Goal: Task Accomplishment & Management: Use online tool/utility

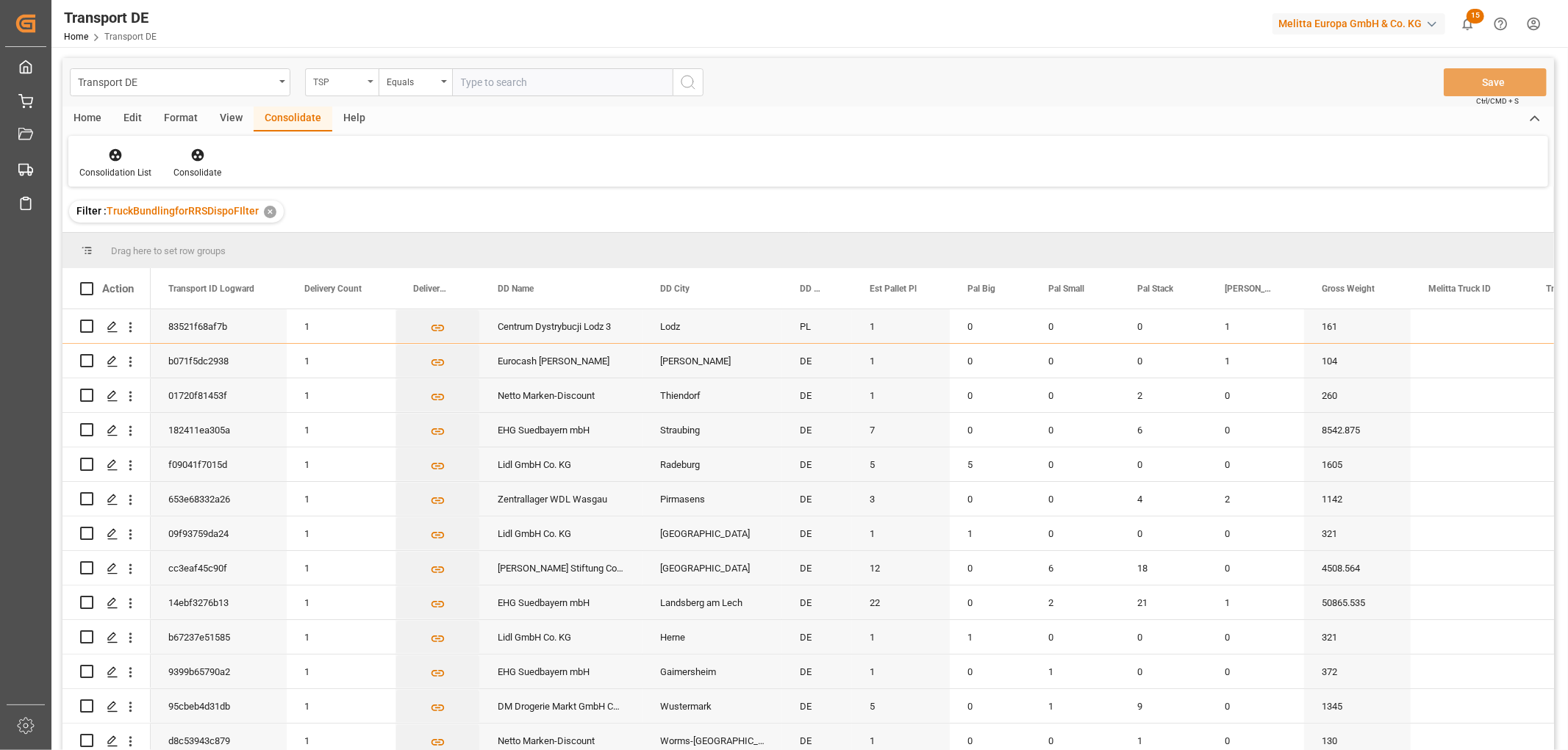
click at [341, 83] on div "TSP" at bounding box center [338, 80] width 50 height 17
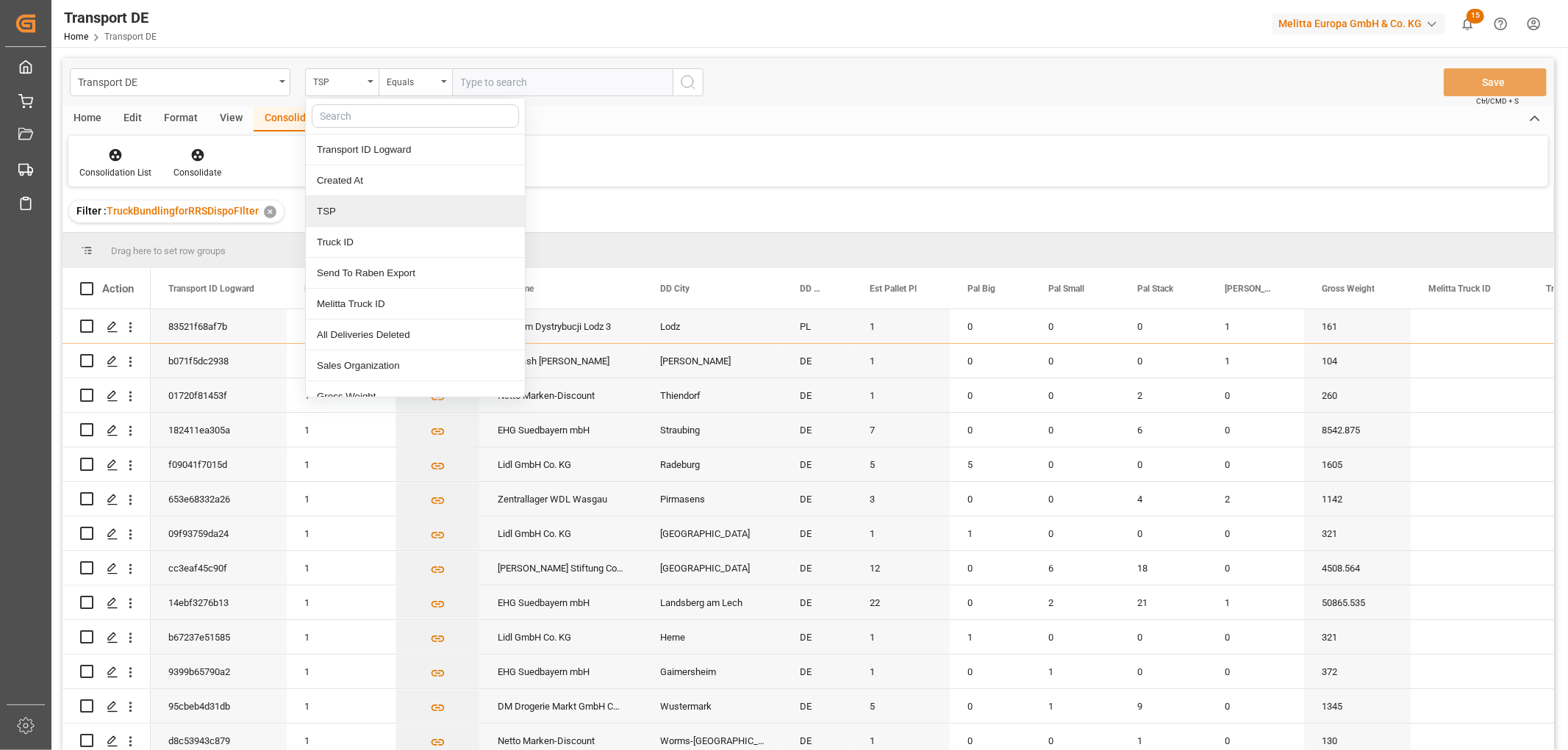
click at [352, 216] on div "TSP" at bounding box center [415, 211] width 219 height 31
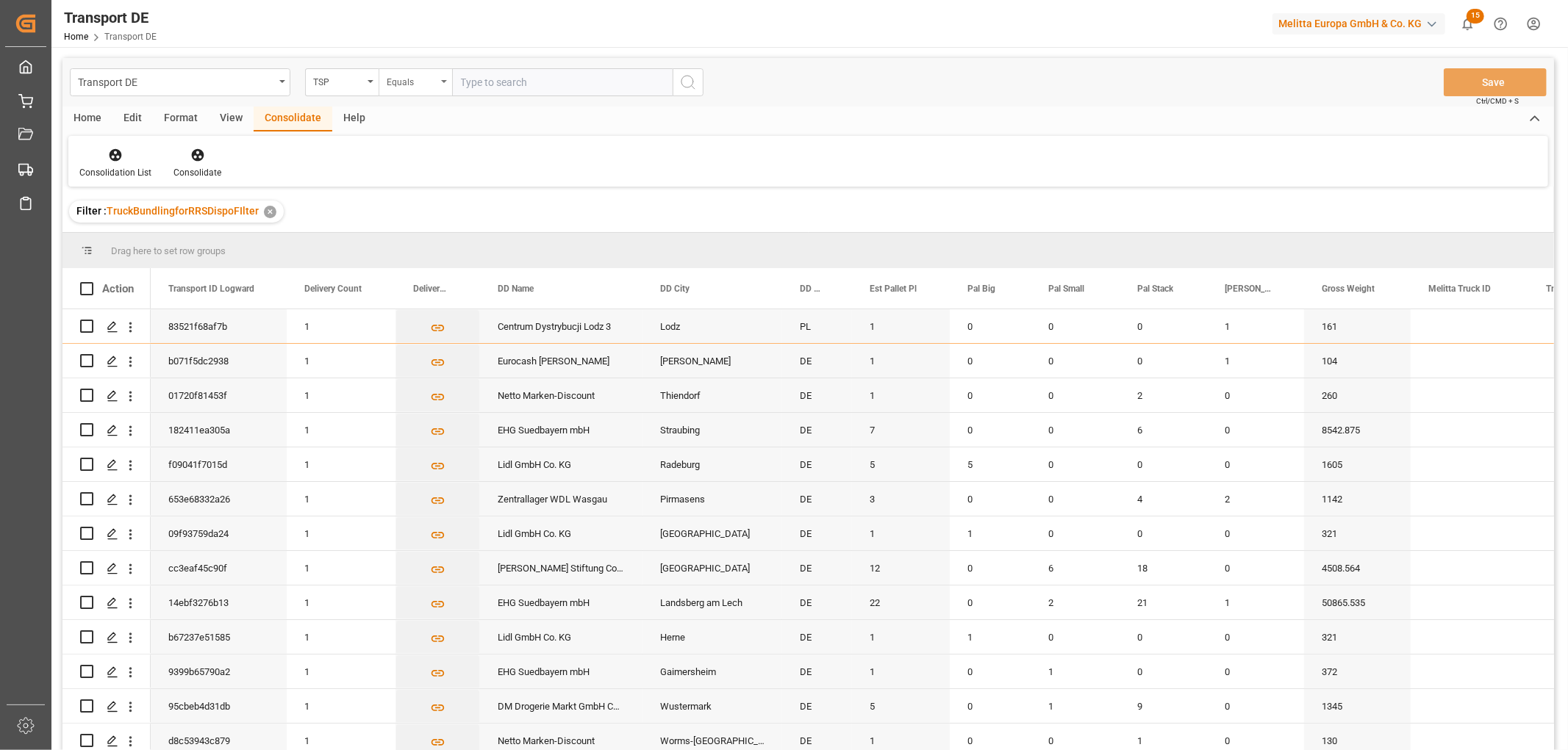
click at [385, 76] on div "Equals" at bounding box center [415, 82] width 74 height 28
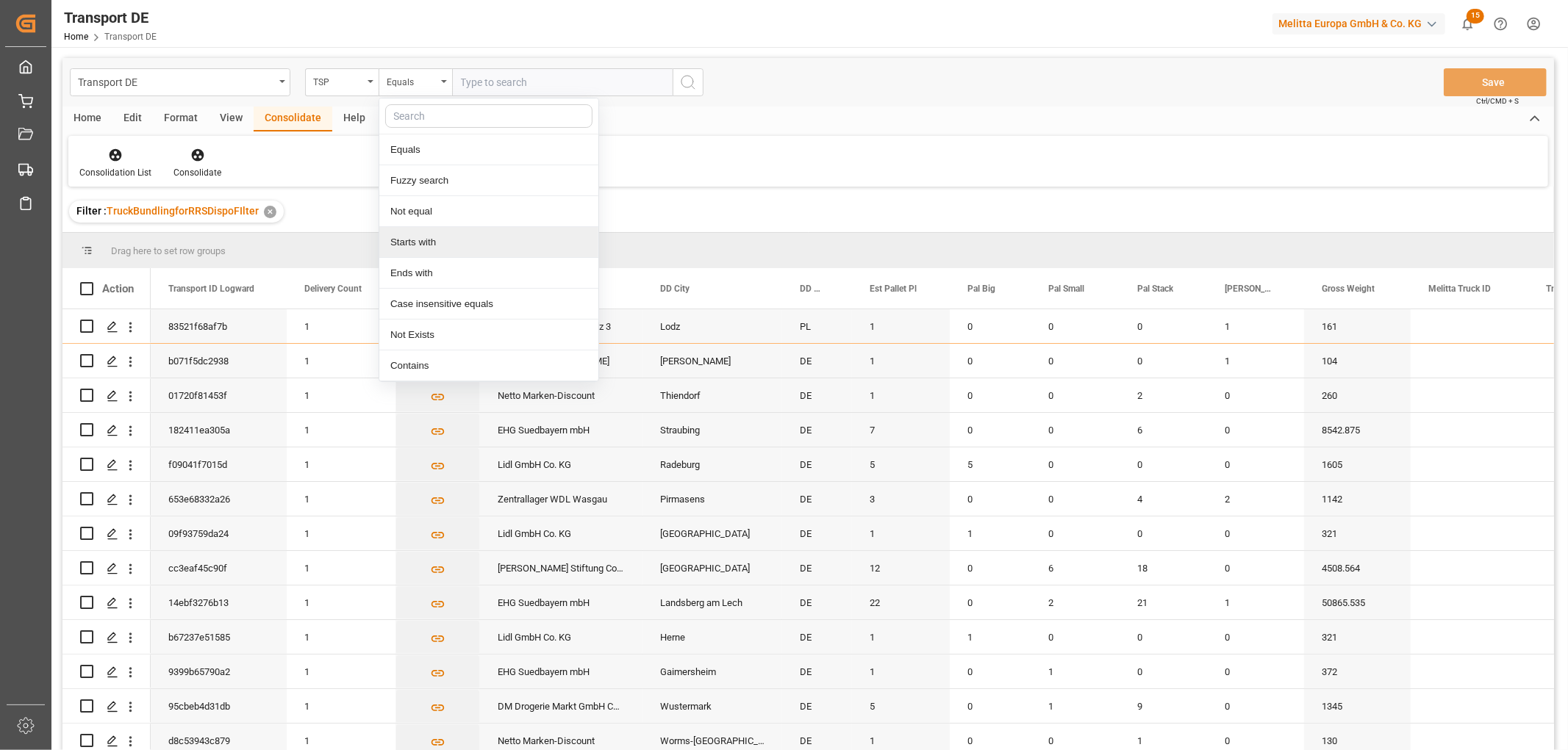
click at [407, 248] on div "Starts with" at bounding box center [489, 242] width 219 height 31
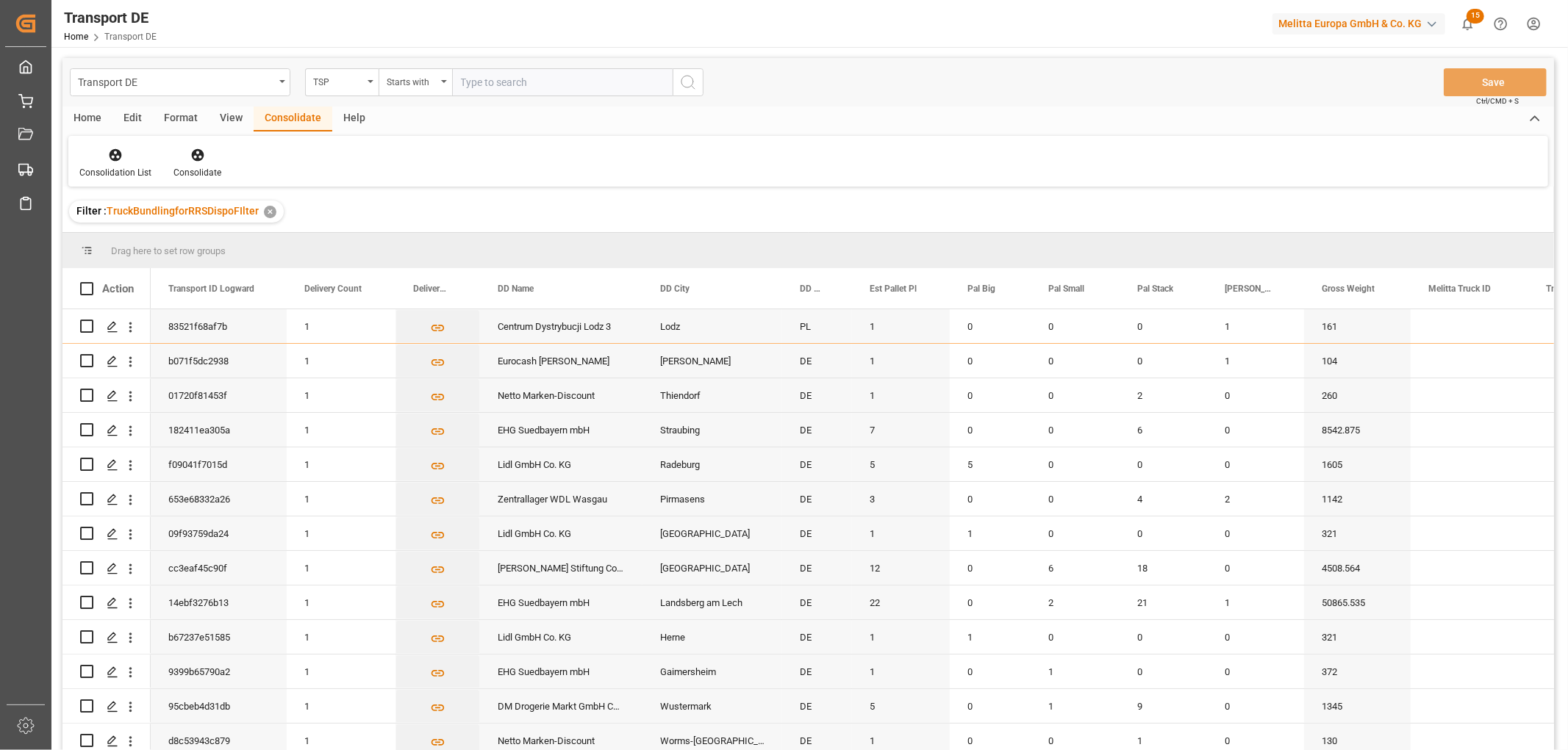
click at [504, 82] on input "text" at bounding box center [563, 82] width 221 height 28
type input "Self pickup DE"
click at [691, 86] on circle "search button" at bounding box center [688, 82] width 12 height 12
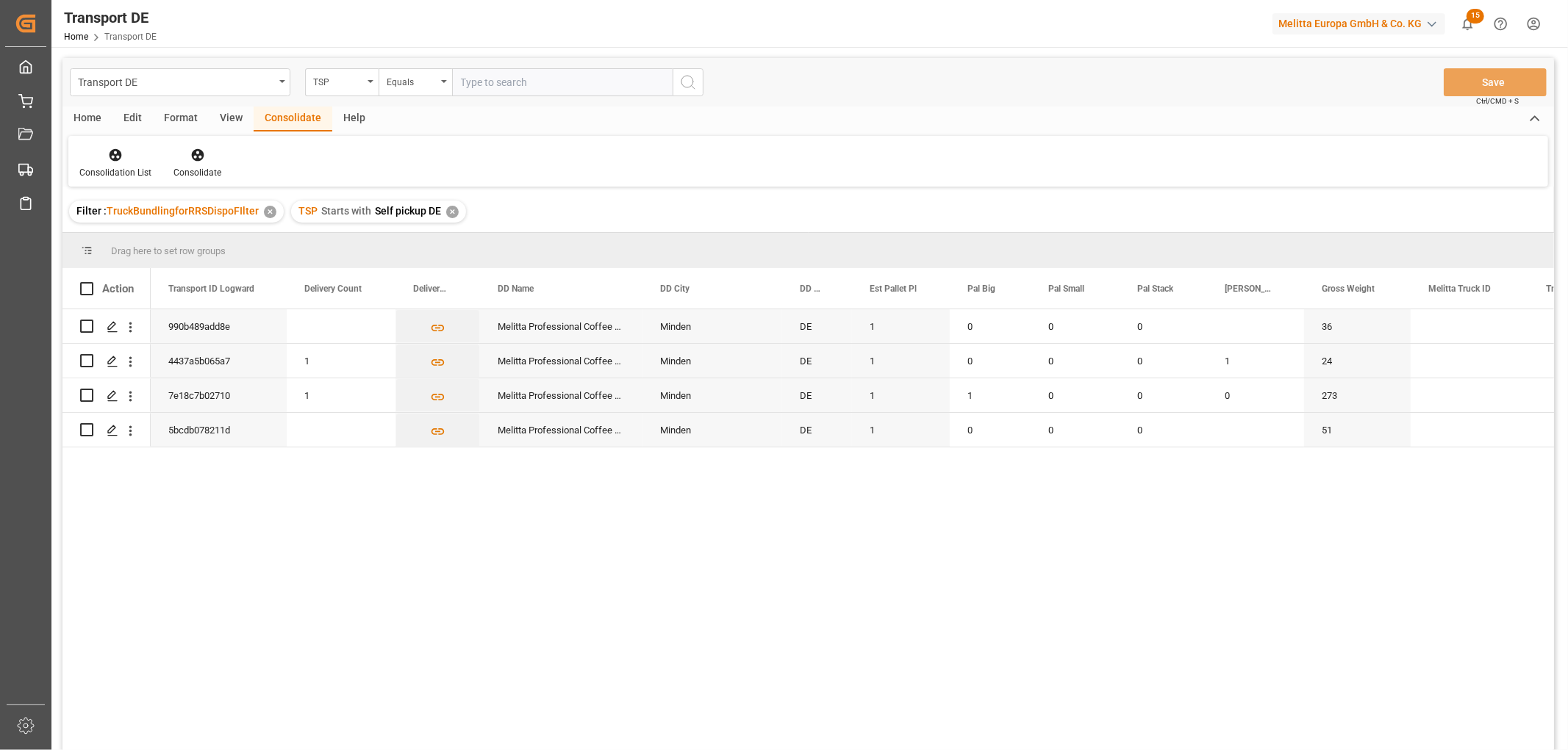
click at [449, 212] on div "✕" at bounding box center [452, 212] width 13 height 13
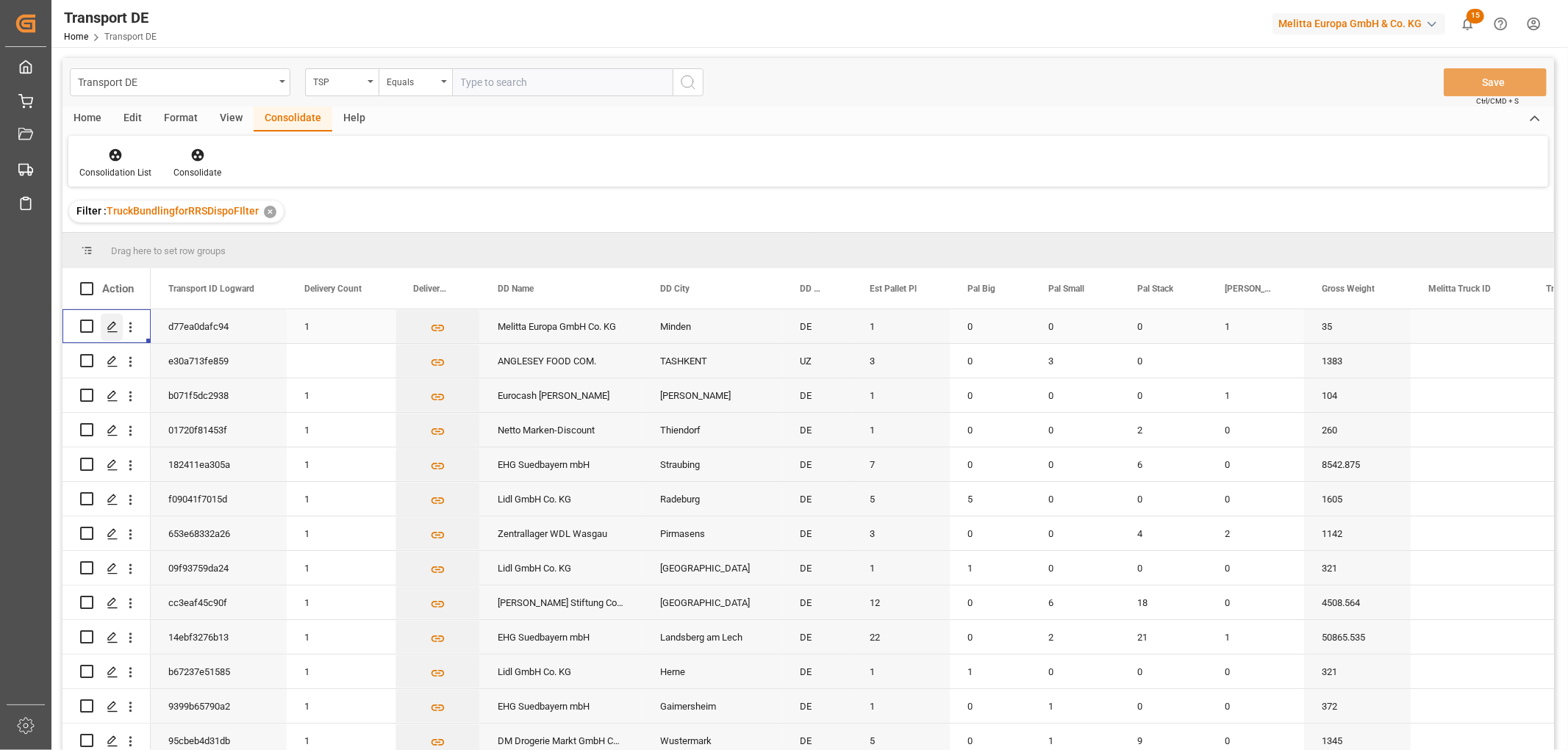
click at [109, 326] on icon "Press SPACE to select this row." at bounding box center [113, 327] width 12 height 12
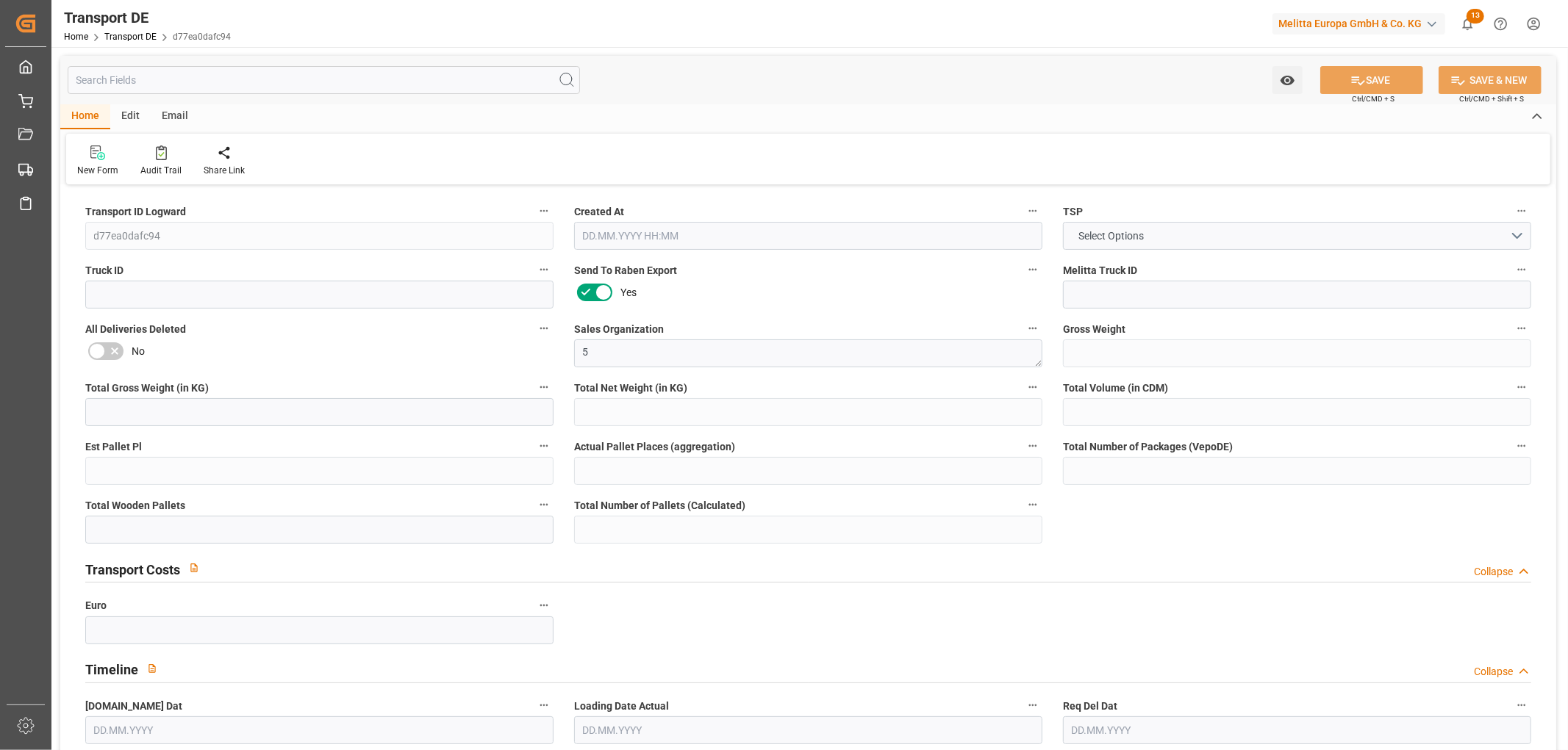
type input "35"
type input "11.317"
type input "9.936"
type input "230.84"
type input "1"
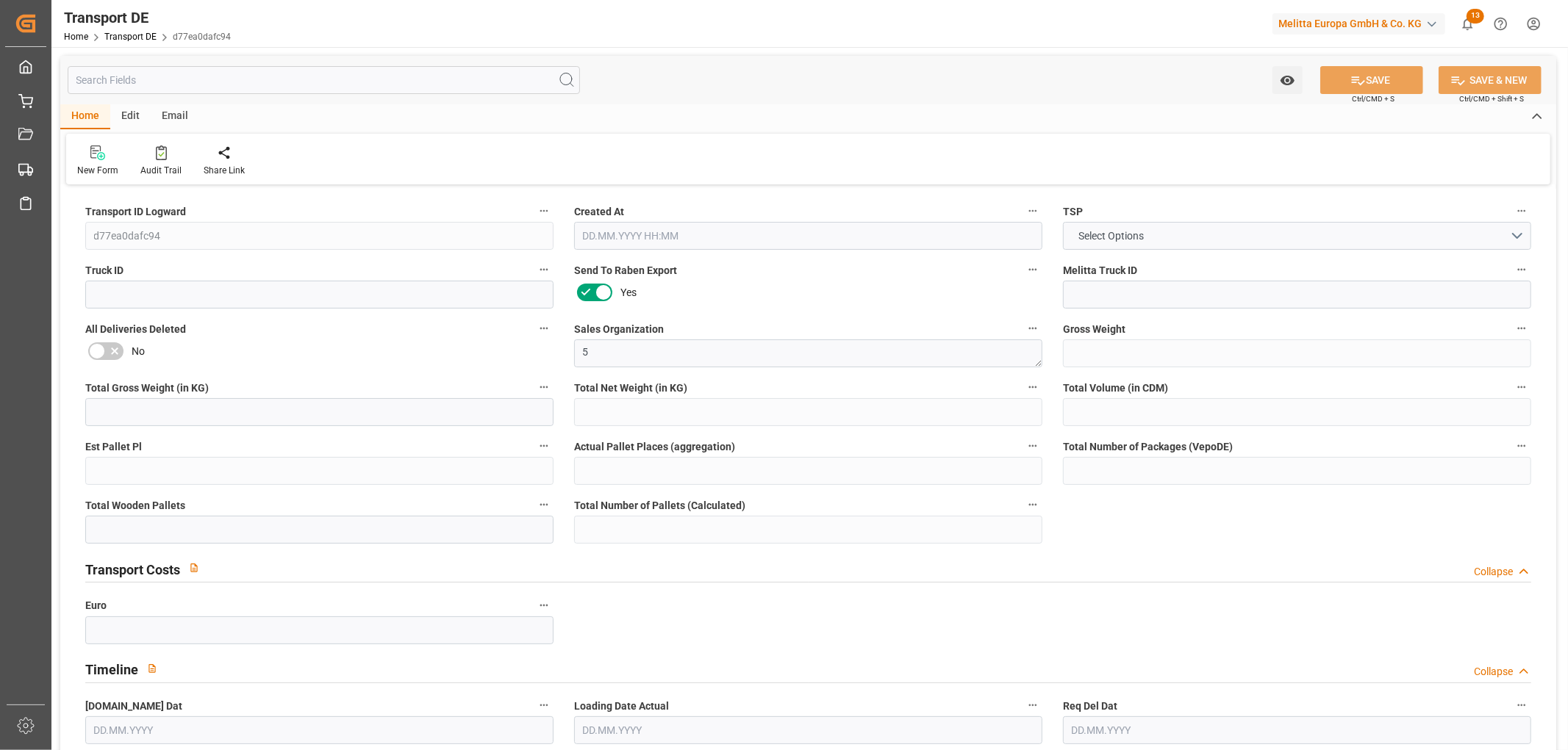
type input "0"
type input "1"
type input "0"
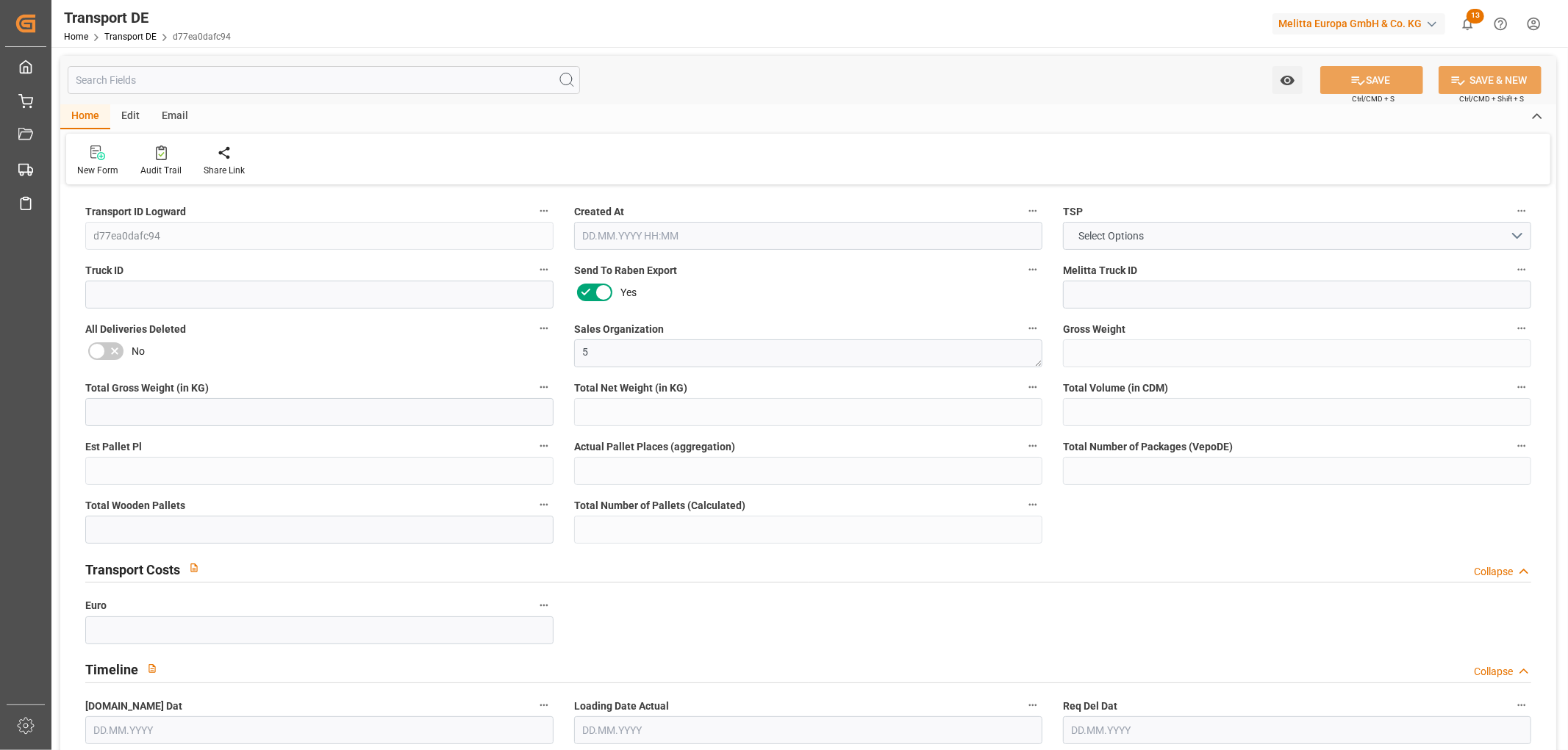
type input "32"
type input "0"
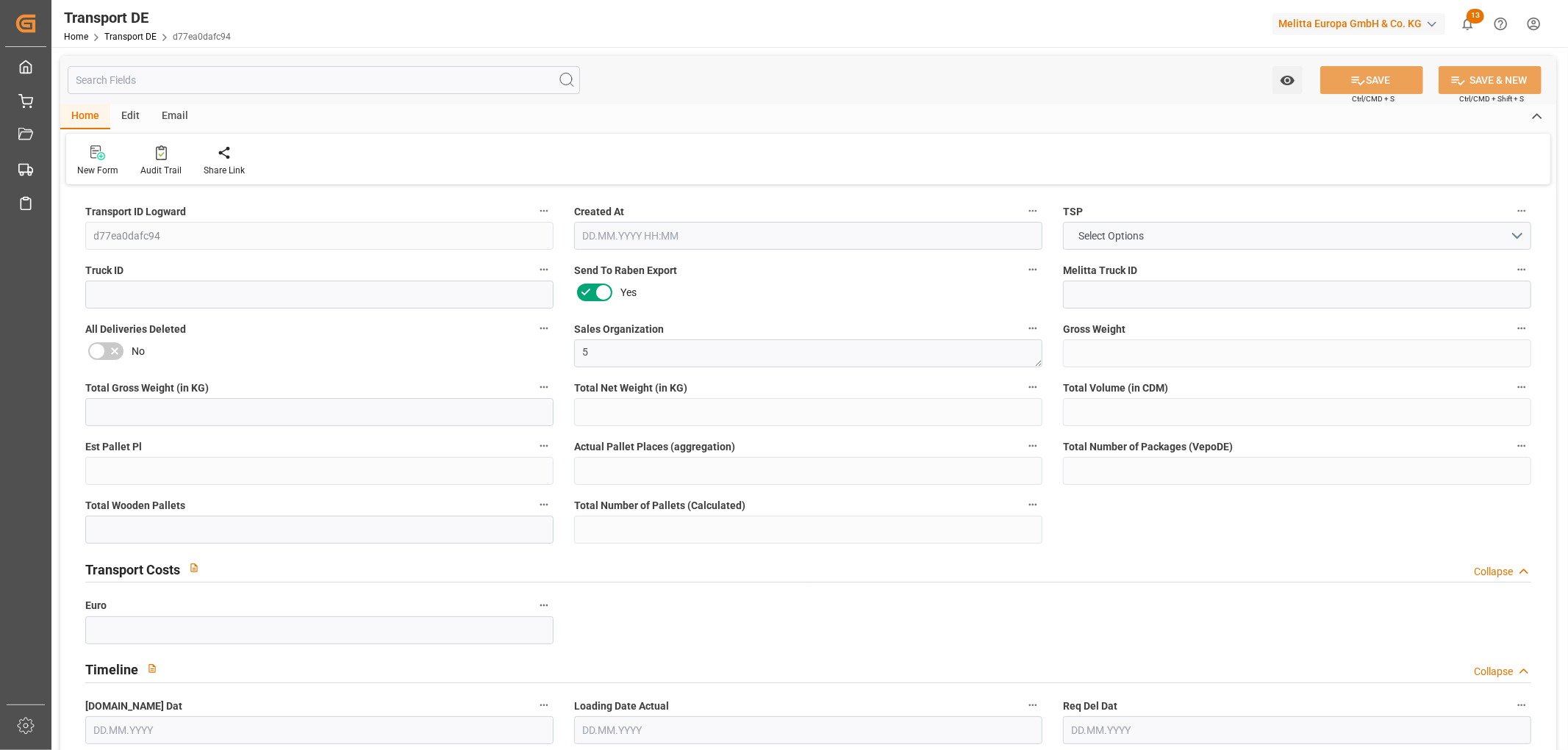
type input "0"
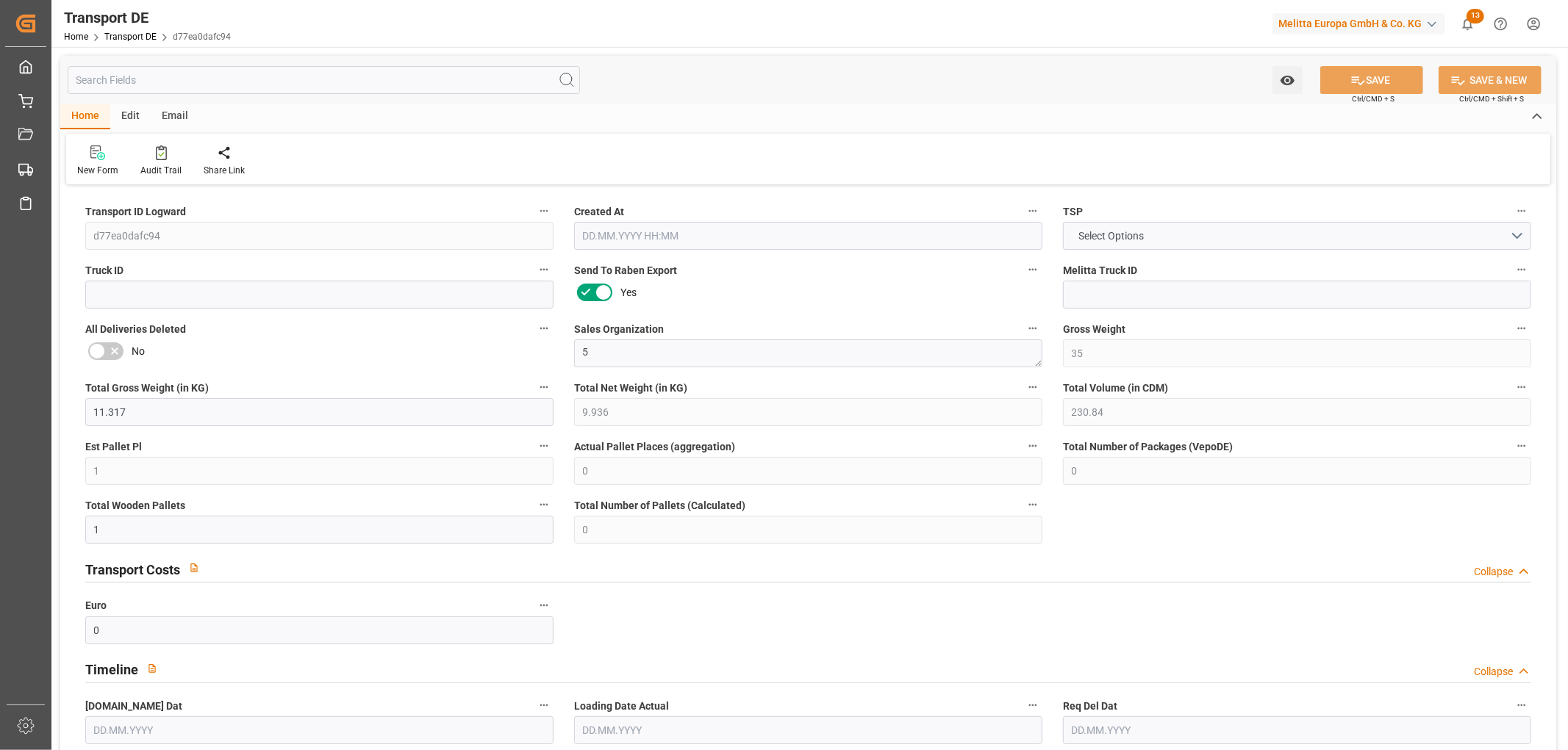
type input "0"
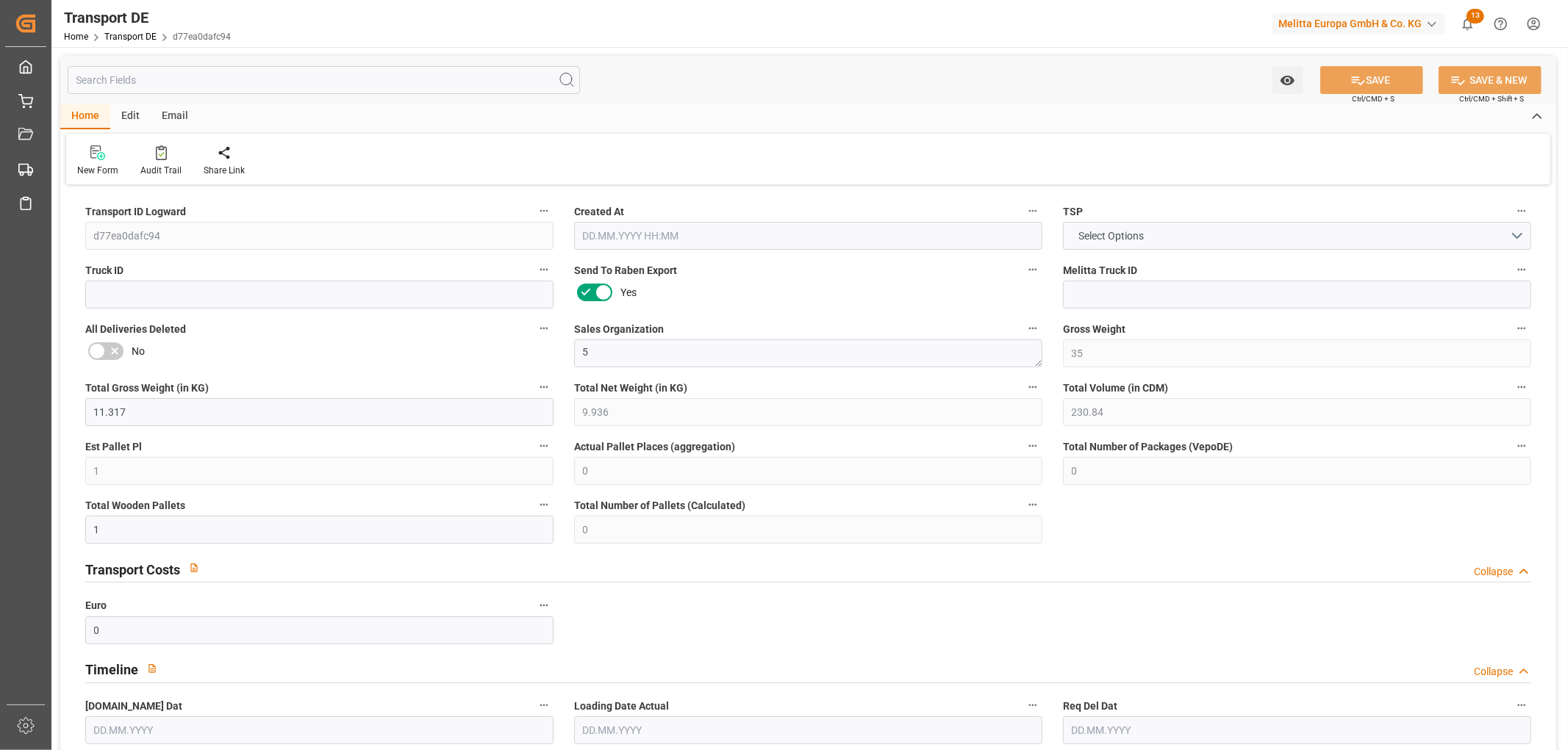
type input "0"
type input "1"
type input "0"
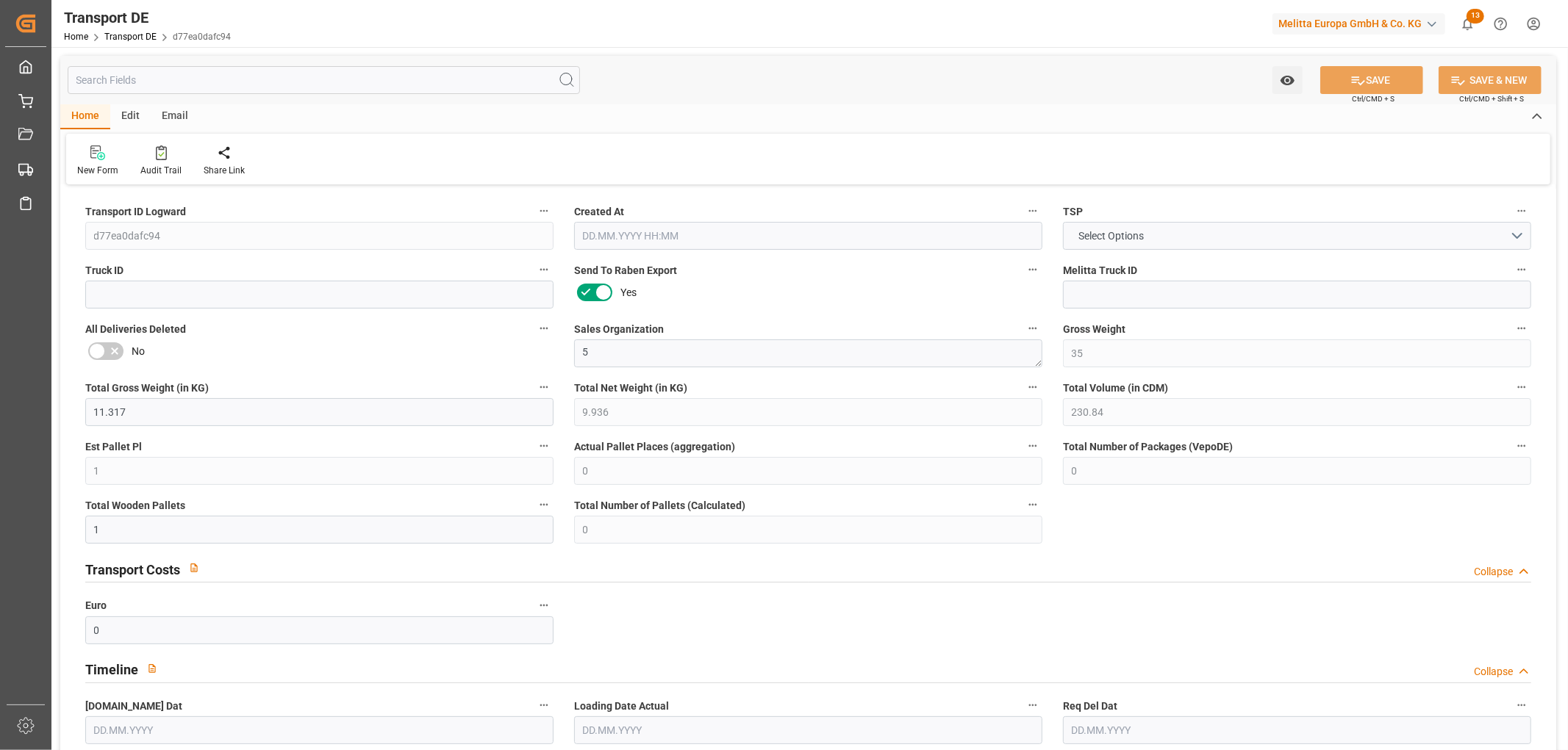
type input "0"
type input "3.039"
type input "0"
type input "20.08.2025 09:15"
type input "11.08.2025"
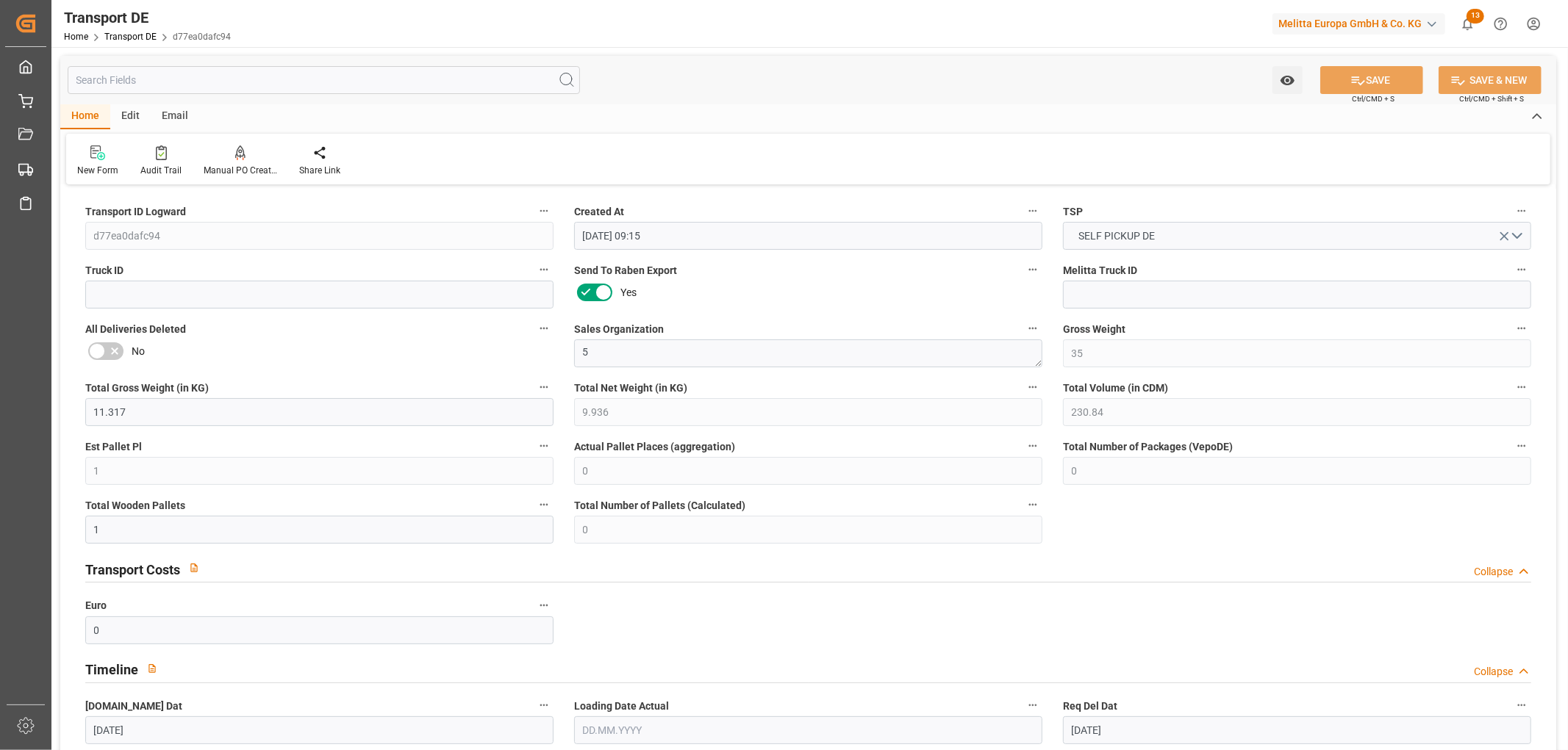
type input "[DATE]"
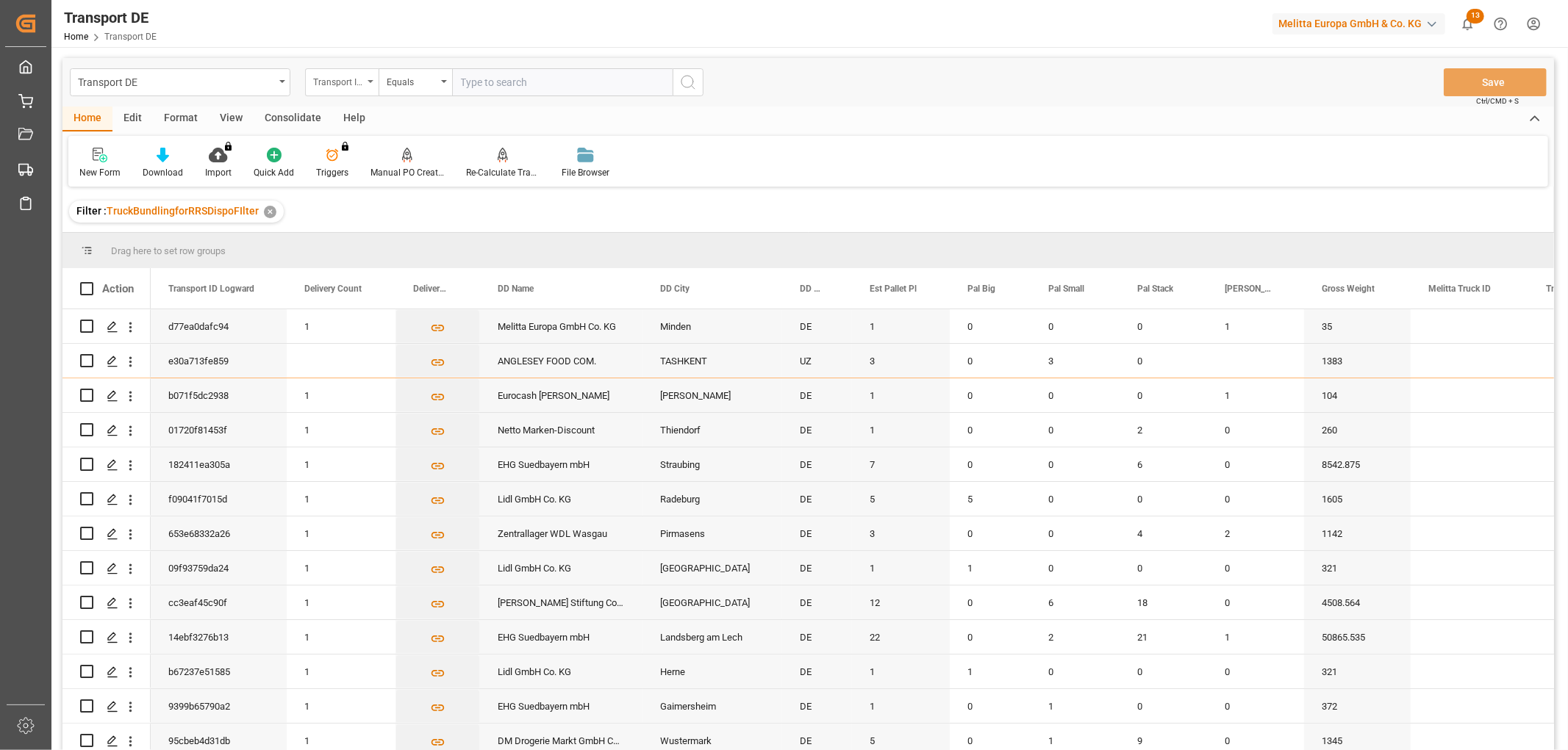
click at [332, 77] on div "Transport ID Logward" at bounding box center [338, 80] width 50 height 17
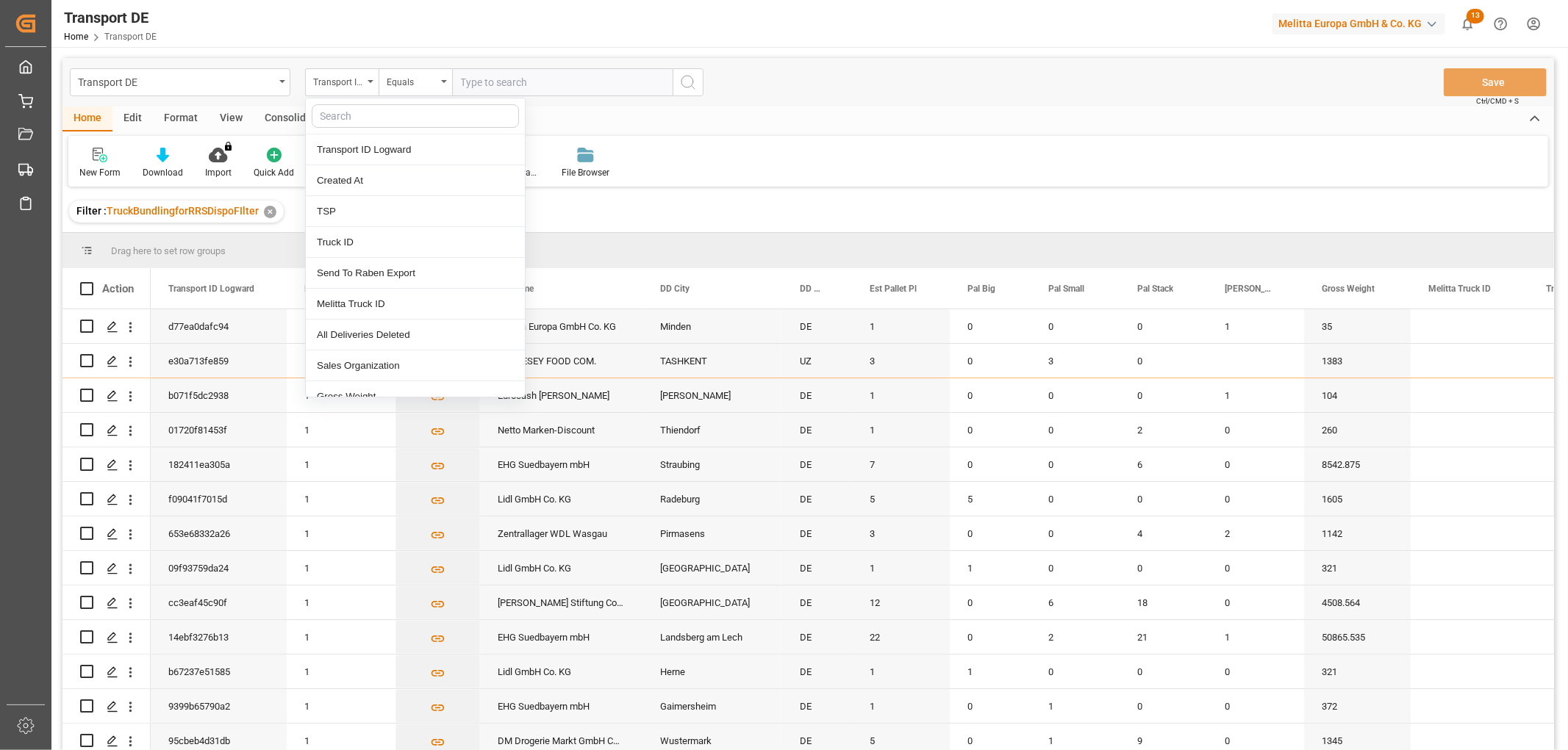
click at [344, 109] on input "text" at bounding box center [415, 116] width 207 height 24
type input "pl"
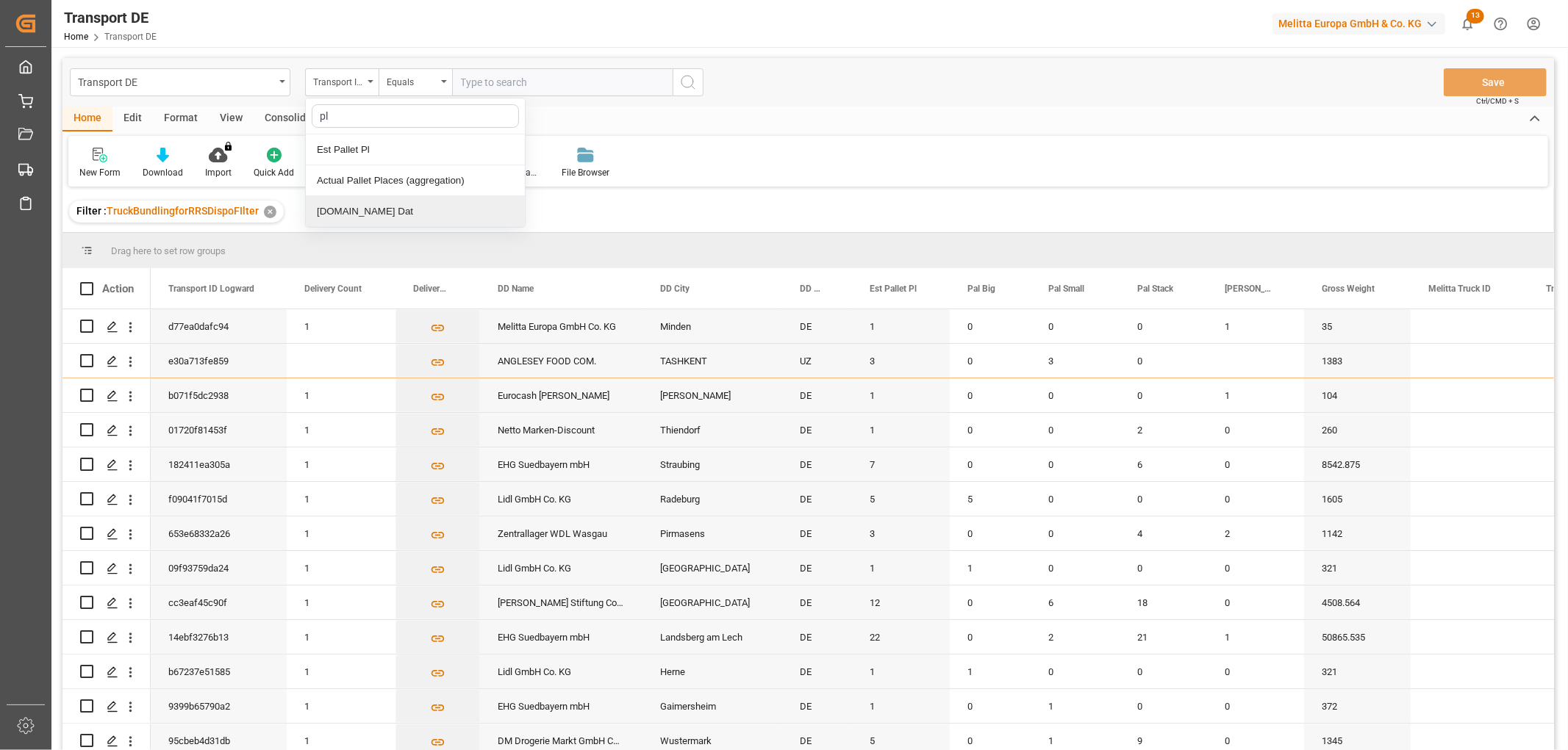
click at [352, 208] on div "[DOMAIN_NAME] Dat" at bounding box center [415, 211] width 219 height 31
click at [473, 83] on input "text" at bounding box center [563, 82] width 221 height 28
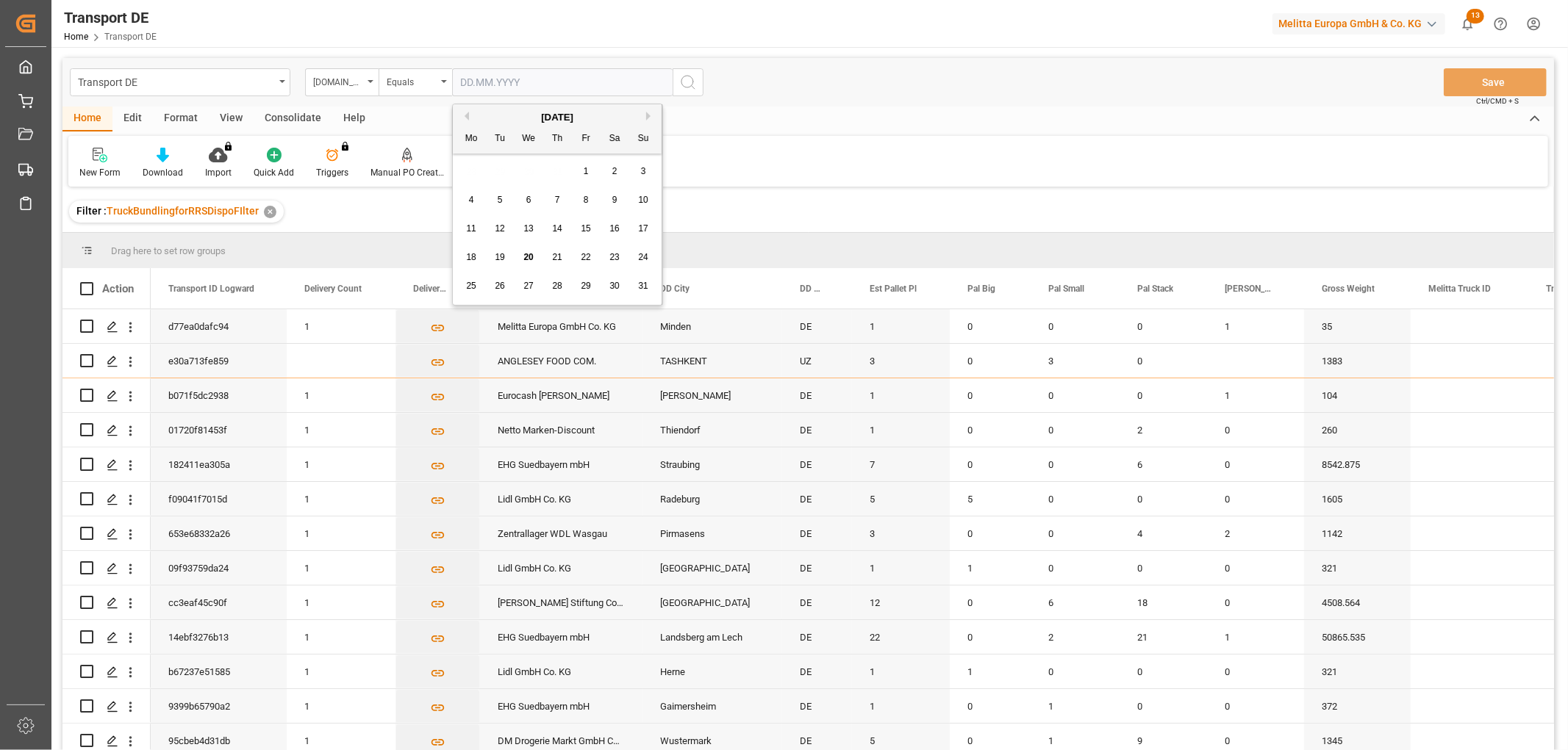
click at [493, 173] on div "28 29 30 31 1 2 3" at bounding box center [557, 171] width 200 height 28
click at [560, 257] on span "21" at bounding box center [557, 257] width 10 height 10
type input "21.08.2025"
click at [685, 79] on icon "search button" at bounding box center [689, 83] width 18 height 18
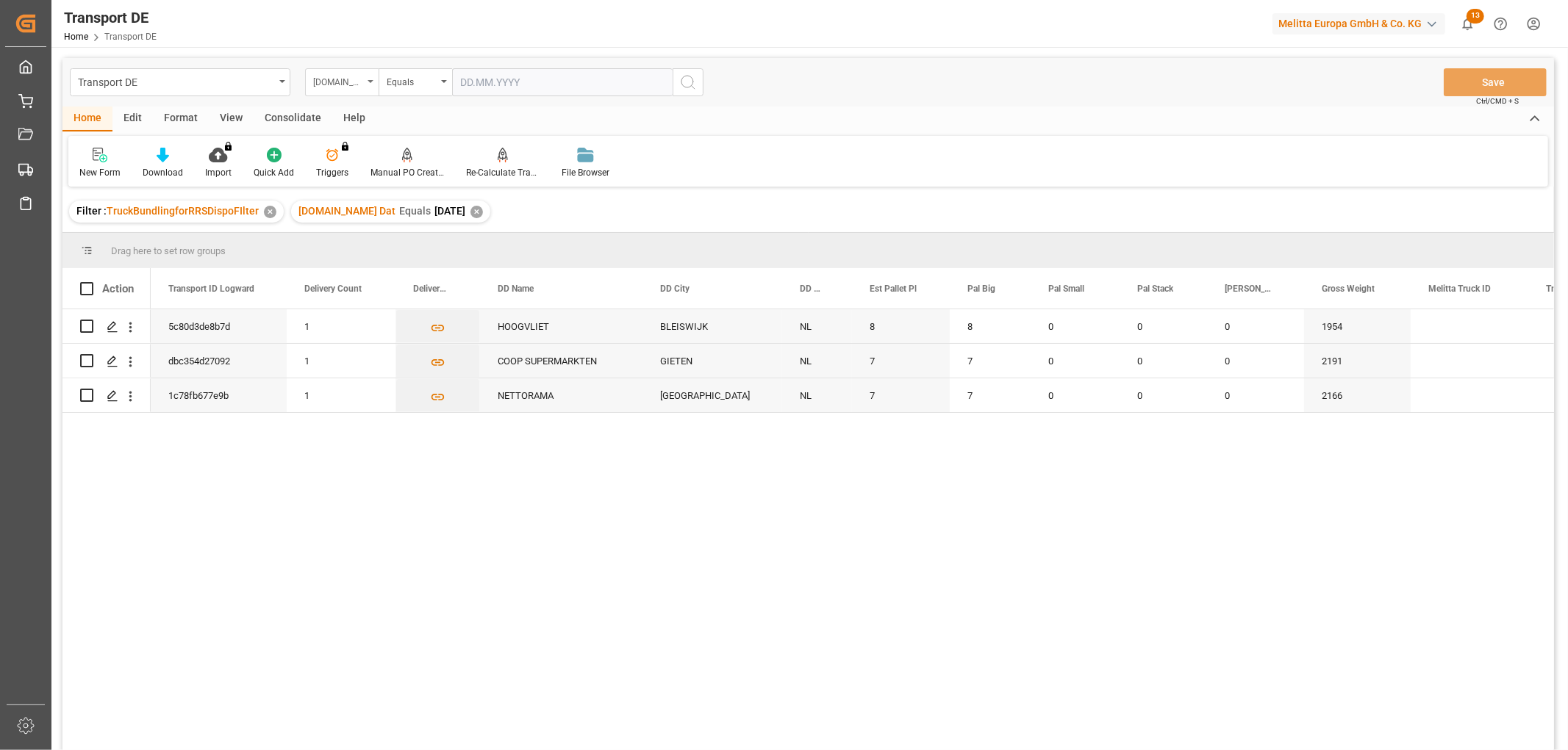
click at [331, 81] on div "[DOMAIN_NAME] Dat" at bounding box center [338, 80] width 50 height 17
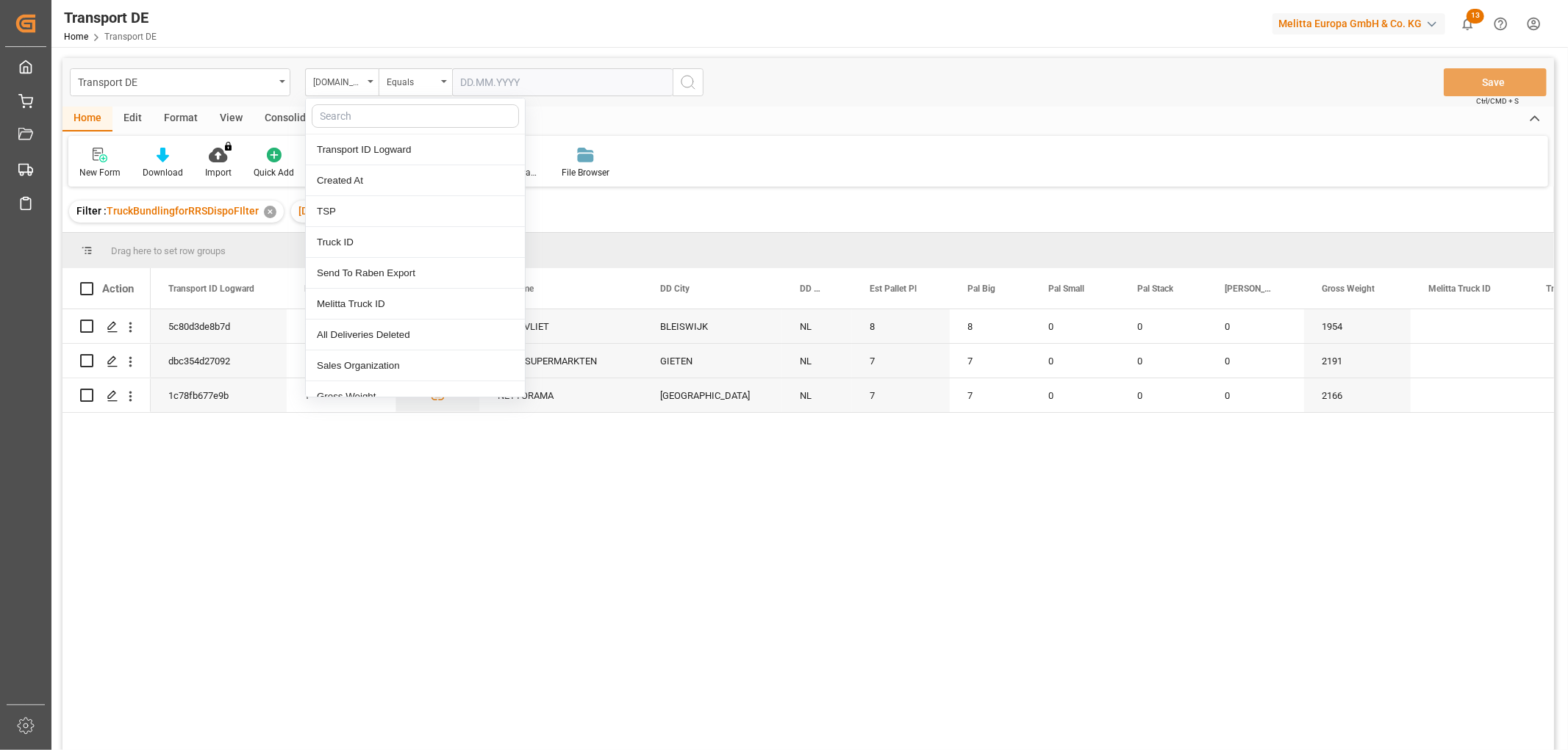
click at [338, 110] on input "text" at bounding box center [415, 116] width 207 height 24
type input "req"
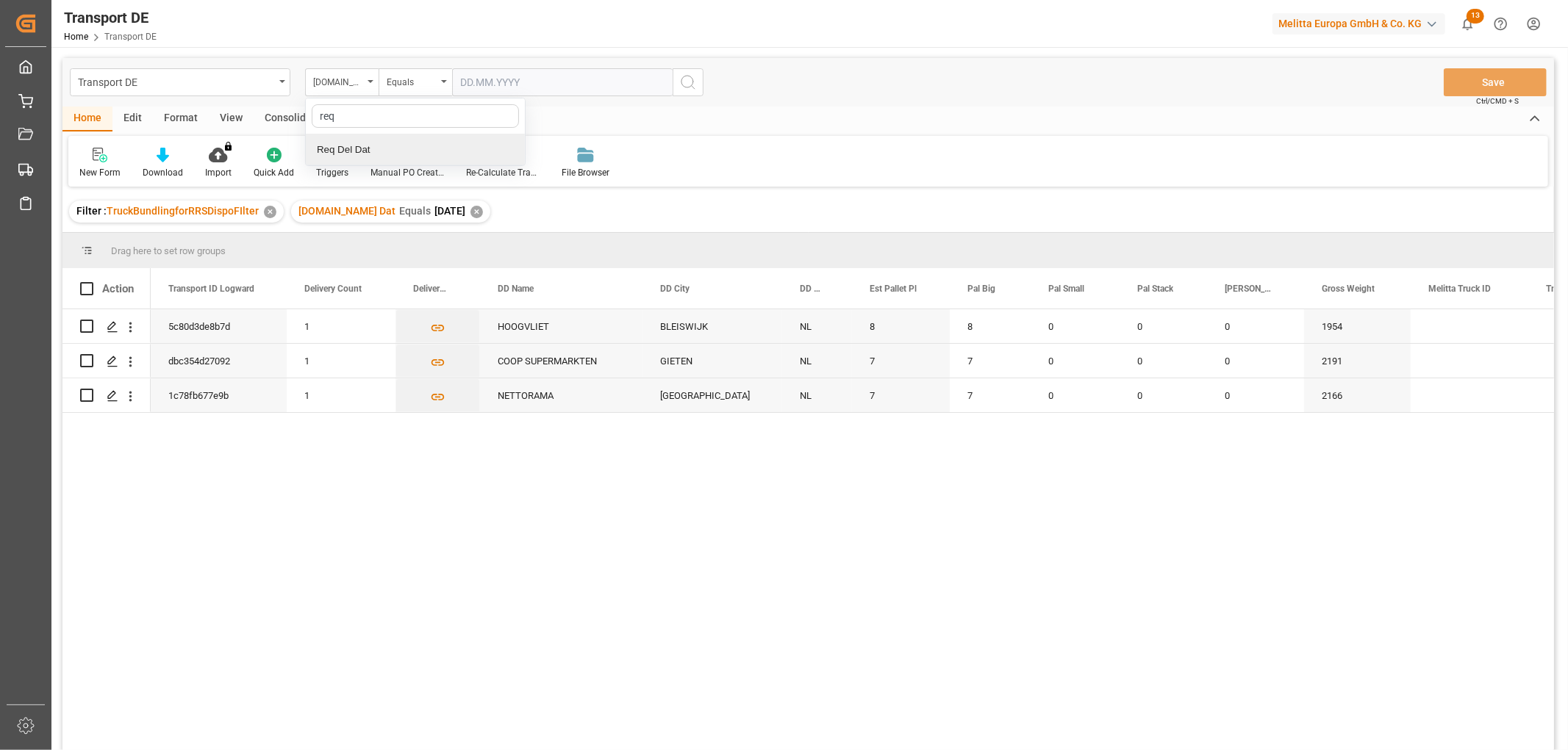
click at [350, 147] on div "Req Del Dat" at bounding box center [415, 150] width 219 height 31
click at [415, 83] on div "Equals" at bounding box center [411, 80] width 50 height 17
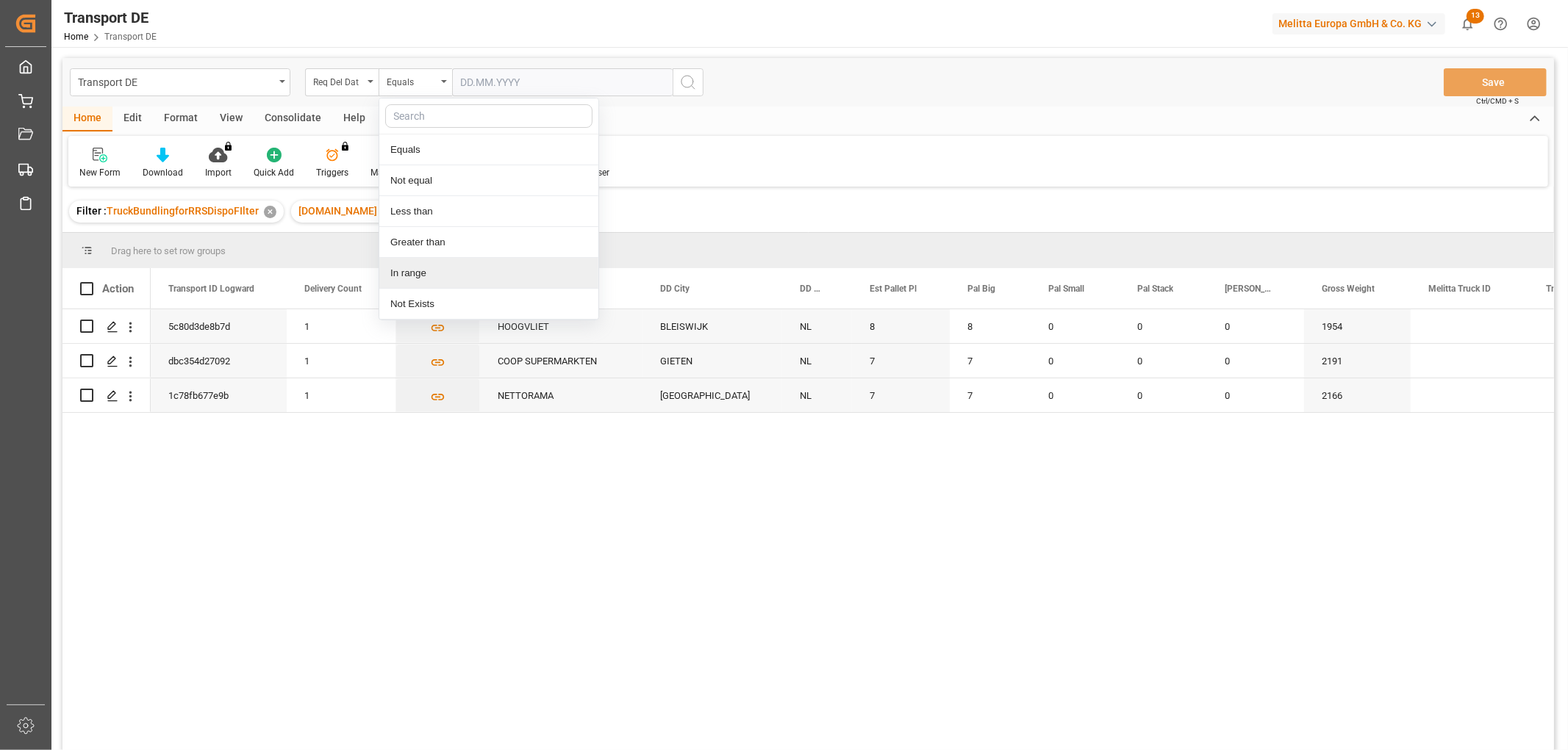
click at [420, 268] on div "In range" at bounding box center [489, 273] width 219 height 31
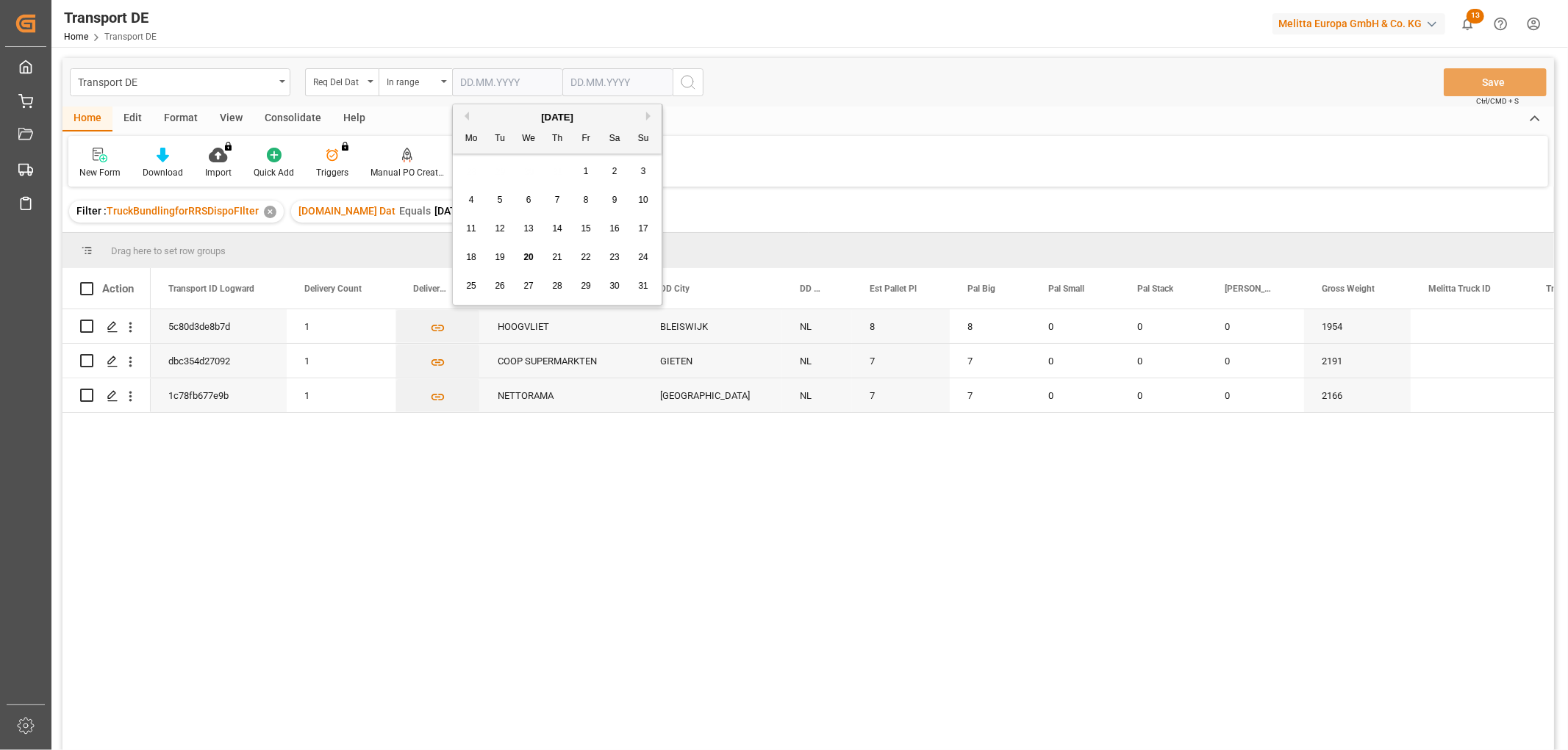
click at [504, 77] on input "text" at bounding box center [508, 82] width 110 height 28
click at [480, 168] on div "28 29 30 31 1 2 3" at bounding box center [557, 171] width 200 height 28
click at [587, 259] on span "22" at bounding box center [585, 257] width 10 height 10
type input "[DATE]"
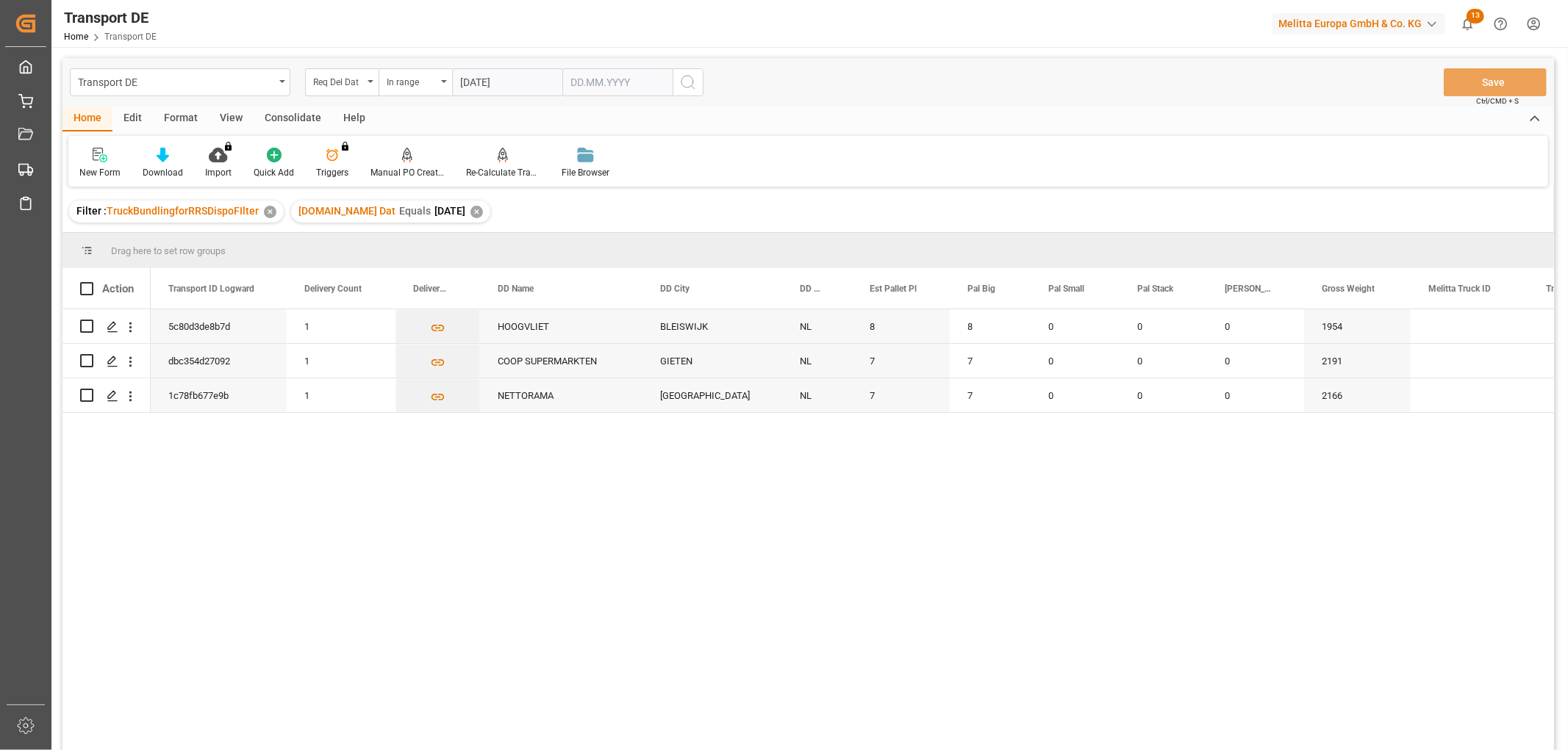
click at [563, 84] on input "text" at bounding box center [508, 82] width 110 height 28
click at [584, 166] on div "28 29 30 31 1 2 3" at bounding box center [668, 171] width 200 height 28
click at [604, 287] on div "26" at bounding box center [610, 287] width 19 height 18
type input "[DATE]"
click at [685, 82] on icon "search button" at bounding box center [689, 83] width 18 height 18
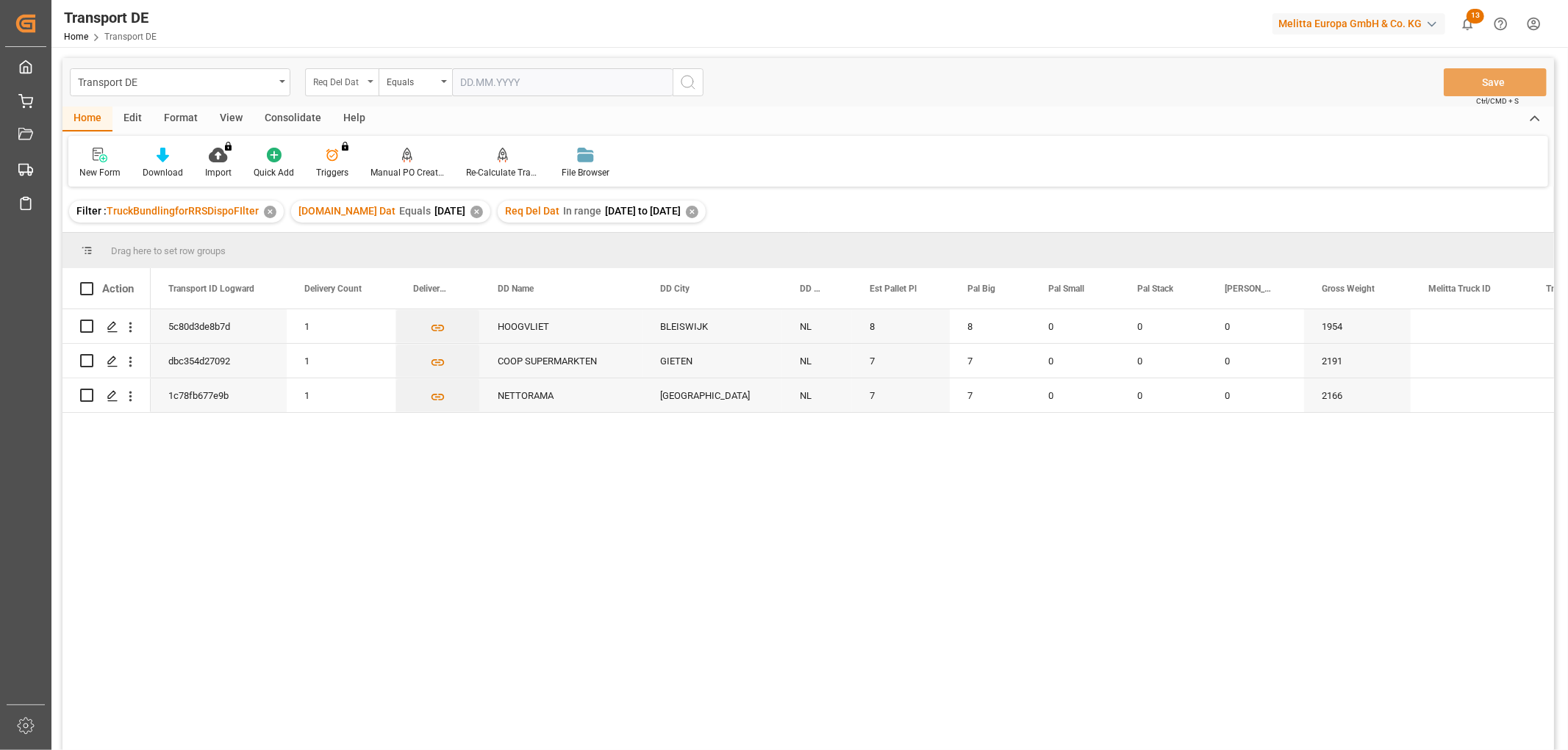
click at [337, 78] on div "Req Del Dat" at bounding box center [338, 80] width 50 height 17
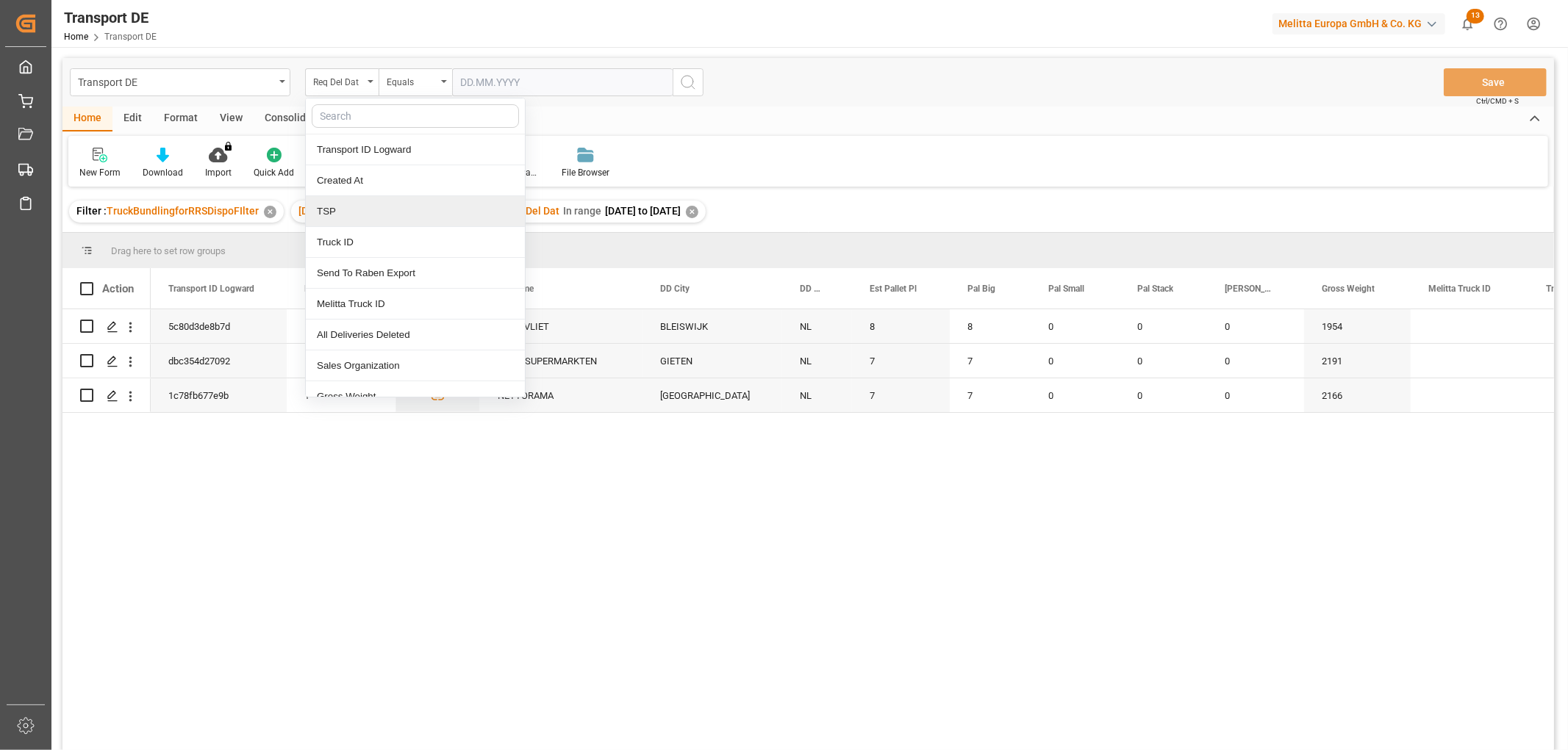
click at [344, 213] on div "TSP" at bounding box center [415, 211] width 219 height 31
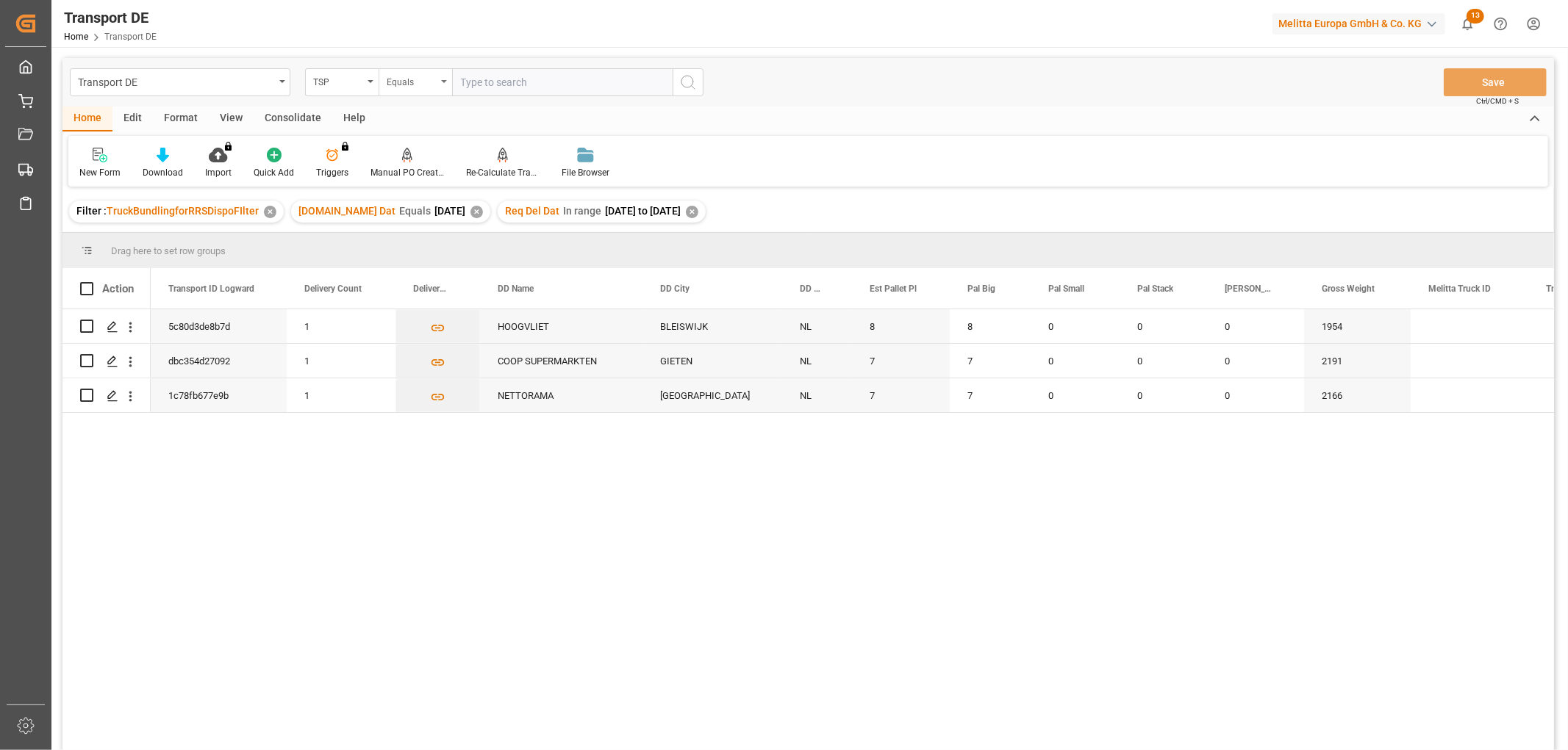
click at [422, 81] on div "Equals" at bounding box center [411, 80] width 50 height 17
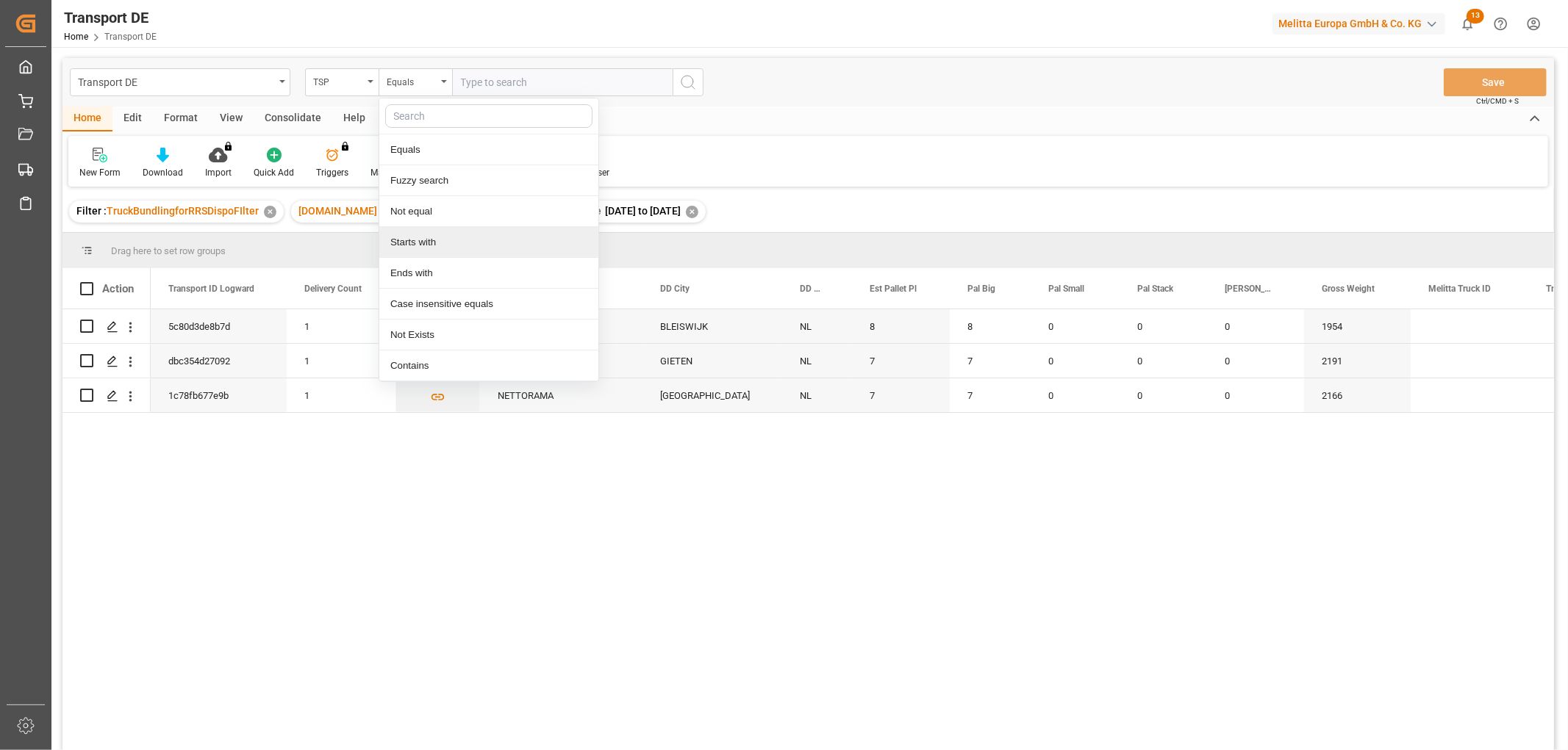
click at [408, 241] on div "Starts with" at bounding box center [489, 242] width 219 height 31
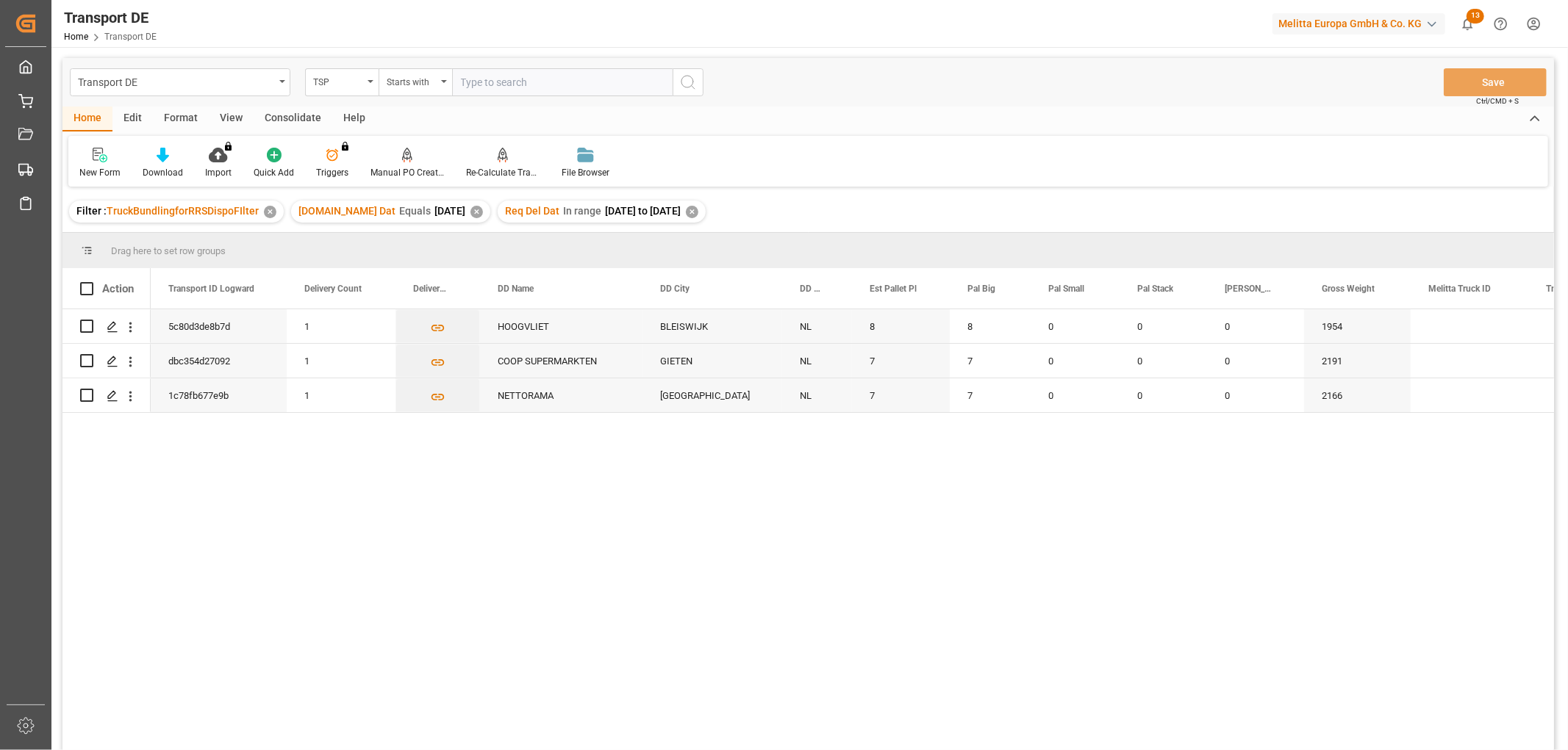
click at [493, 80] on input "text" at bounding box center [563, 82] width 221 height 28
type input "Hartmann"
click at [689, 82] on icon "search button" at bounding box center [689, 83] width 18 height 18
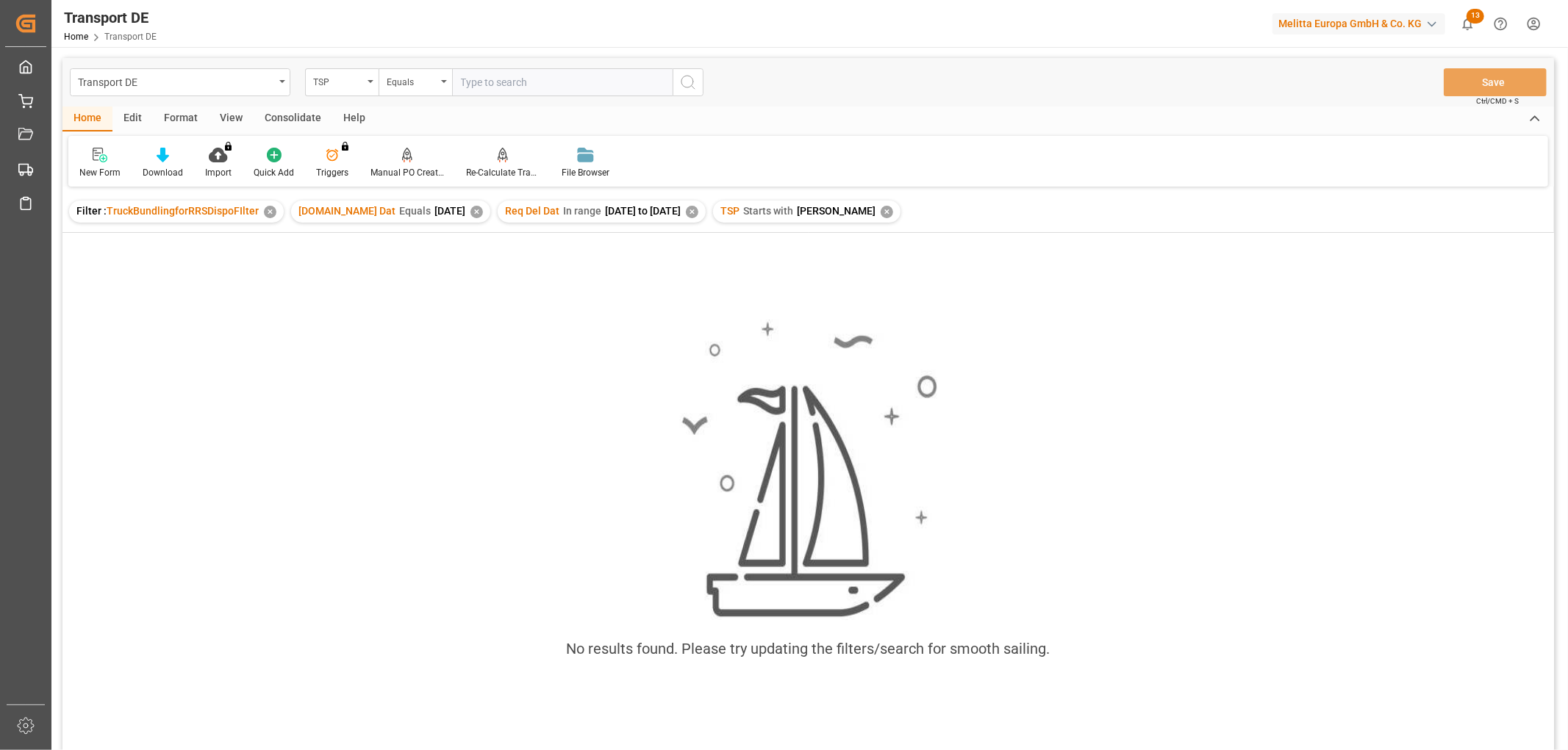
click at [698, 209] on div "✕" at bounding box center [692, 212] width 13 height 13
click at [470, 208] on div "✕" at bounding box center [476, 212] width 13 height 13
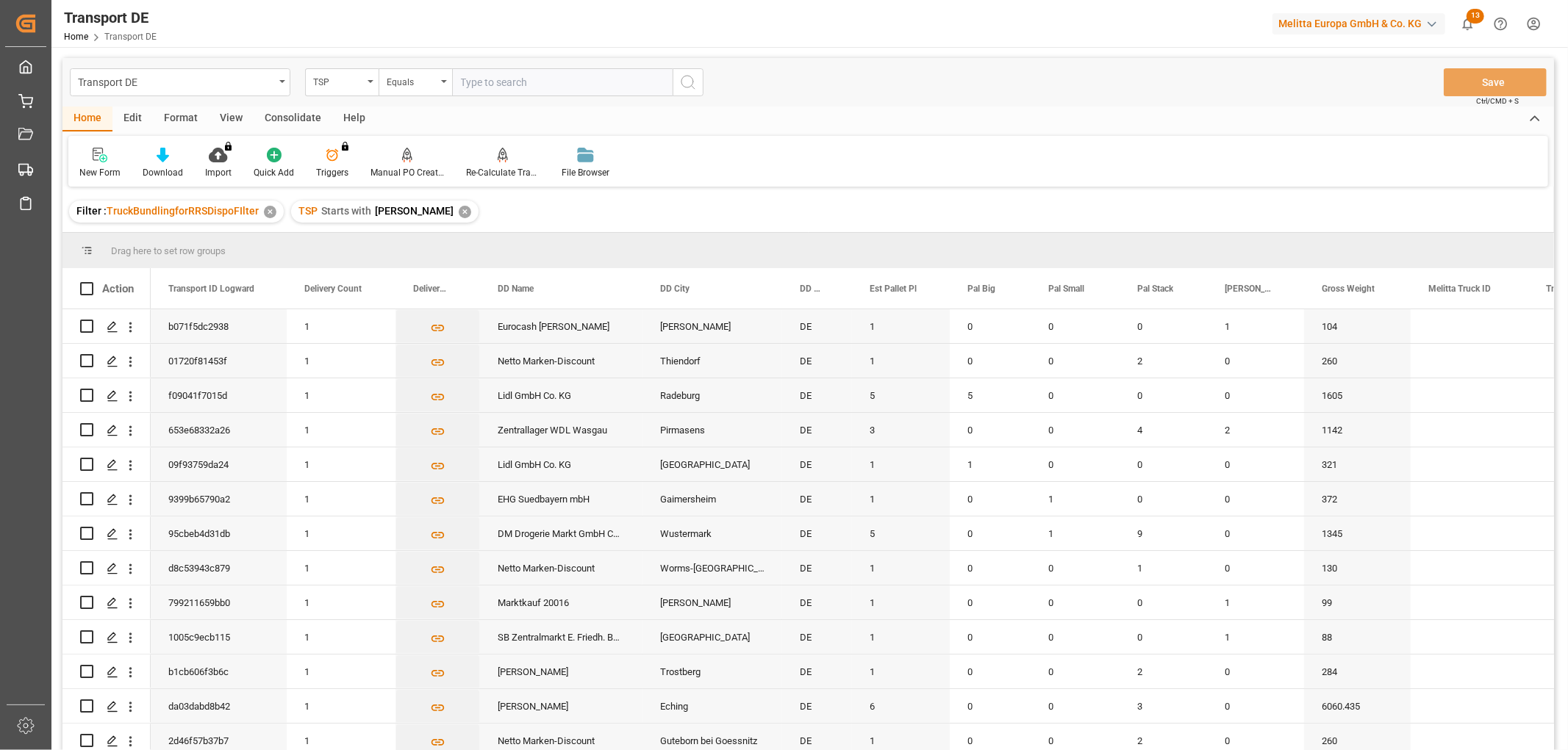
click at [459, 214] on div "✕" at bounding box center [465, 212] width 13 height 13
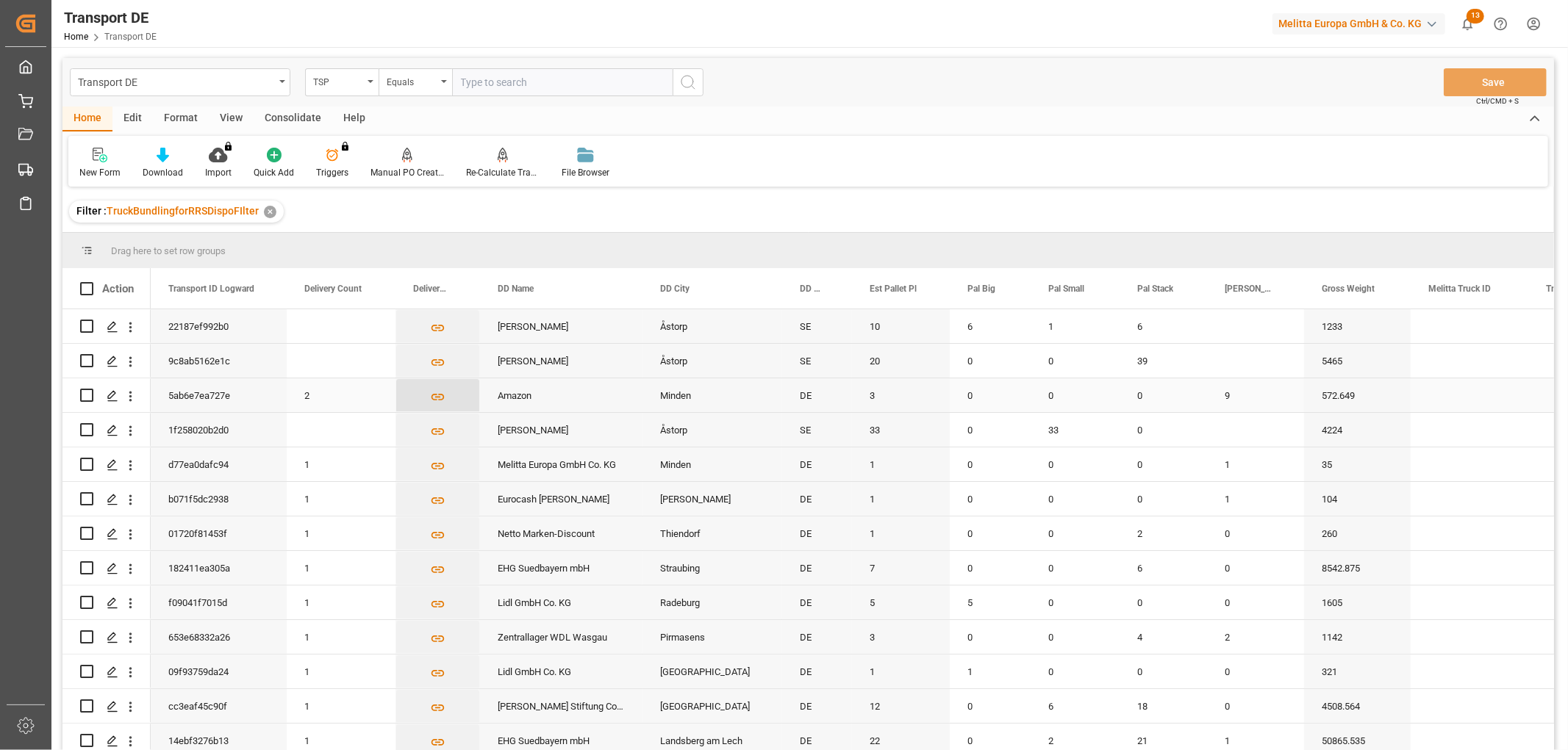
click at [438, 397] on icon "Press SPACE to select this row." at bounding box center [438, 397] width 13 height 7
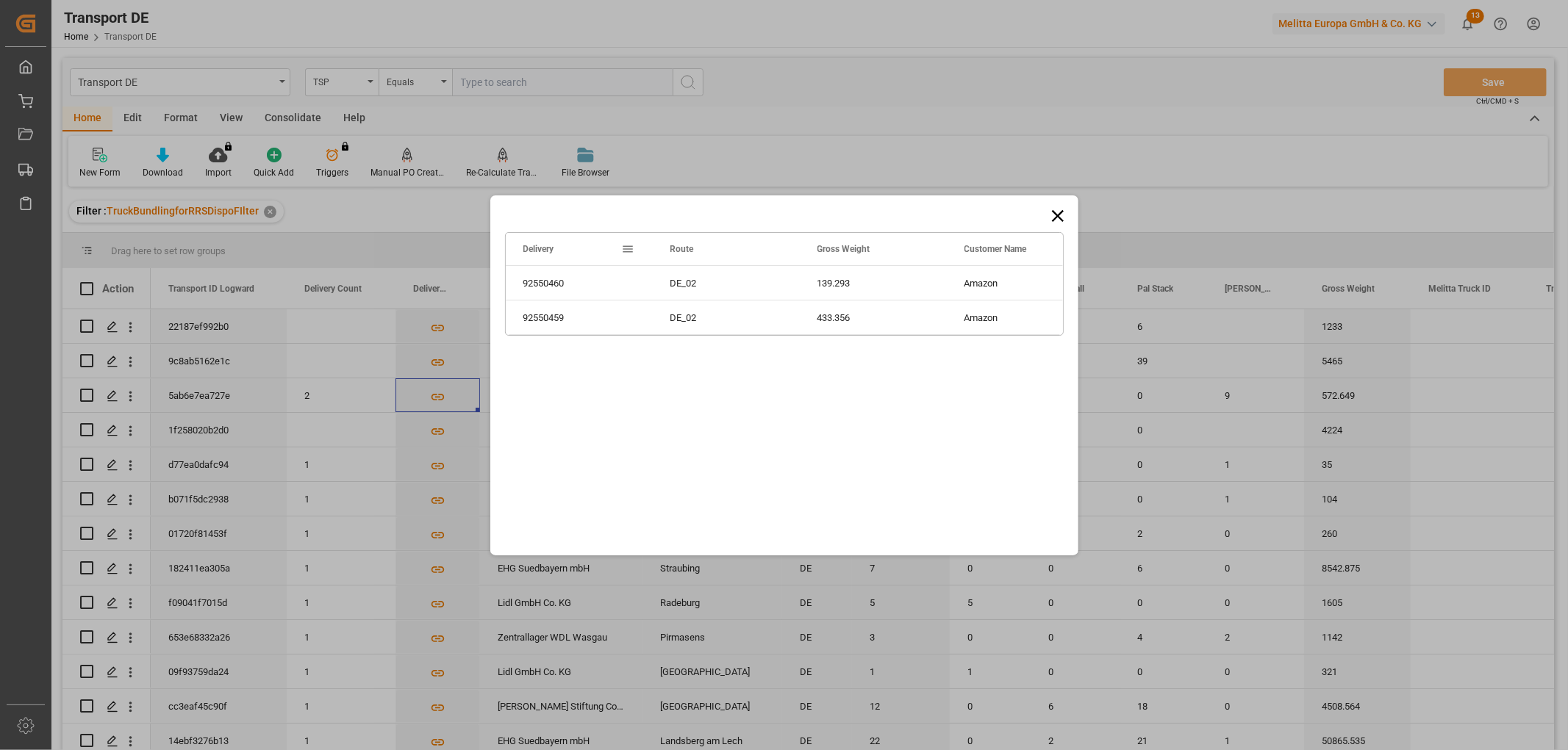
click at [1058, 214] on icon at bounding box center [1058, 215] width 12 height 12
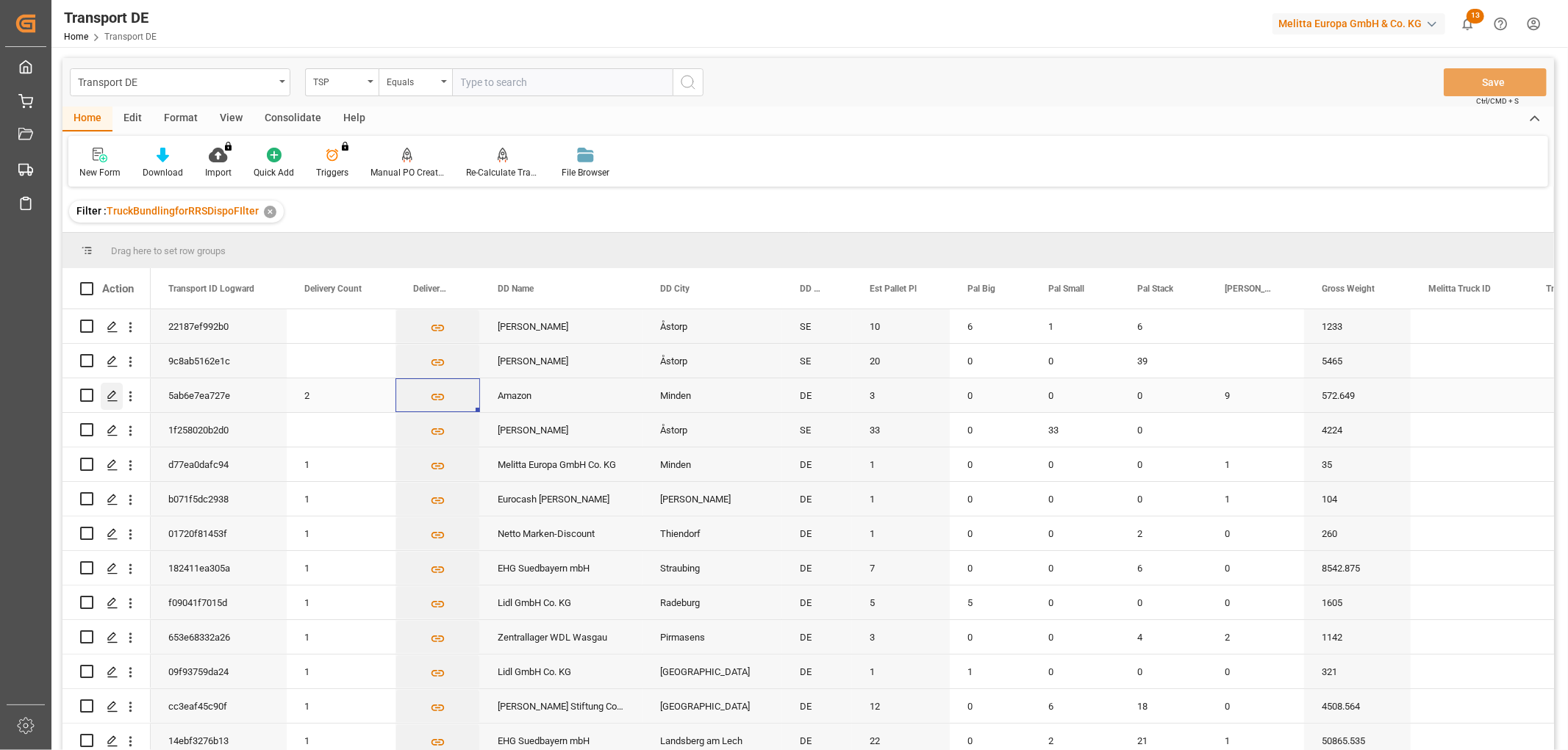
click at [111, 393] on polygon "Press SPACE to select this row." at bounding box center [112, 395] width 7 height 7
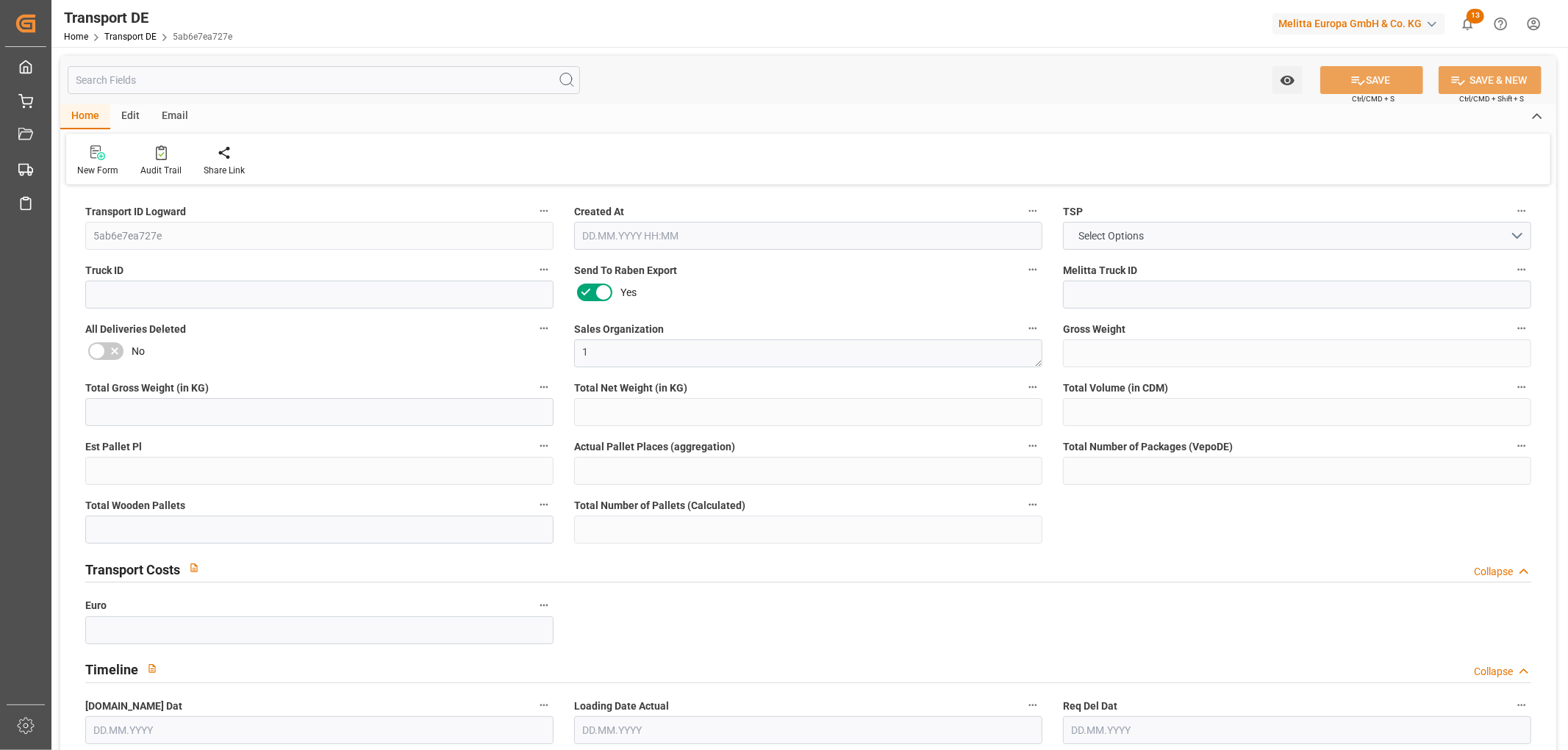
type input "572.649"
type input "327.433"
type input "285.429"
type input "3440.226"
type input "3"
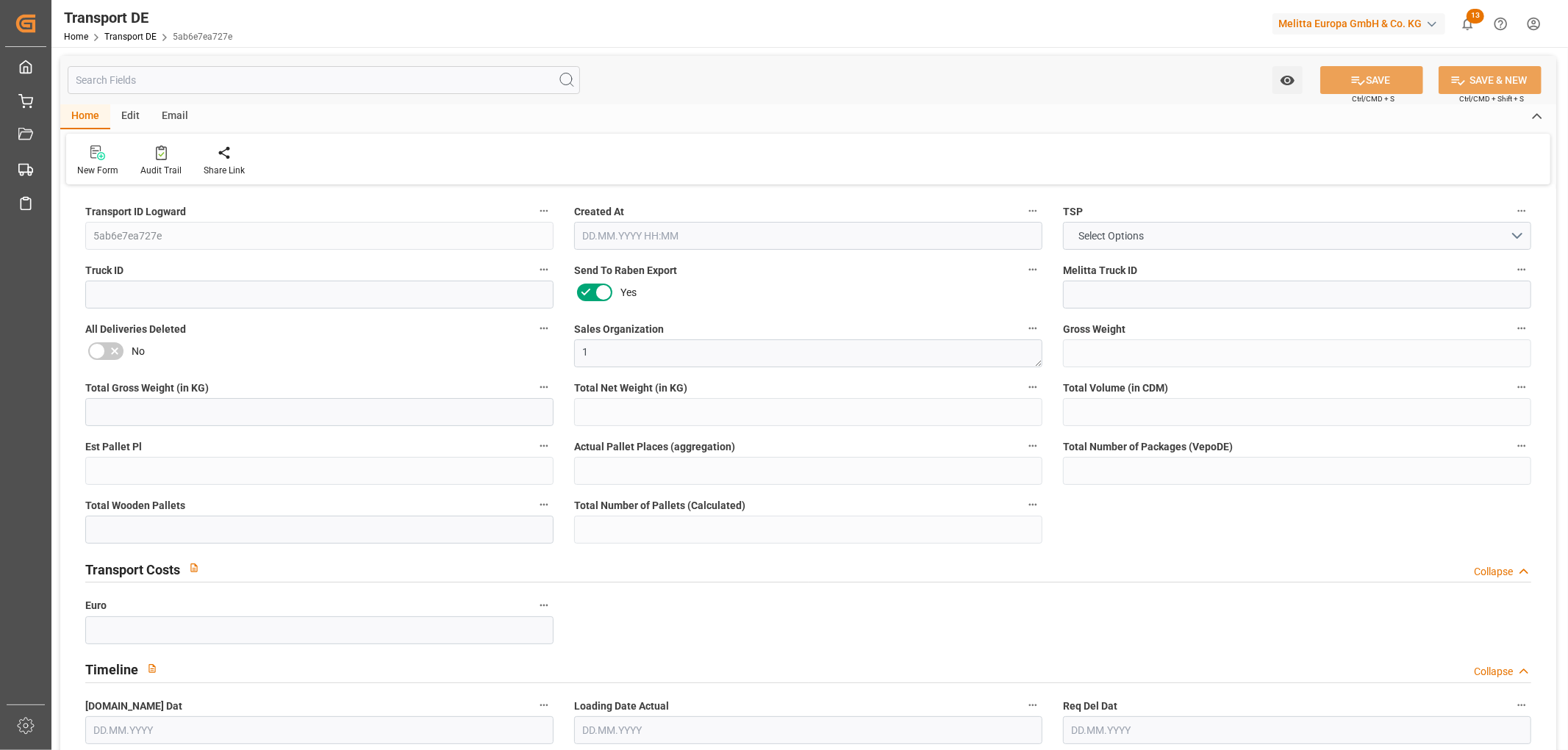
type input "0"
type input "10"
type input "0"
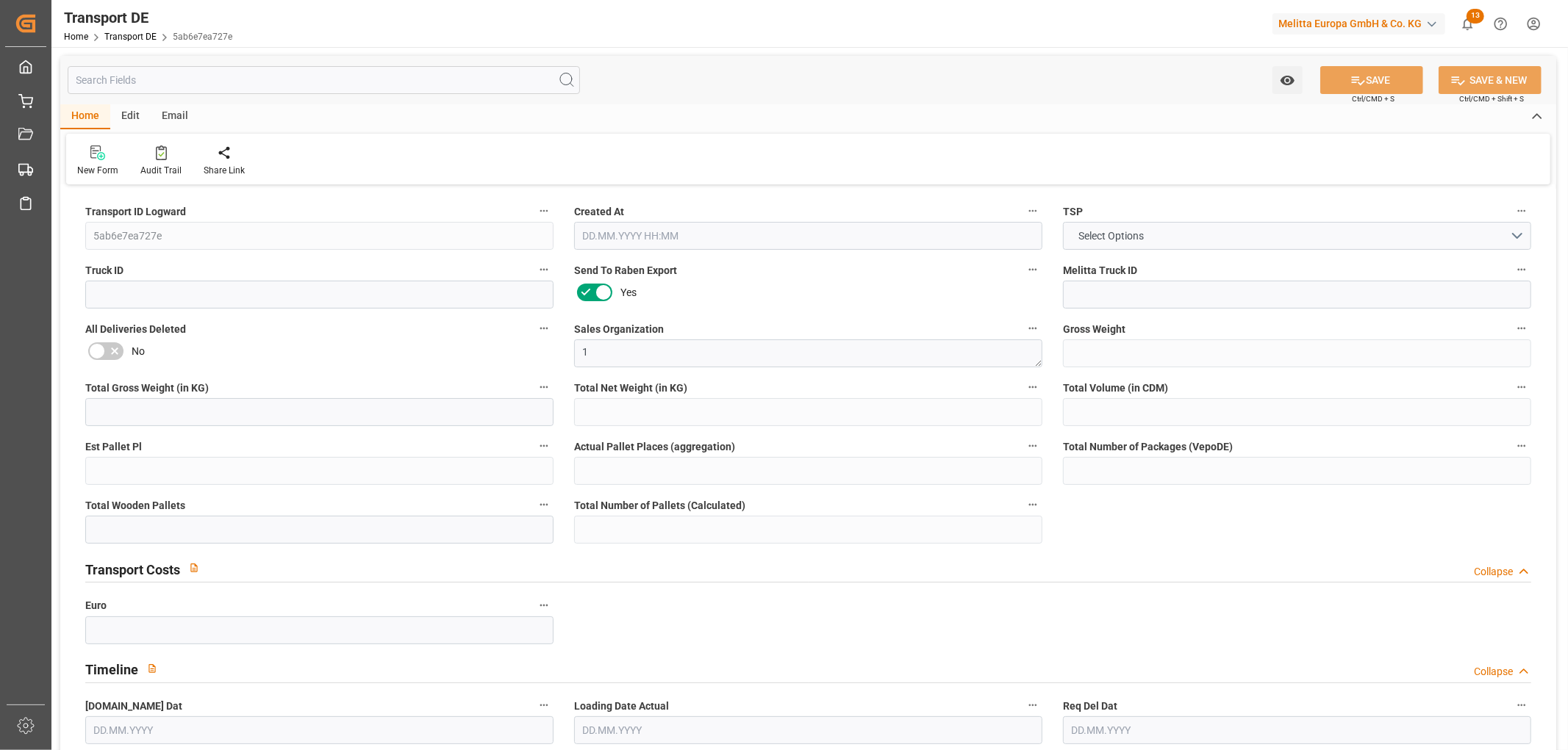
type input "32"
type input "0"
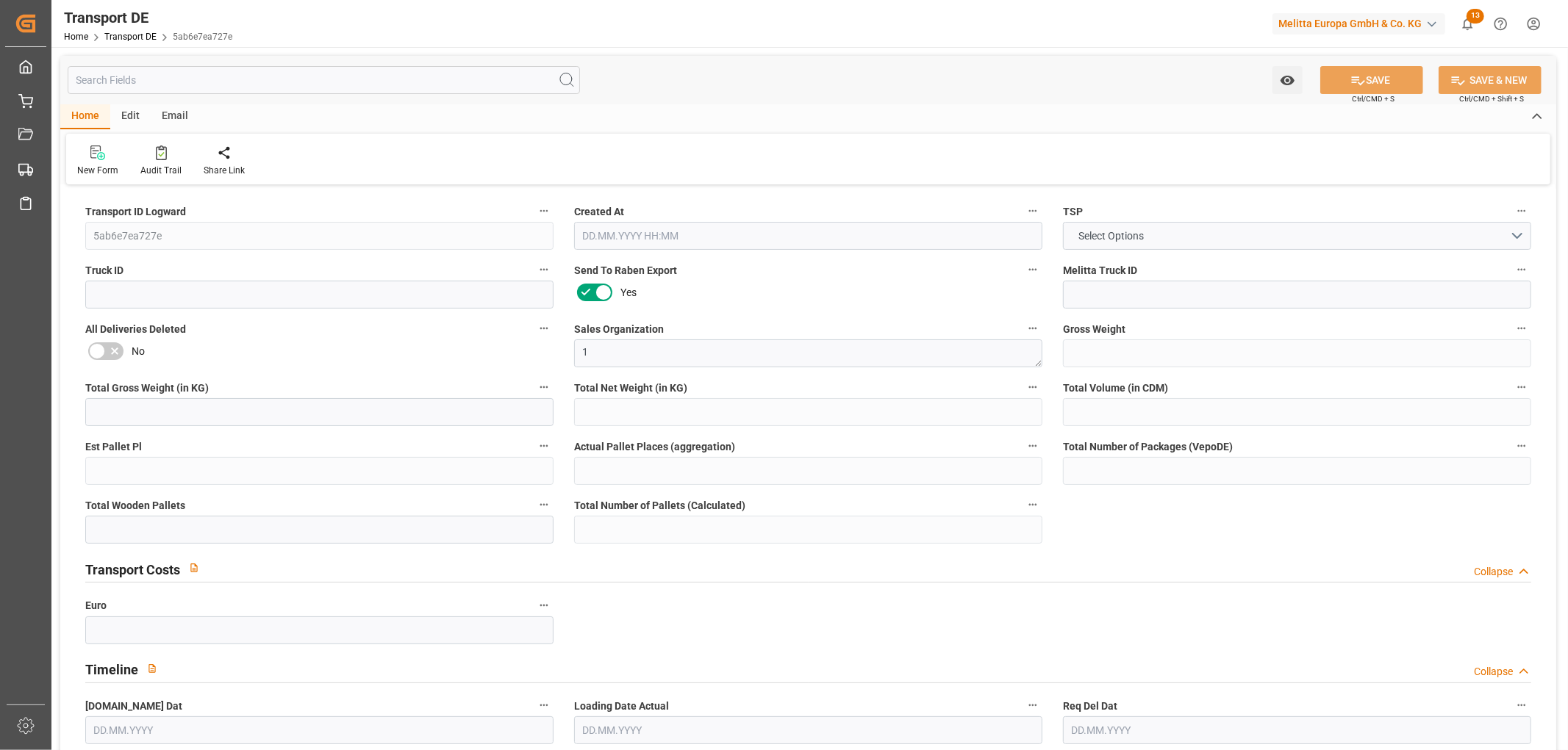
type input "0"
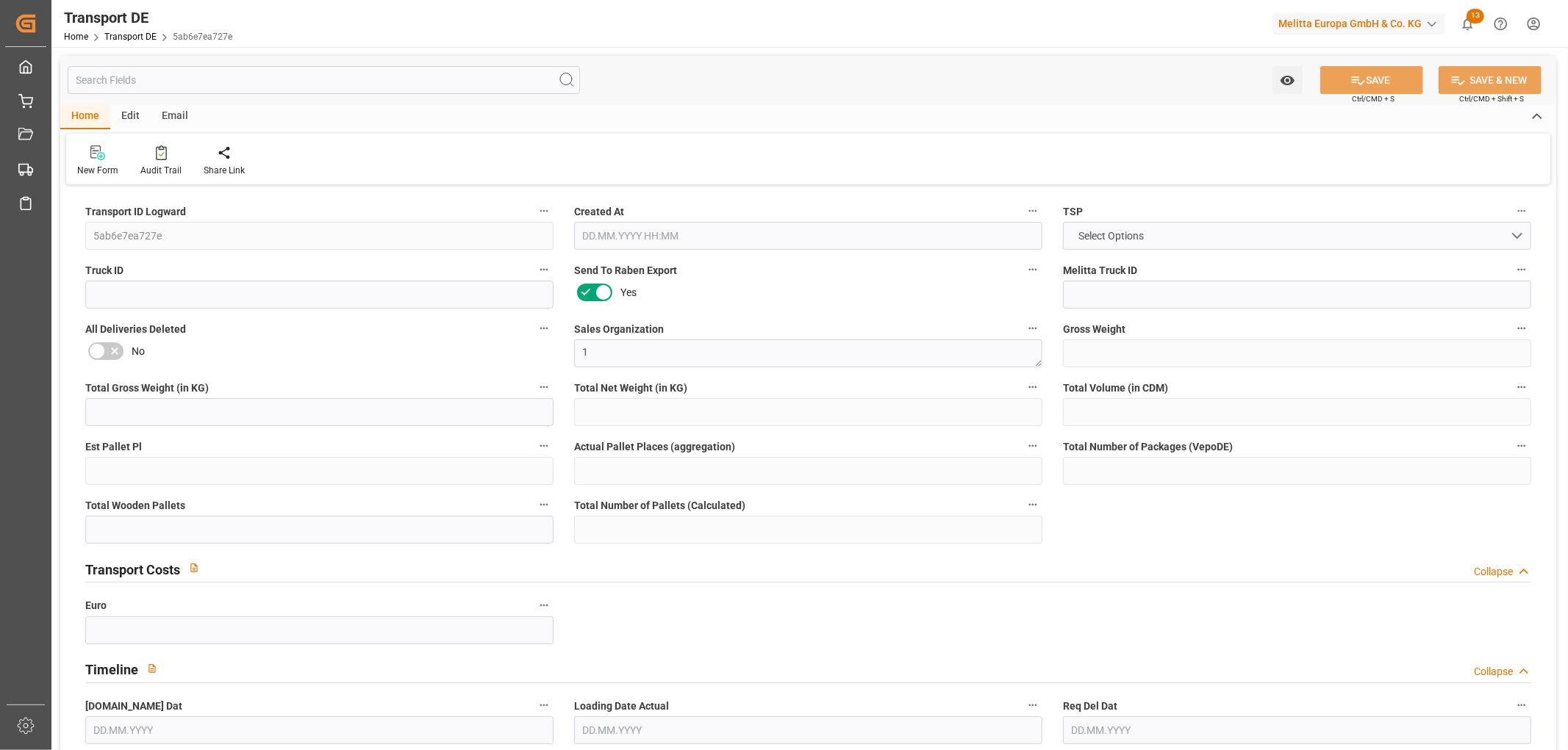
type input "0"
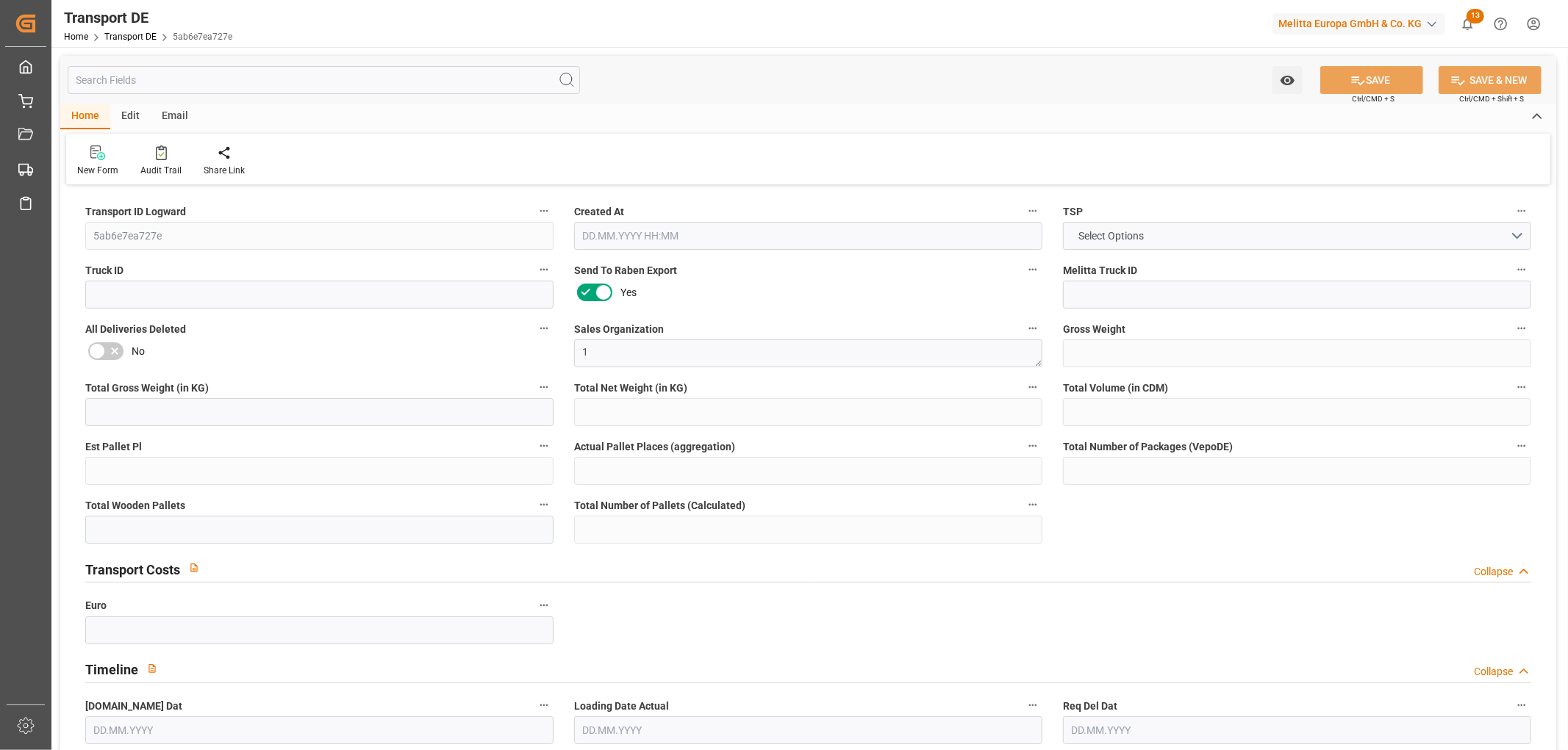
type input "0"
type input "2"
type input "9"
type input "1"
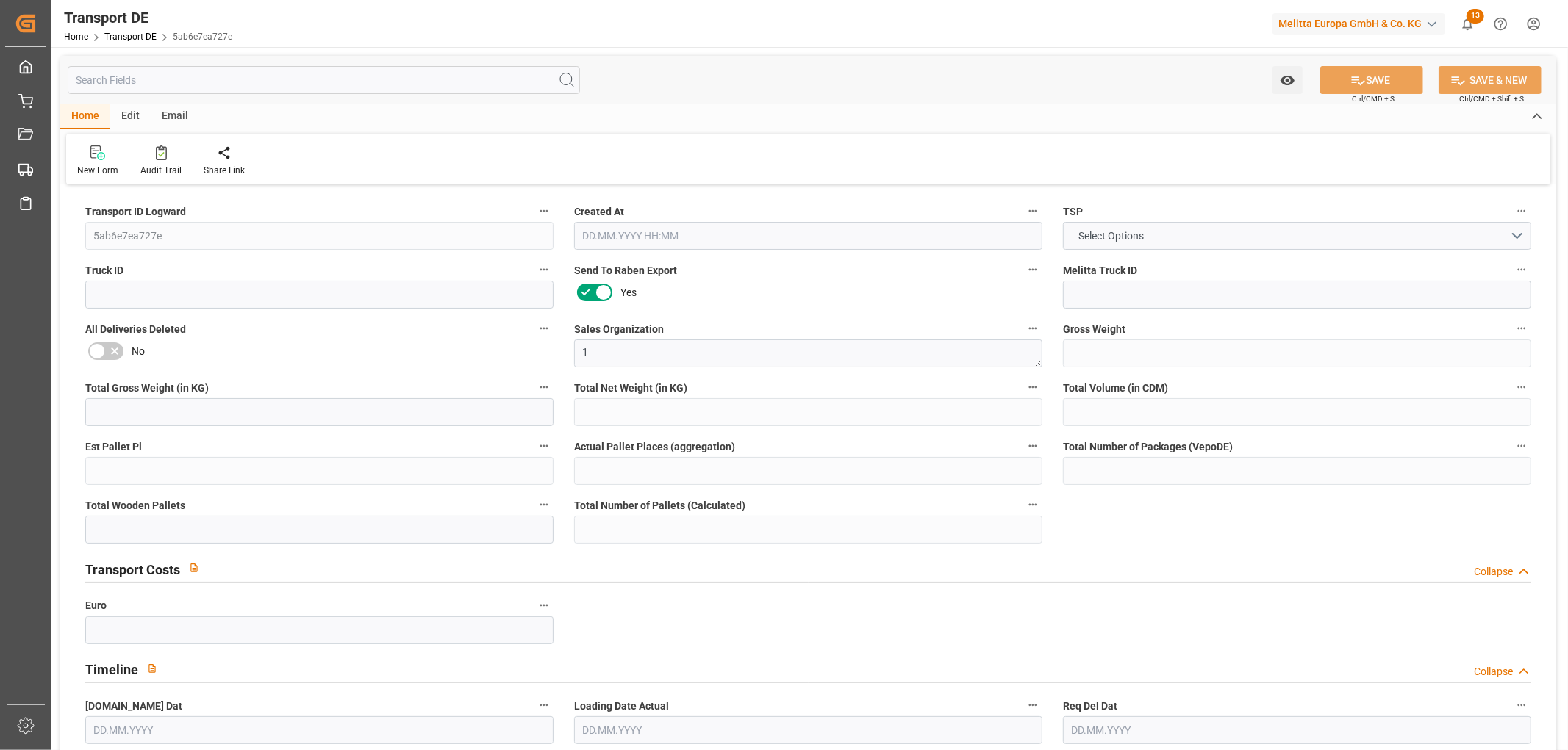
type input "80"
type input "167.845"
type input "80"
type input "20.08.2025 09:40"
type input "[DATE]"
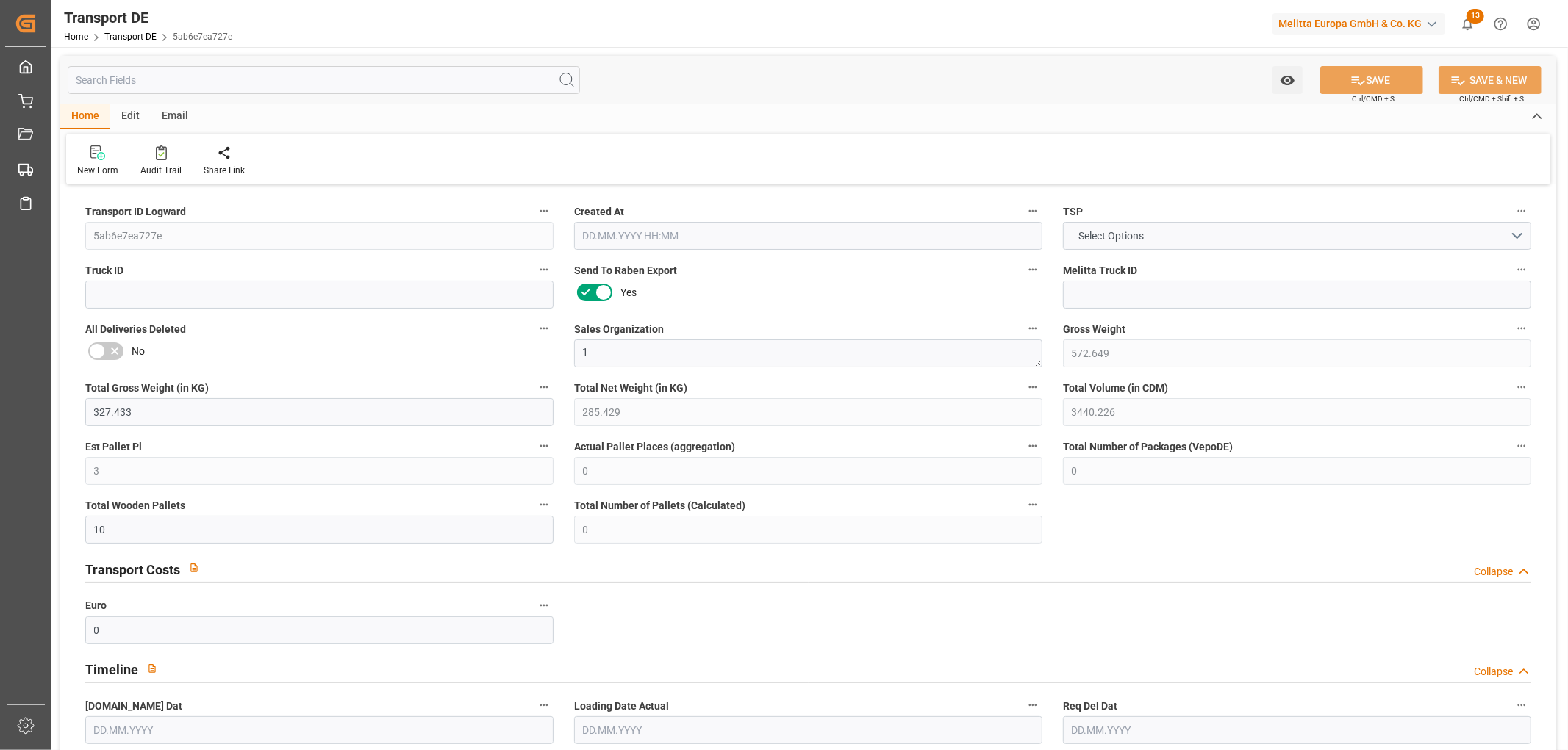
type input "21.08.2025"
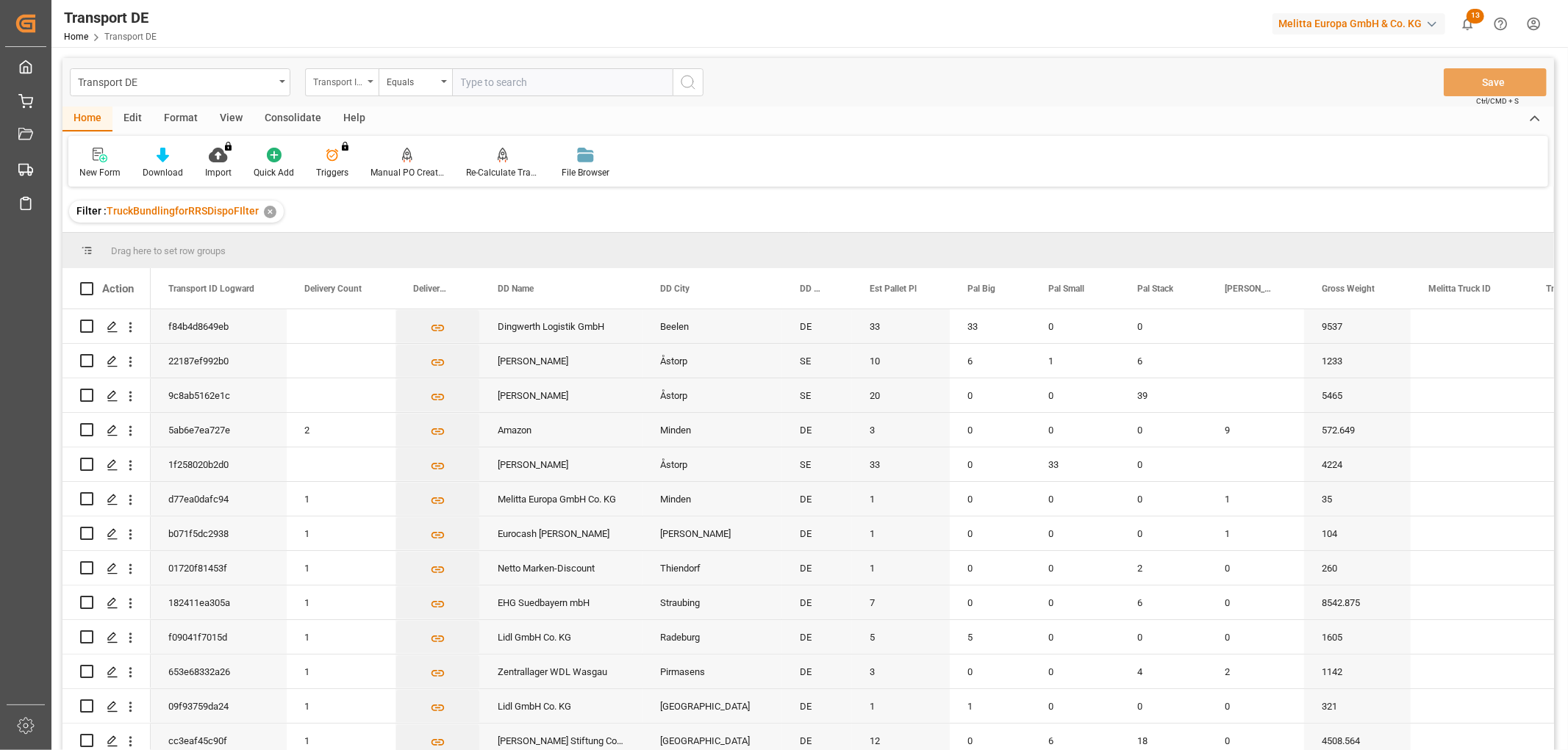
click at [326, 78] on div "Transport ID Logward" at bounding box center [338, 80] width 50 height 17
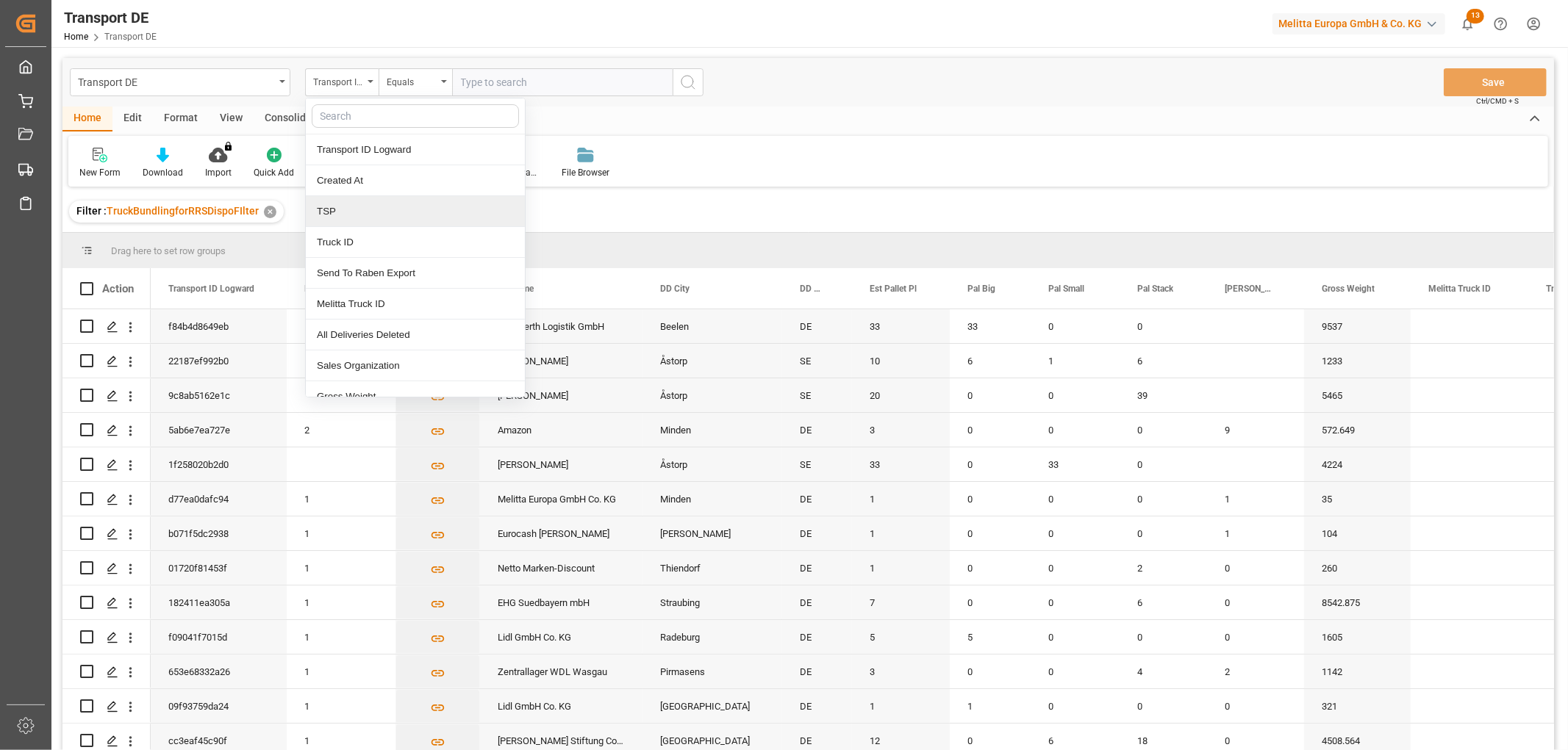
click at [348, 209] on div "TSP" at bounding box center [415, 211] width 219 height 31
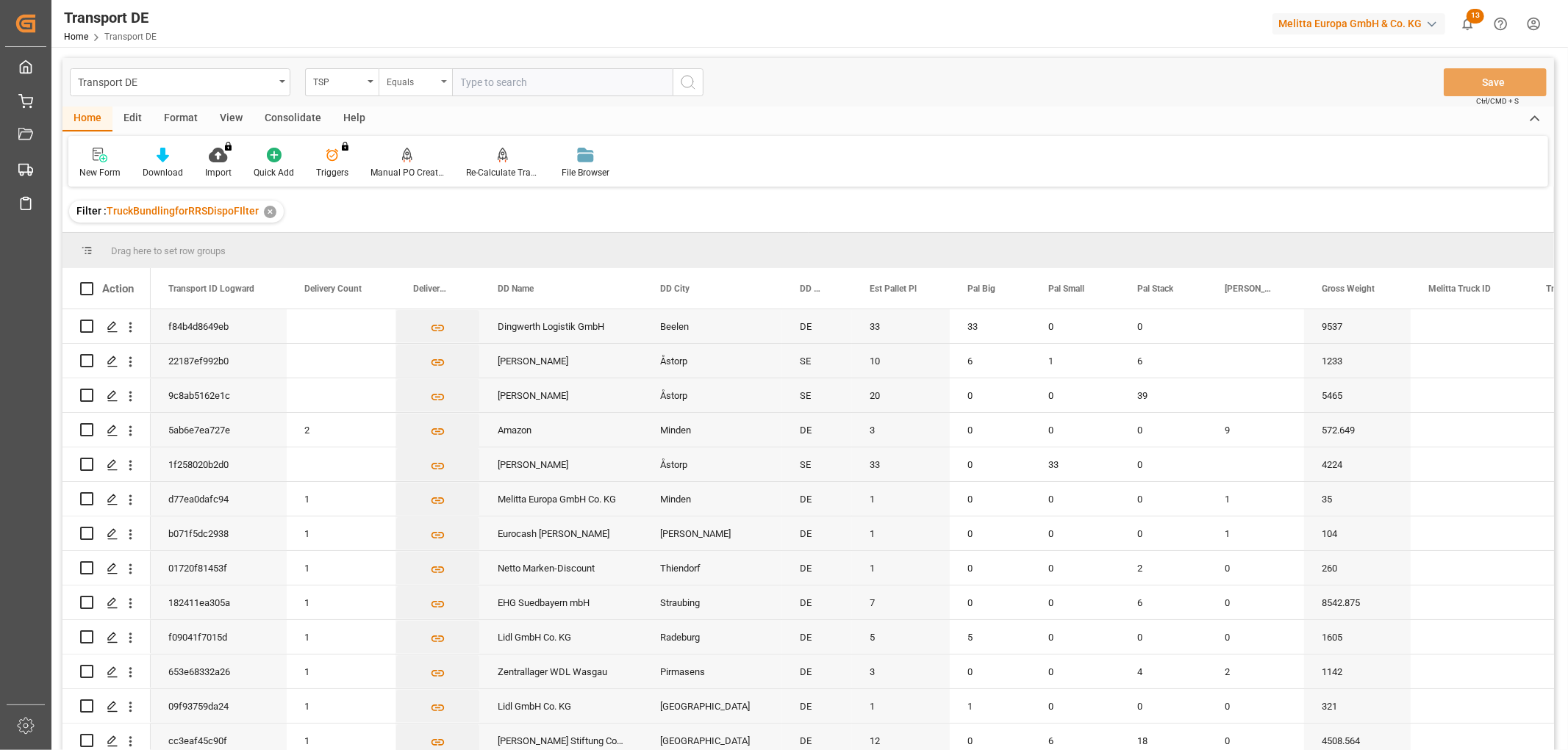
click at [399, 77] on div "Equals" at bounding box center [411, 80] width 50 height 17
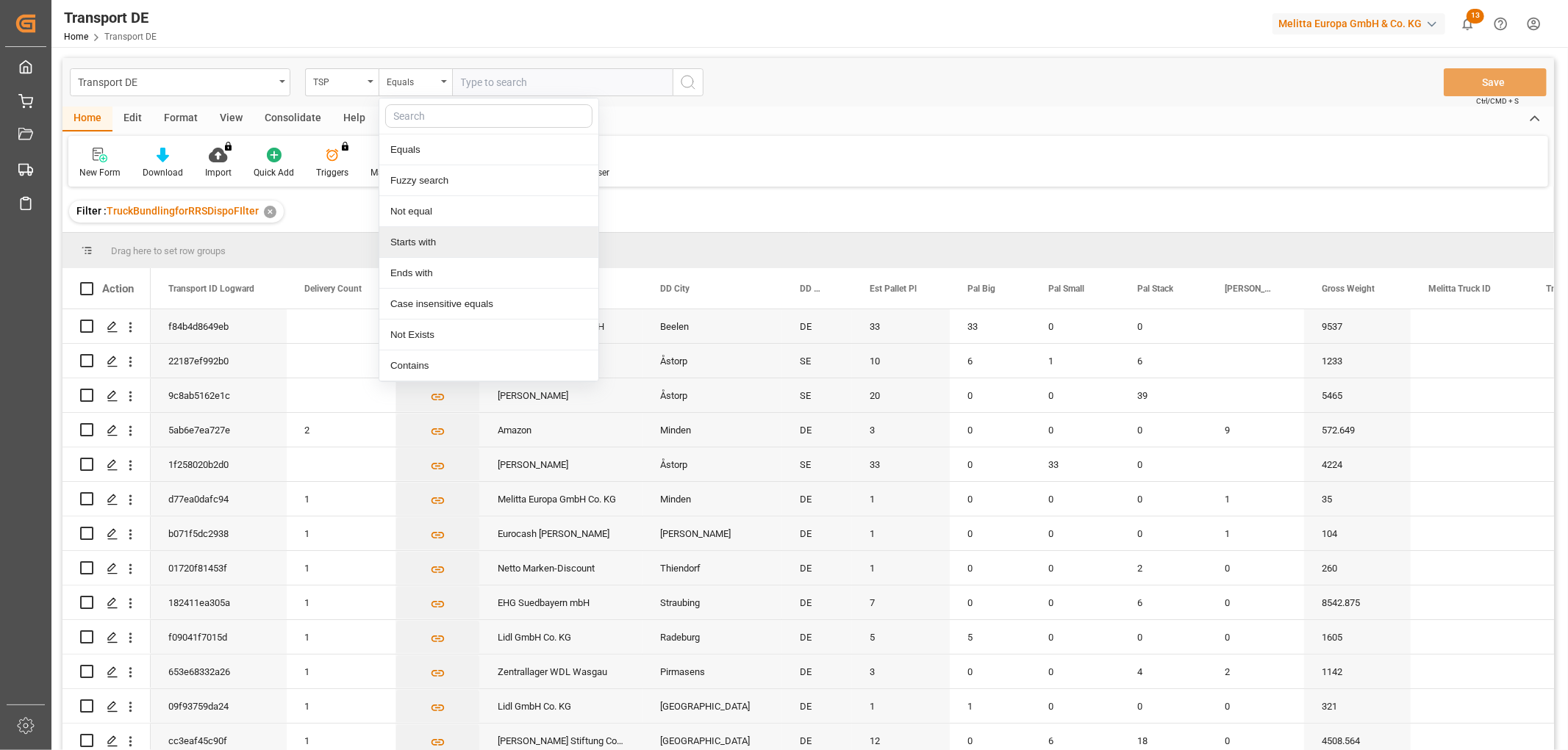
click at [419, 246] on div "Starts with" at bounding box center [489, 242] width 219 height 31
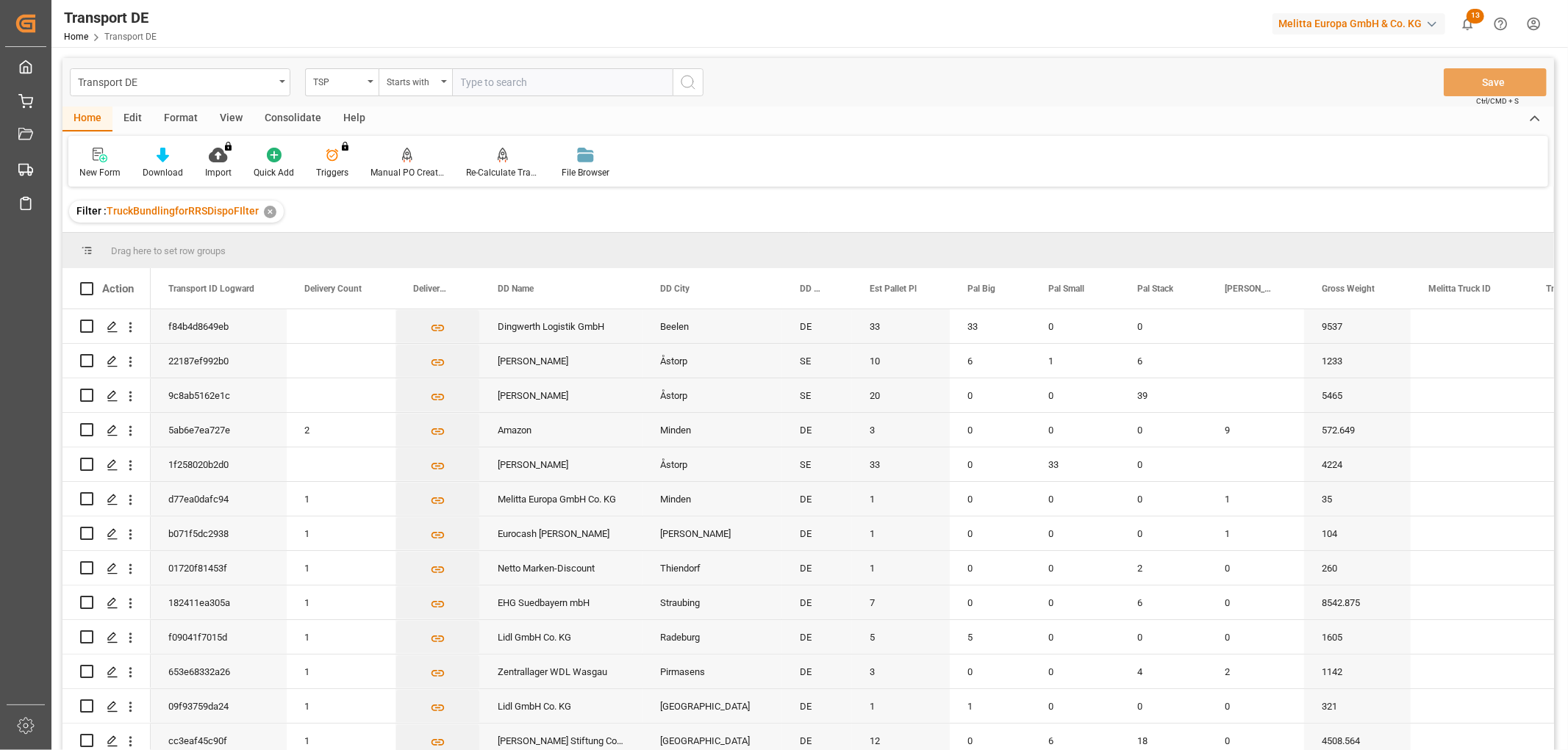
click at [470, 77] on input "text" at bounding box center [563, 82] width 221 height 28
type input "Hölkemeier"
click at [691, 83] on icon "search button" at bounding box center [689, 83] width 18 height 18
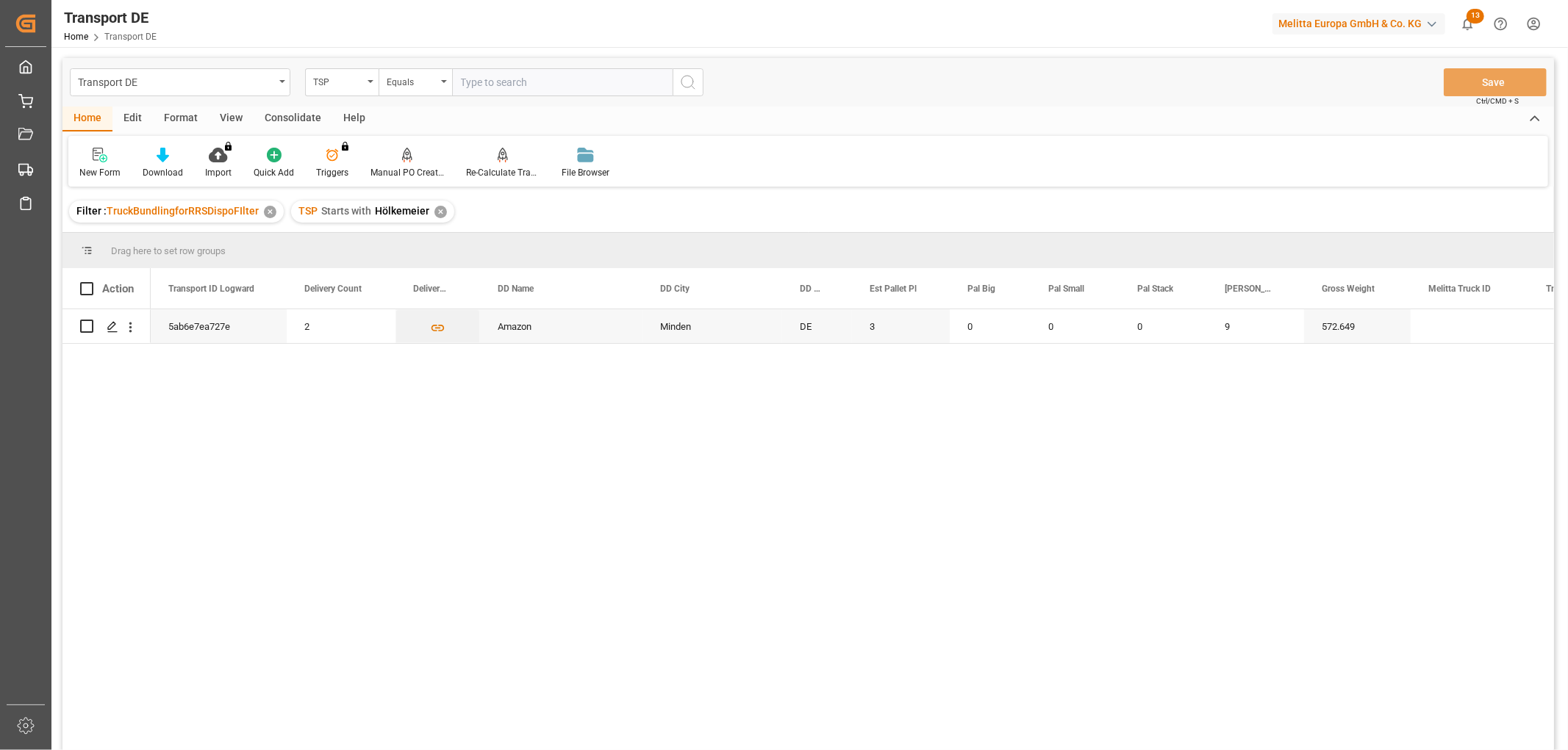
click at [280, 112] on div "Consolidate" at bounding box center [293, 119] width 79 height 25
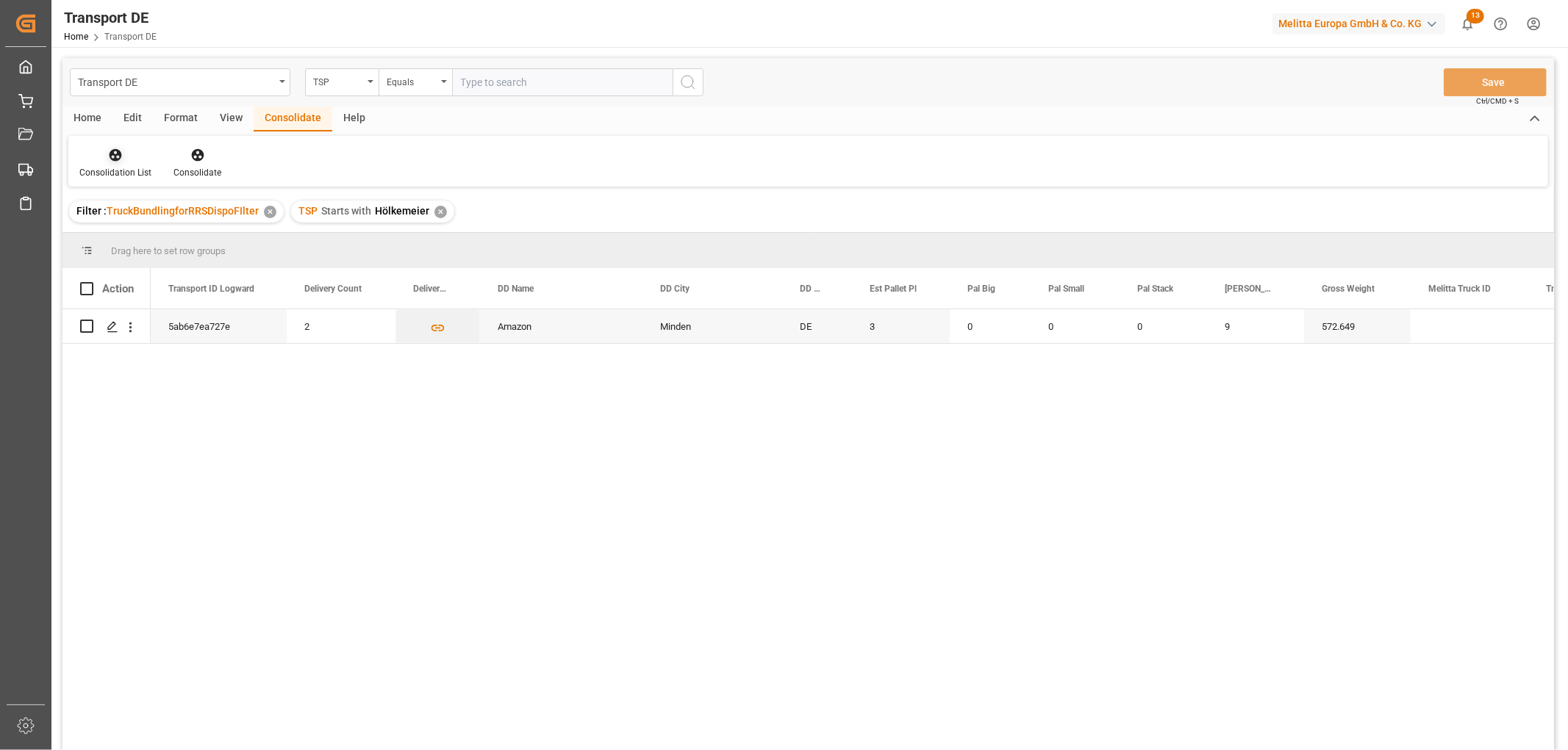
click at [113, 157] on icon at bounding box center [116, 155] width 13 height 13
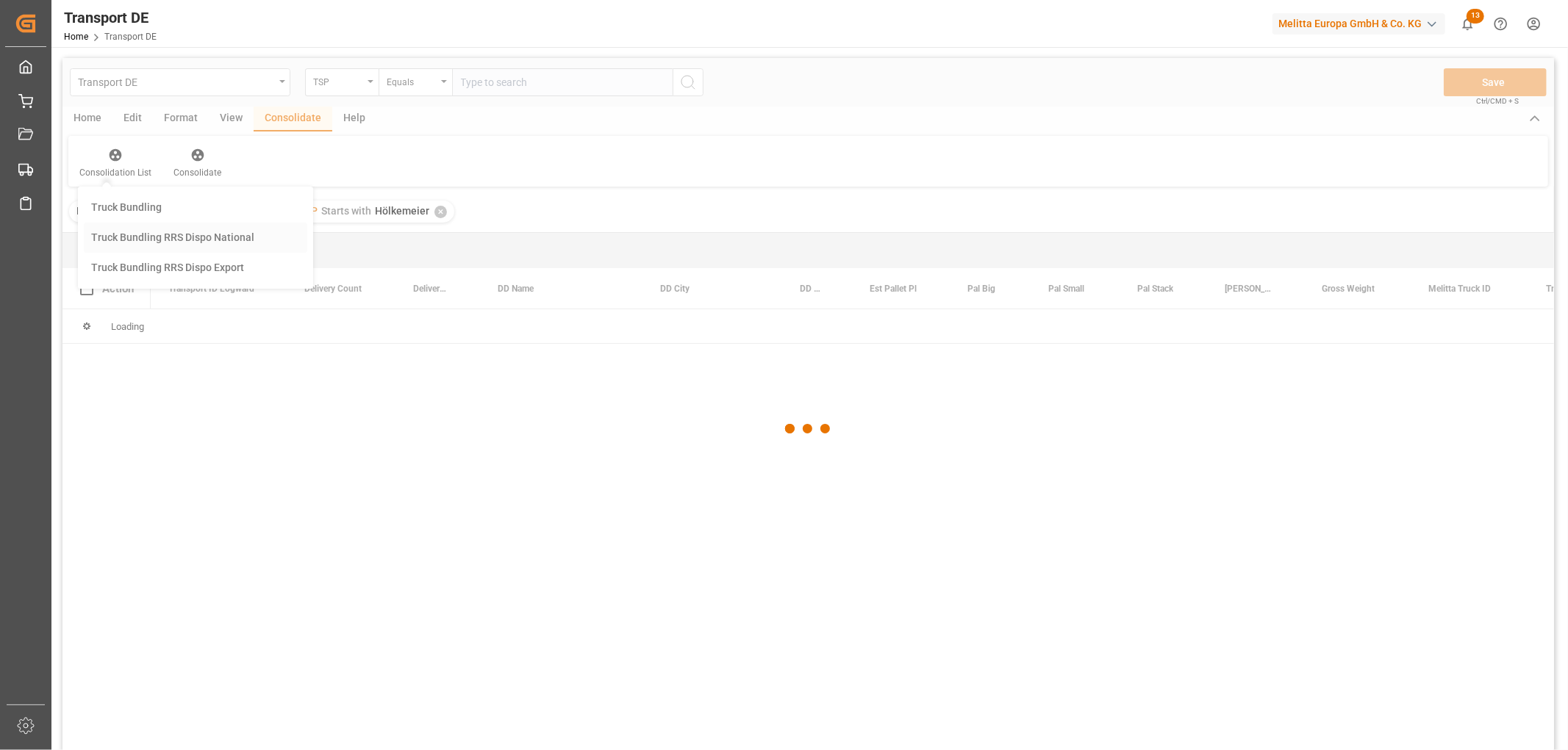
click at [124, 240] on div "Transport DE TSP Equals Save Ctrl/CMD + S Home Edit Format View Consolidate Hel…" at bounding box center [809, 424] width 1492 height 731
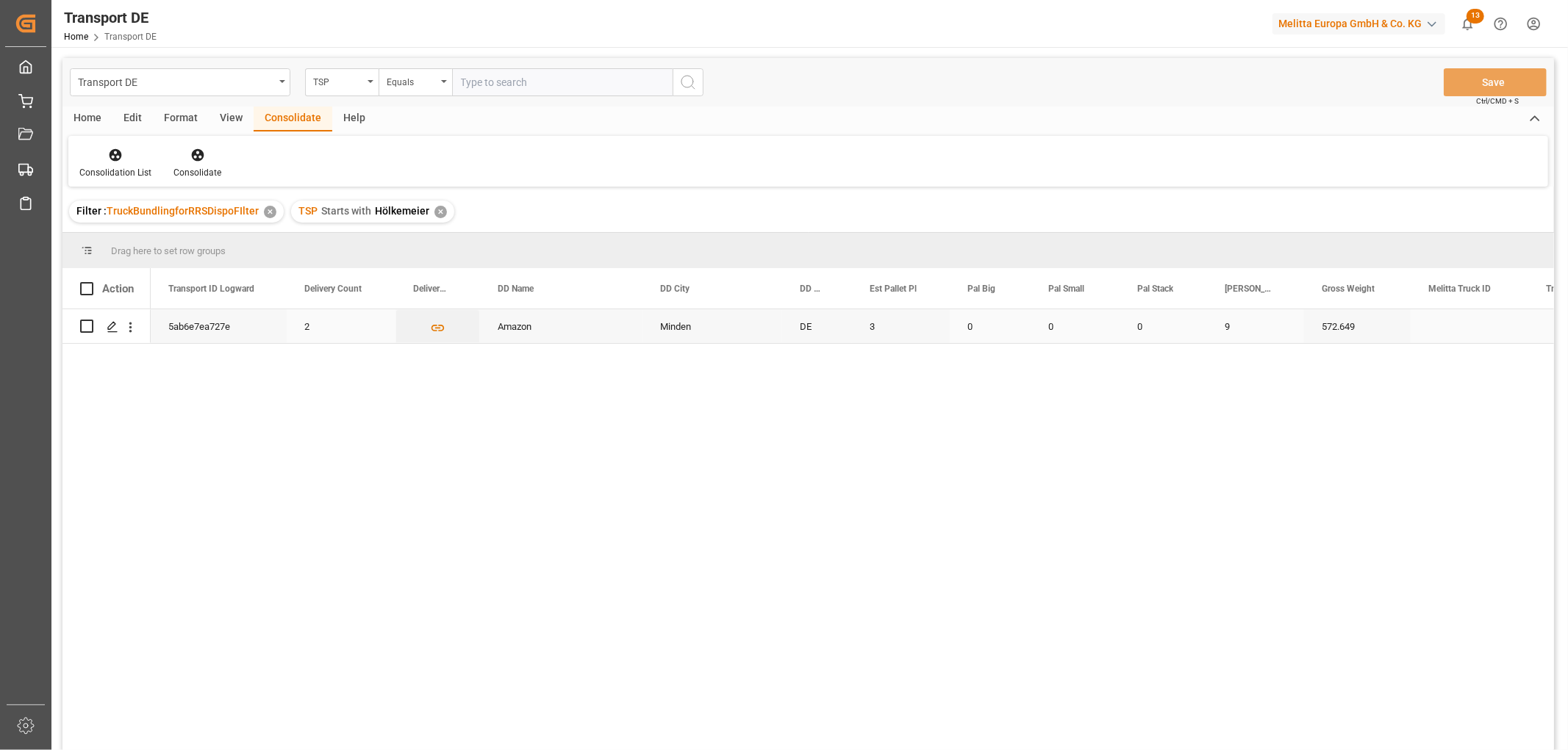
click at [89, 325] on input "Press Space to toggle row selection (unchecked)" at bounding box center [87, 326] width 13 height 13
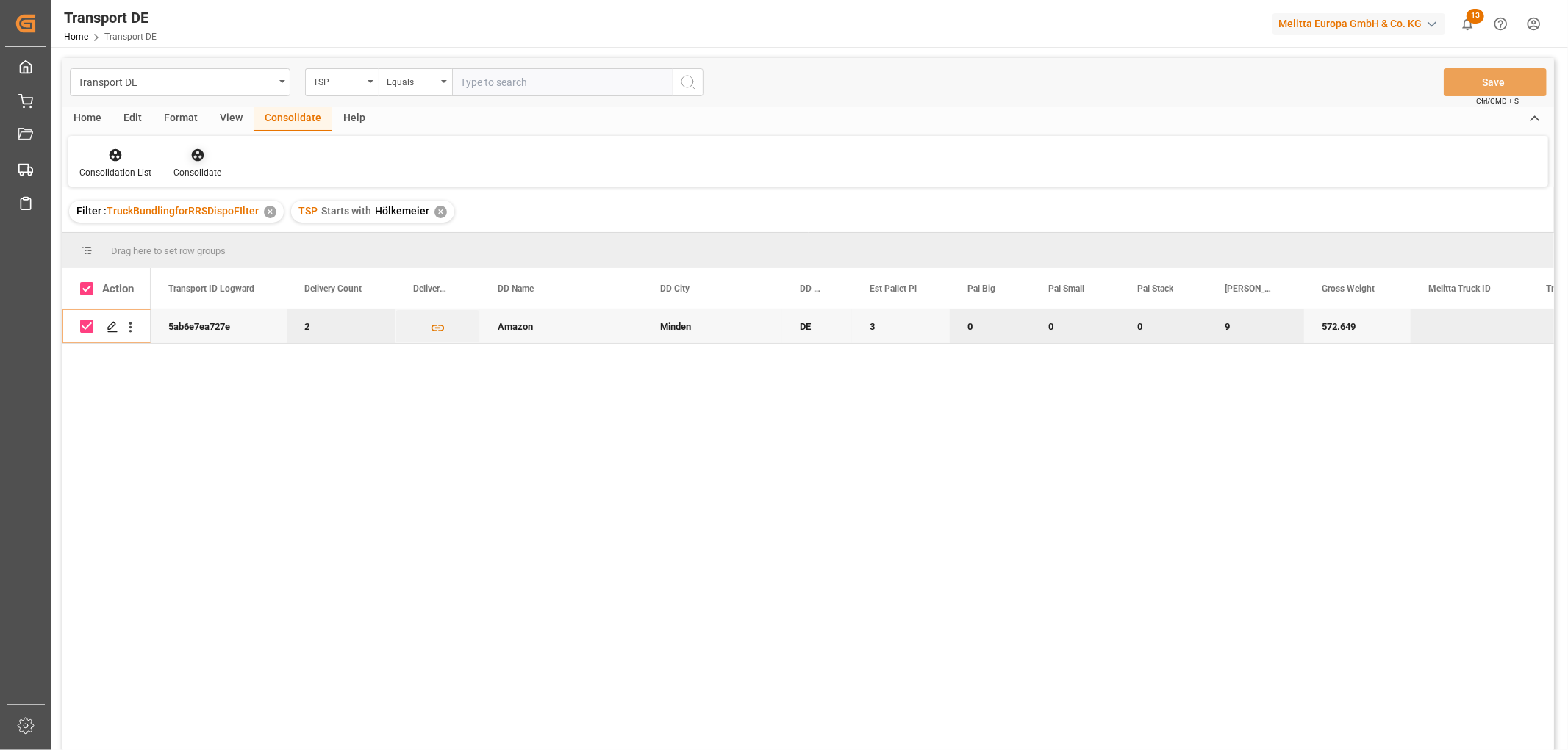
click at [196, 155] on icon at bounding box center [197, 155] width 13 height 13
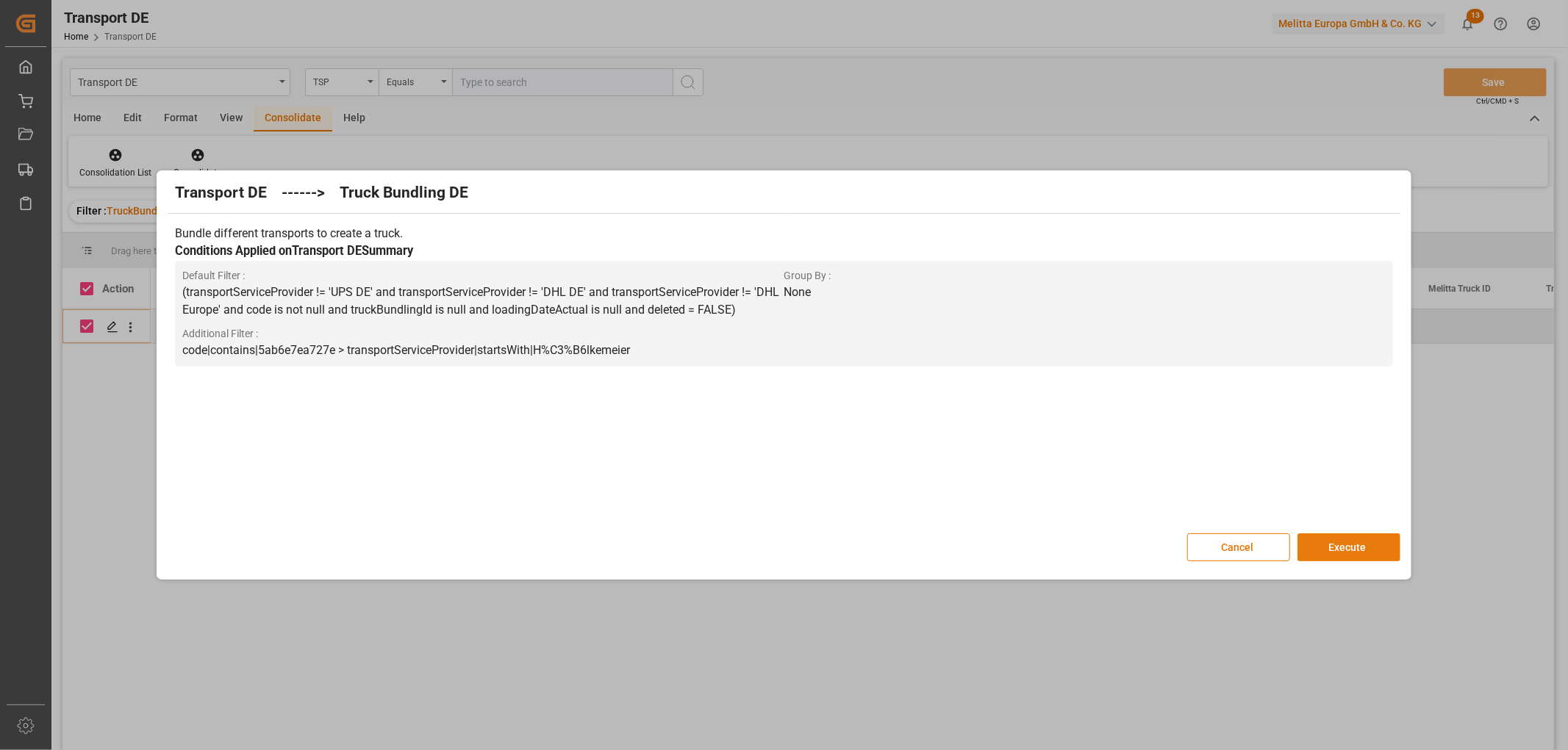
click at [1351, 547] on button "Execute" at bounding box center [1349, 547] width 103 height 28
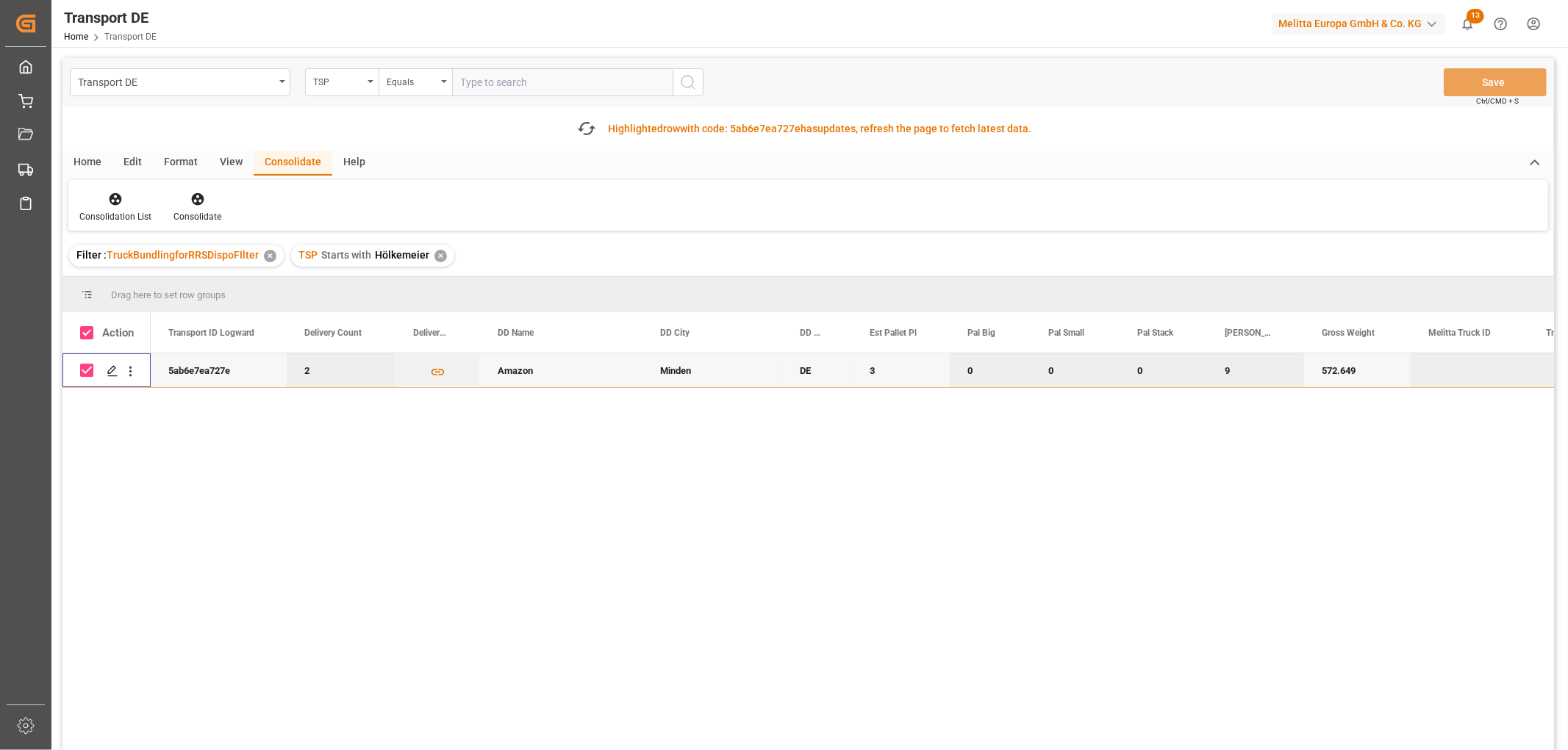
click at [86, 372] on input "Press Space to toggle row selection (checked)" at bounding box center [87, 370] width 13 height 13
checkbox input "false"
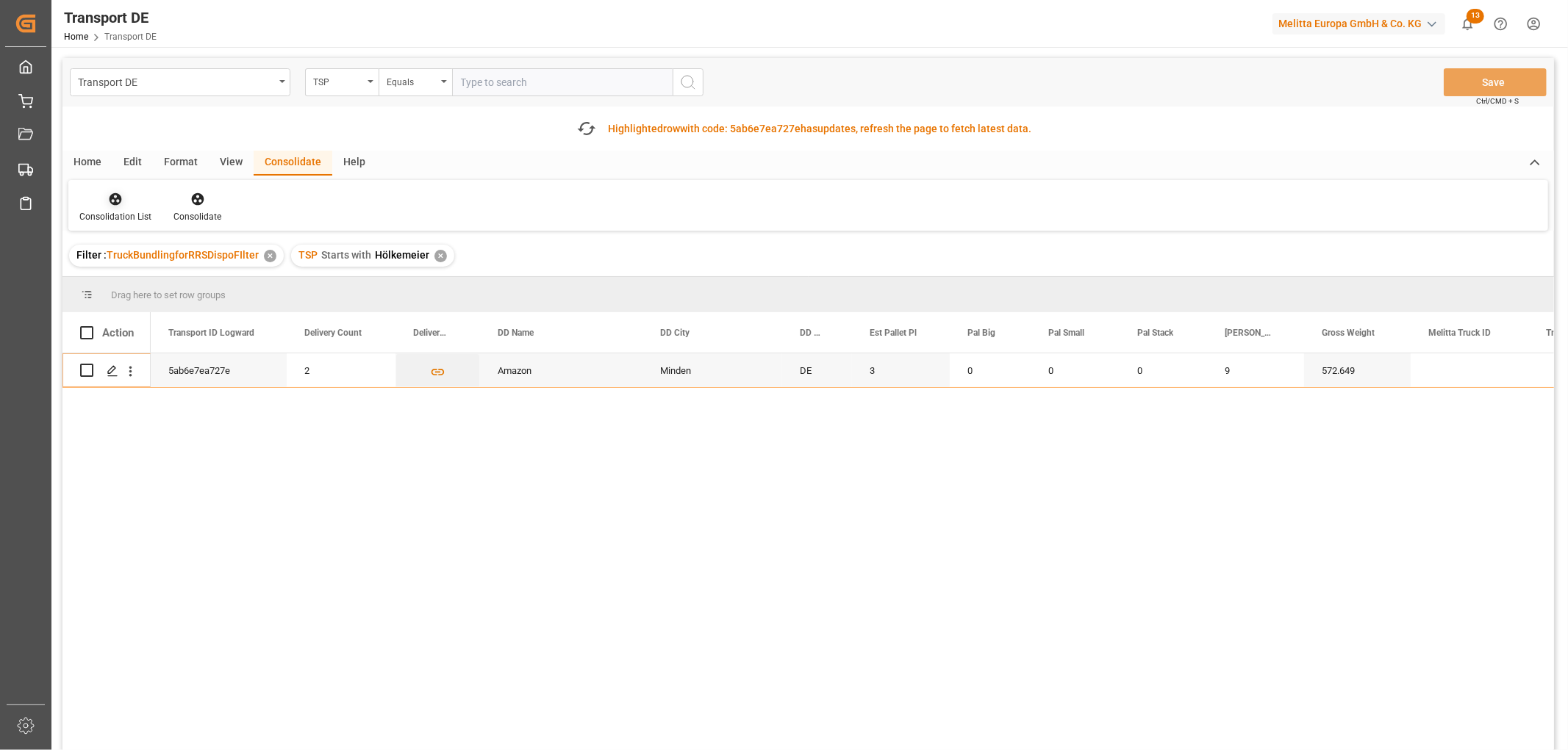
click at [111, 203] on icon at bounding box center [116, 199] width 13 height 13
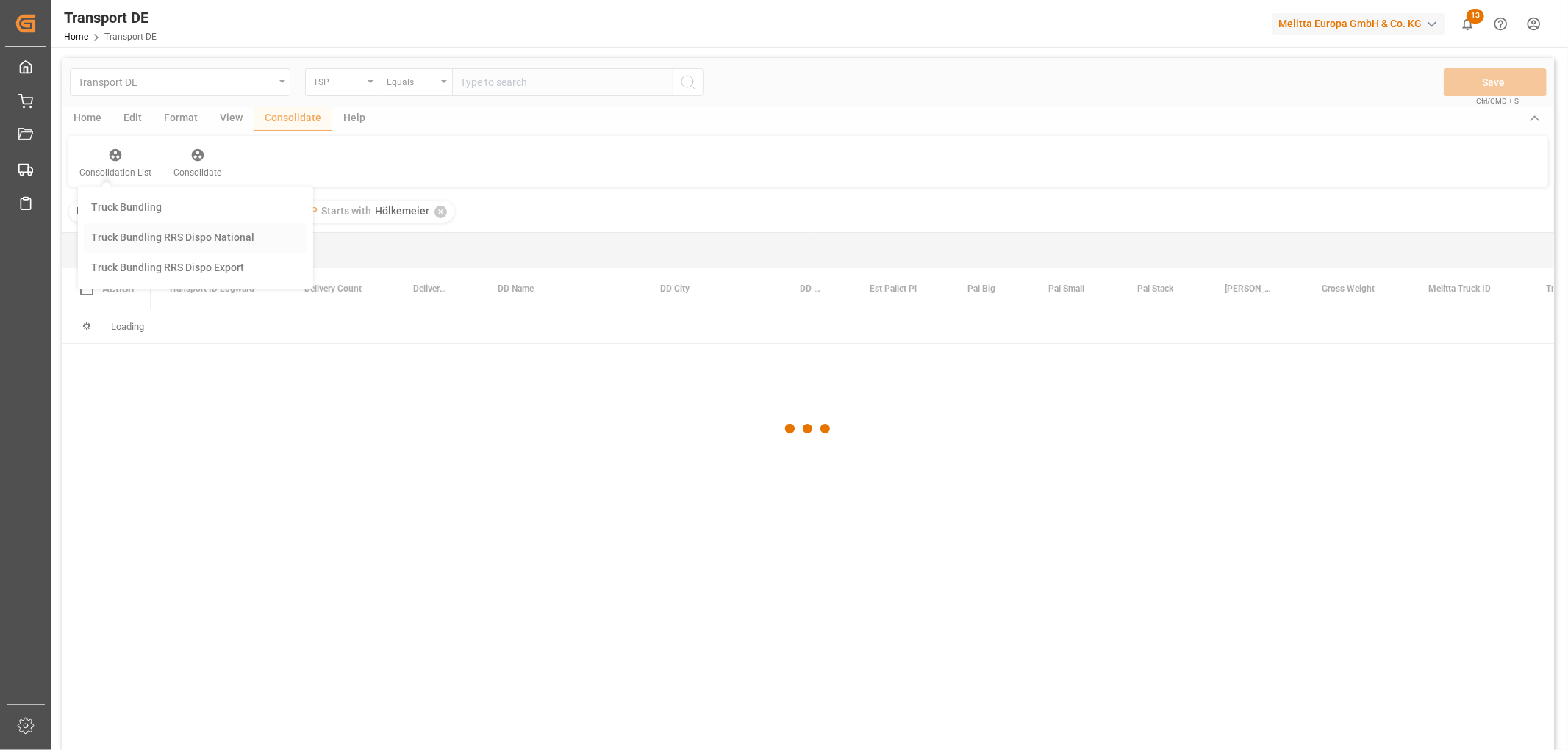
click at [142, 277] on div "Transport DE TSP Equals Save Ctrl/CMD + S Home Edit Format View Consolidate Hel…" at bounding box center [809, 424] width 1492 height 731
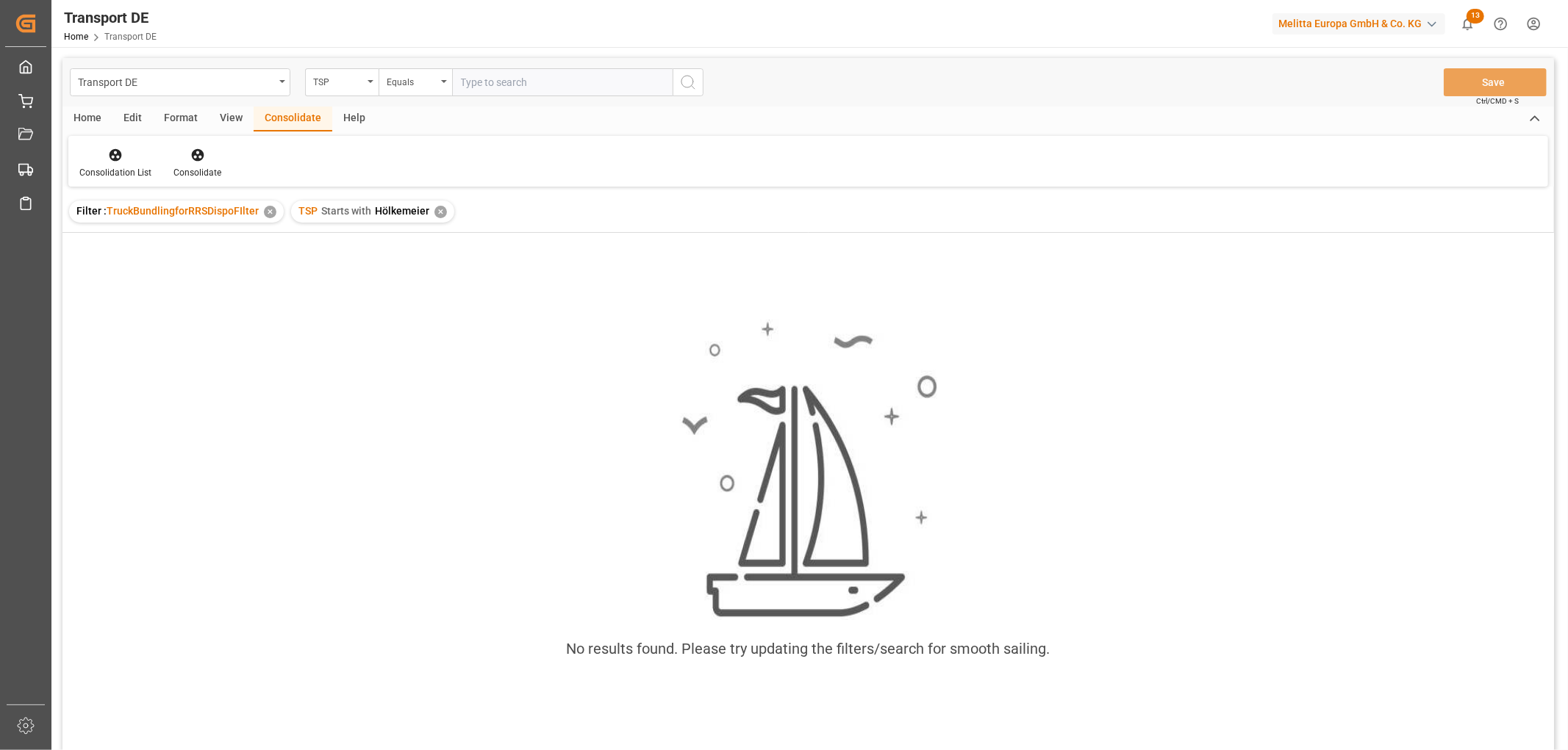
click at [435, 214] on div "✕" at bounding box center [440, 212] width 13 height 13
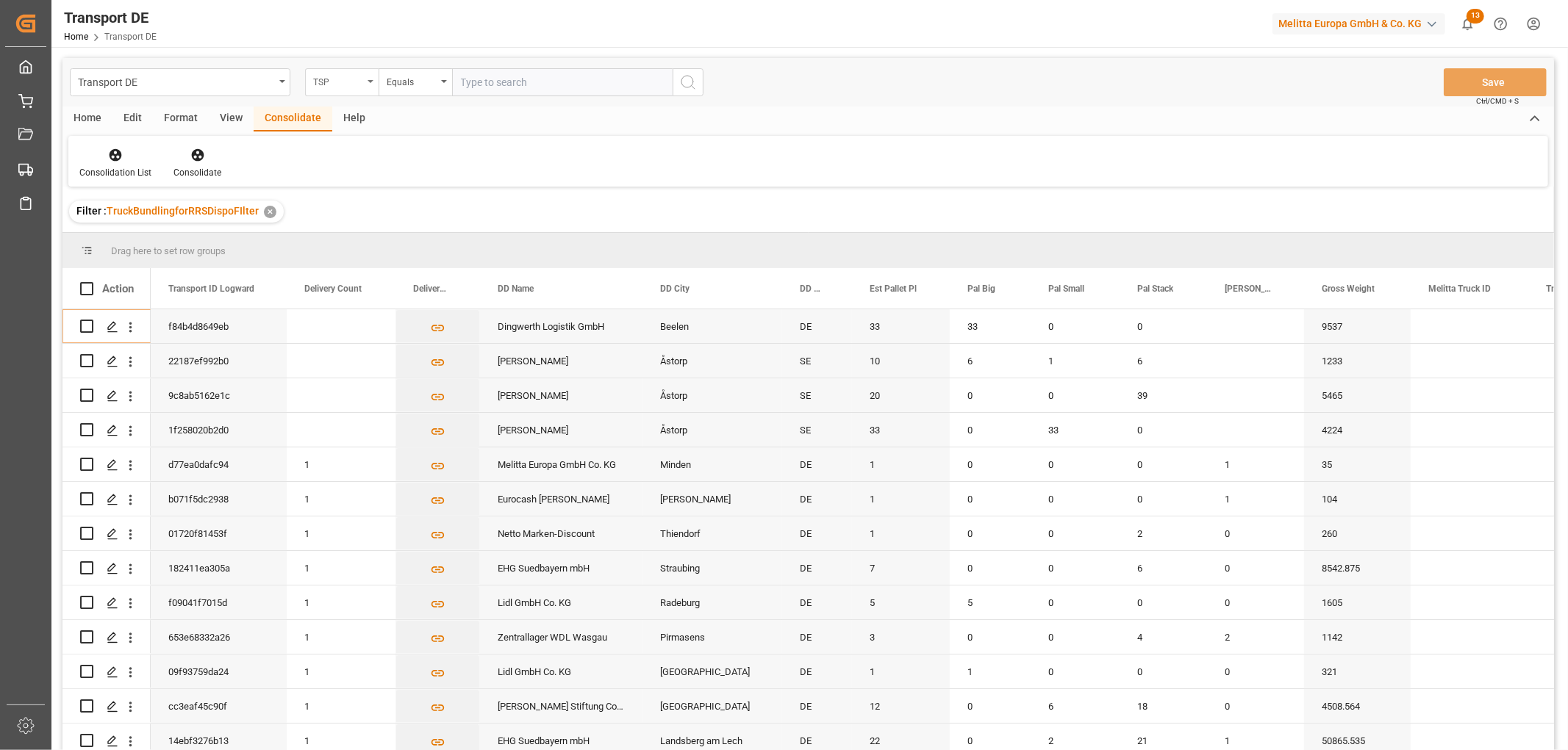
click at [321, 74] on div "TSP" at bounding box center [338, 80] width 50 height 17
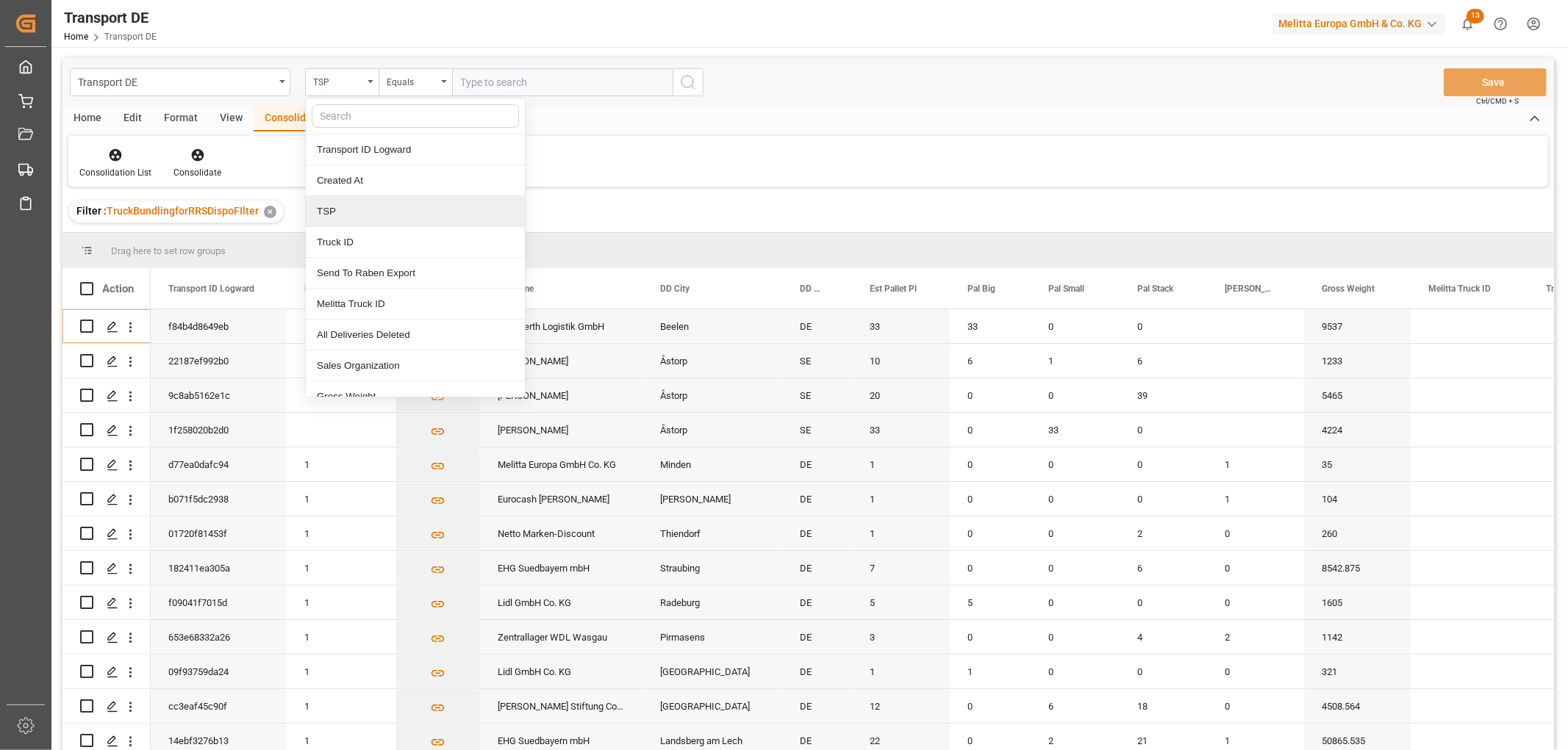
click at [333, 222] on div "TSP" at bounding box center [415, 211] width 219 height 31
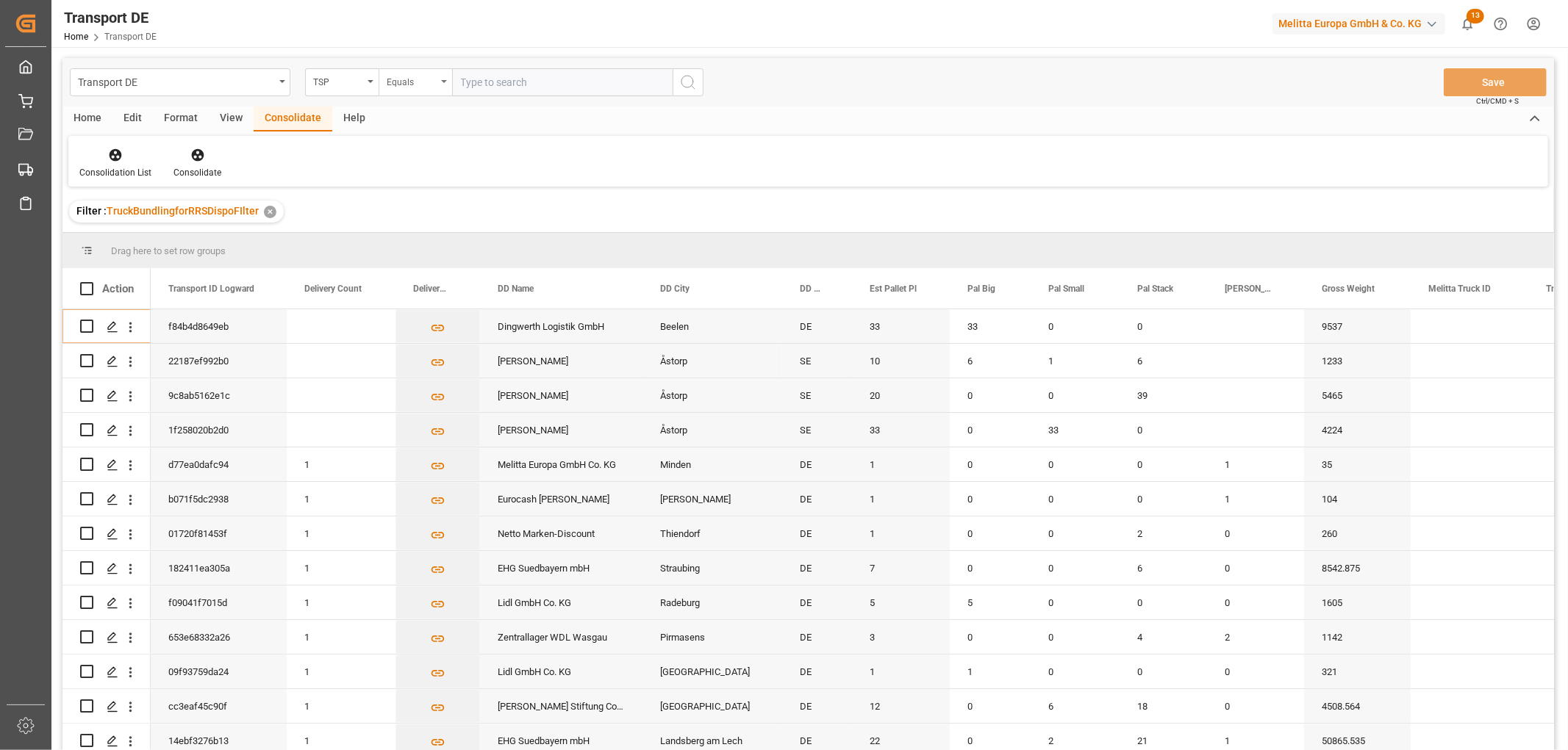
click at [412, 69] on div "Equals" at bounding box center [415, 82] width 74 height 28
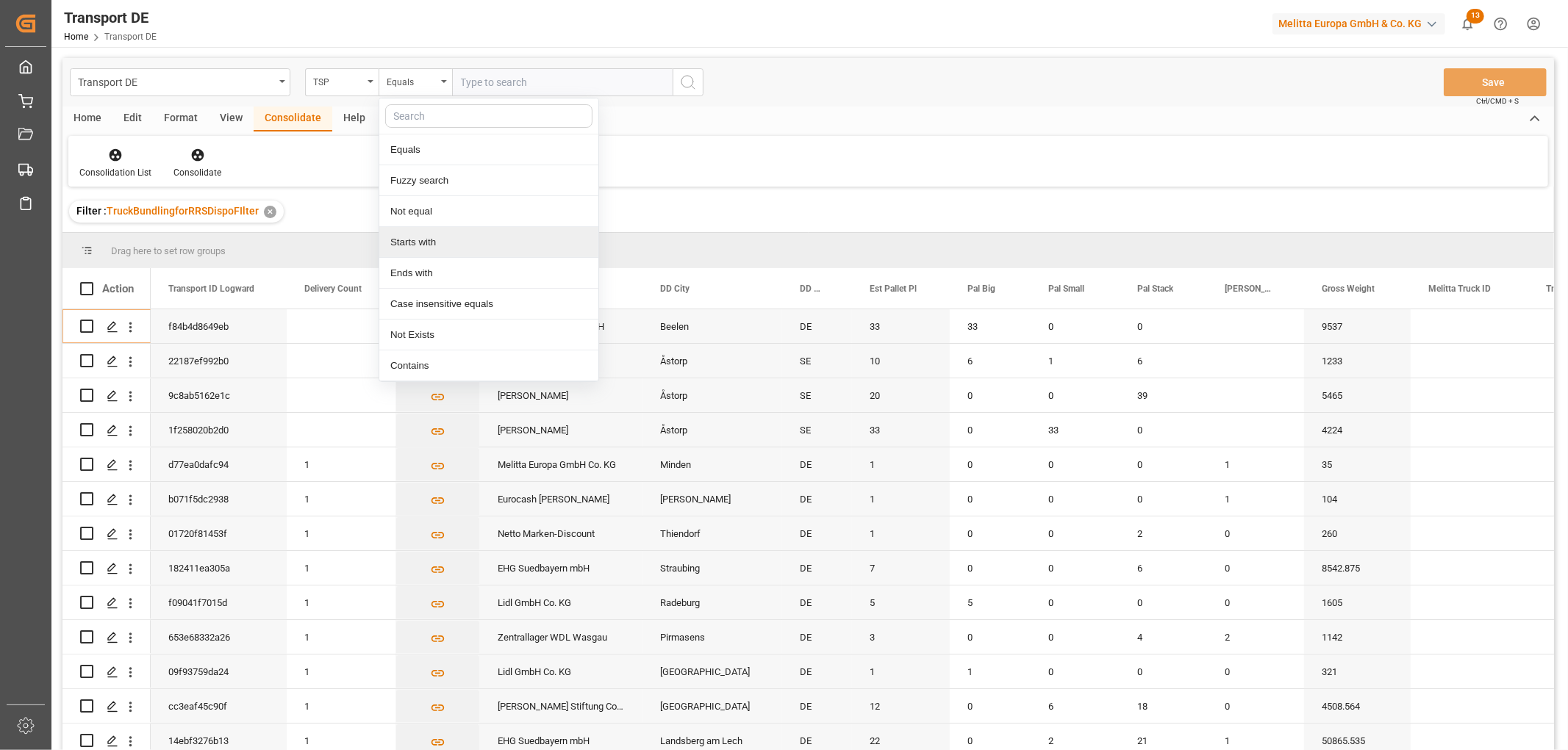
click at [414, 240] on div "Starts with" at bounding box center [489, 242] width 219 height 31
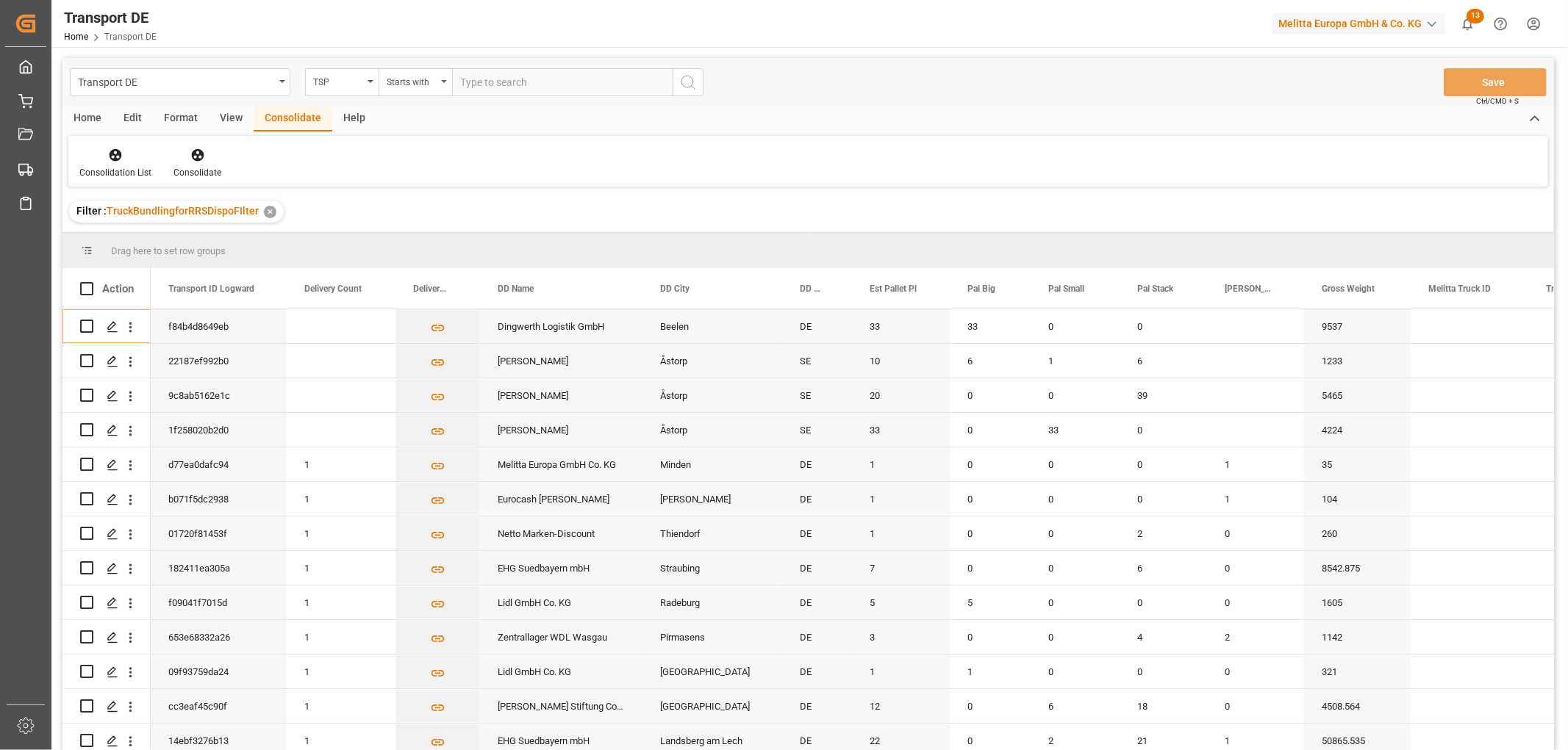
click at [466, 79] on input "text" at bounding box center [563, 82] width 221 height 28
type input "Self pickup DE"
click at [688, 82] on icon "search button" at bounding box center [689, 83] width 18 height 18
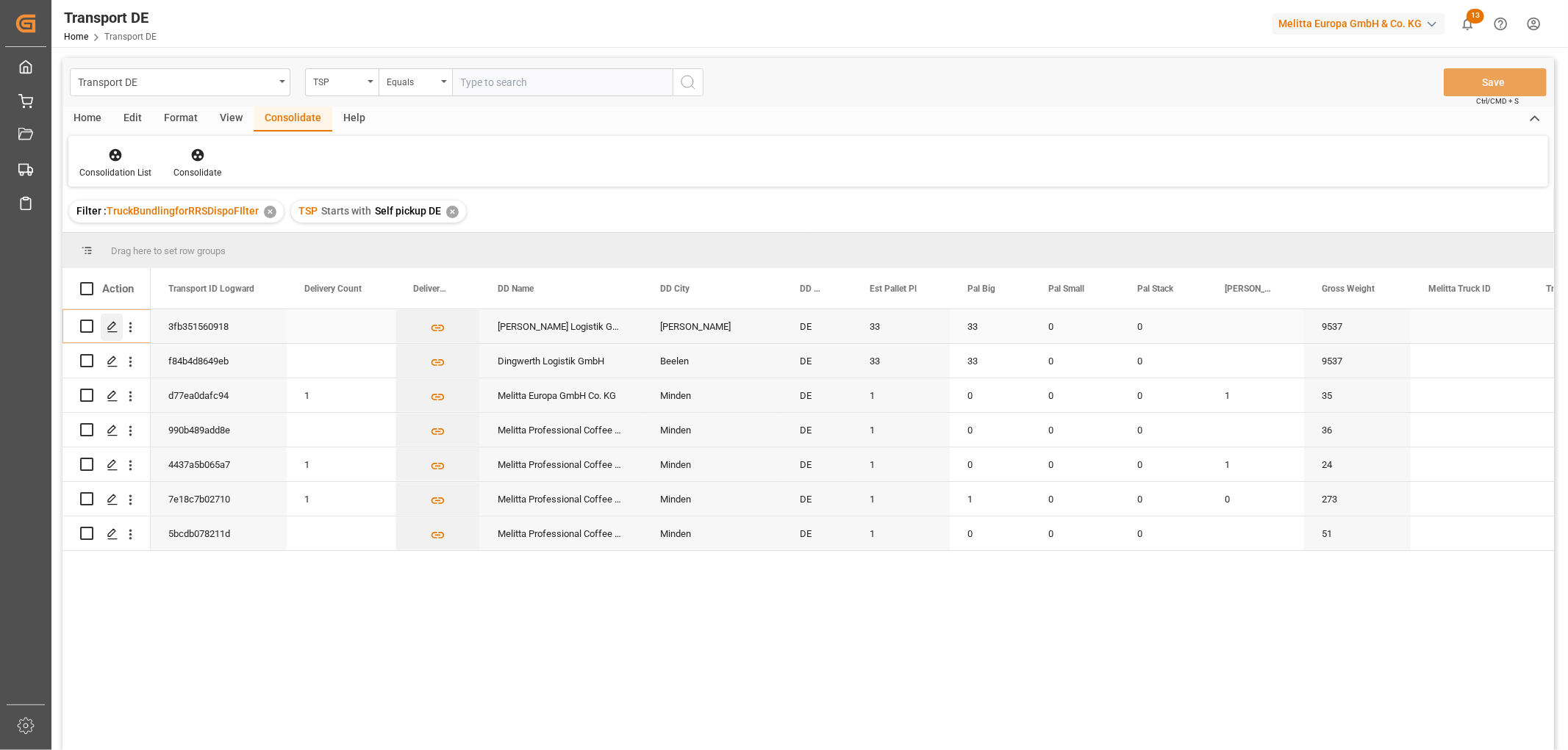
click at [111, 325] on icon "Press SPACE to select this row." at bounding box center [113, 327] width 12 height 12
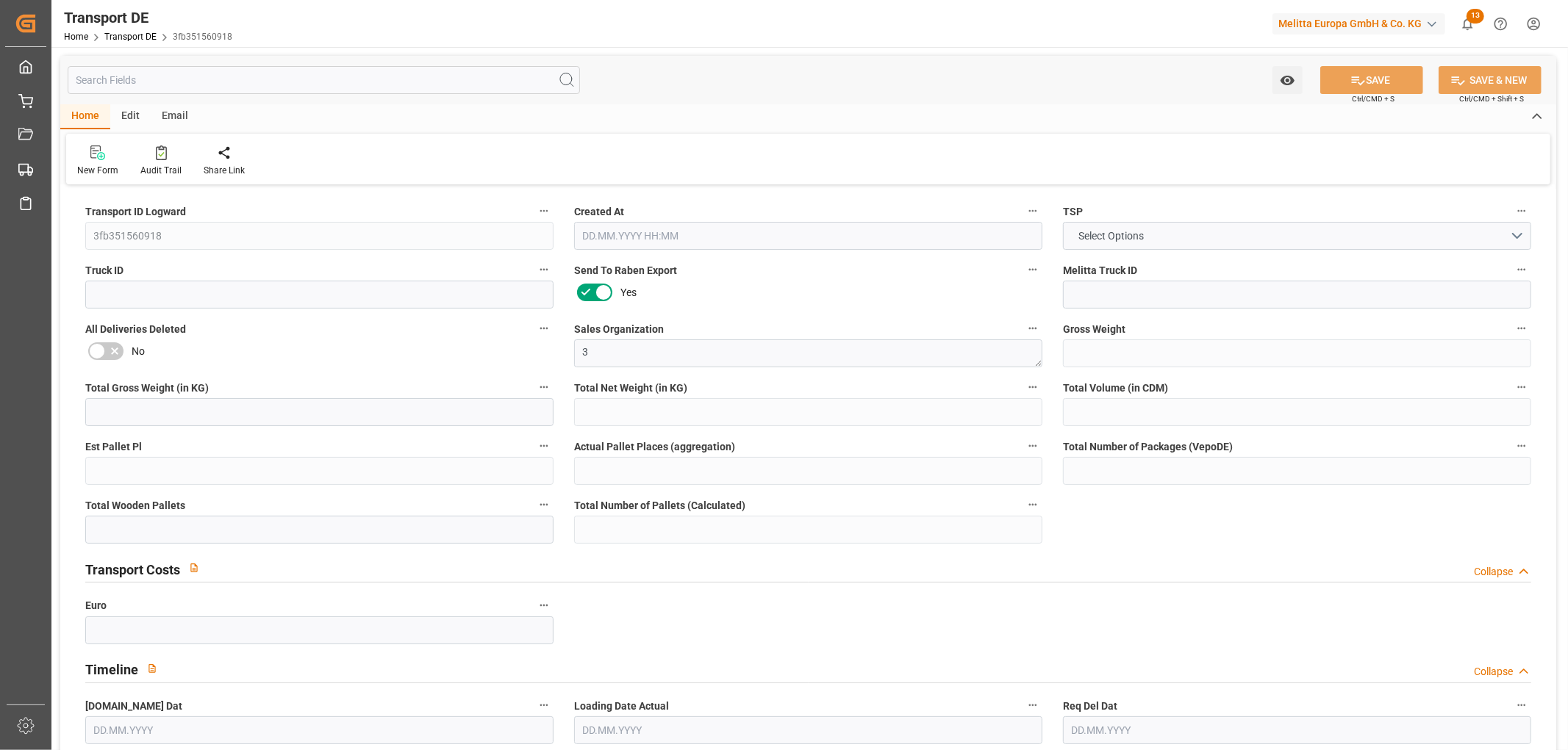
type input "9537"
type input "8249.472"
type input "6994.944"
type input "54220.32"
type input "33"
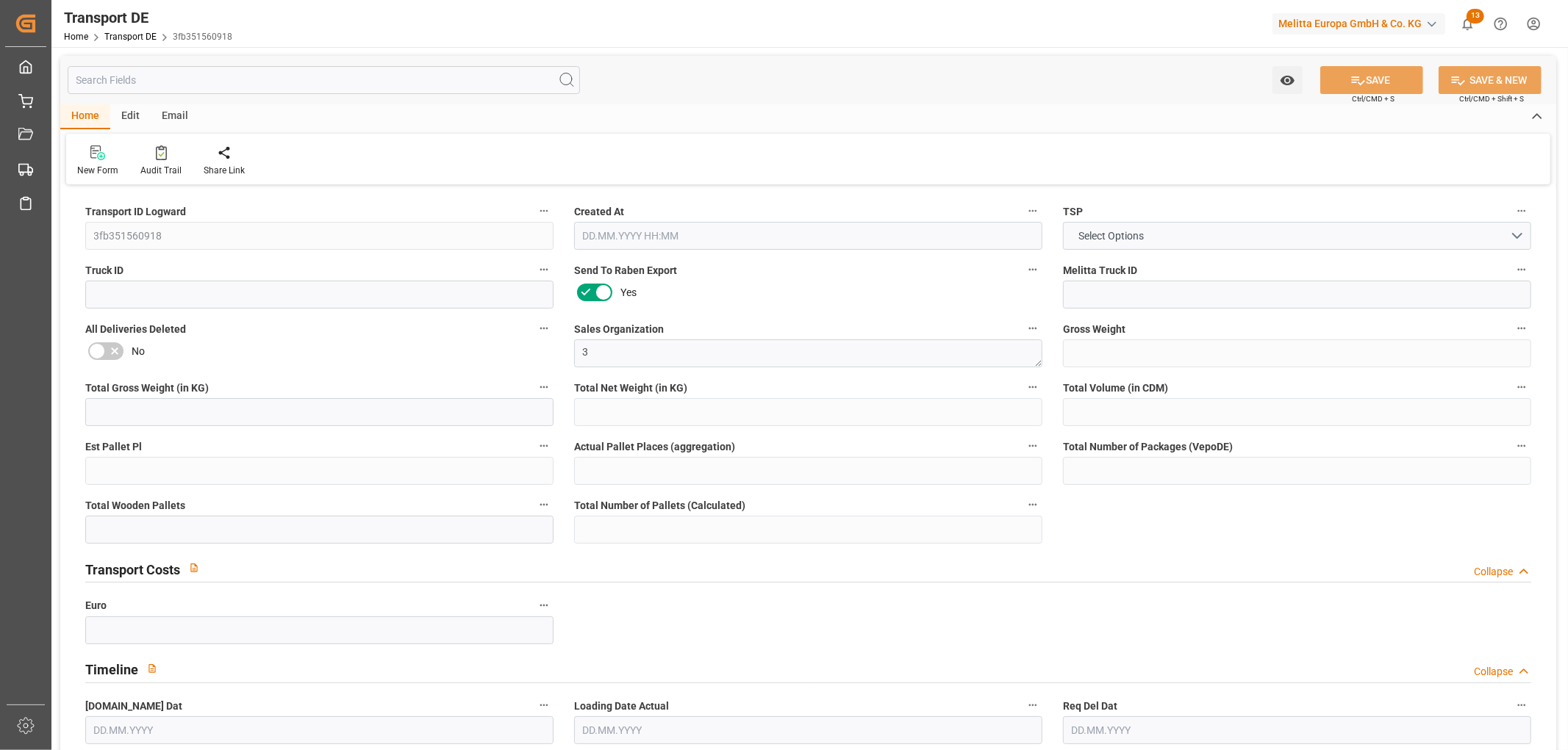
type input "0"
type input "33"
type input "0"
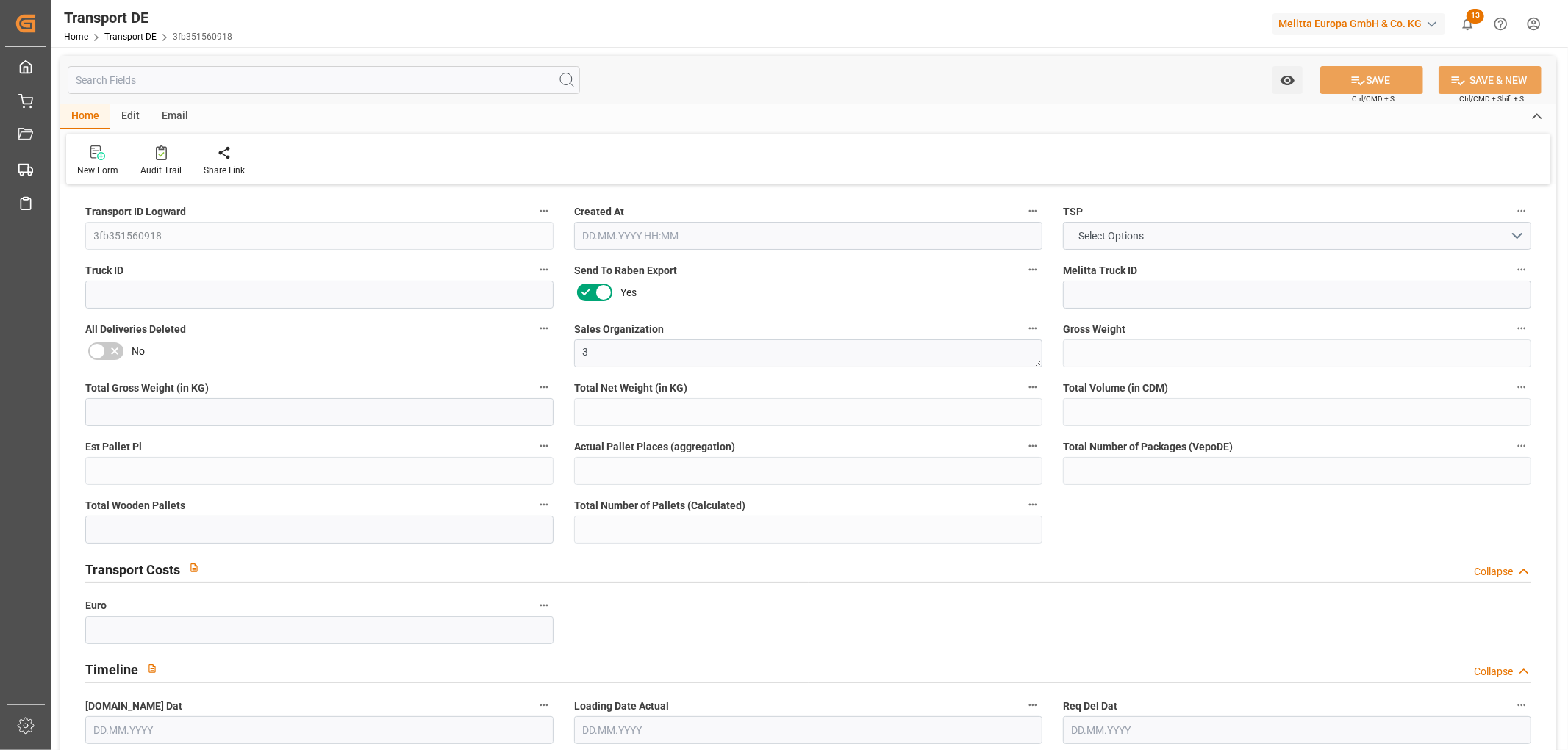
type input "49"
type input "0"
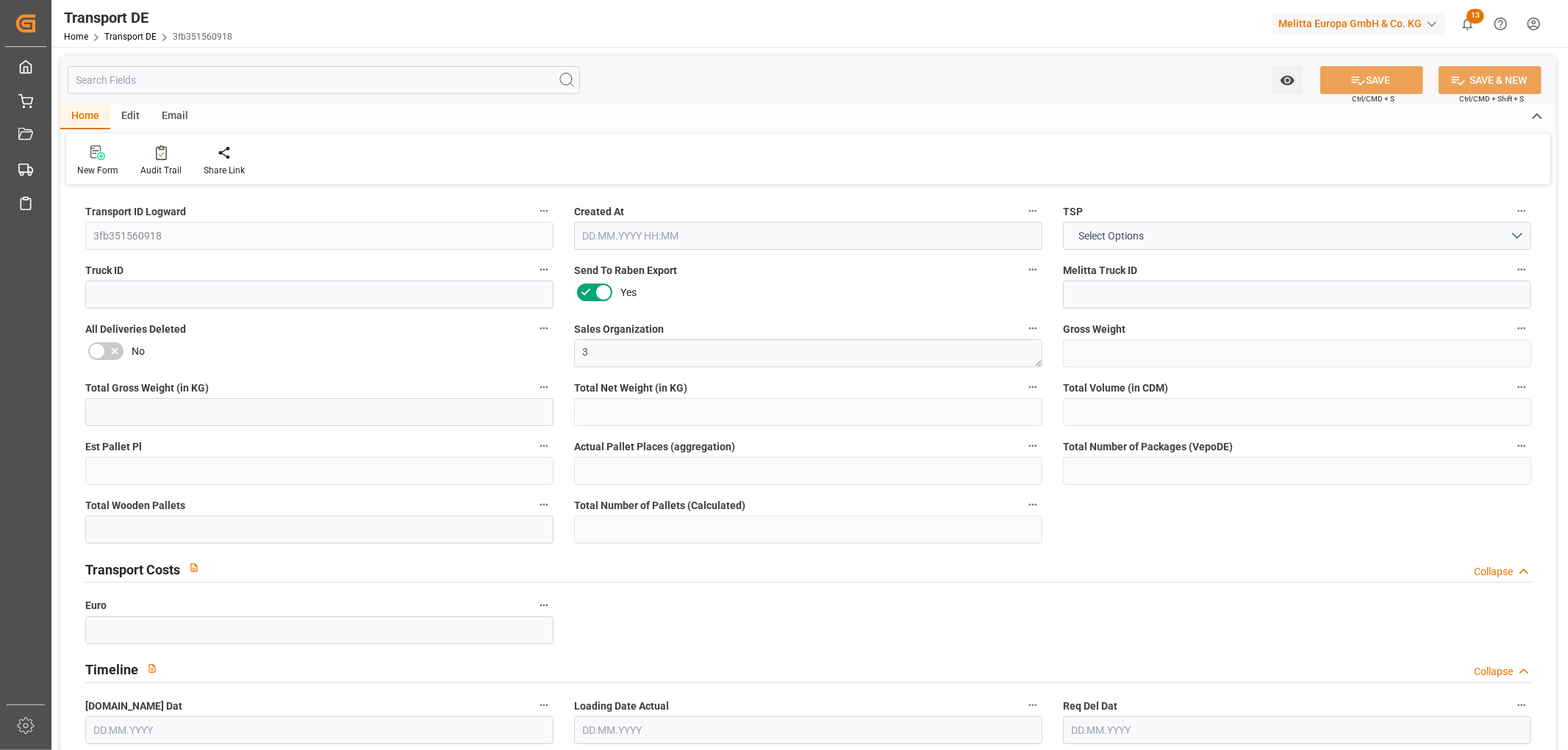
type input "0"
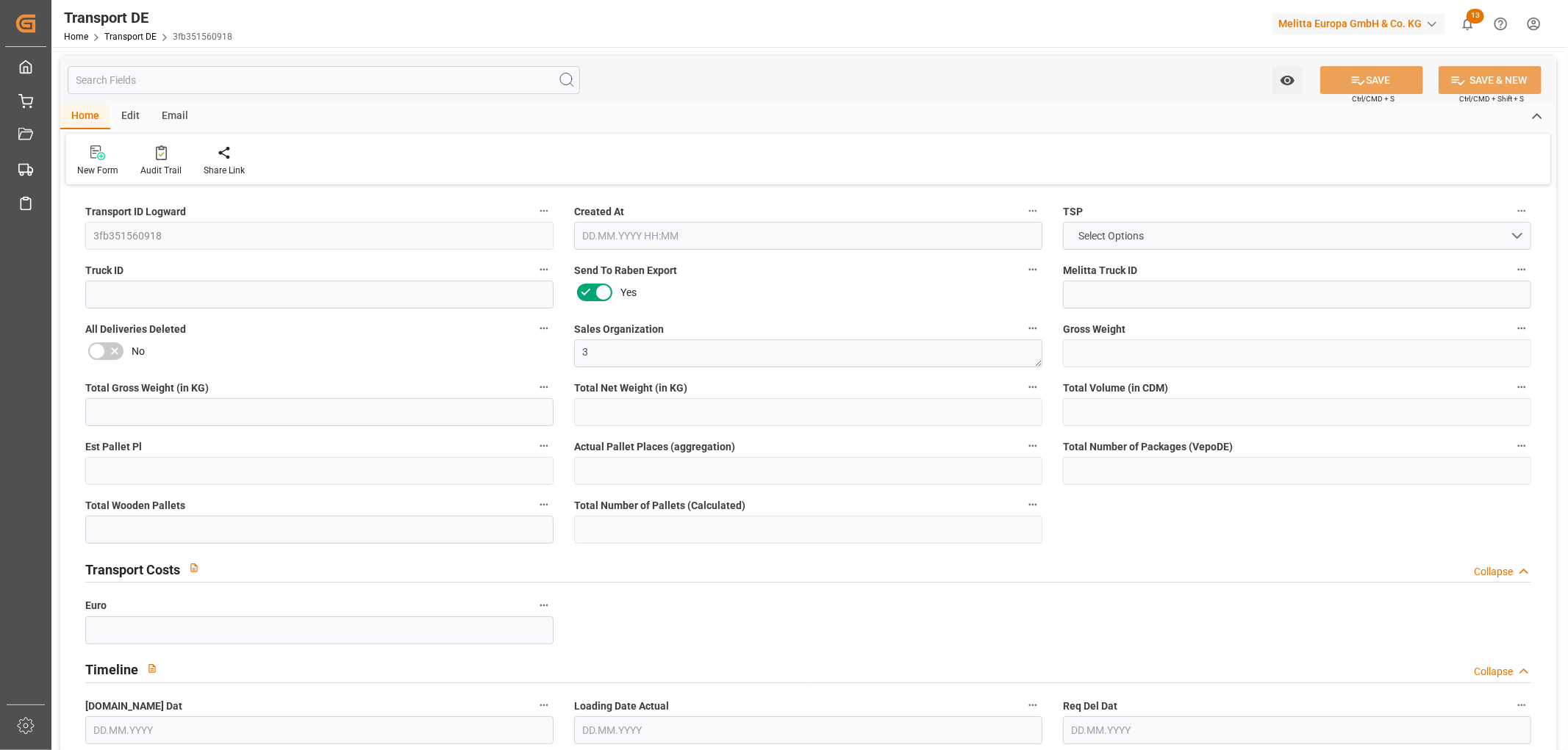
type input "0"
type input "33"
type input "0"
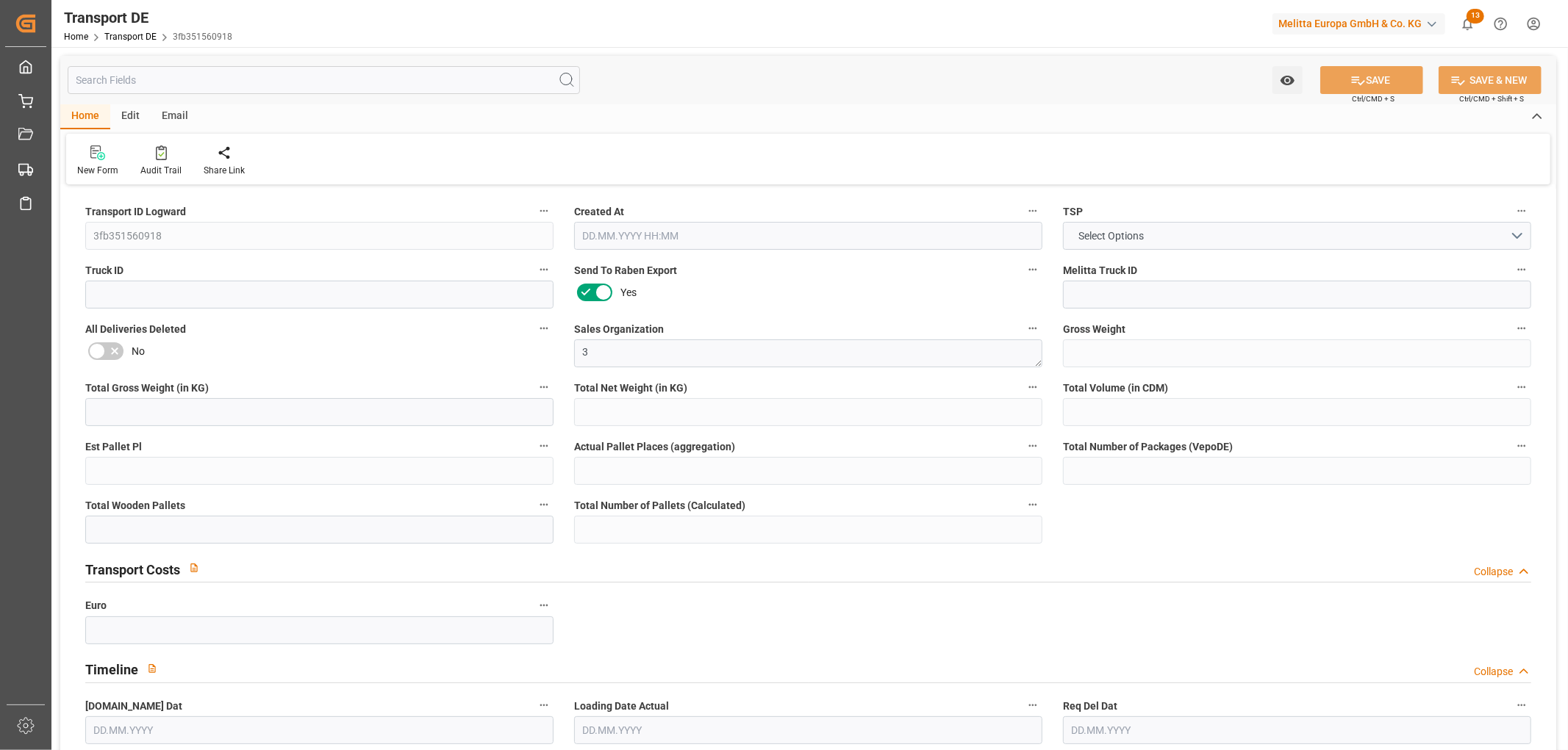
type input "0"
type input "20.08.2025 09:55"
type input "25.08.2025"
type input "[DATE]"
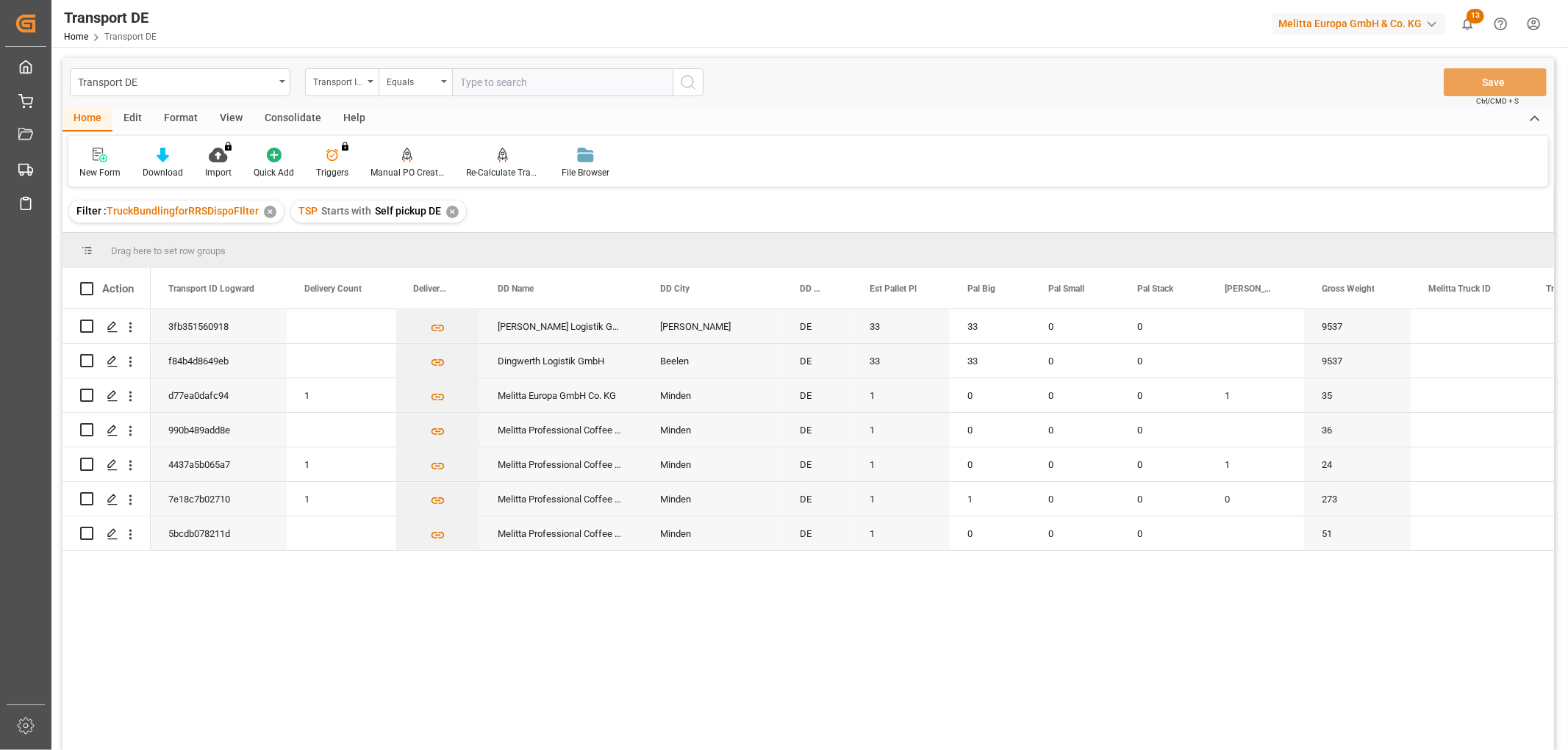
click at [283, 114] on div "Consolidate" at bounding box center [293, 119] width 79 height 25
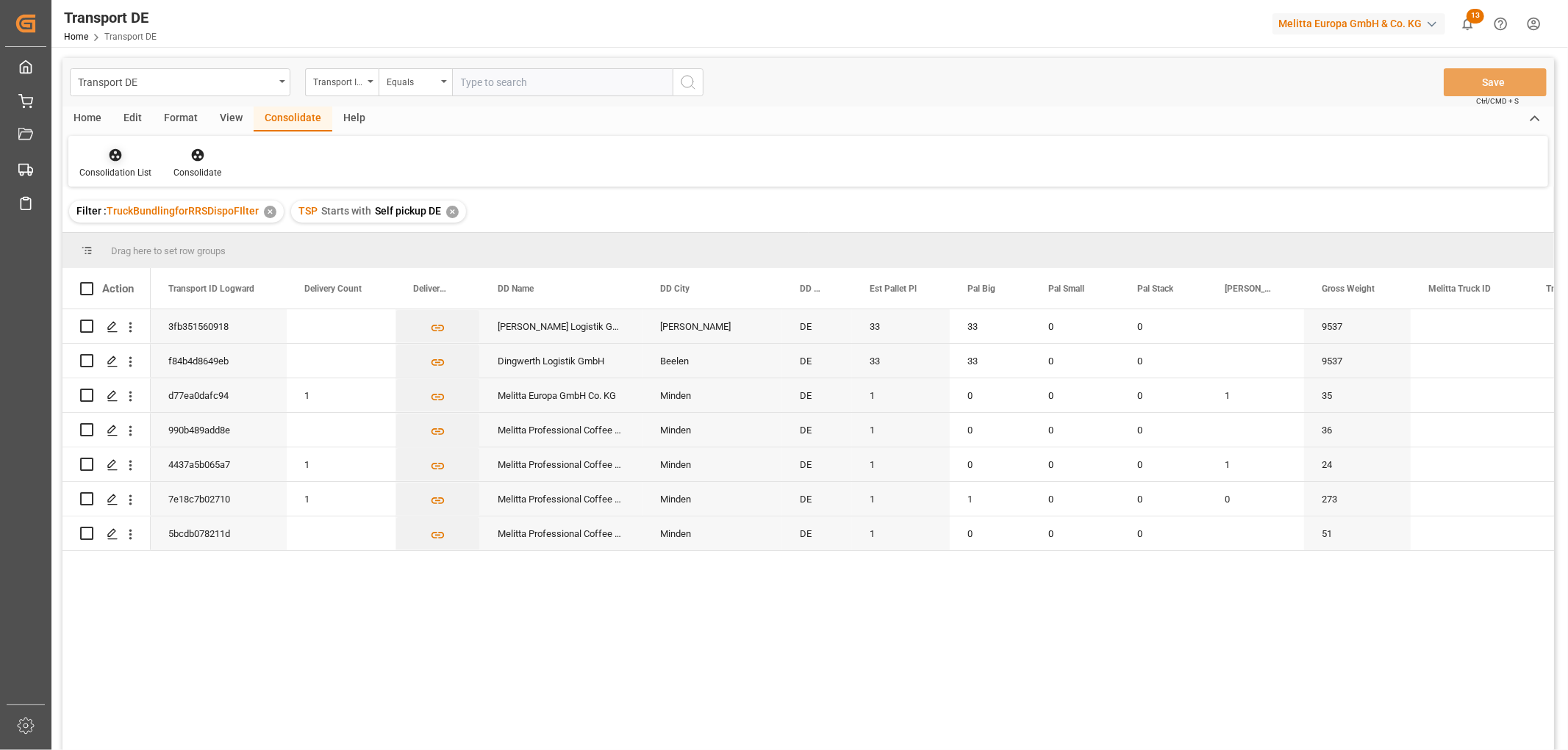
click at [119, 158] on icon at bounding box center [116, 155] width 13 height 13
click at [142, 233] on div "Transport DE Transport ID Logward Equals Save Ctrl/CMD + S Home Edit Format Vie…" at bounding box center [809, 424] width 1492 height 731
click at [89, 360] on input "Press Space to toggle row selection (unchecked)" at bounding box center [87, 361] width 13 height 13
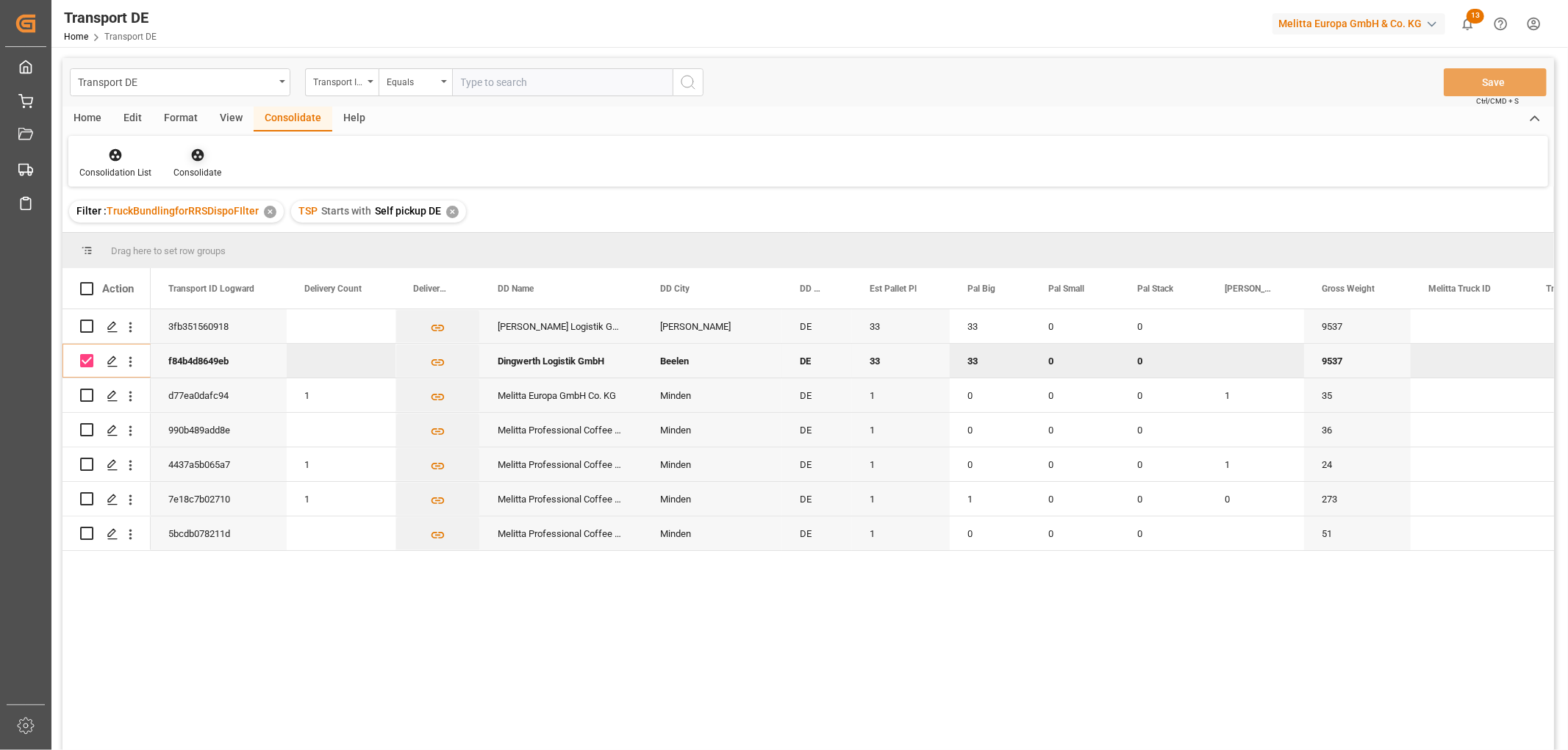
click at [194, 157] on icon at bounding box center [197, 155] width 13 height 13
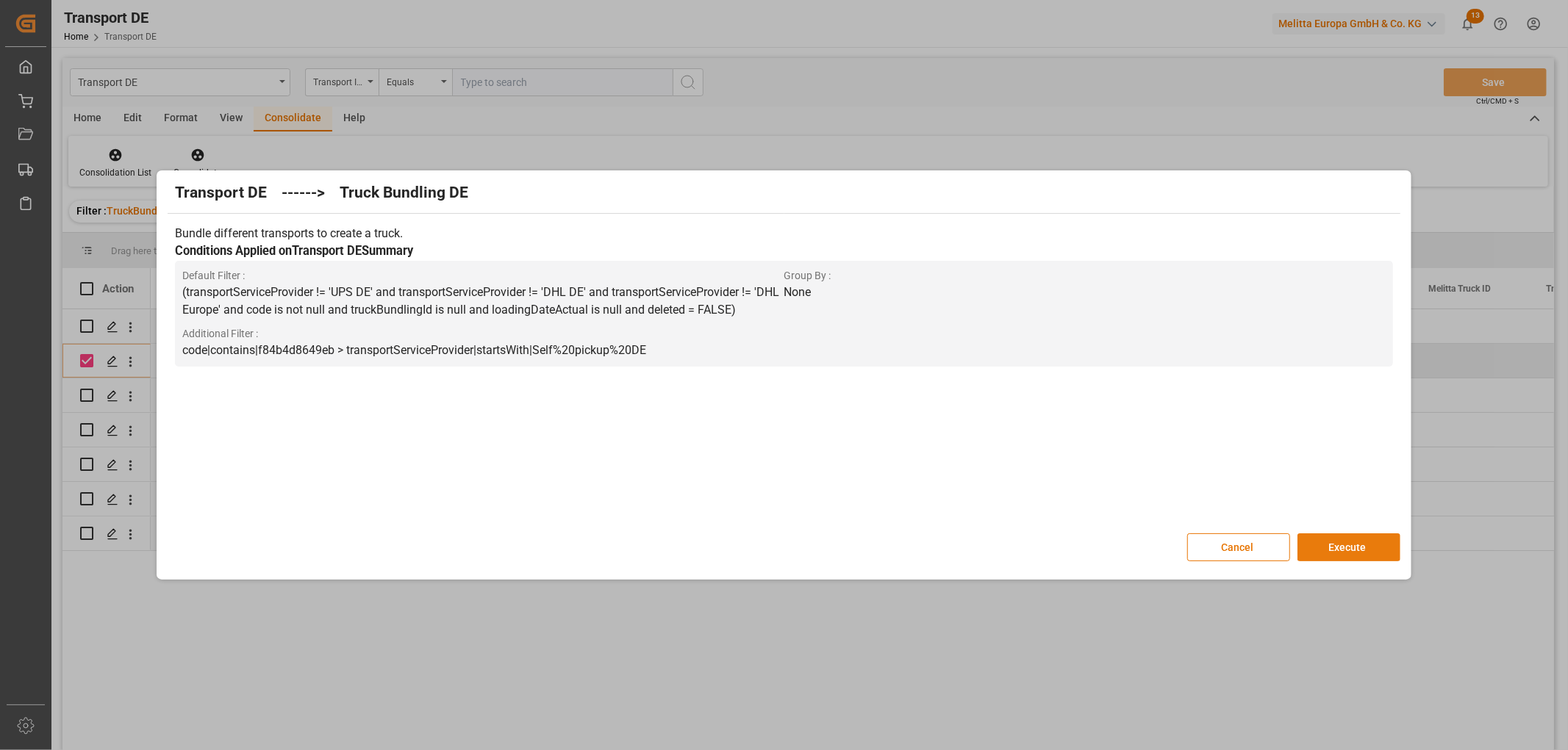
click at [1360, 546] on button "Execute" at bounding box center [1349, 547] width 103 height 28
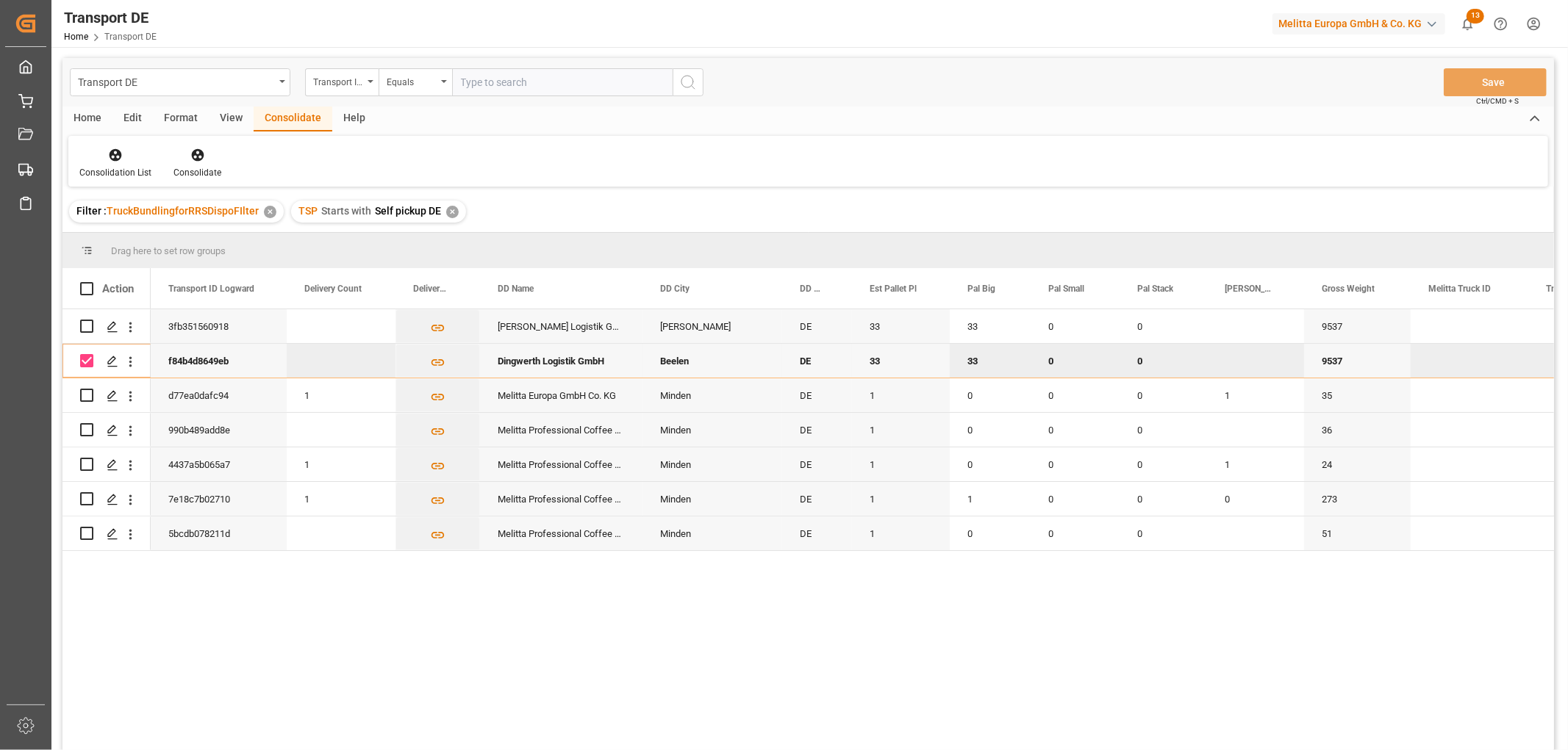
click at [86, 365] on input "Press Space to toggle row selection (checked)" at bounding box center [87, 361] width 13 height 13
checkbox input "false"
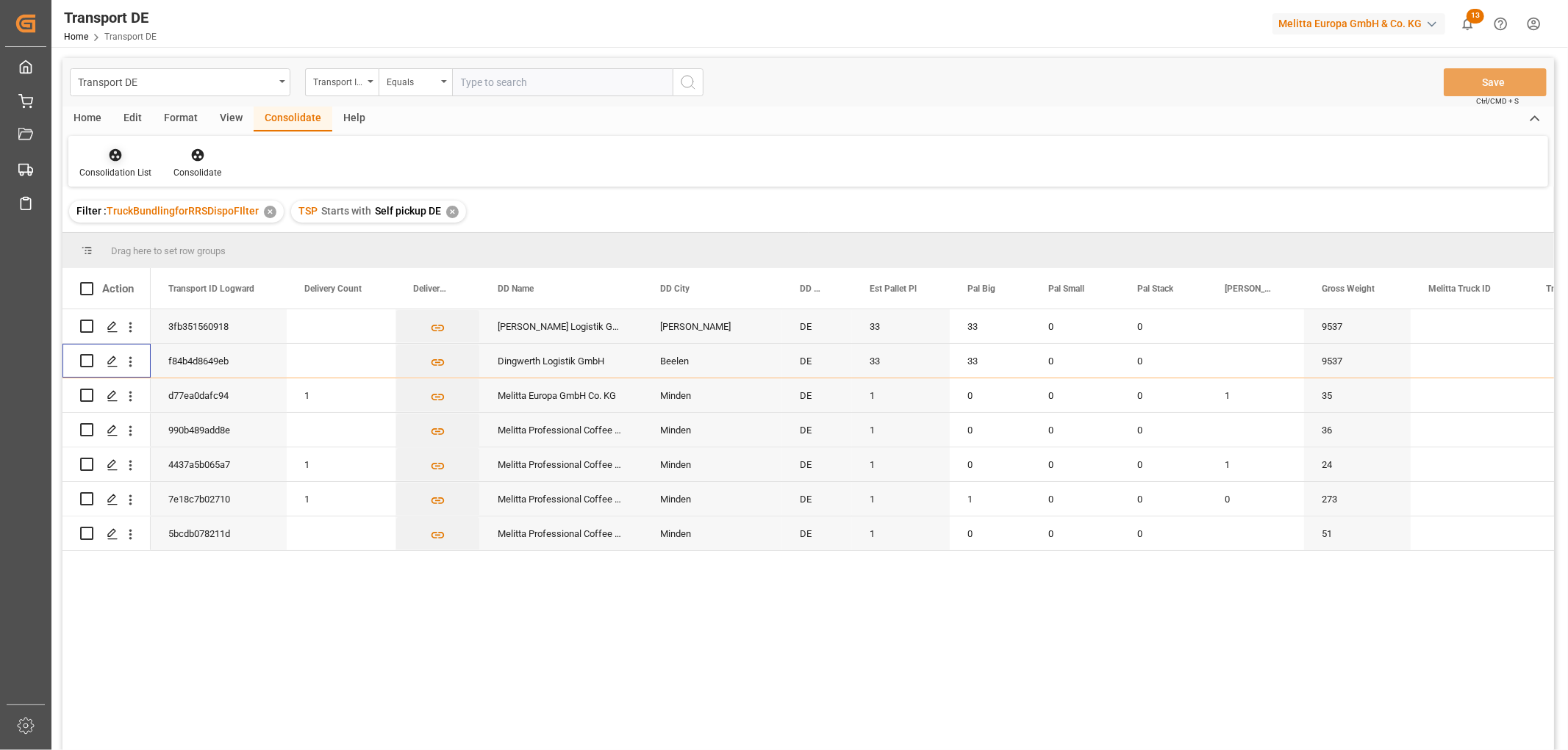
click at [114, 155] on icon at bounding box center [116, 155] width 13 height 13
click at [118, 235] on div "Transport DE Transport ID Logward Equals Save Ctrl/CMD + S Home Edit Format Vie…" at bounding box center [809, 424] width 1492 height 731
click at [335, 85] on div "Transport ID Logward" at bounding box center [338, 80] width 50 height 17
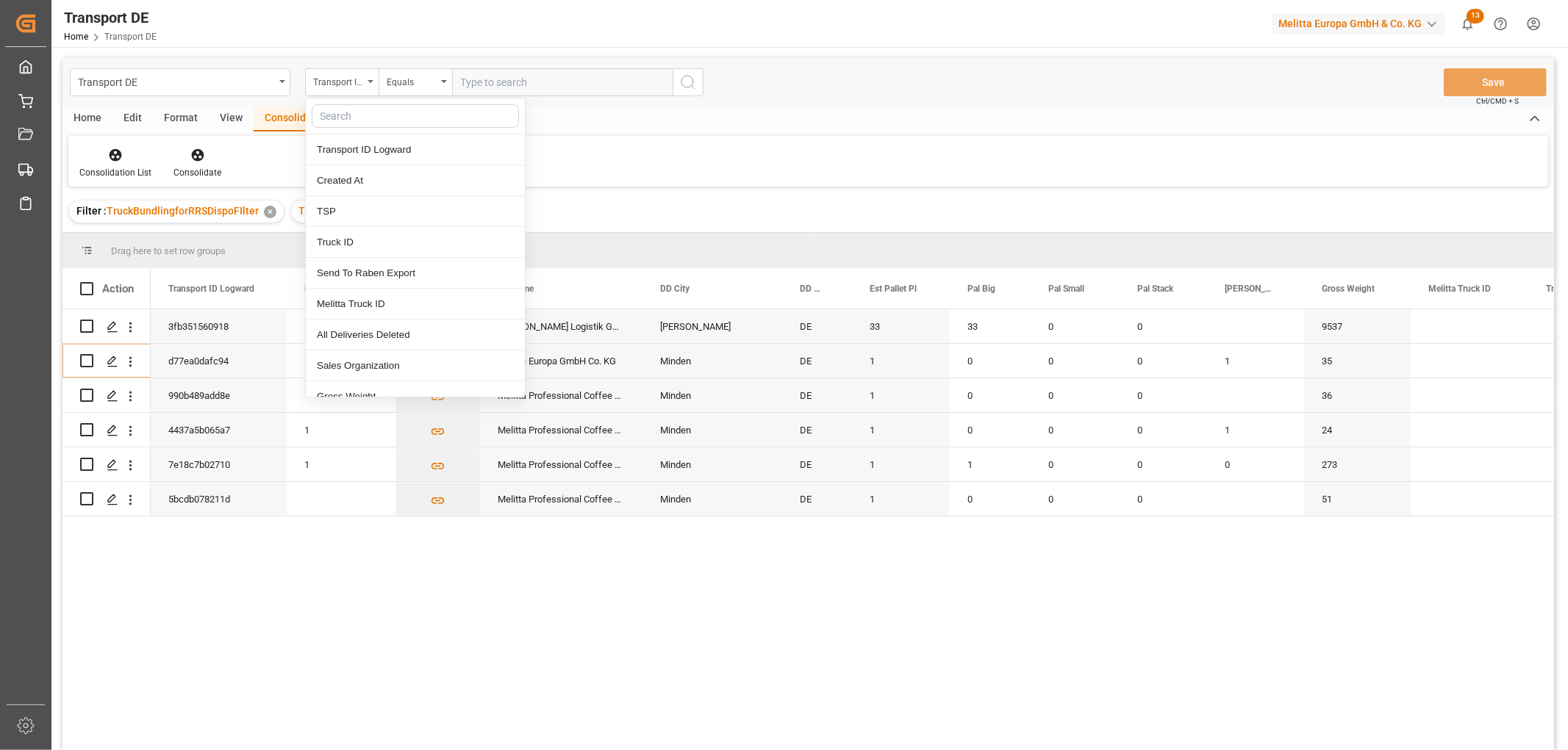
click at [327, 118] on input "text" at bounding box center [415, 116] width 207 height 24
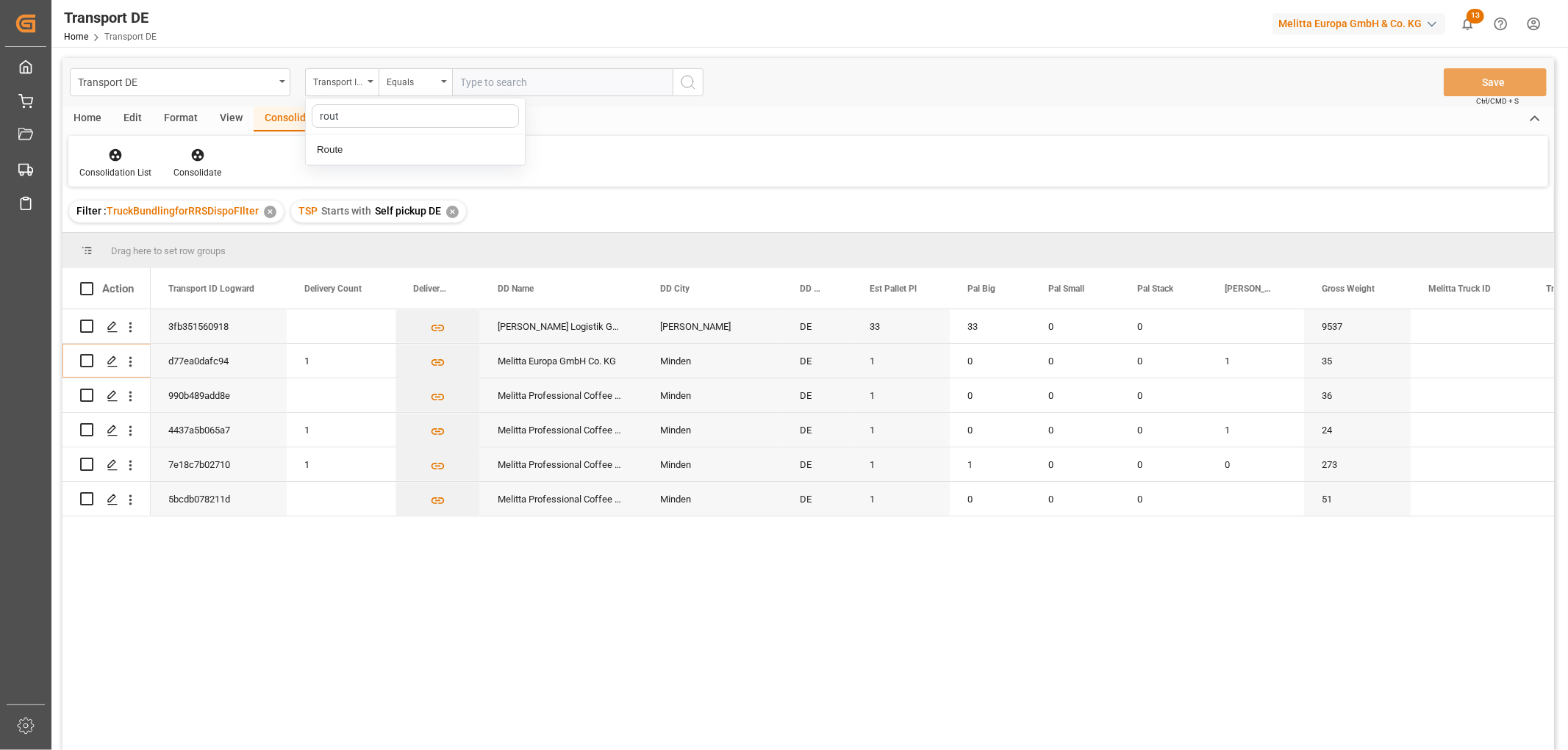
type input "route"
click at [332, 149] on div "Route" at bounding box center [415, 150] width 219 height 31
click at [470, 79] on input "text" at bounding box center [563, 82] width 221 height 28
type input "790"
click at [685, 84] on icon "search button" at bounding box center [689, 83] width 18 height 18
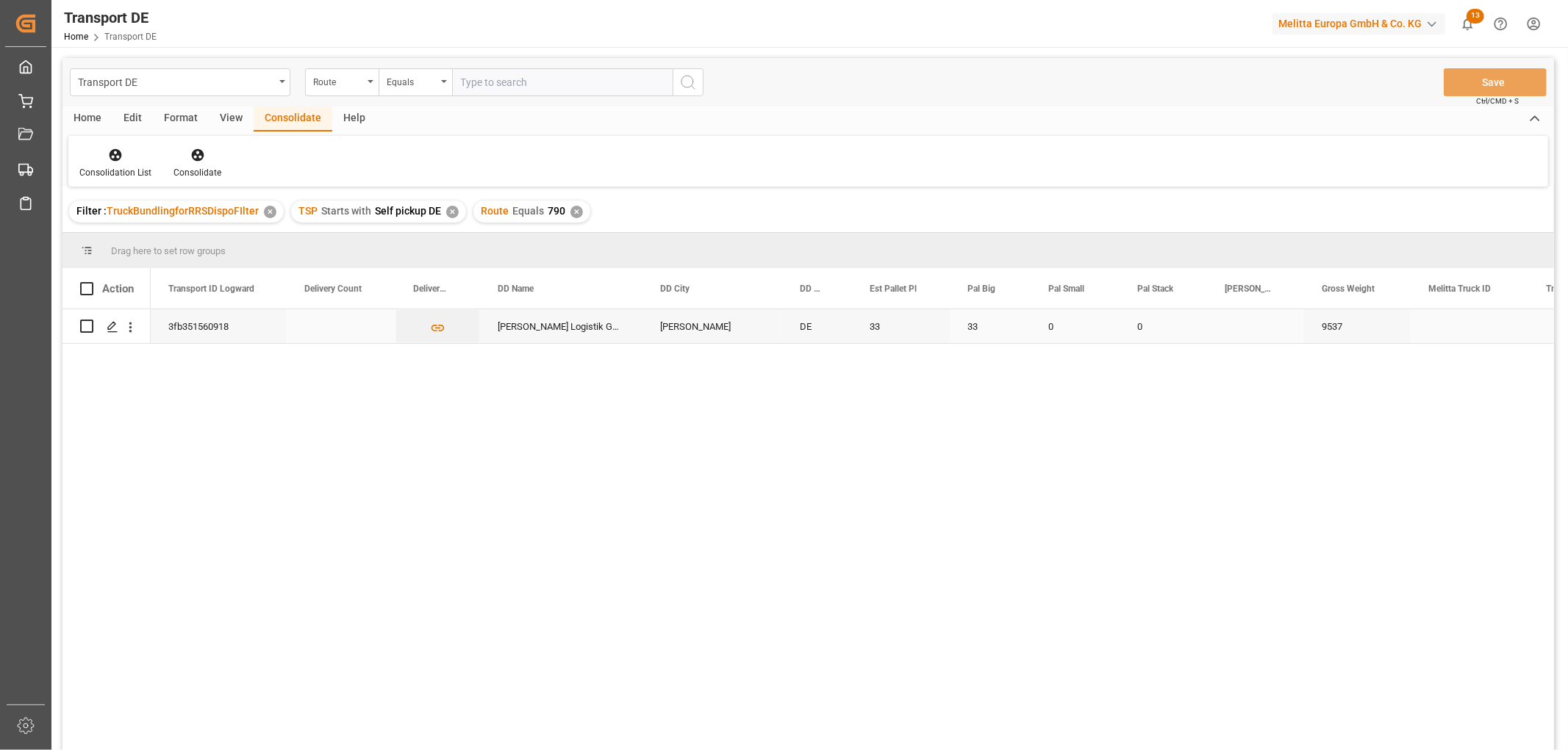
click at [88, 328] on input "Press Space to toggle row selection (unchecked)" at bounding box center [87, 326] width 13 height 13
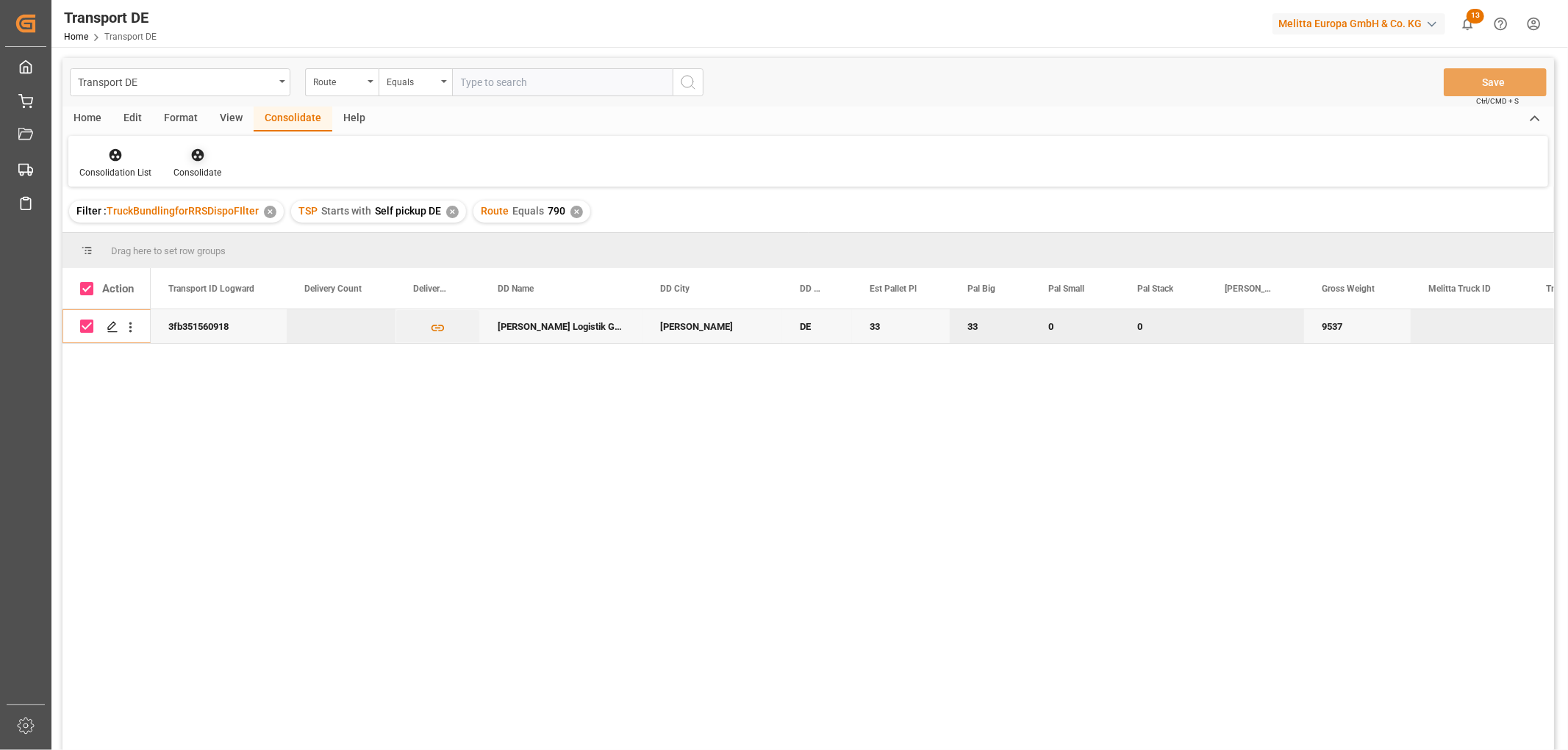
click at [192, 152] on icon at bounding box center [197, 155] width 13 height 13
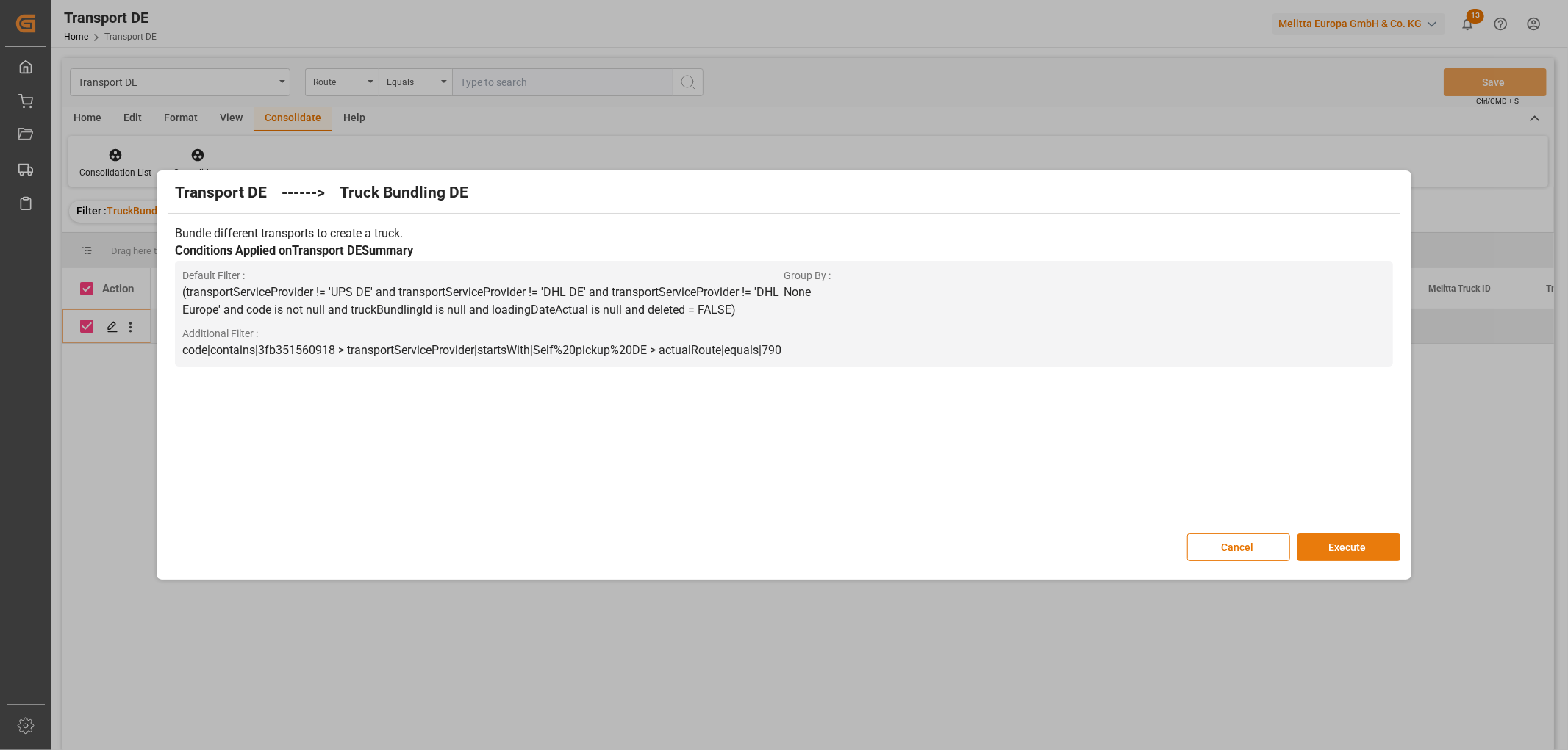
click at [1353, 546] on button "Execute" at bounding box center [1349, 547] width 103 height 28
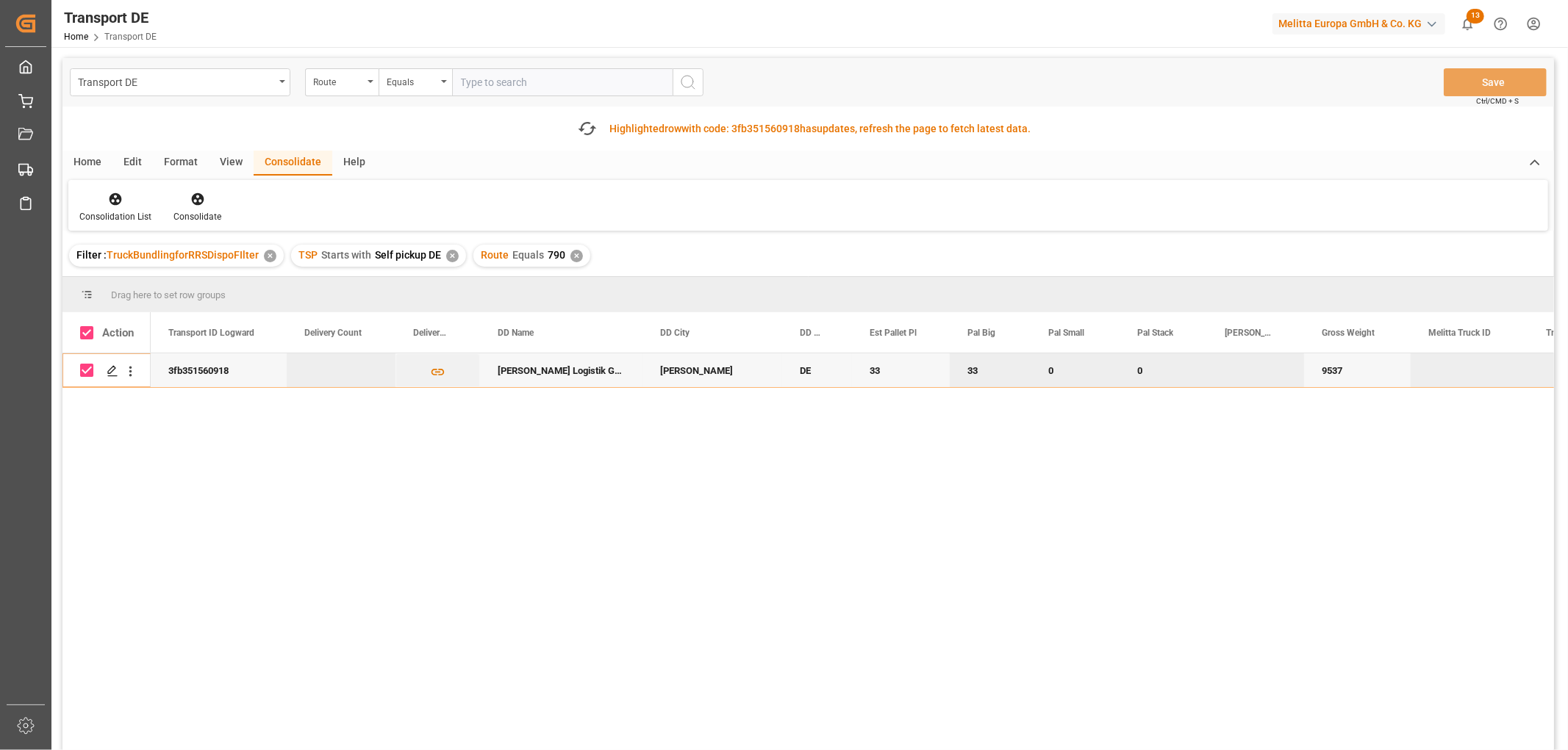
click at [86, 370] on input "Press Space to toggle row selection (checked)" at bounding box center [87, 370] width 13 height 13
checkbox input "false"
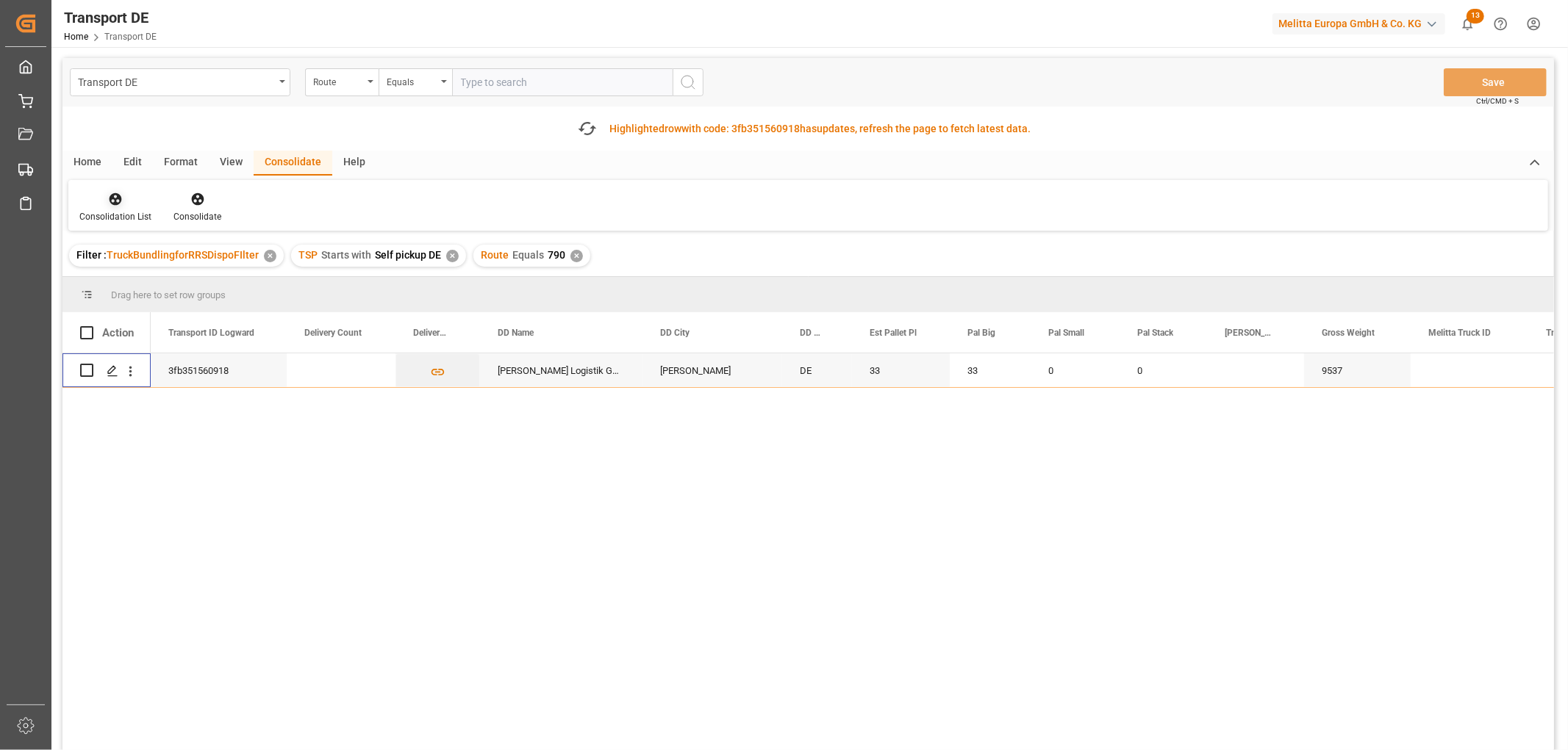
click at [113, 194] on icon at bounding box center [116, 199] width 13 height 13
click at [115, 278] on div "Transport DE Route Equals Save Ctrl/CMD + S Fetch latest updates Highlighted ro…" at bounding box center [809, 445] width 1492 height 775
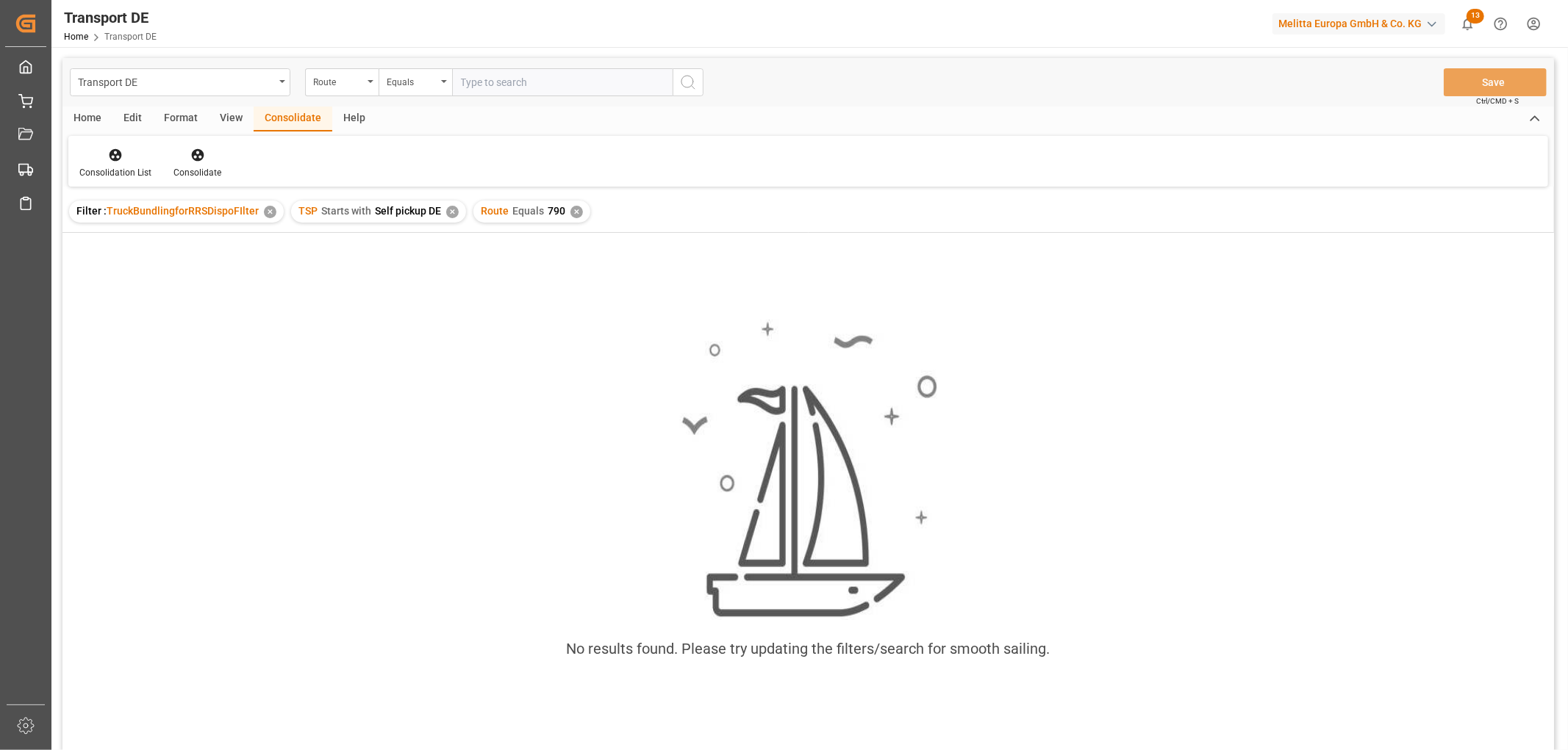
click at [571, 213] on div "✕" at bounding box center [577, 212] width 13 height 13
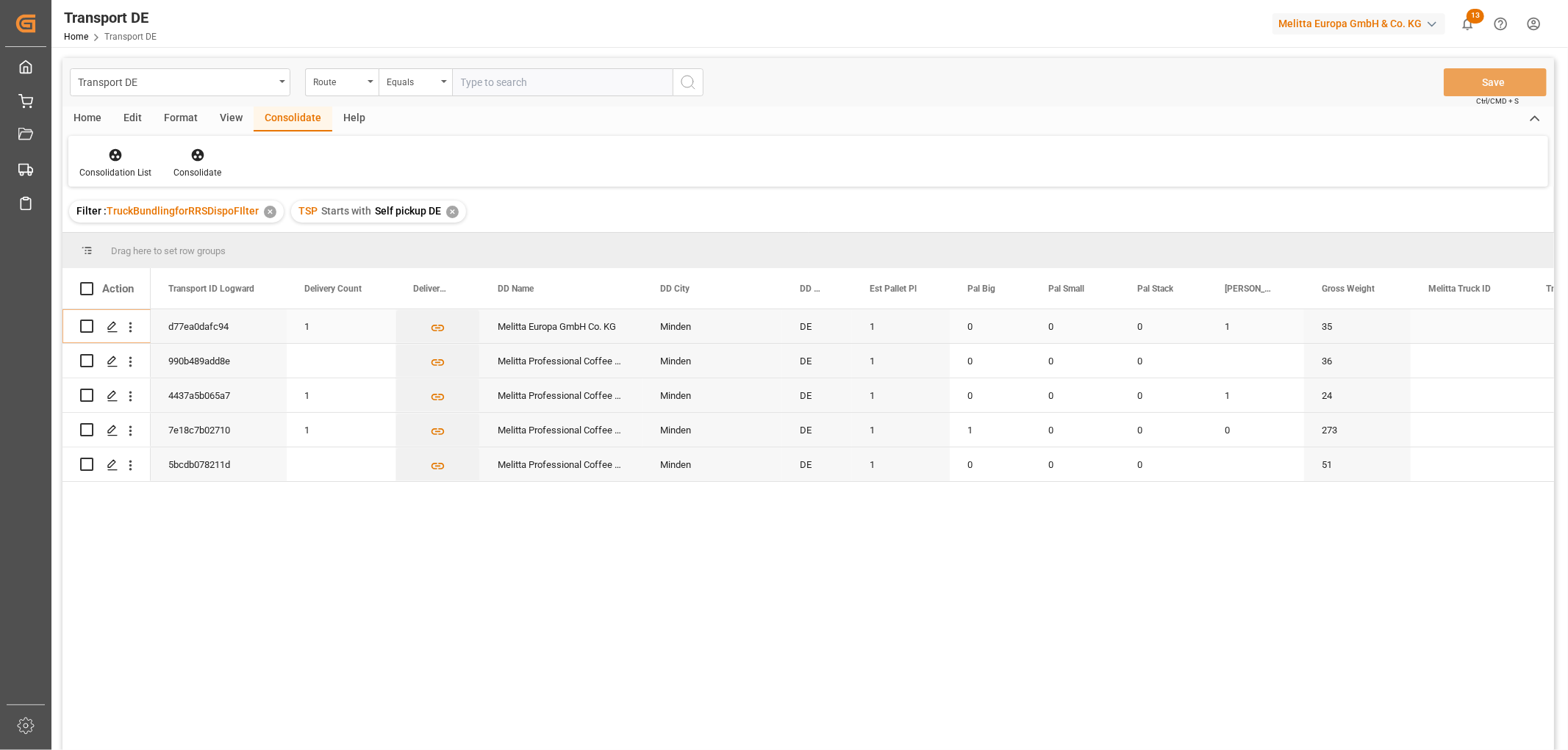
click at [86, 325] on input "Press Space to toggle row selection (unchecked)" at bounding box center [87, 326] width 13 height 13
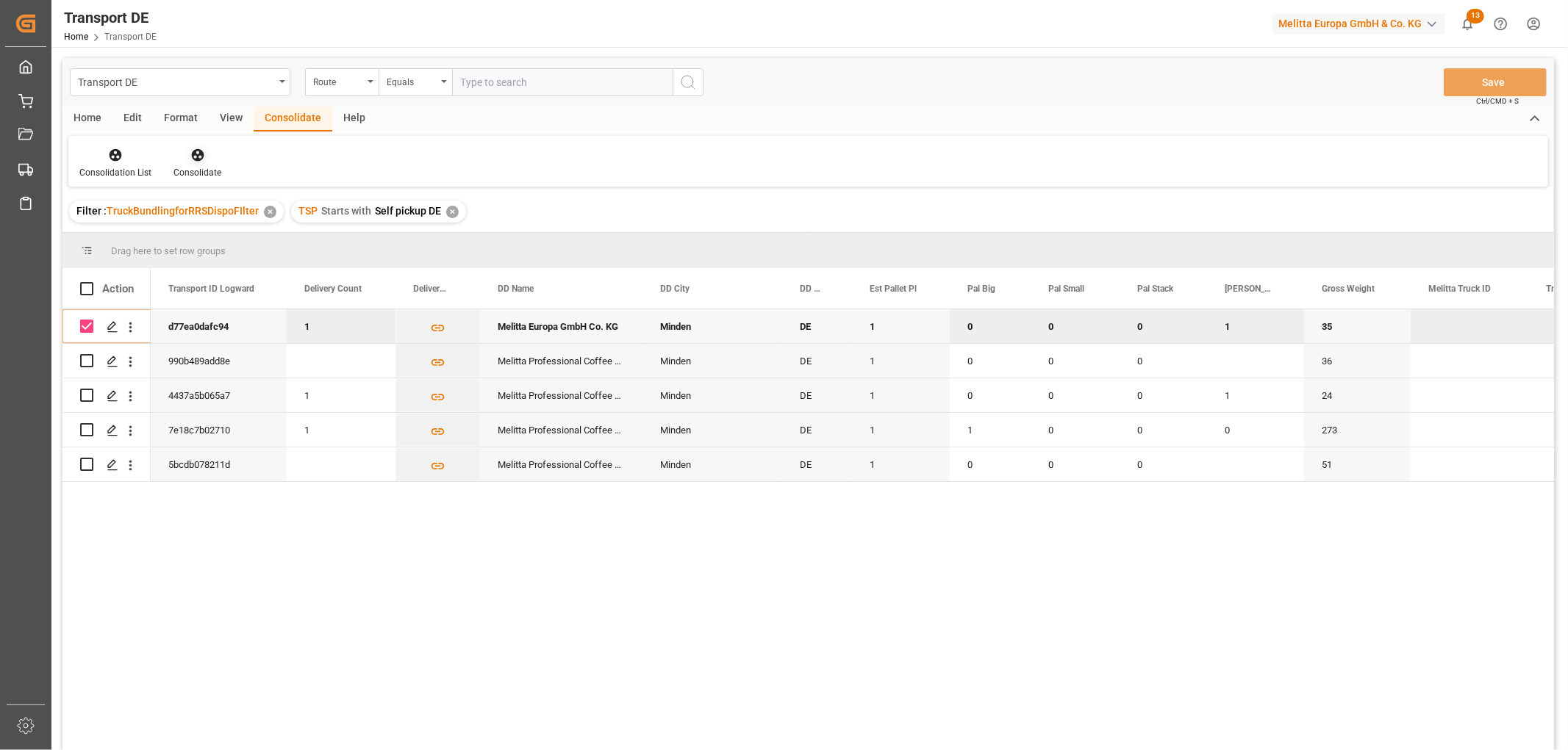
click at [196, 155] on icon at bounding box center [197, 155] width 13 height 13
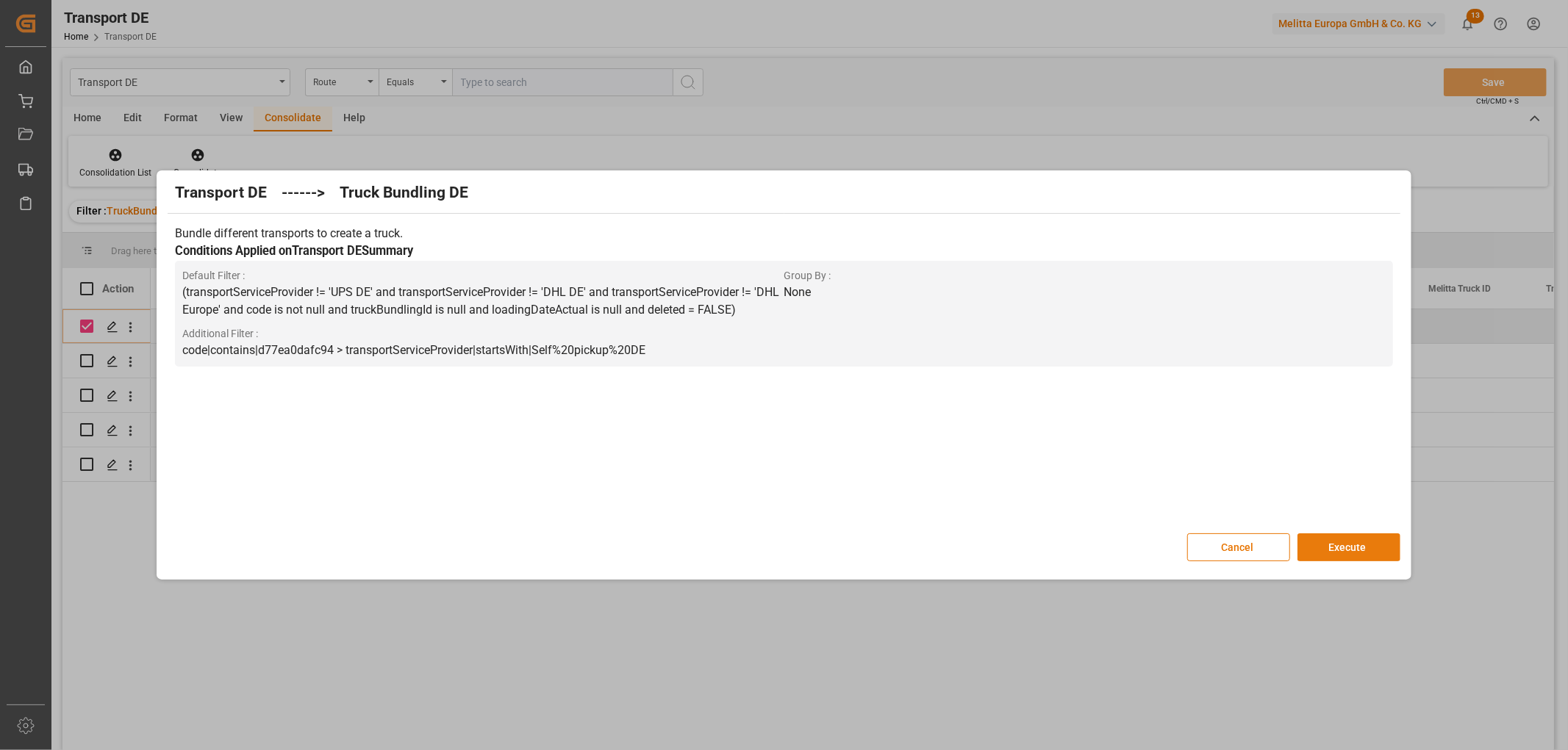
click at [1341, 547] on button "Execute" at bounding box center [1349, 547] width 103 height 28
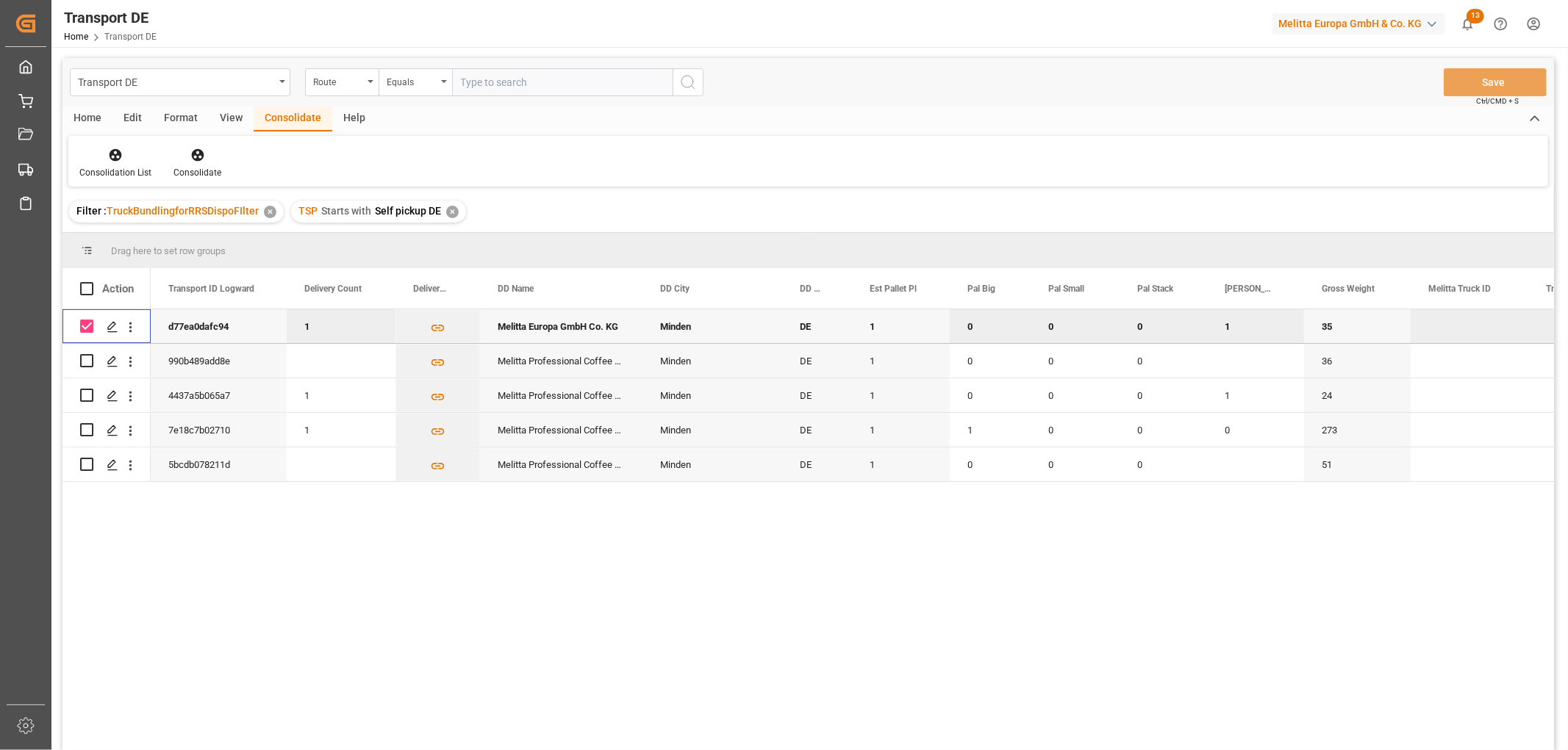
click at [88, 328] on input "Press Space to toggle row selection (checked)" at bounding box center [87, 326] width 13 height 13
checkbox input "false"
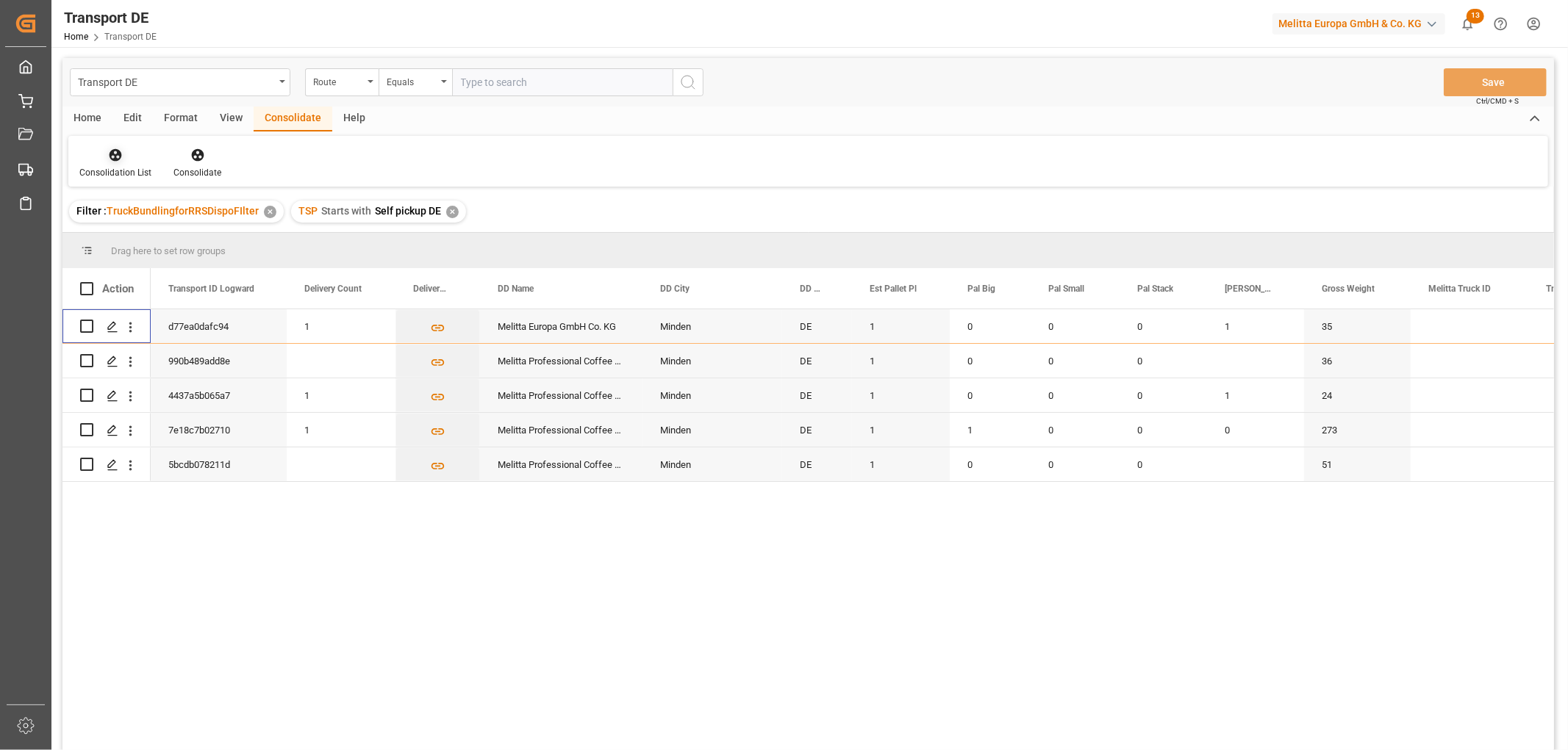
click at [120, 156] on icon at bounding box center [116, 155] width 13 height 13
click at [127, 238] on div "Transport DE Route Equals Save Ctrl/CMD + S Home Edit Format View Consolidate H…" at bounding box center [809, 424] width 1492 height 731
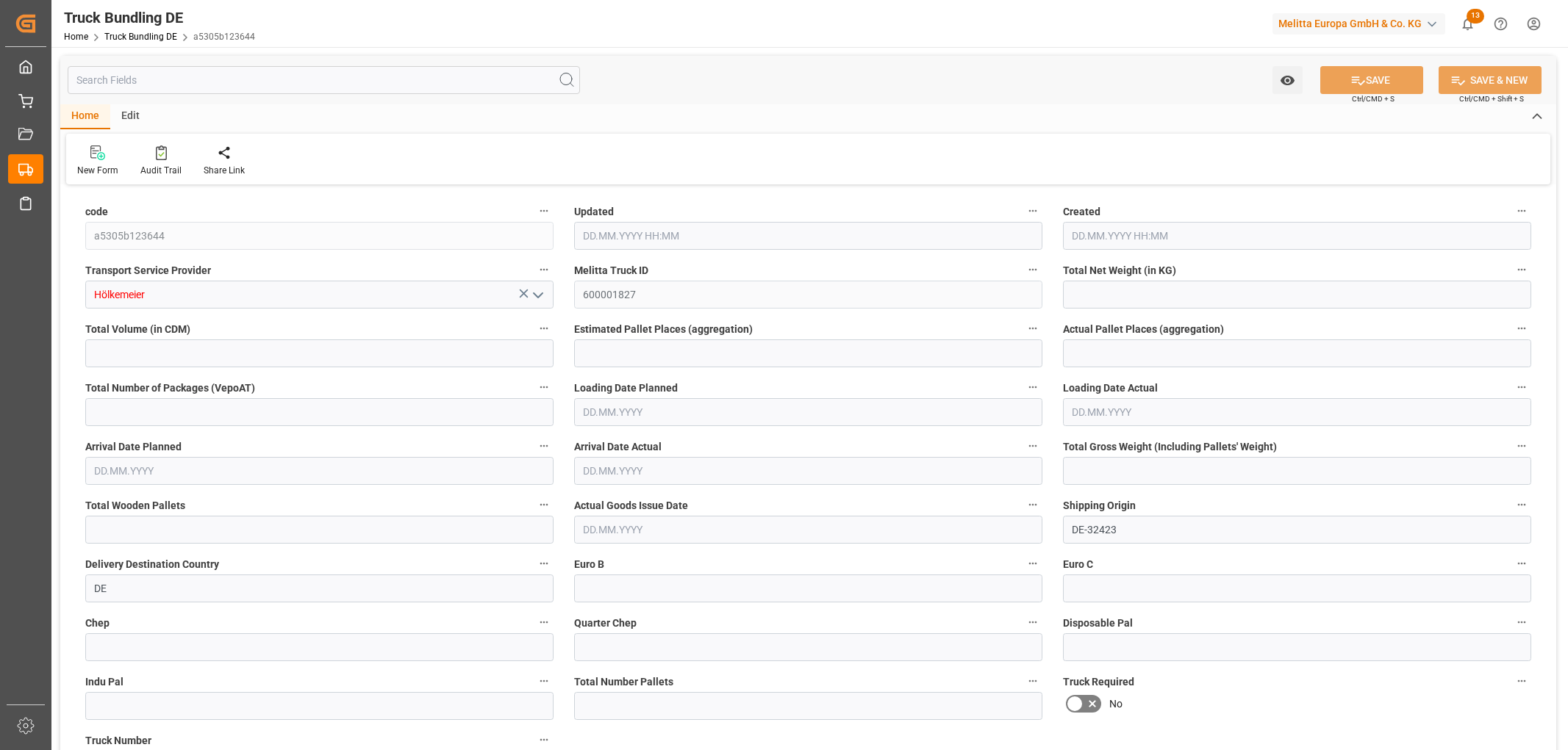
type input "285.429"
type input "3440.226"
type input "3"
type input "0"
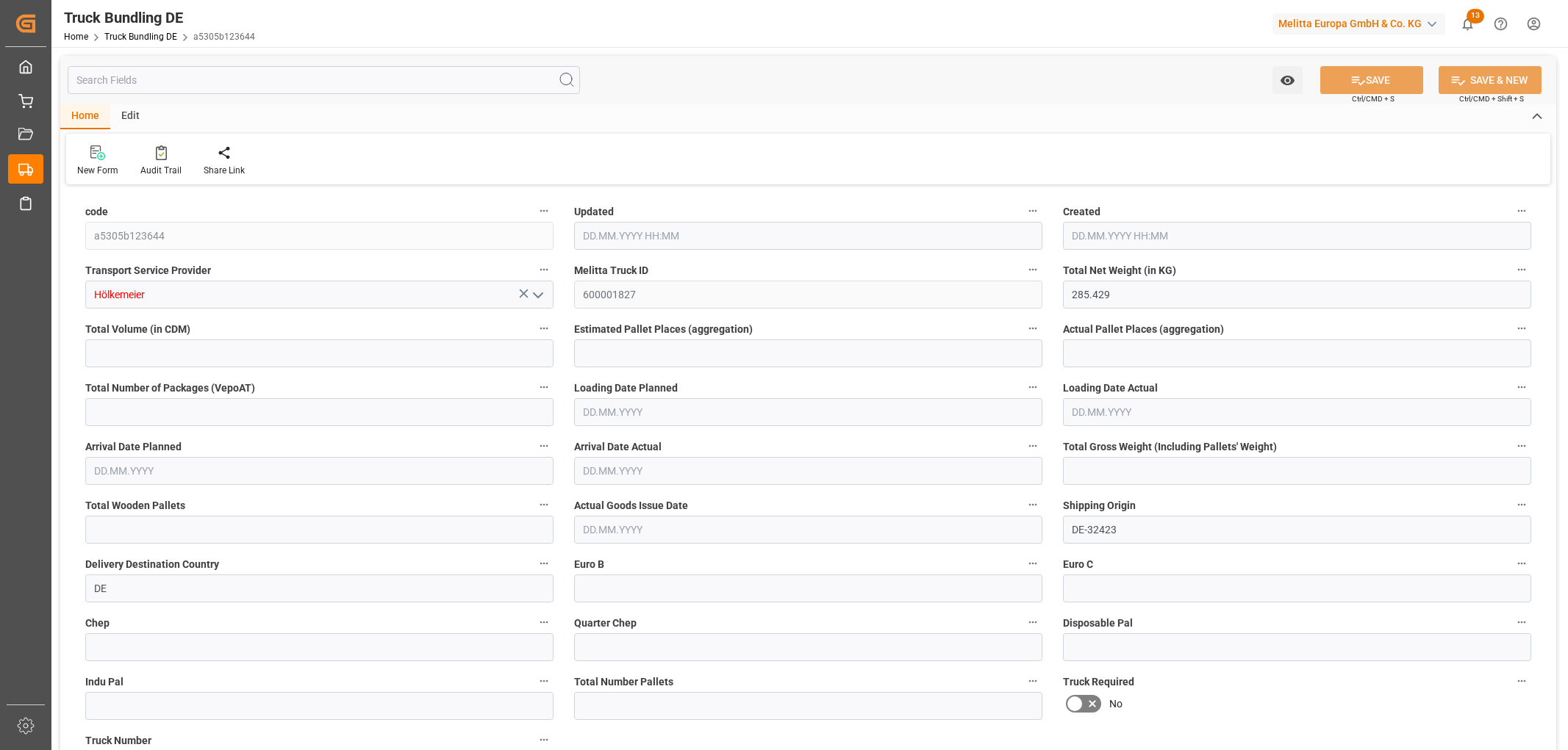
type input "572.649"
type input "10"
type input "0"
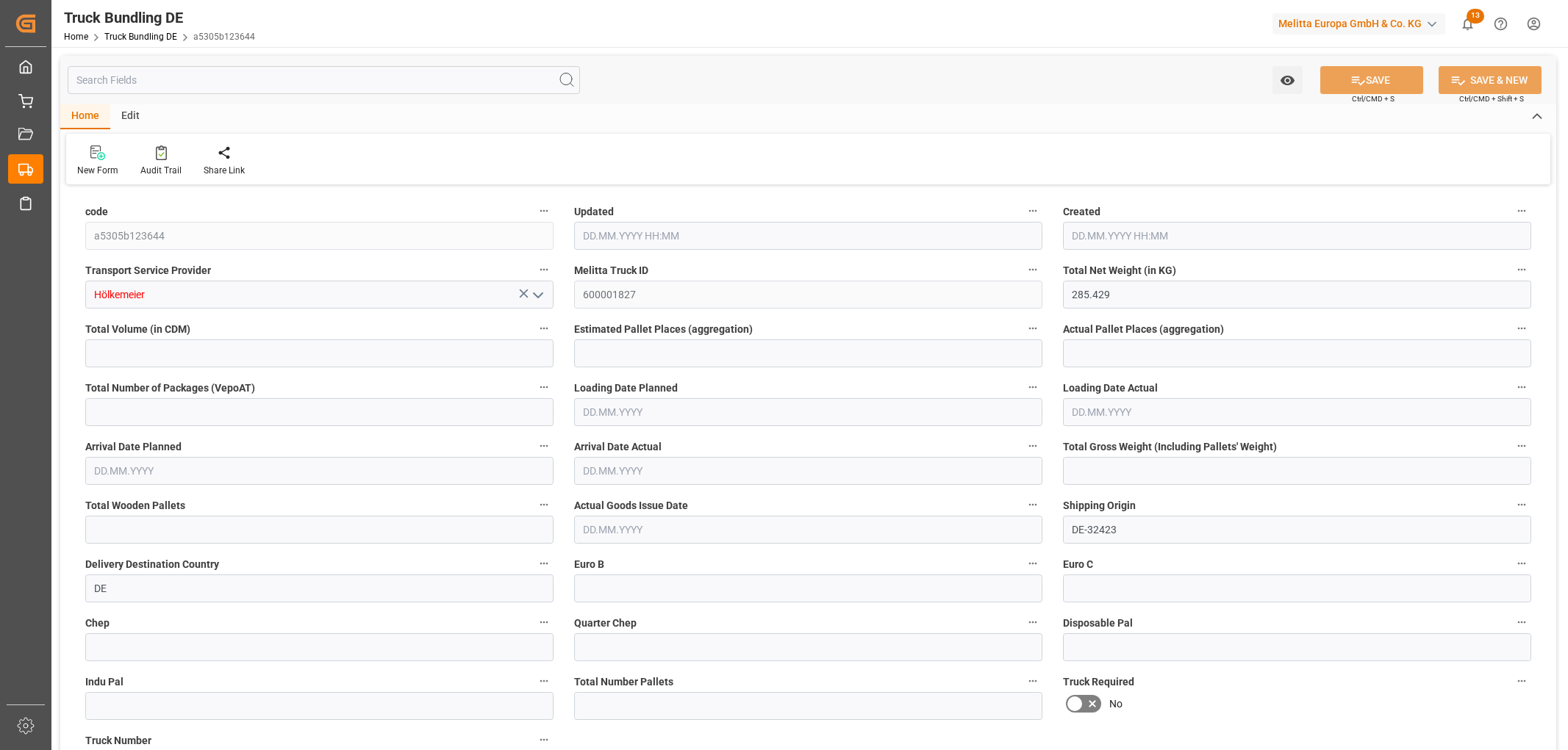
type input "0"
type input "20.08.2025 09:49"
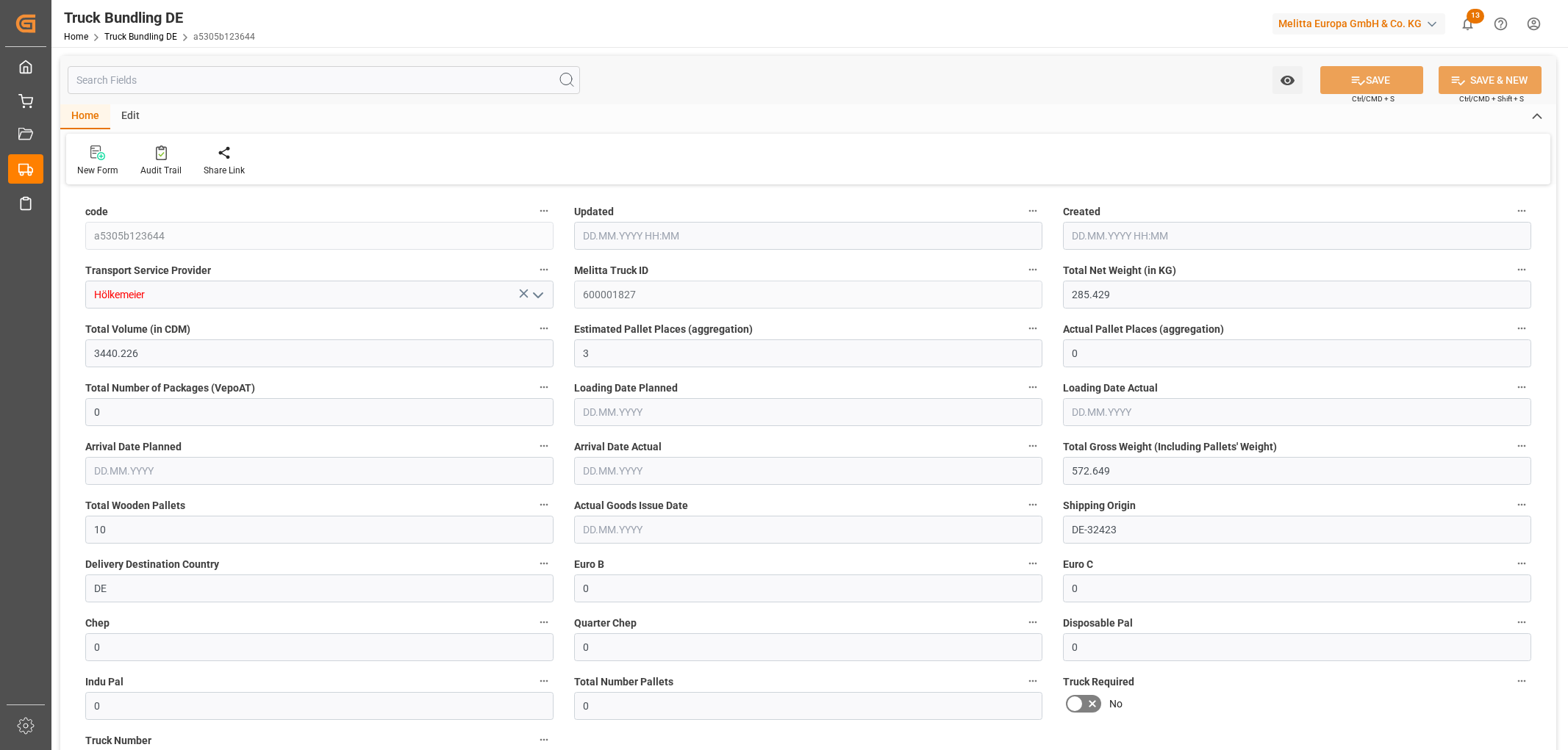
type input "20.08.2025 09:49"
type input "[DATE]"
type input "21.08.2025"
type input "[DATE]"
type input "20.08.2025 10:08"
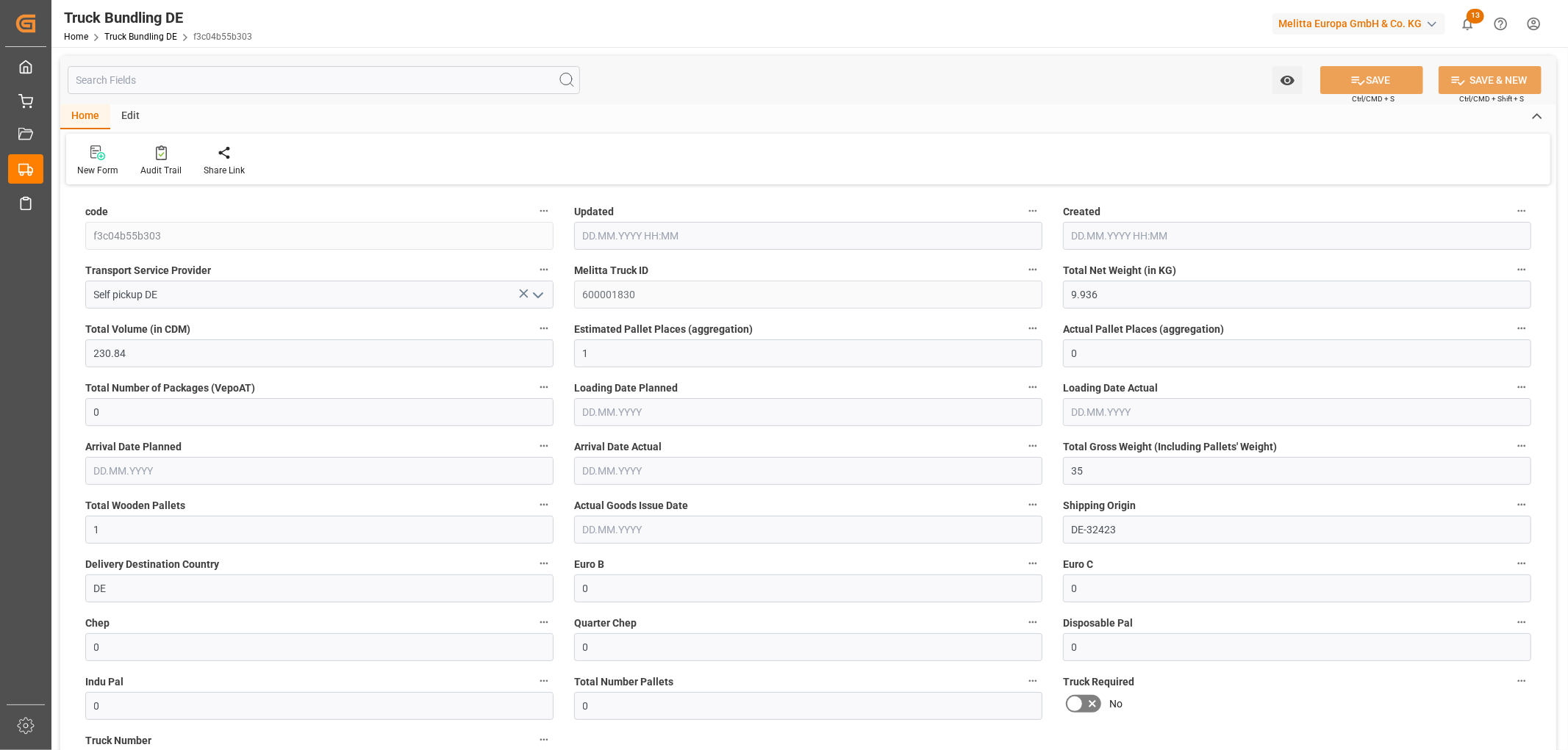
type input "20.08.2025 10:08"
type input "11.08.2025"
type input "20.08.2025"
type input "[DATE]"
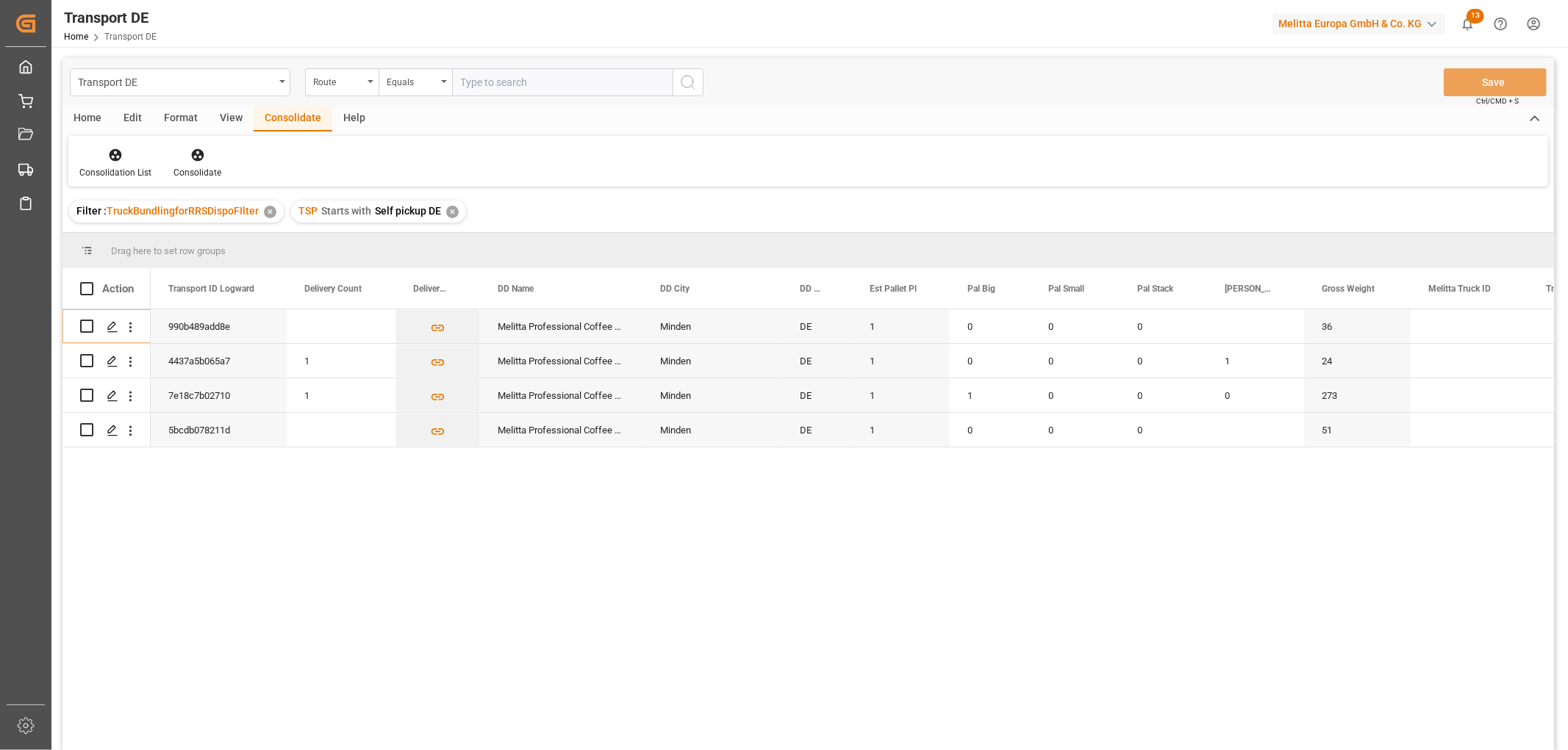
click at [450, 210] on div "✕" at bounding box center [452, 212] width 13 height 13
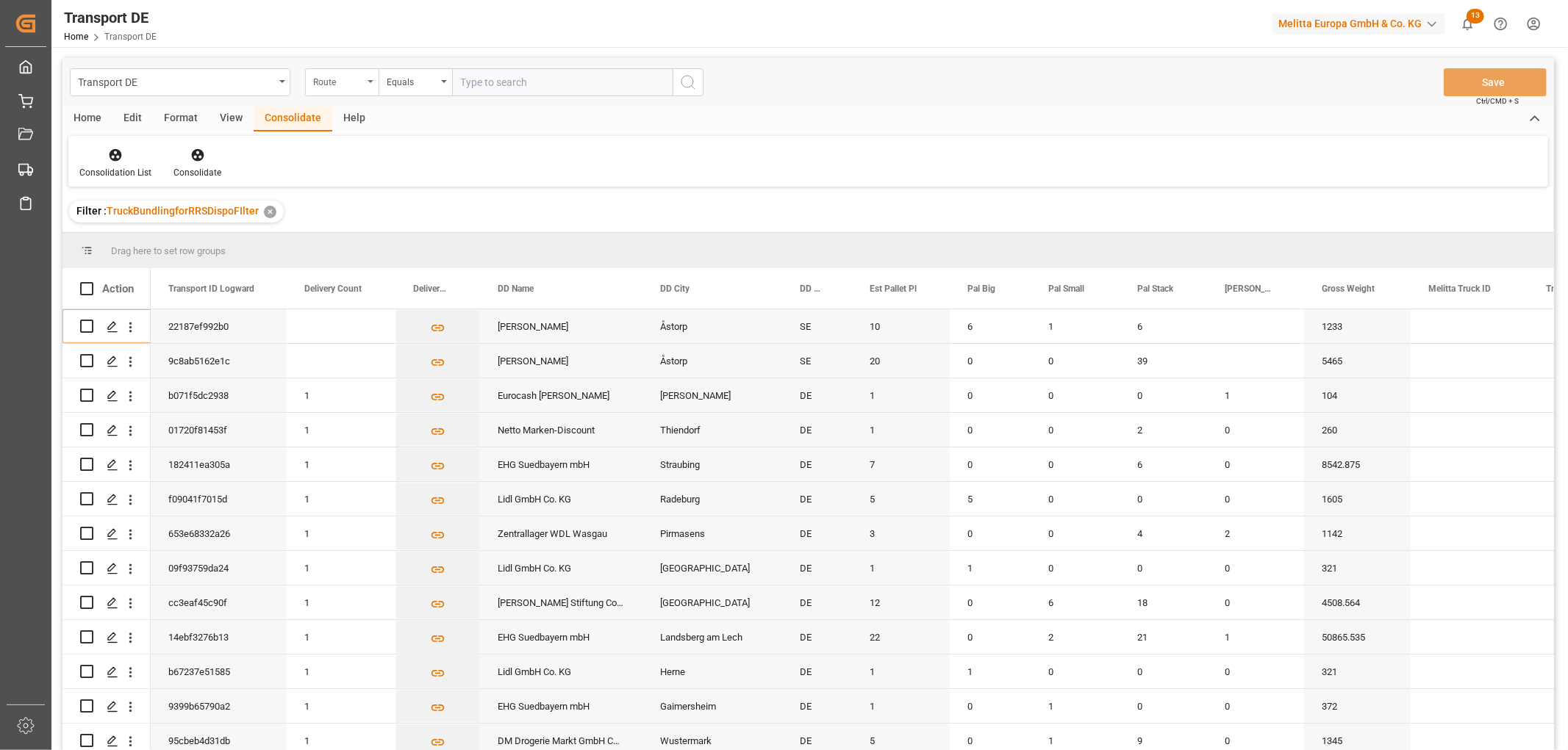
click at [341, 83] on div "Route" at bounding box center [338, 80] width 50 height 17
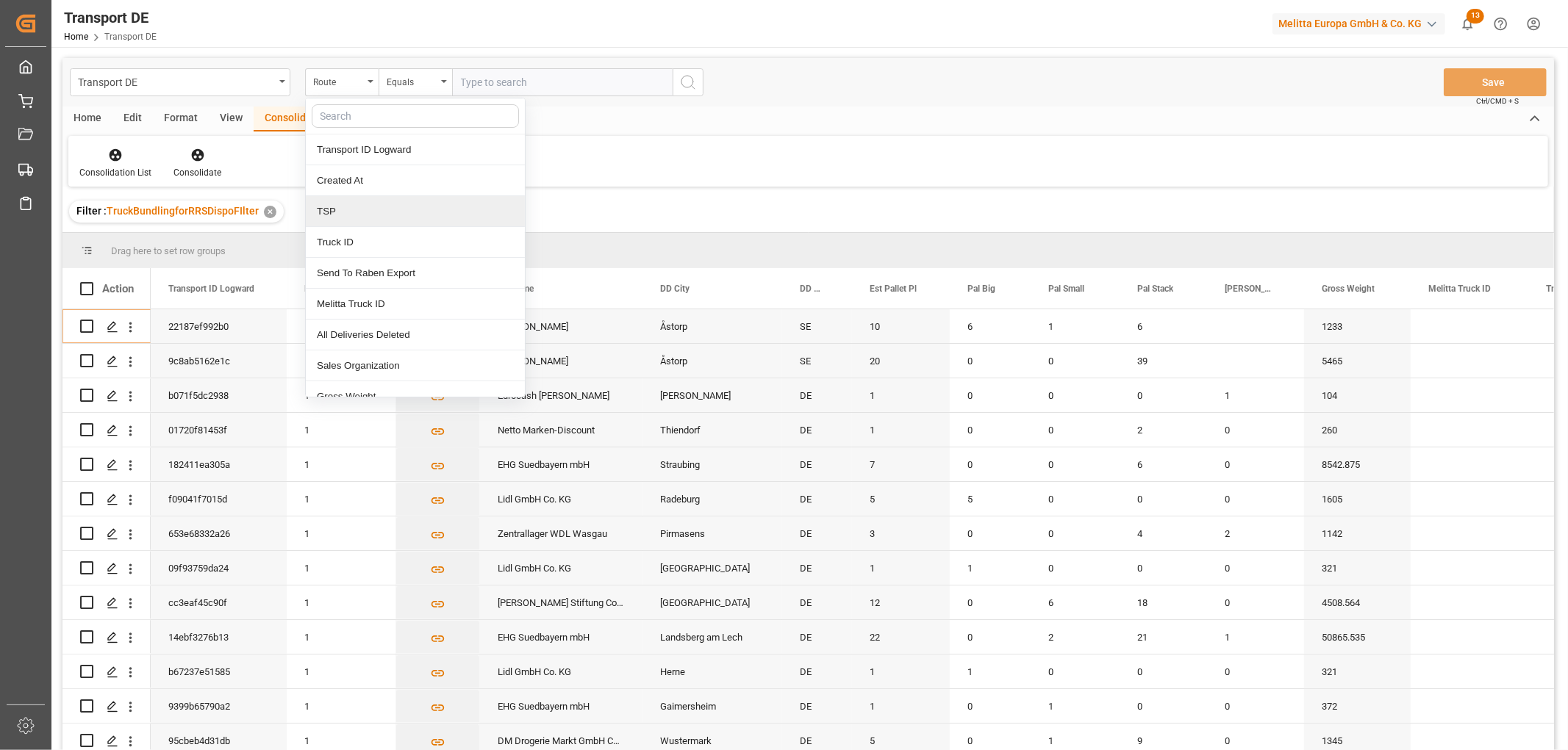
click at [349, 215] on div "TSP" at bounding box center [415, 211] width 219 height 31
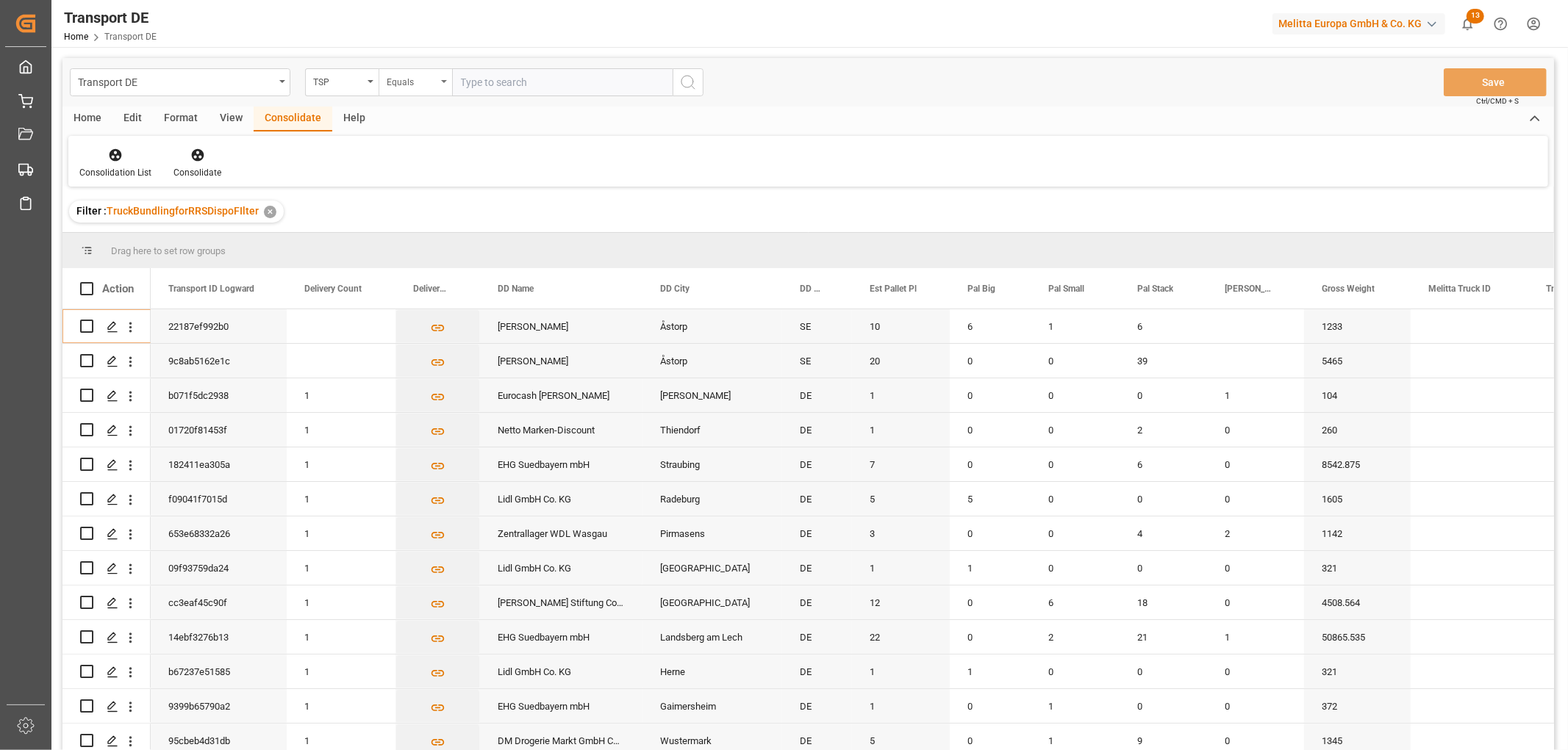
click at [408, 80] on div "Equals" at bounding box center [411, 80] width 50 height 17
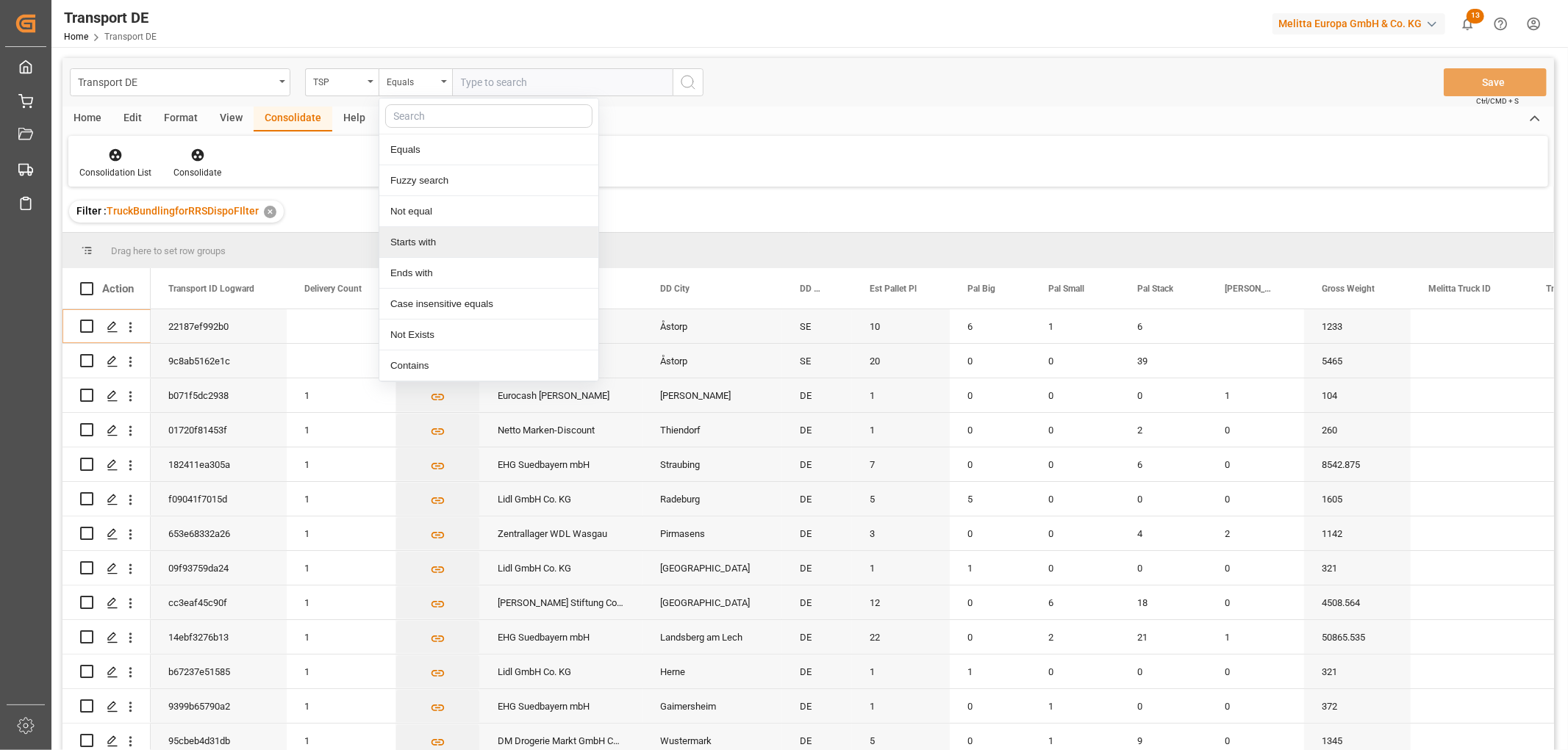
click at [422, 245] on div "Starts with" at bounding box center [489, 242] width 219 height 31
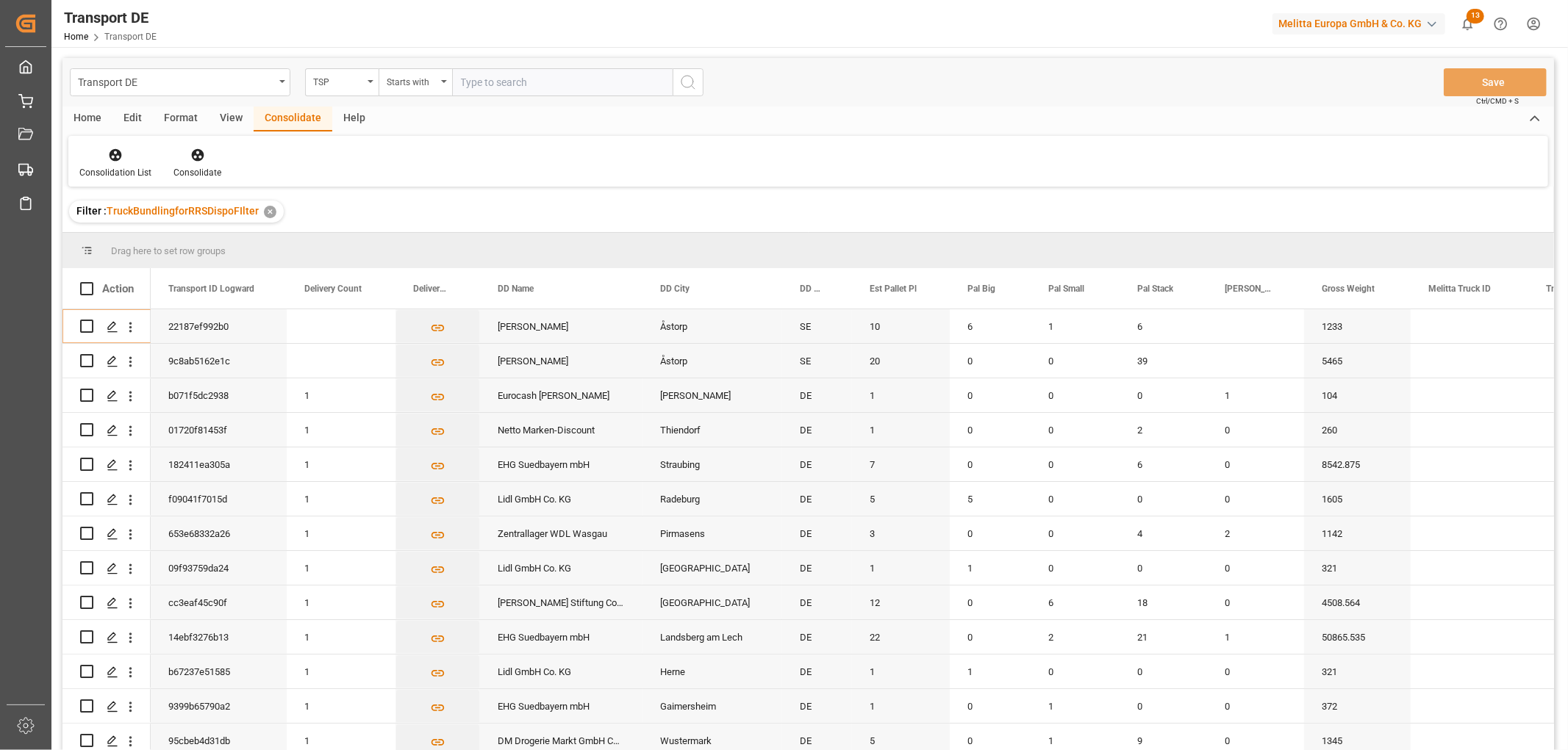
click at [457, 80] on input "text" at bounding box center [563, 82] width 221 height 28
type input "LIT DE"
click at [693, 89] on icon "search button" at bounding box center [689, 83] width 18 height 18
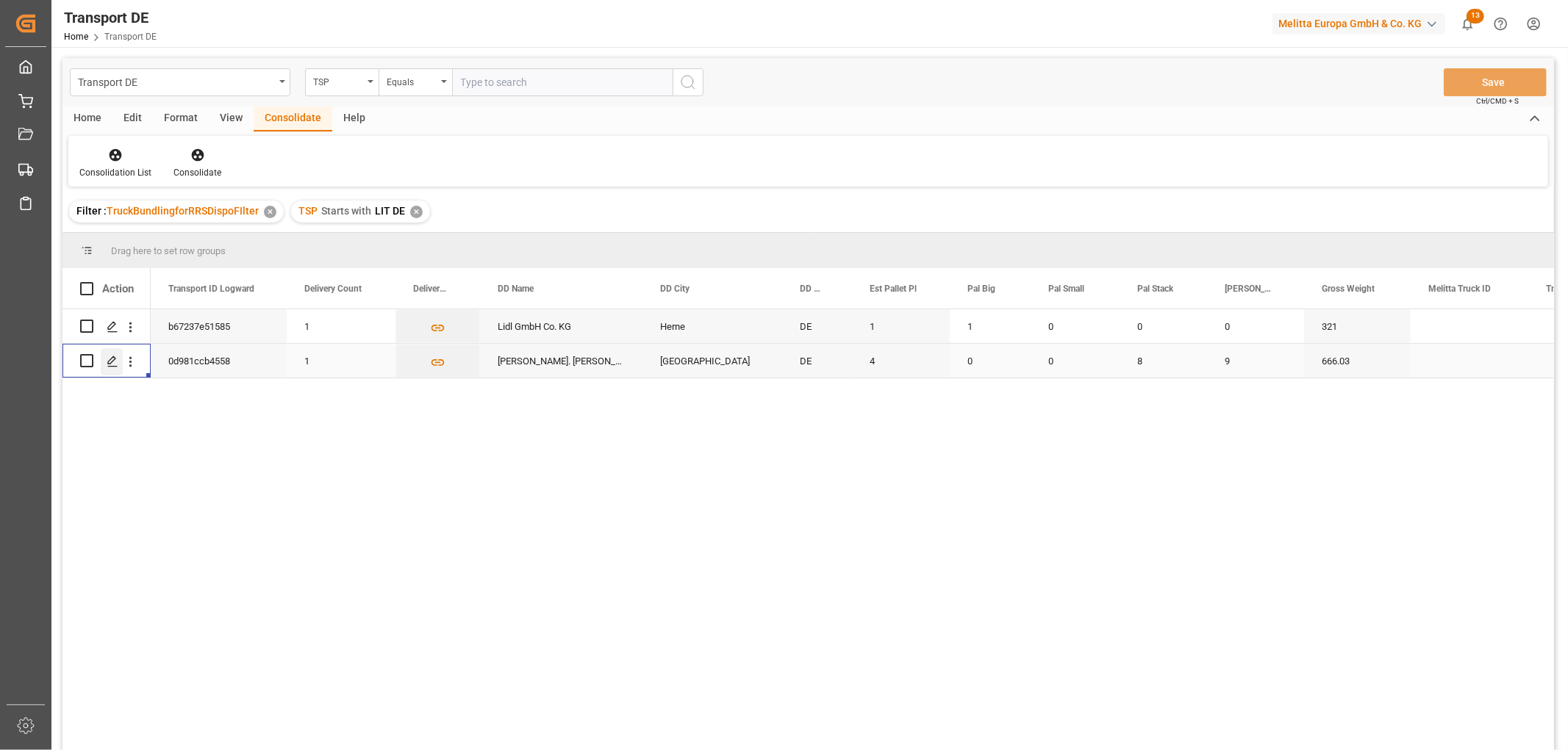
click at [109, 357] on icon "Press SPACE to select this row." at bounding box center [113, 361] width 12 height 12
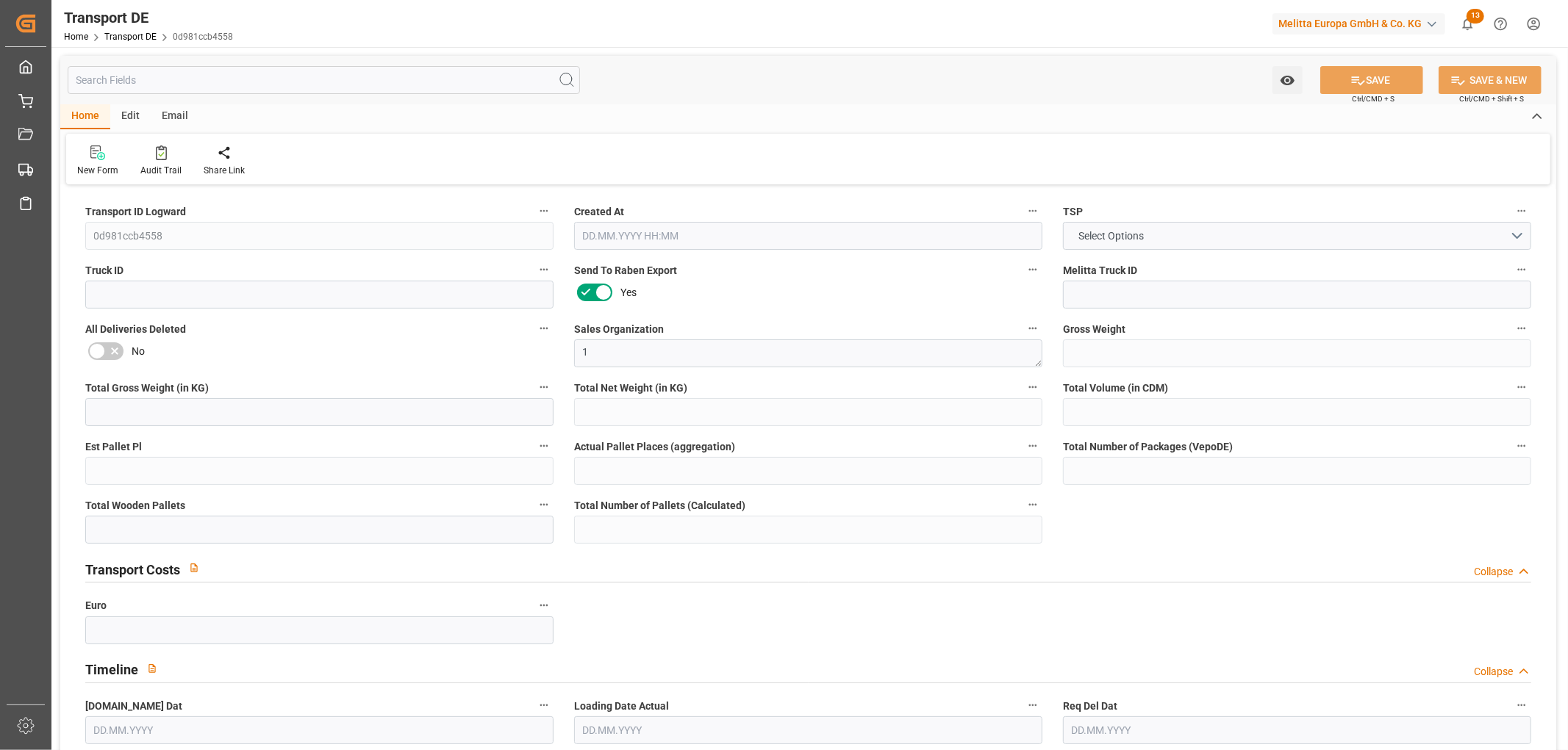
type input "666.03"
type input "250.88"
type input "171.035"
type input "5684.78"
type input "4"
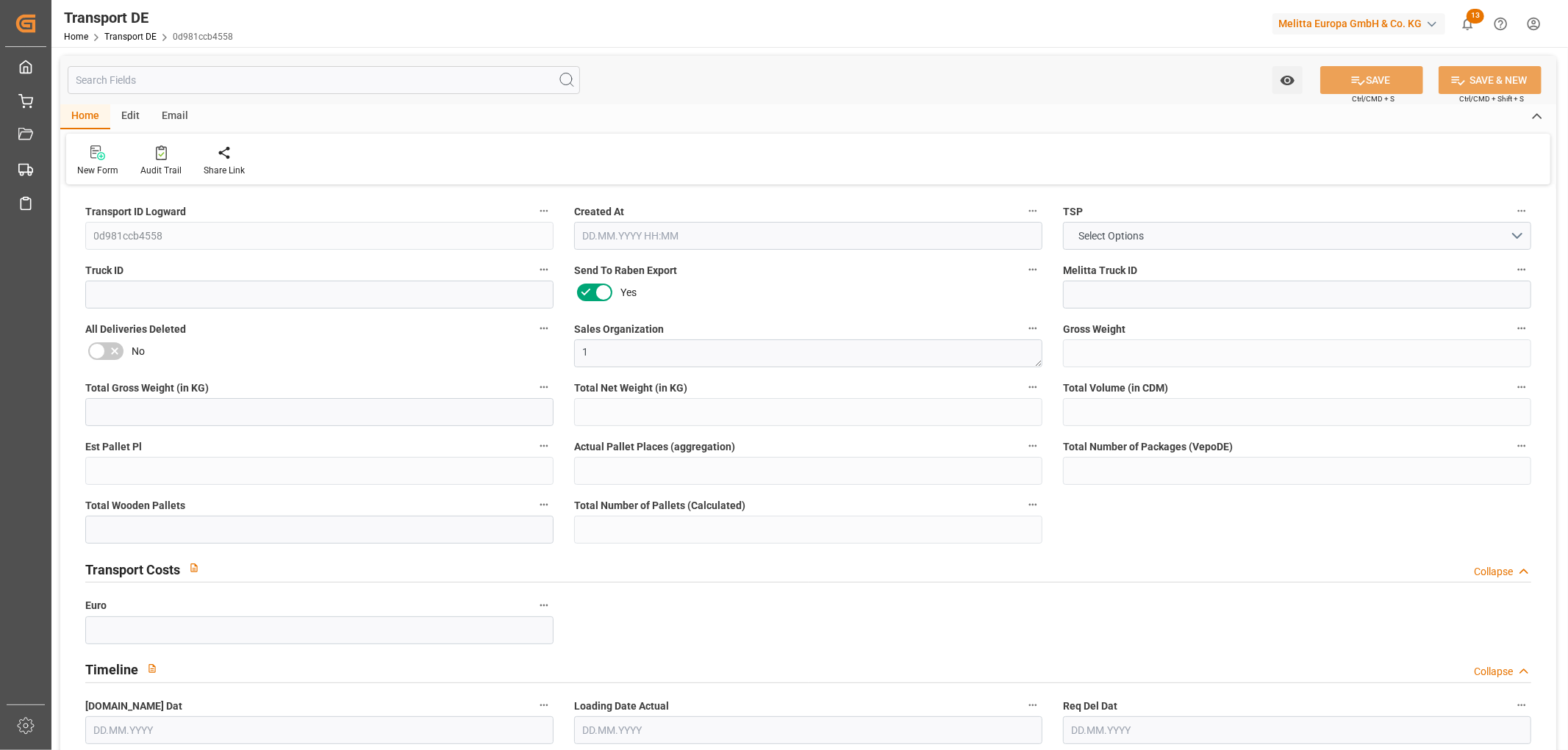
type input "0"
type input "17"
type input "0"
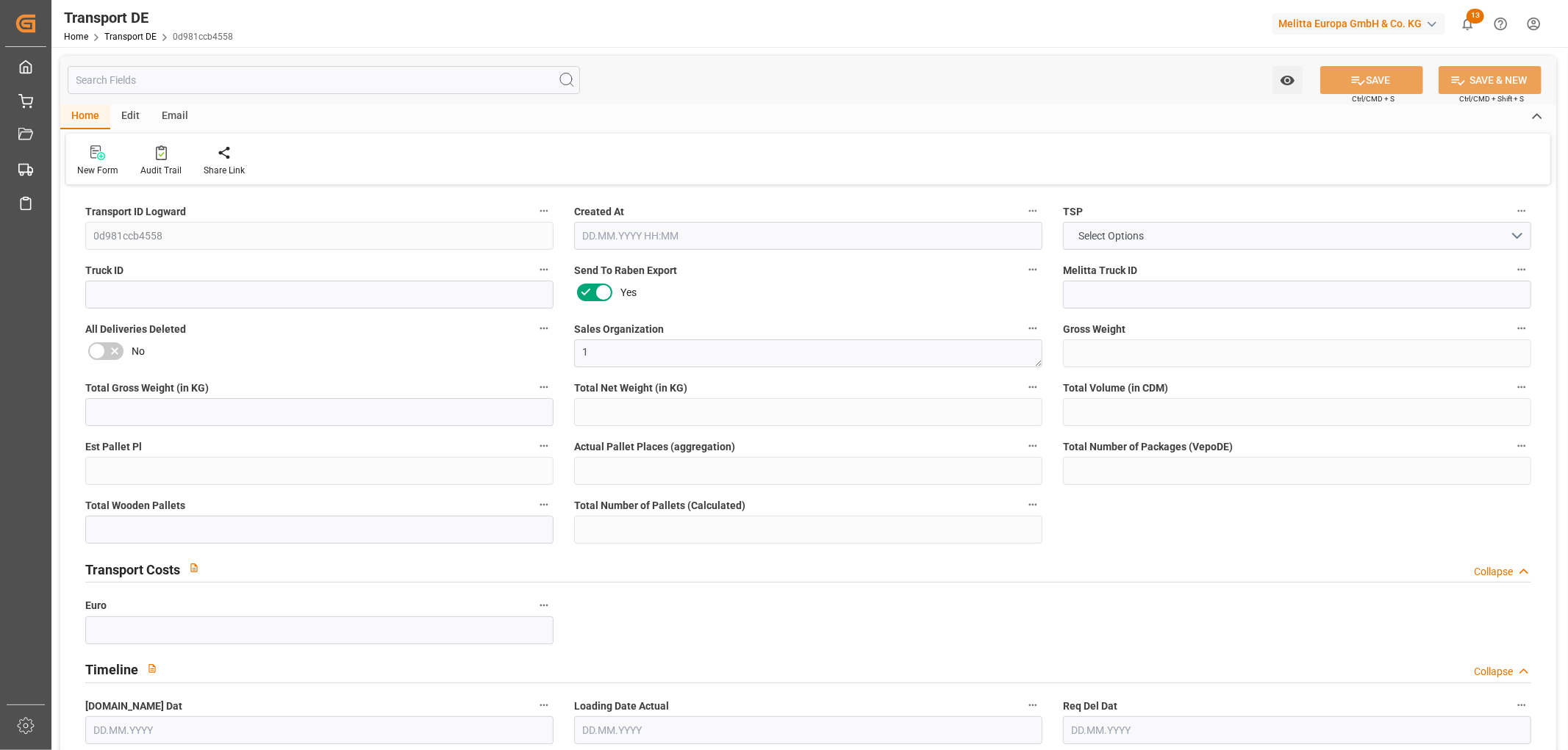
type input "87"
type input "0"
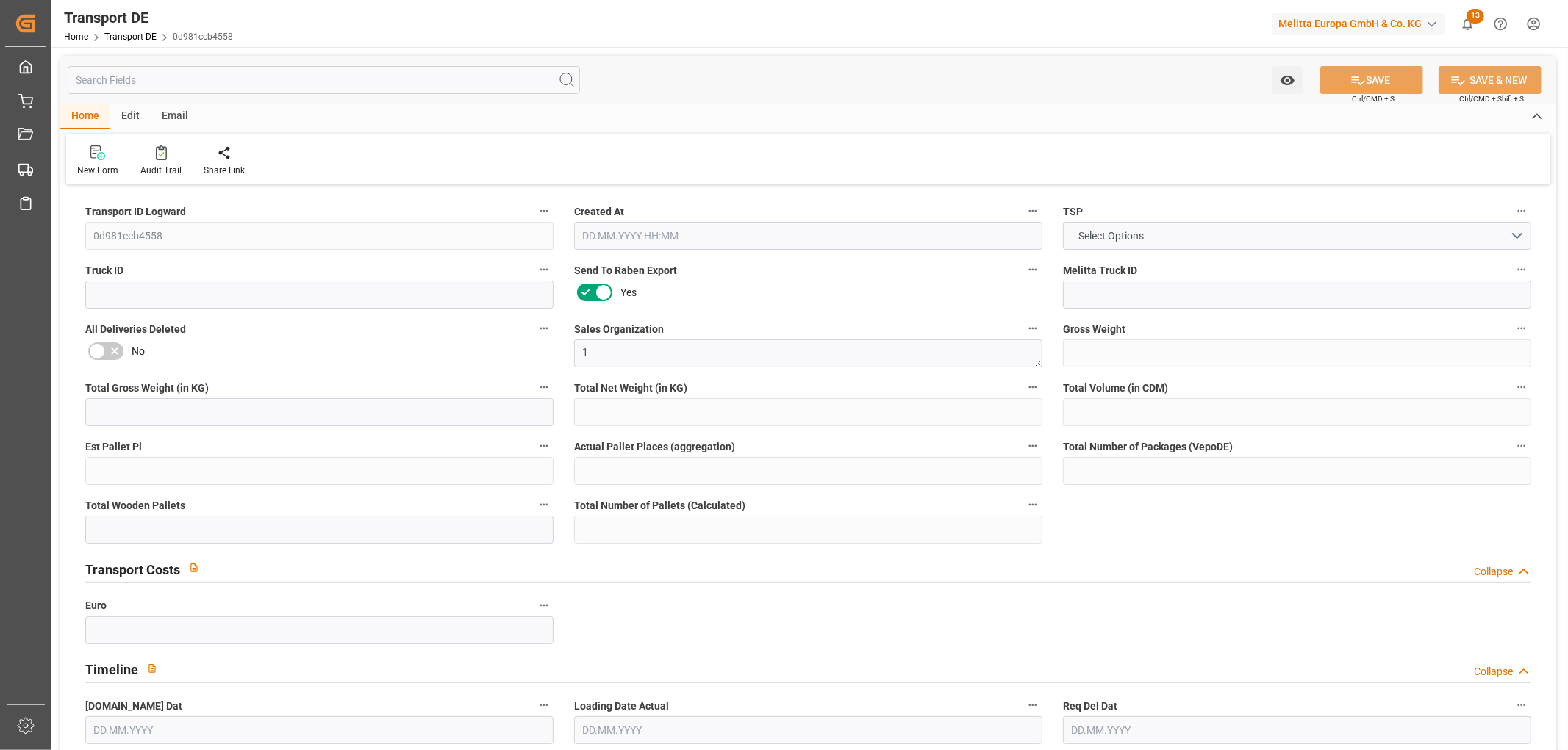
type input "0"
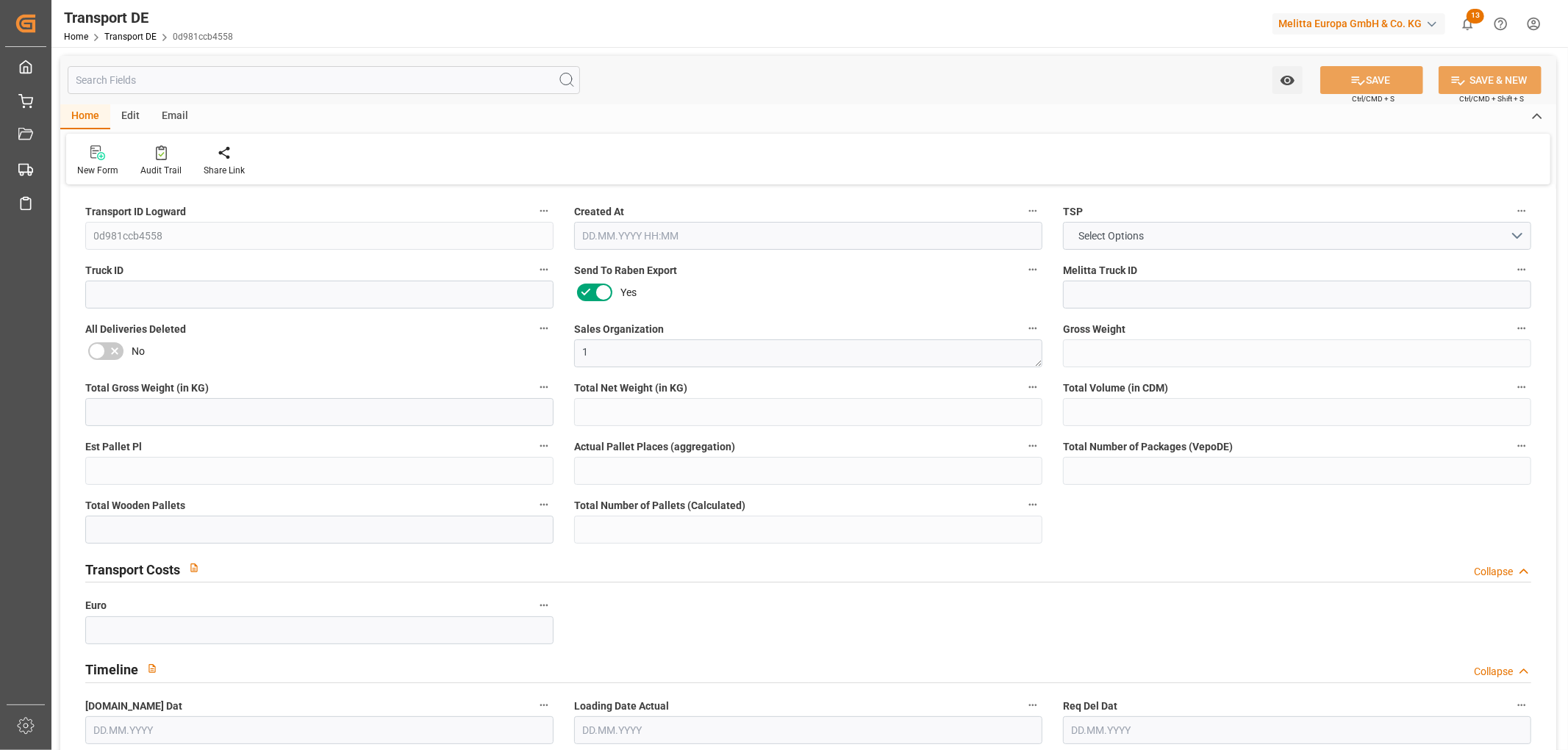
type input "0"
type input "8"
type input "0"
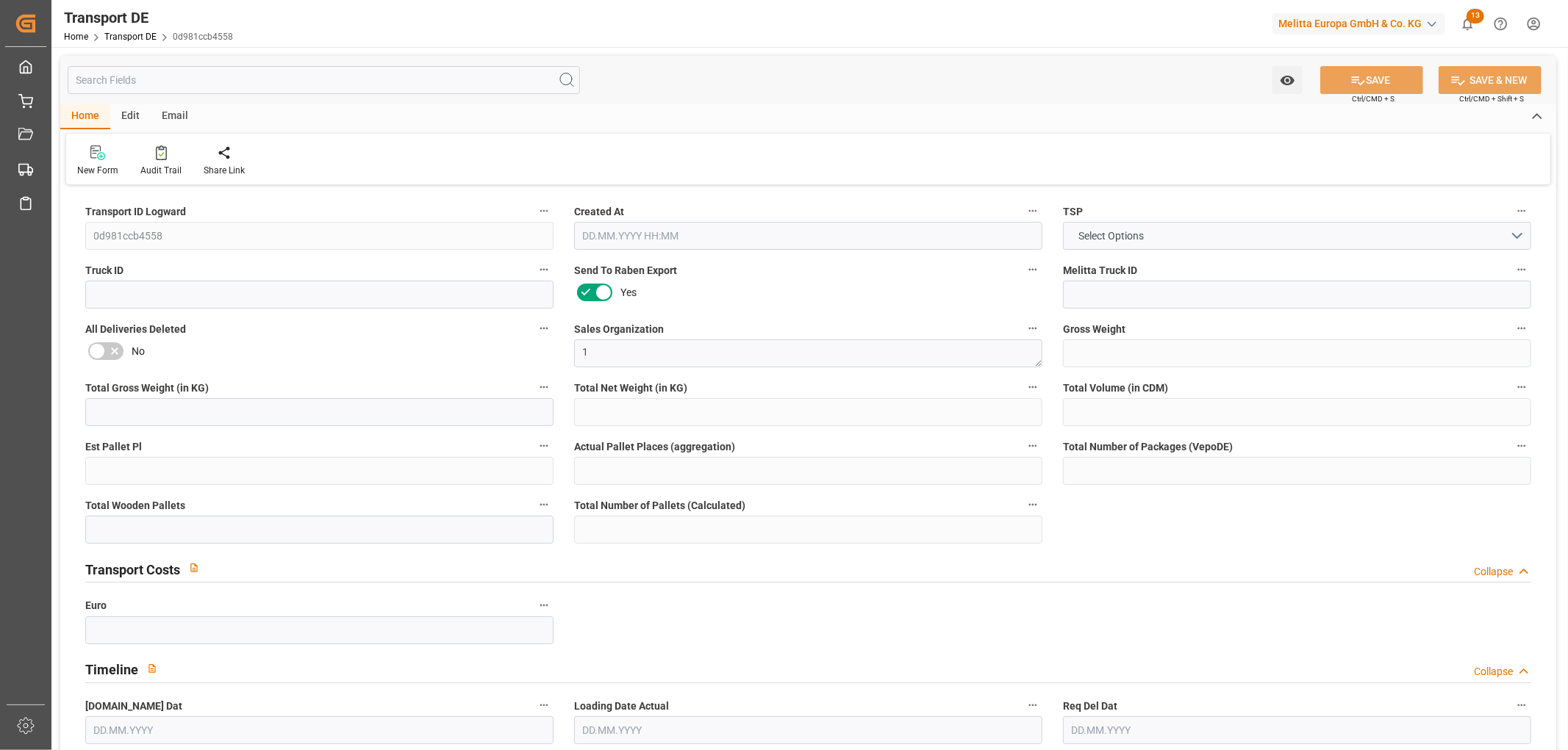
type input "0"
type input "1"
type input "9"
type input "0"
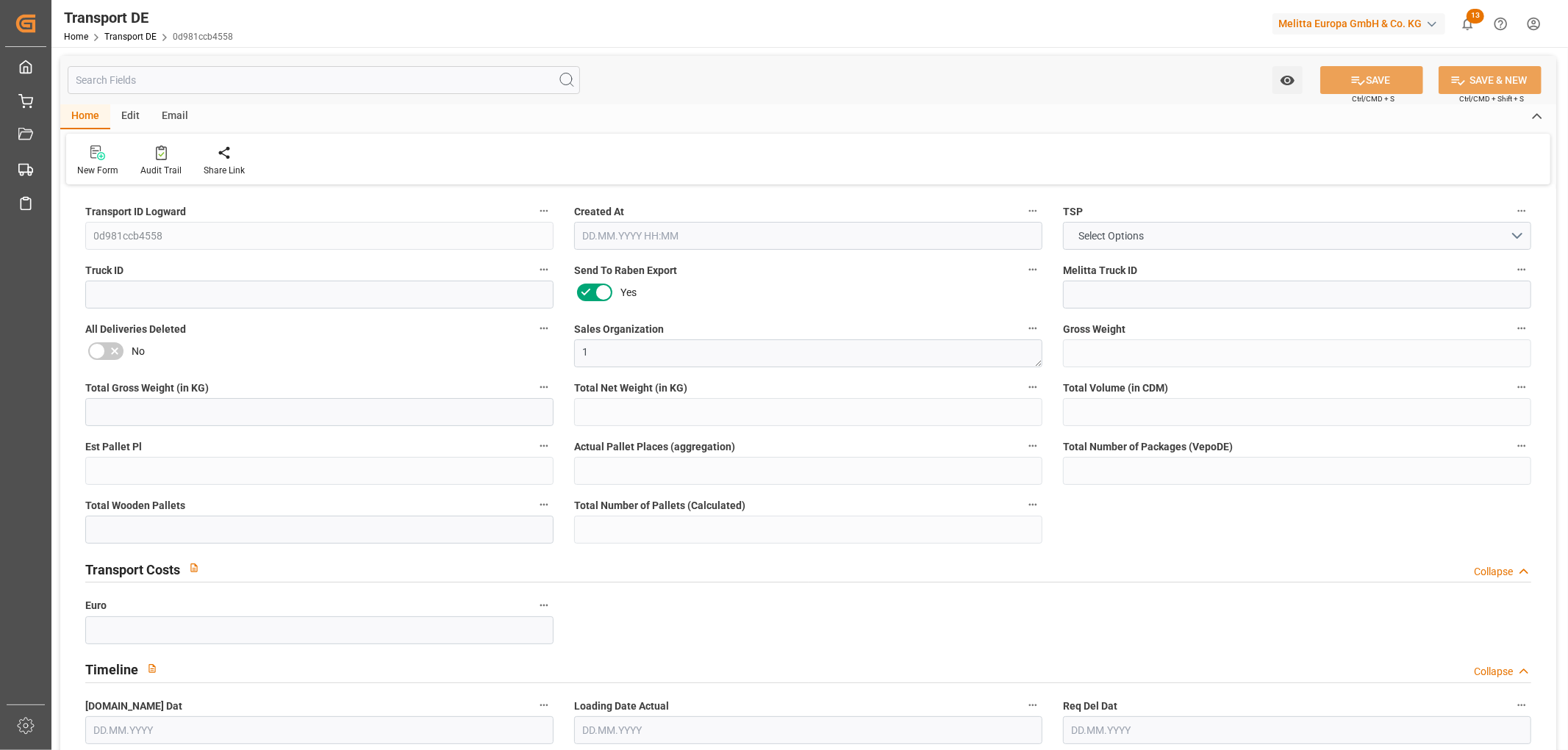
type input "380"
type input "263.925"
type input "221.726"
type input "19.08.2025 23:01"
type input "[DATE]"
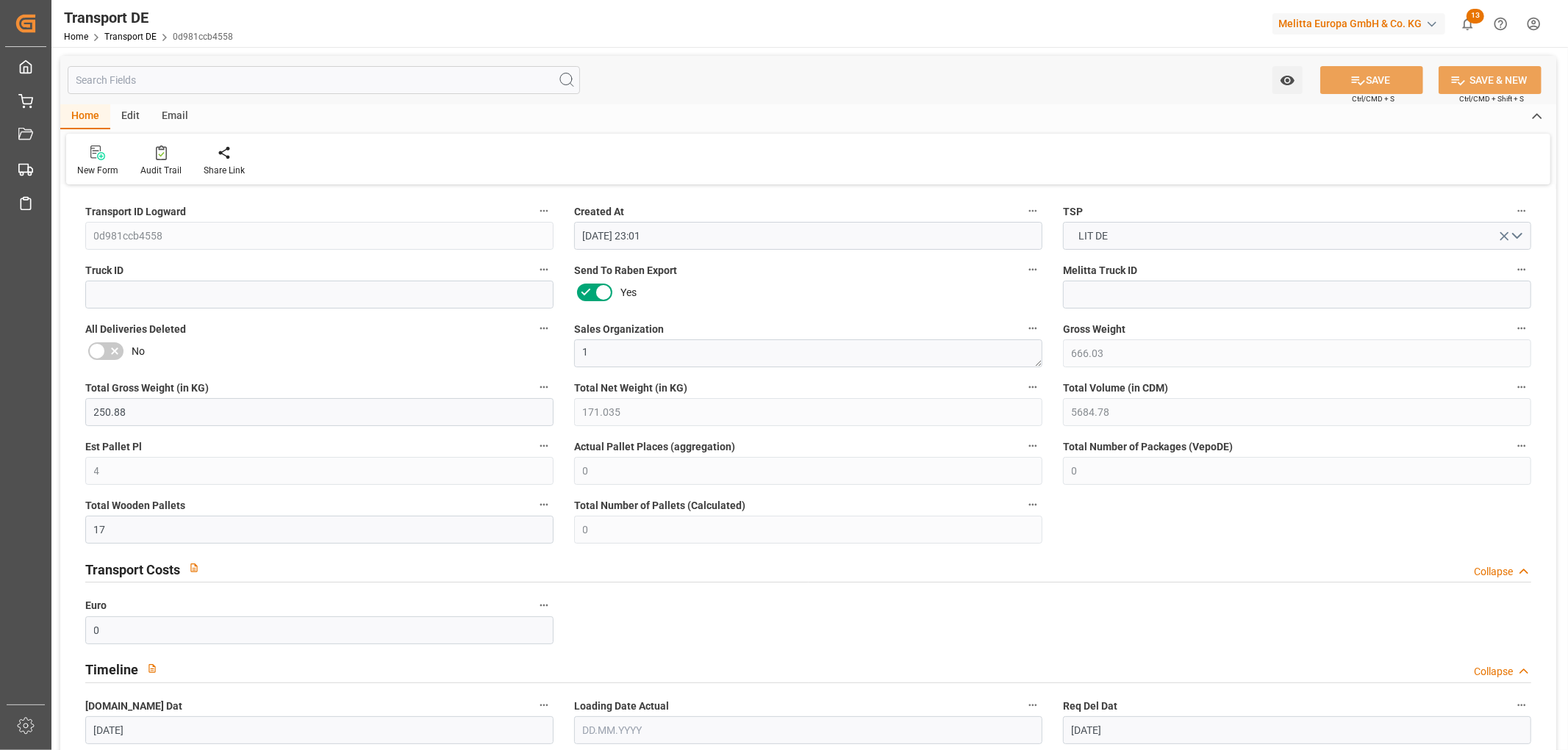
type input "27.08.2025"
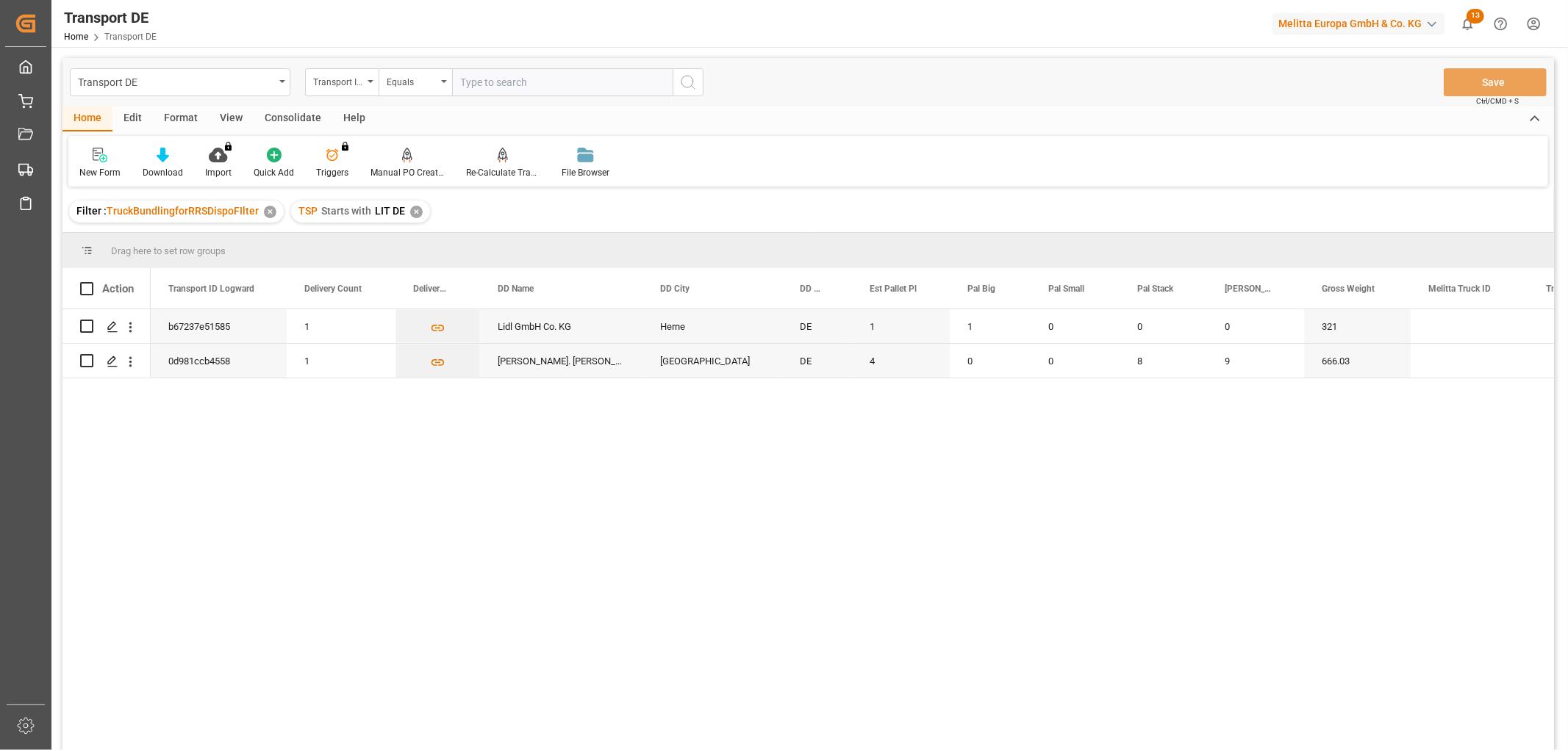
click at [288, 115] on div "Consolidate" at bounding box center [293, 119] width 79 height 25
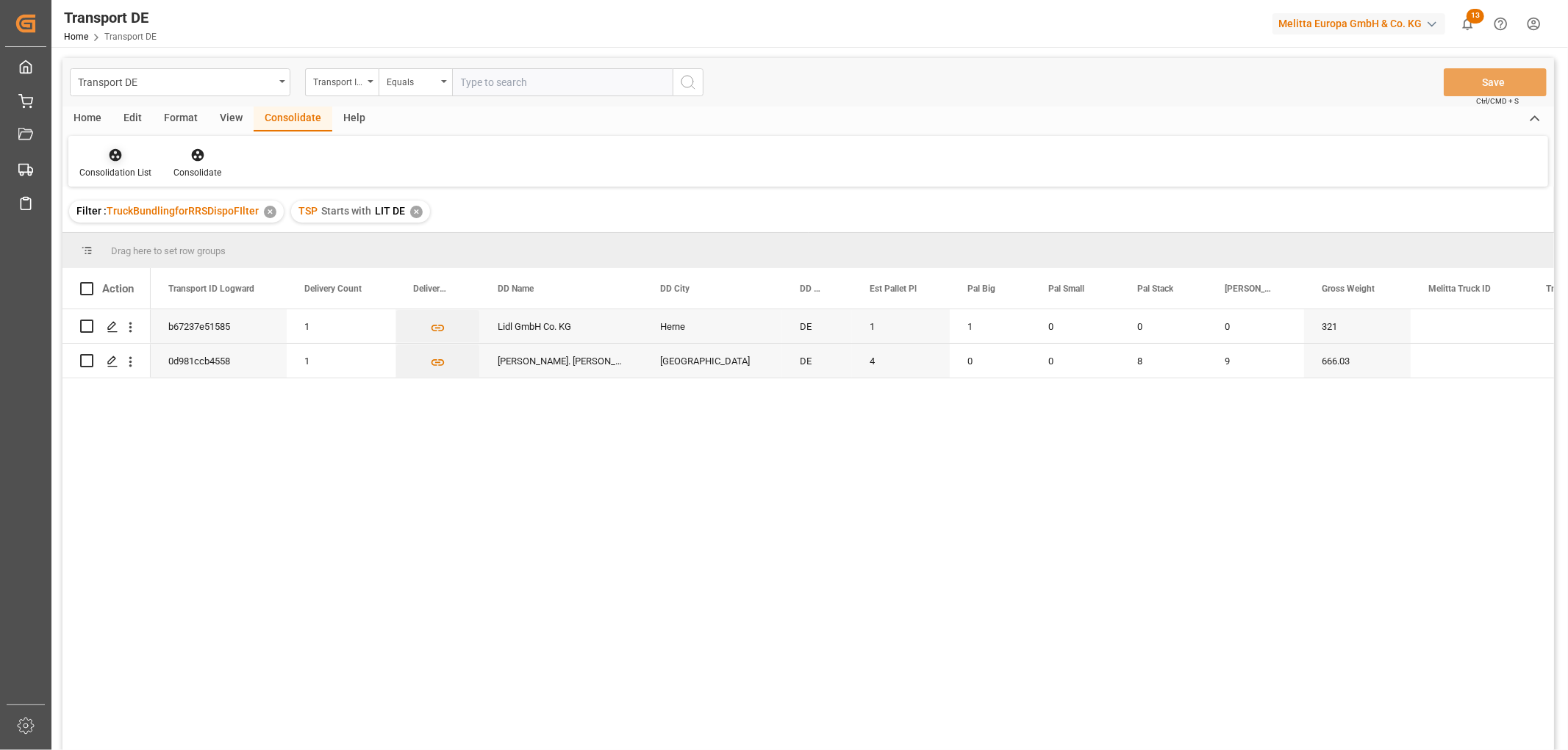
click at [118, 156] on icon at bounding box center [116, 155] width 15 height 15
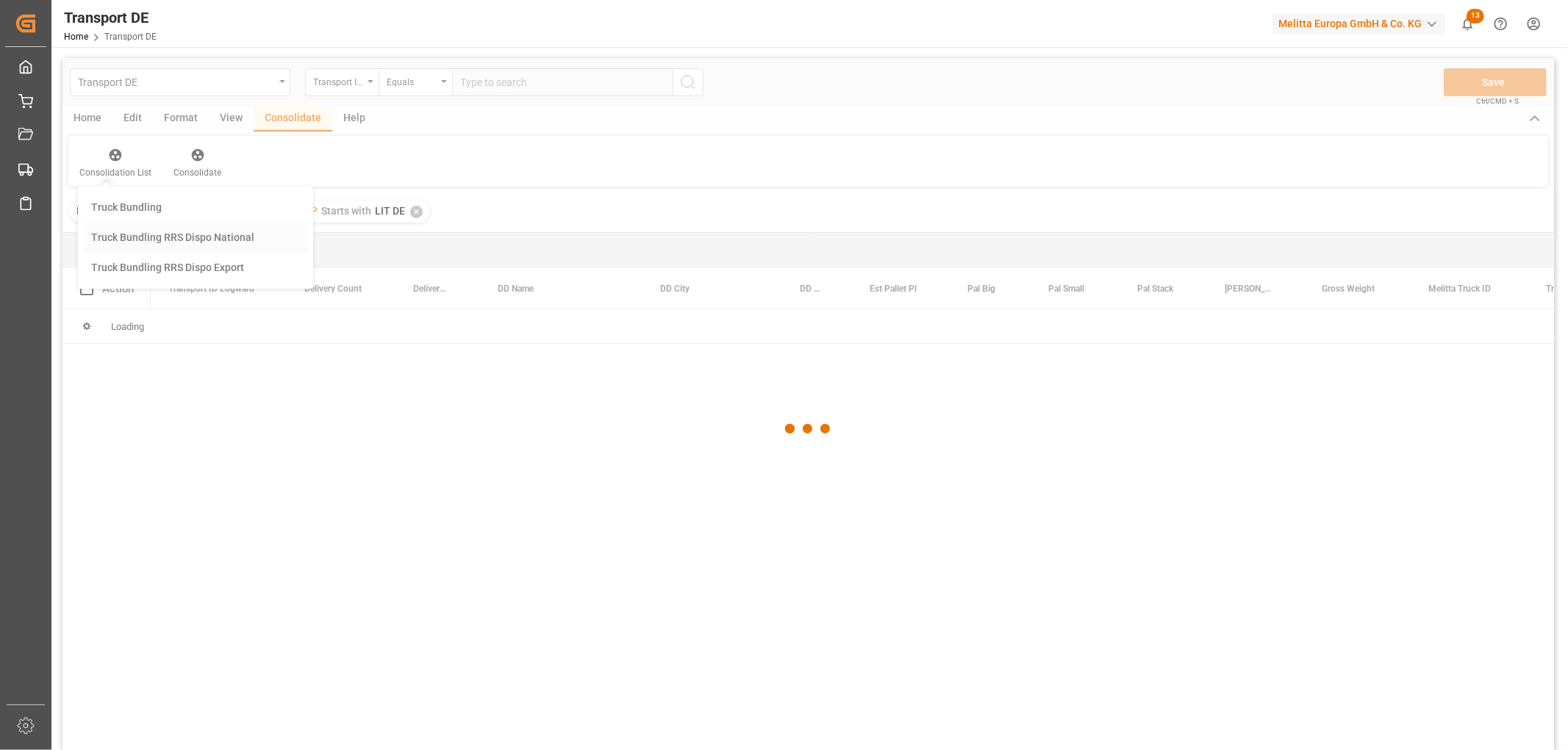
click at [127, 239] on div "Transport DE Transport ID Logward Equals Save Ctrl/CMD + S Home Edit Format Vie…" at bounding box center [809, 424] width 1492 height 731
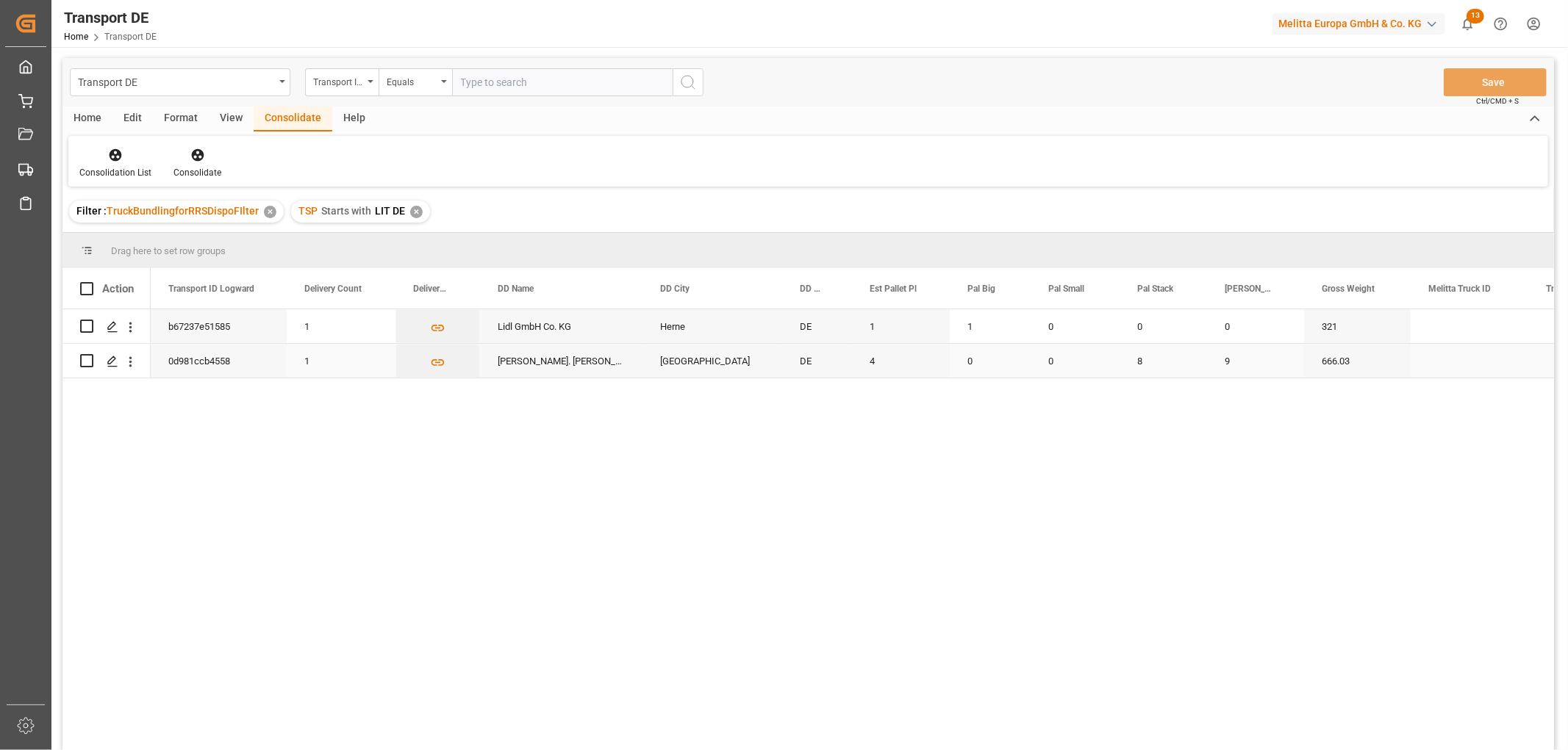
click at [89, 362] on input "Press Space to toggle row selection (unchecked)" at bounding box center [87, 361] width 13 height 13
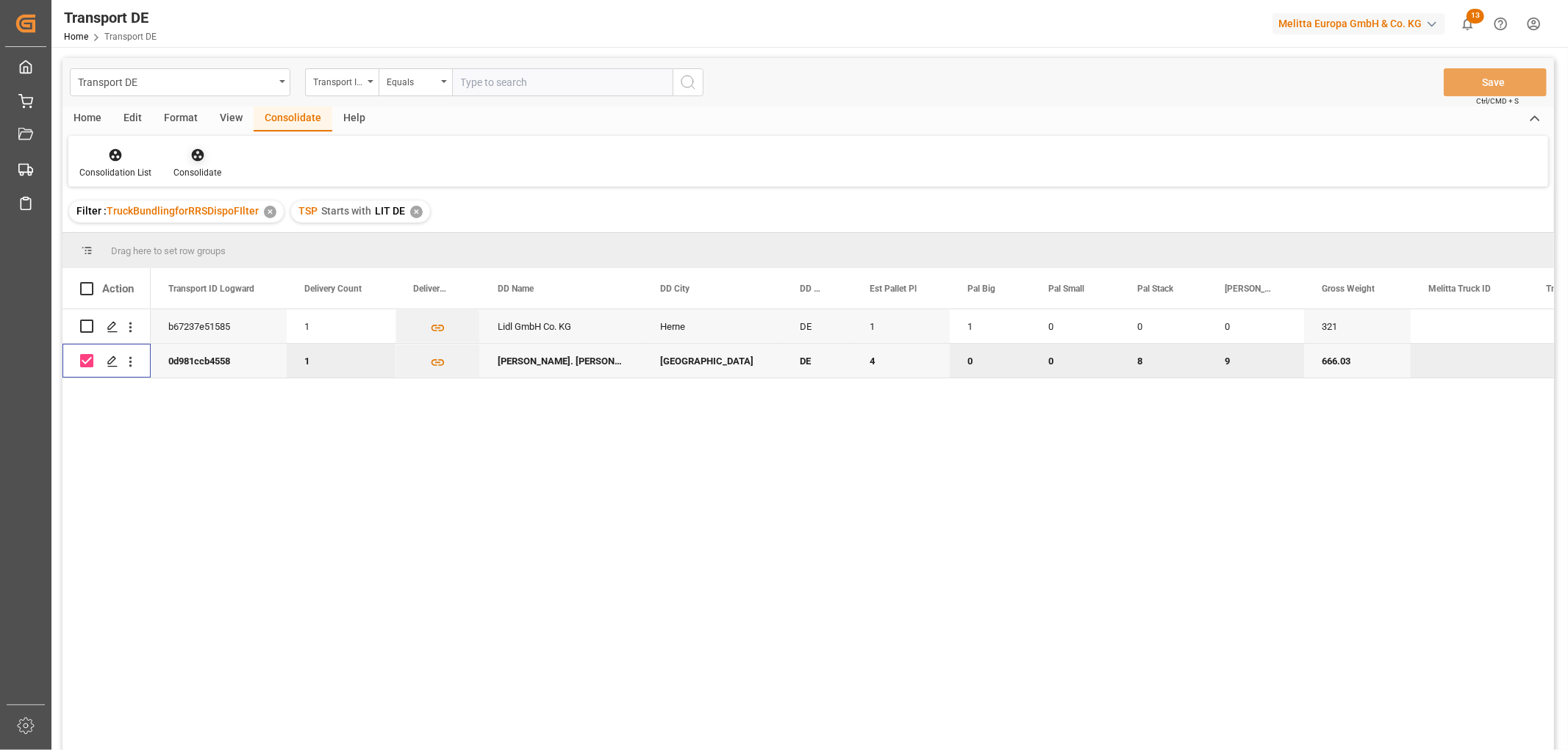
click at [192, 156] on icon at bounding box center [198, 155] width 15 height 15
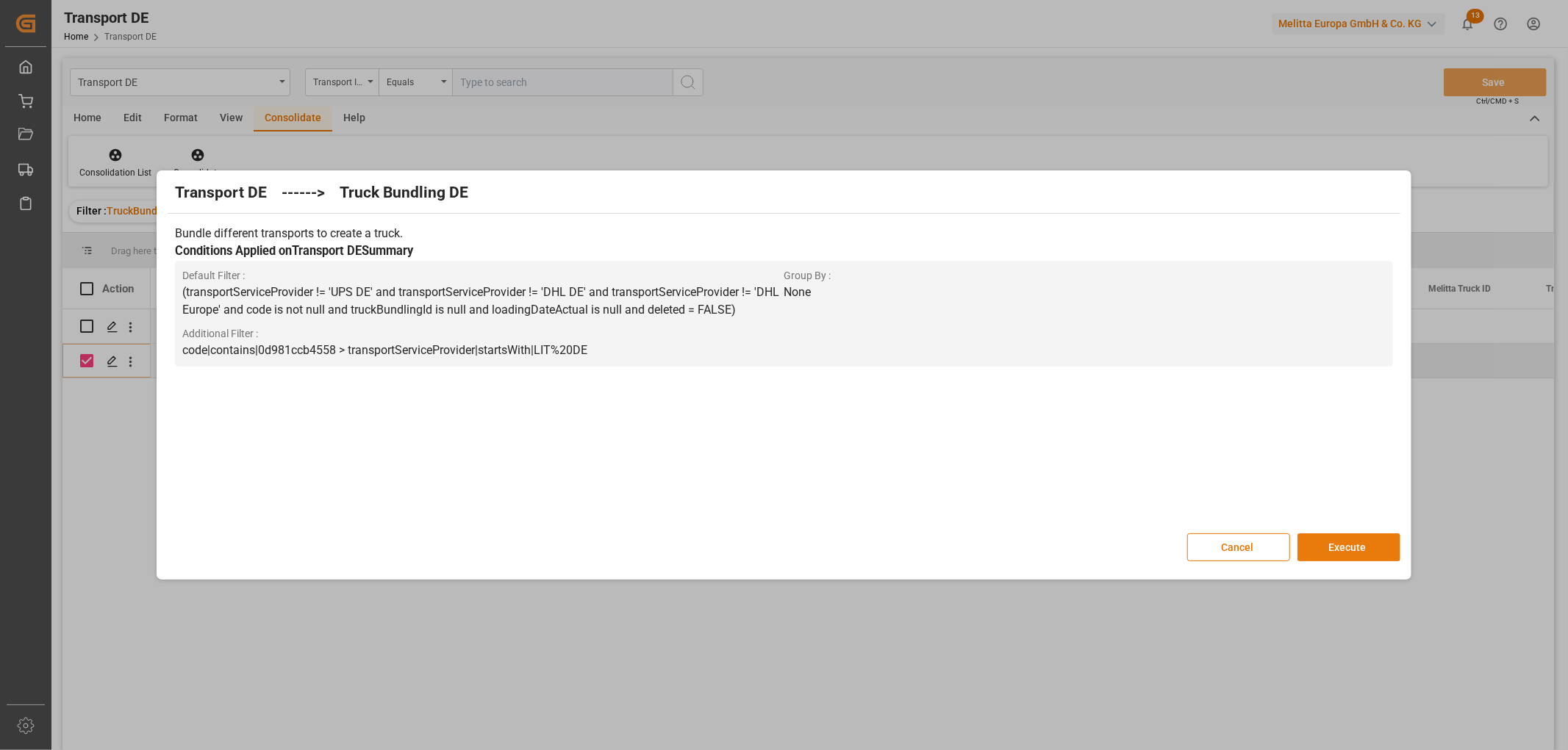
click at [1341, 541] on button "Execute" at bounding box center [1349, 547] width 103 height 28
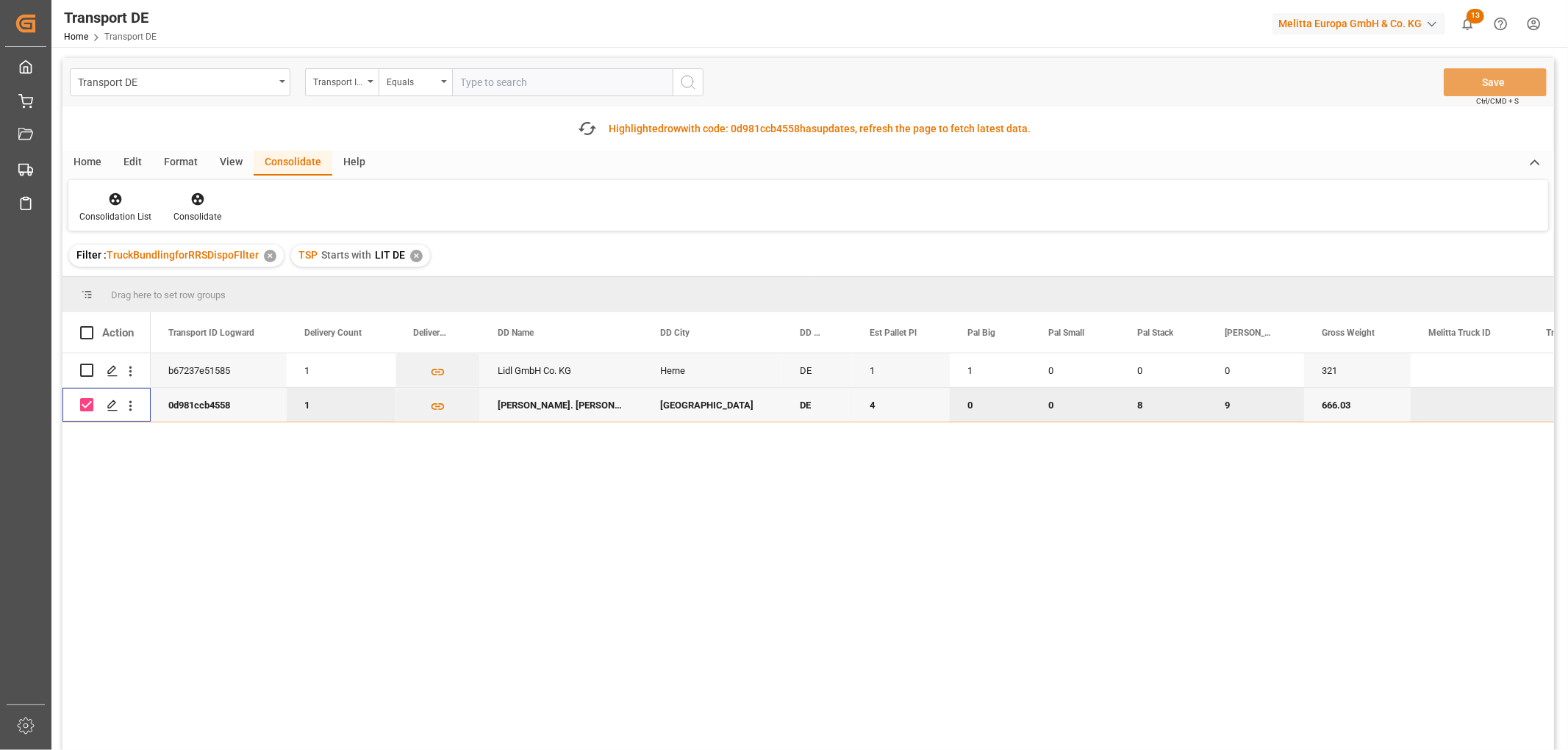
click at [88, 405] on input "Press Space to toggle row selection (checked)" at bounding box center [87, 405] width 13 height 13
checkbox input "false"
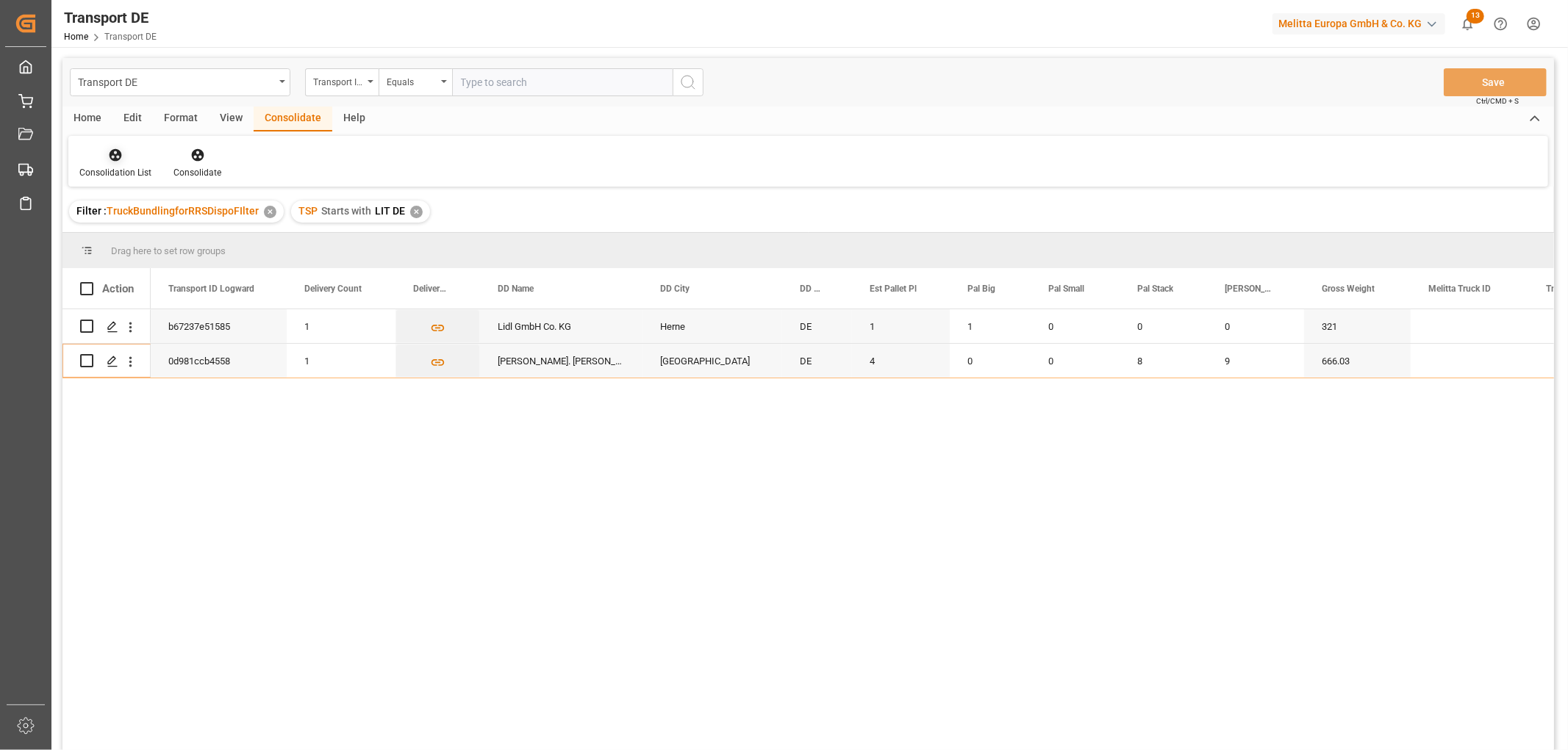
click at [113, 157] on icon at bounding box center [116, 155] width 13 height 13
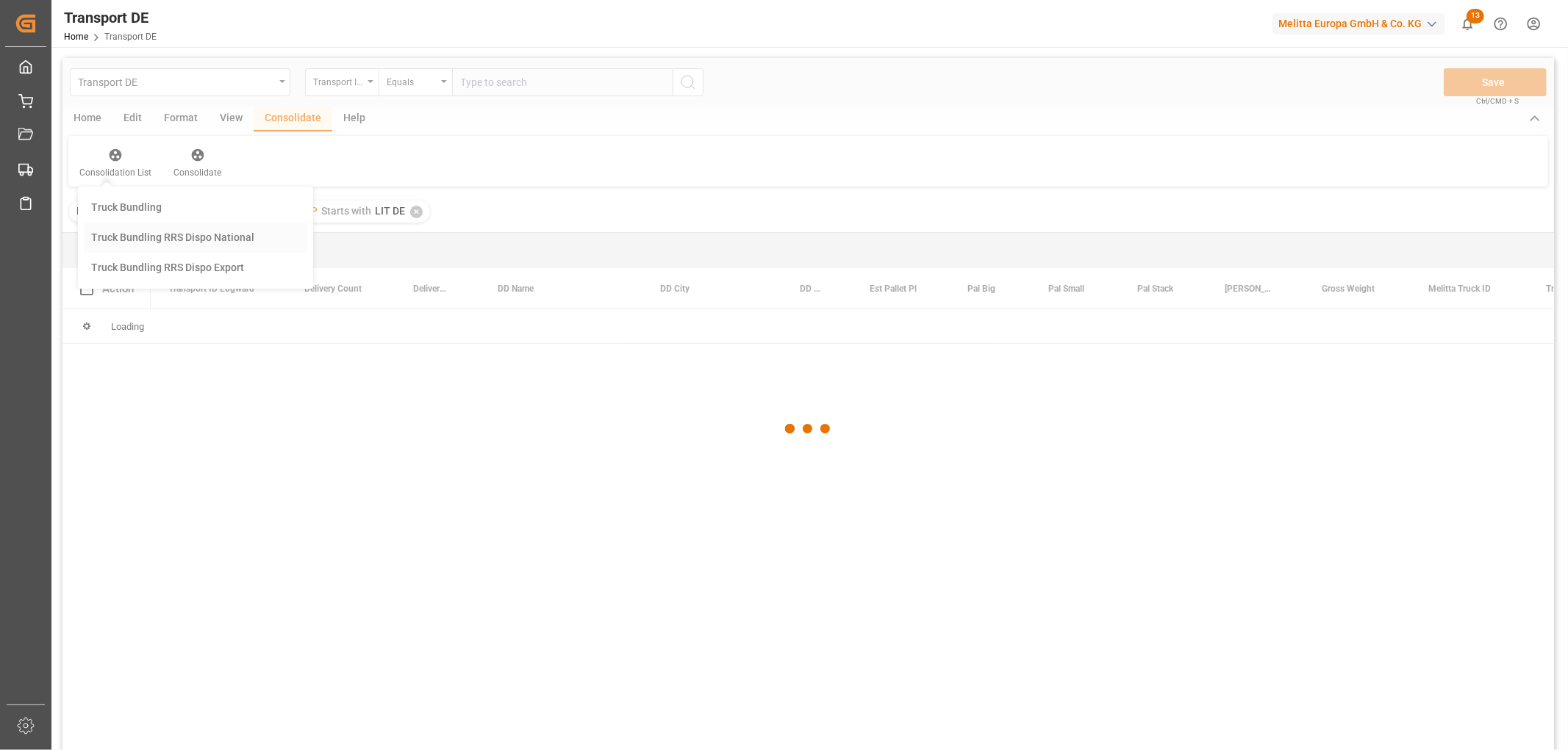
click at [138, 232] on div "Transport DE Transport ID Logward Equals Save Ctrl/CMD + S Home Edit Format Vie…" at bounding box center [809, 424] width 1492 height 731
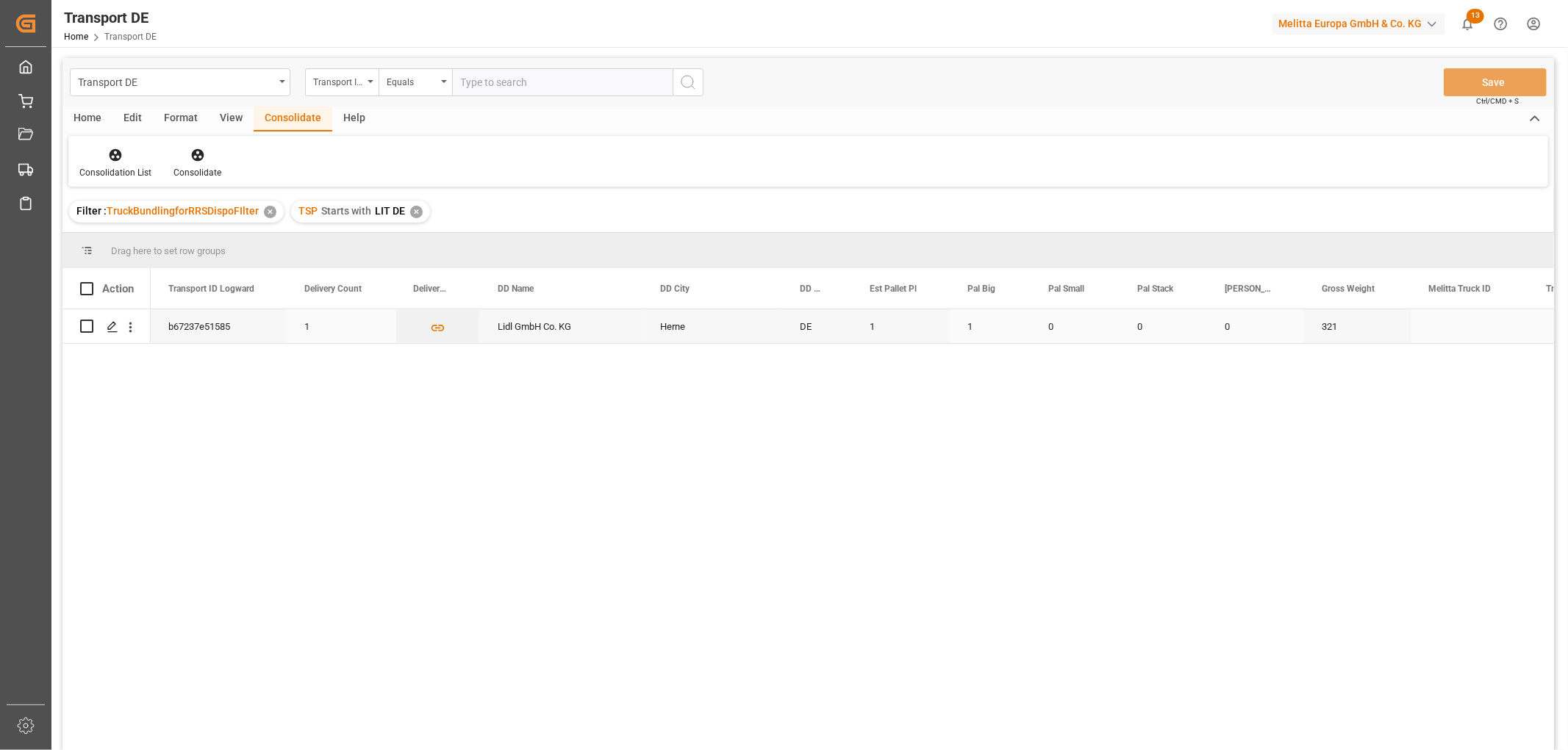
click at [82, 321] on input "Press Space to toggle row selection (unchecked)" at bounding box center [87, 326] width 13 height 13
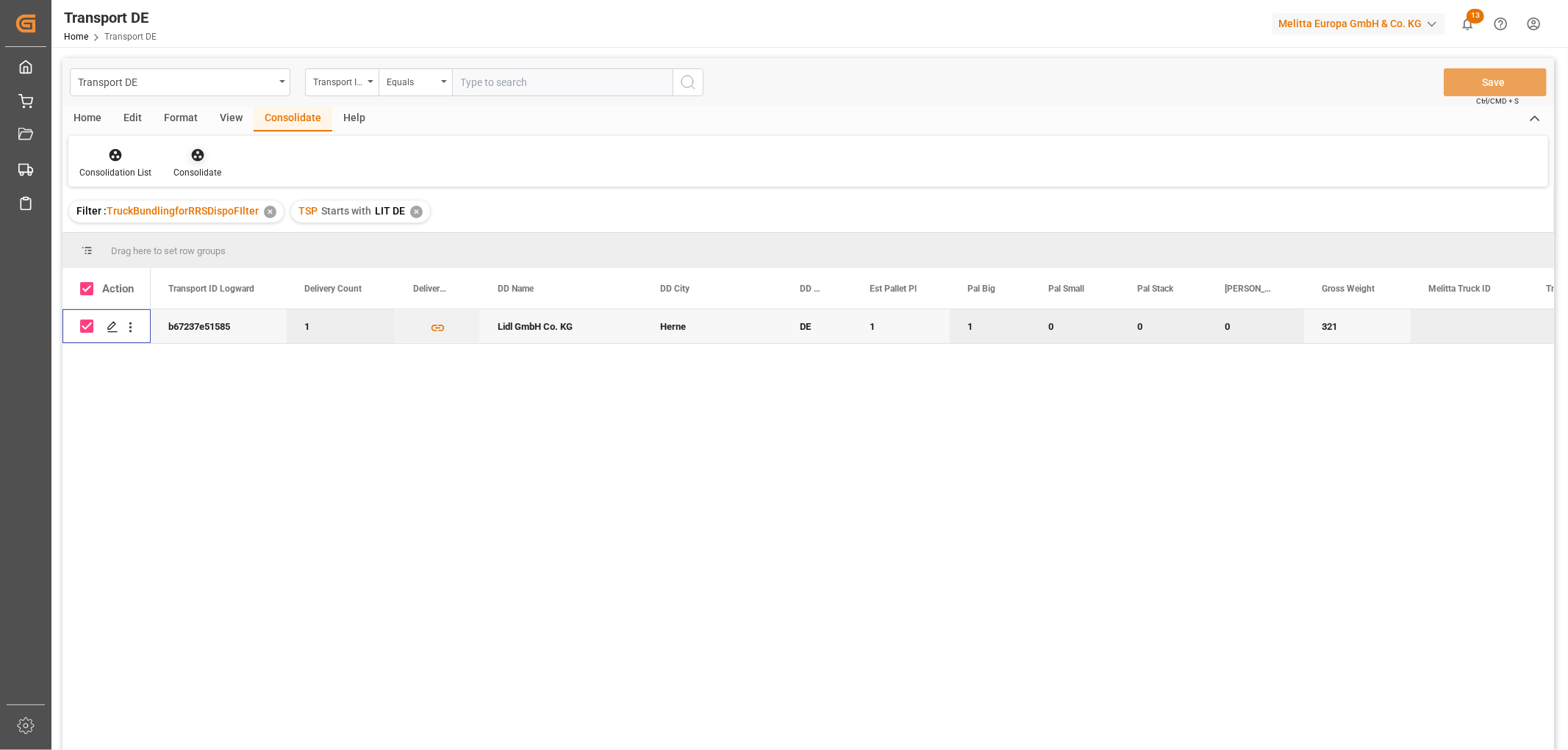
click at [195, 152] on icon at bounding box center [198, 155] width 15 height 15
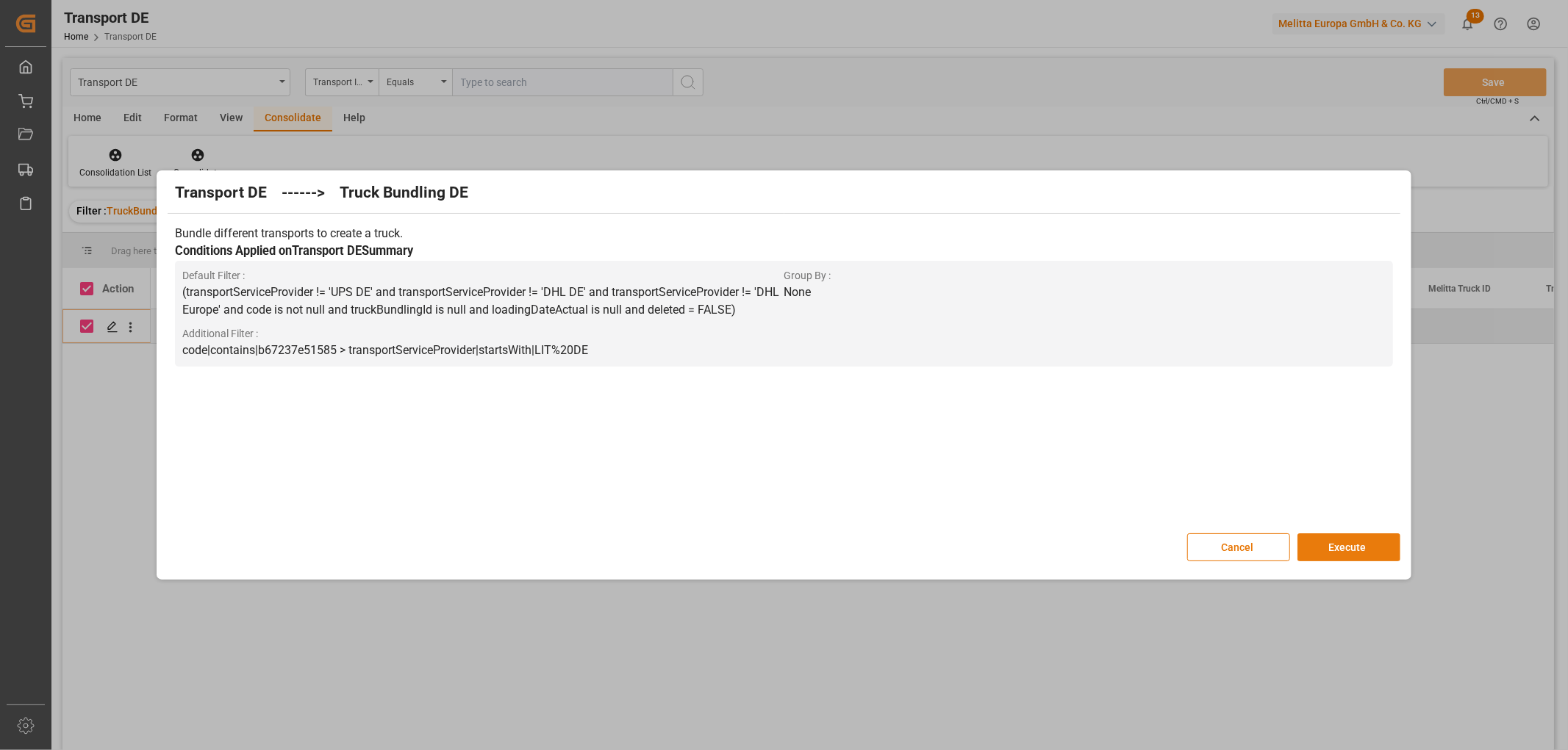
click at [1348, 541] on button "Execute" at bounding box center [1349, 547] width 103 height 28
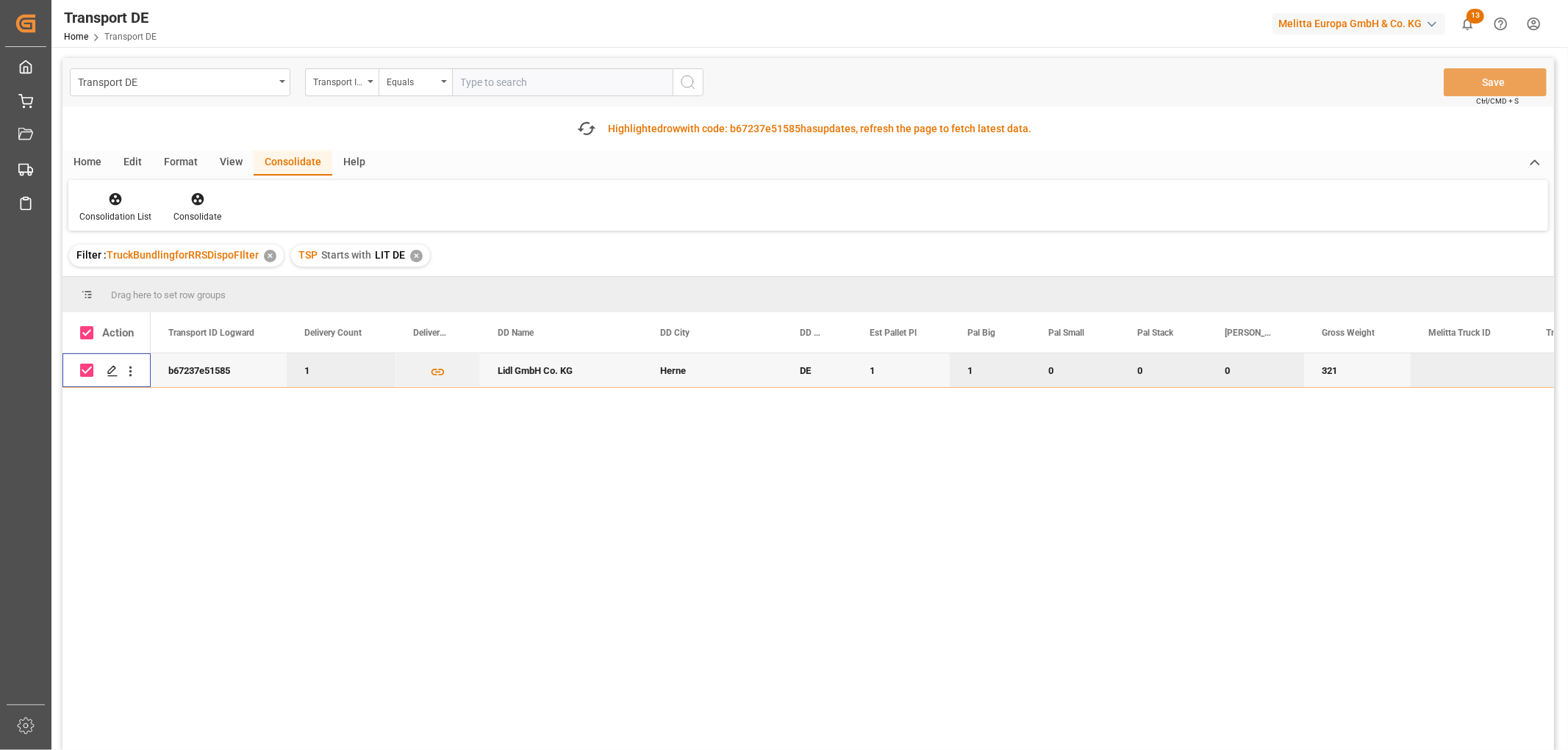
click at [84, 372] on input "Press Space to toggle row selection (checked)" at bounding box center [87, 370] width 13 height 13
checkbox input "false"
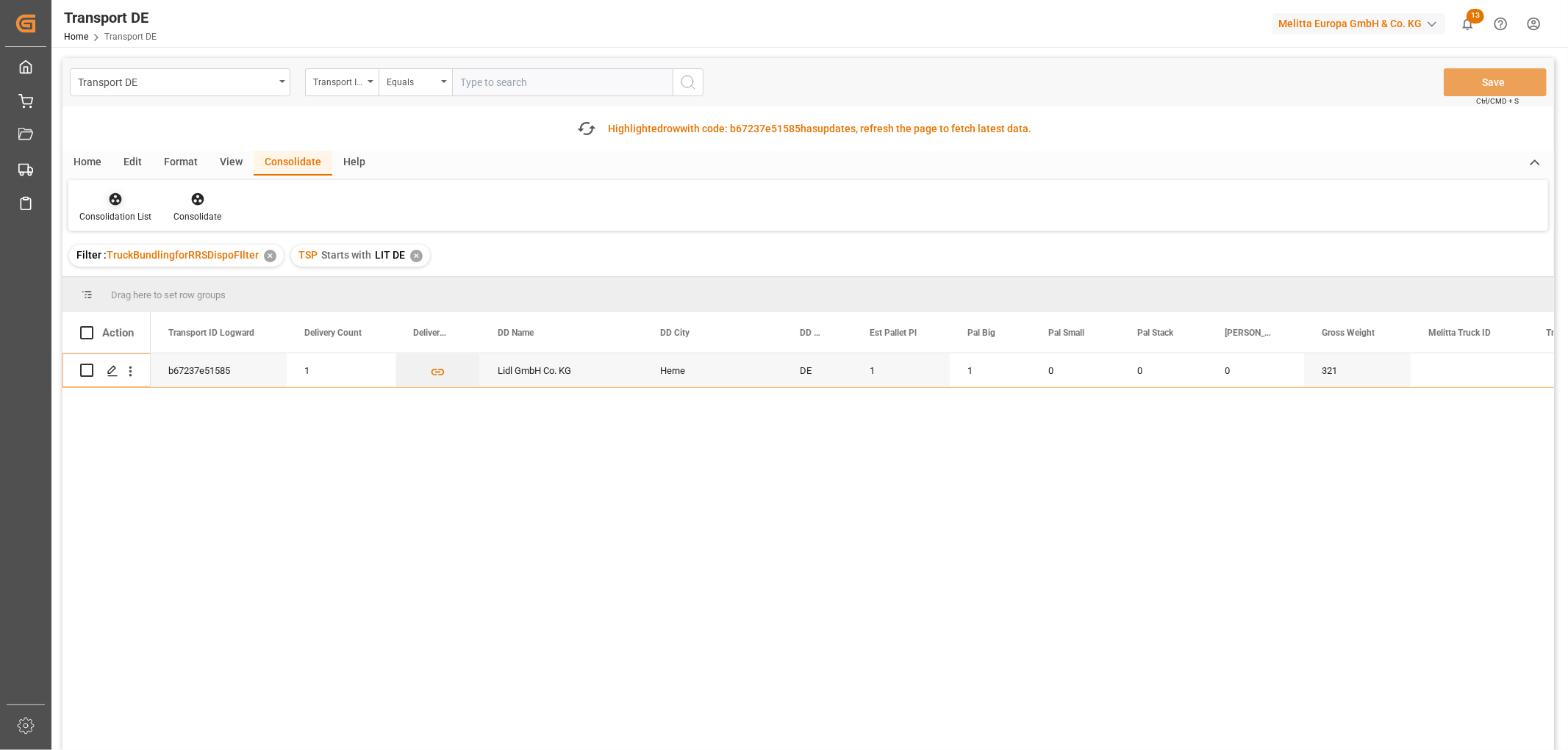
click at [108, 194] on icon at bounding box center [116, 199] width 15 height 15
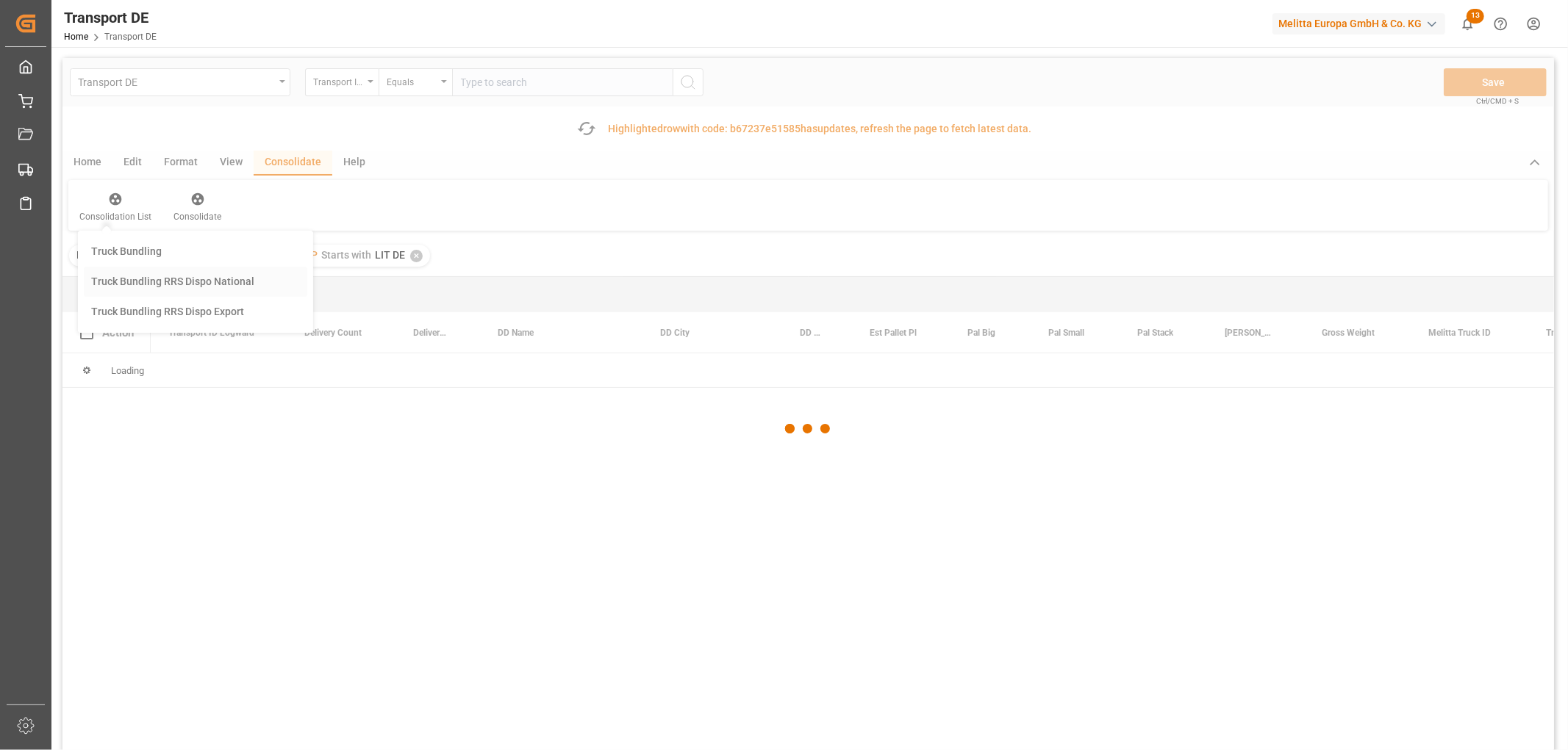
click at [121, 282] on div "Transport DE Transport ID Logward Equals Save Ctrl/CMD + S Fetch latest updates…" at bounding box center [809, 445] width 1492 height 775
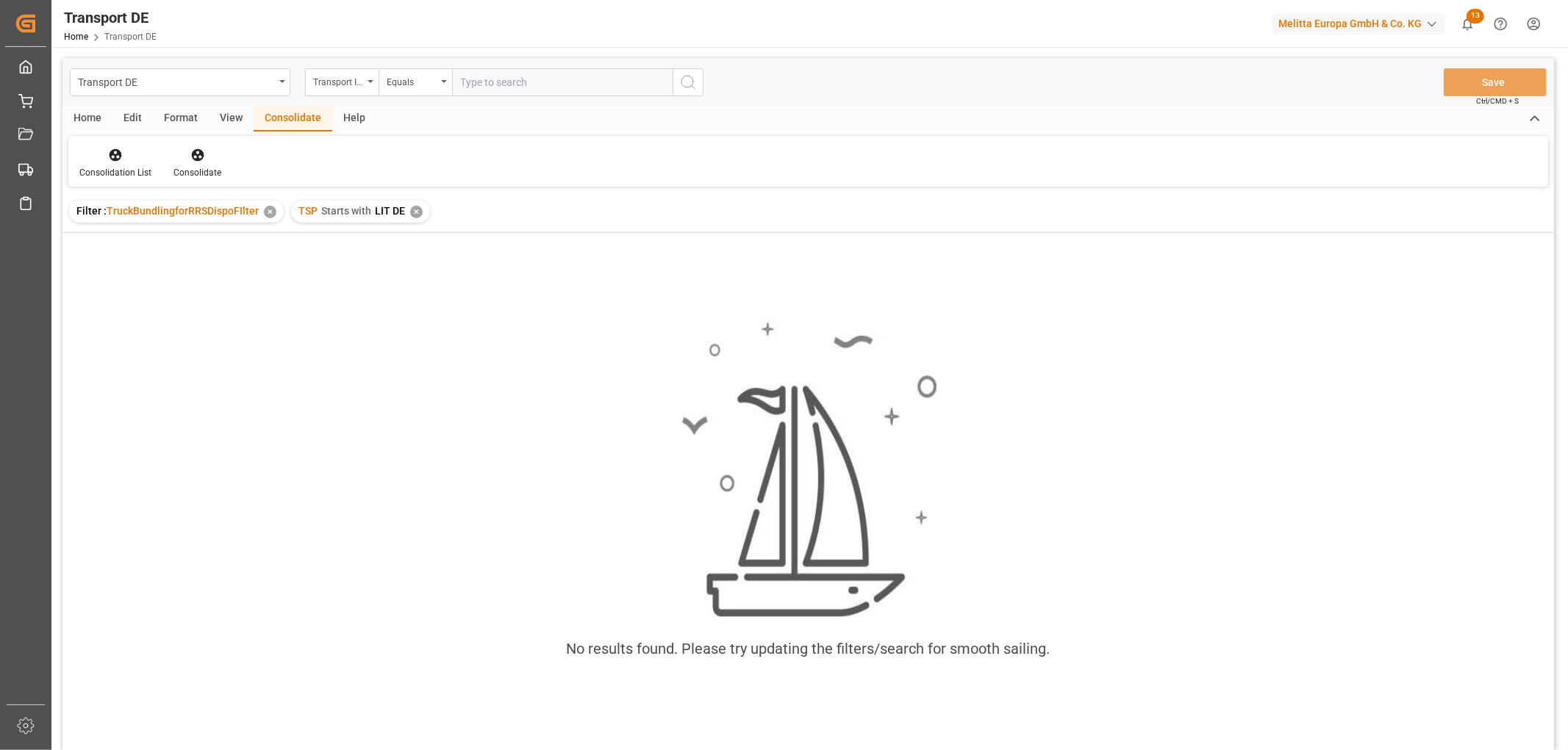
click at [411, 209] on div "✕" at bounding box center [416, 212] width 13 height 13
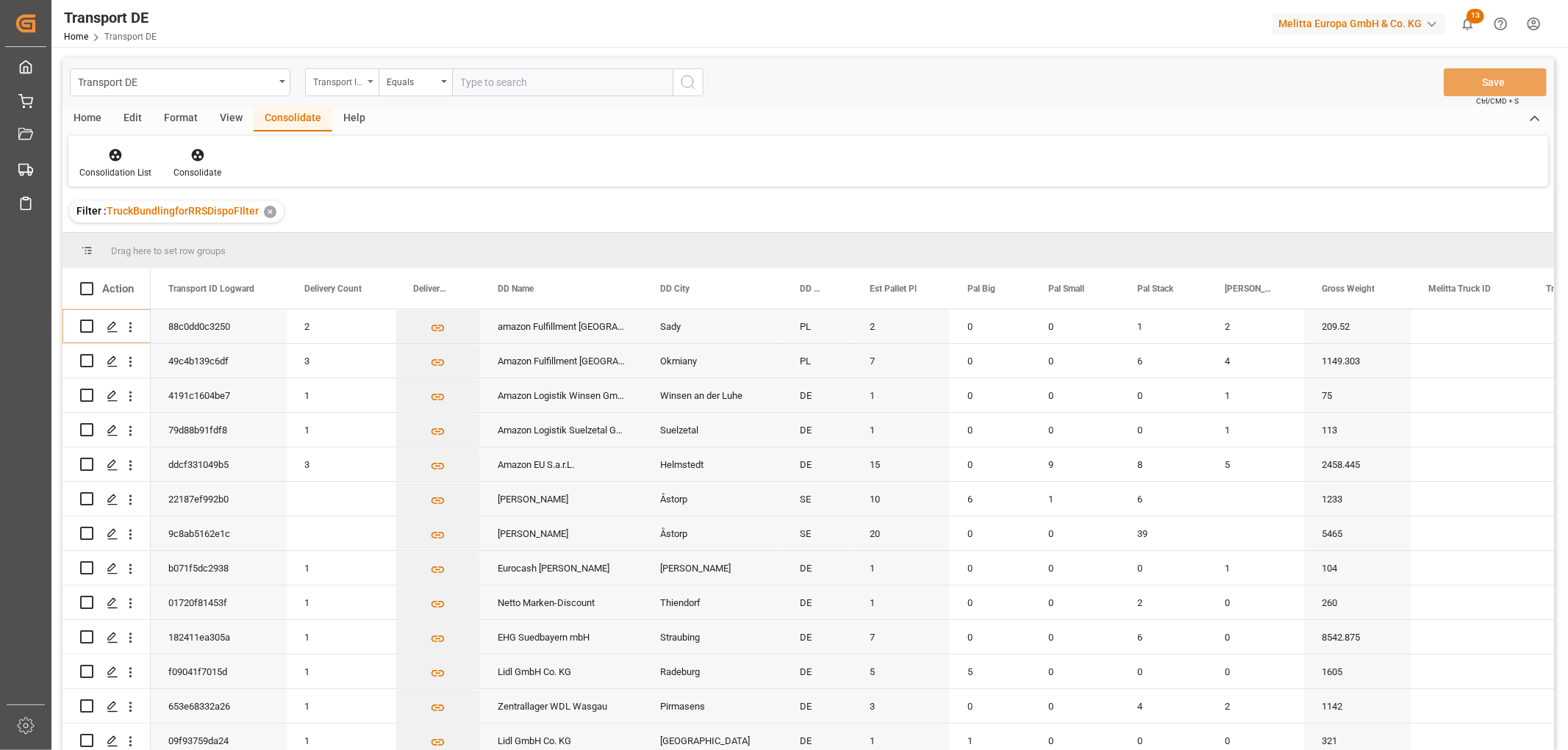
click at [335, 82] on div "Transport ID Logward" at bounding box center [338, 80] width 50 height 17
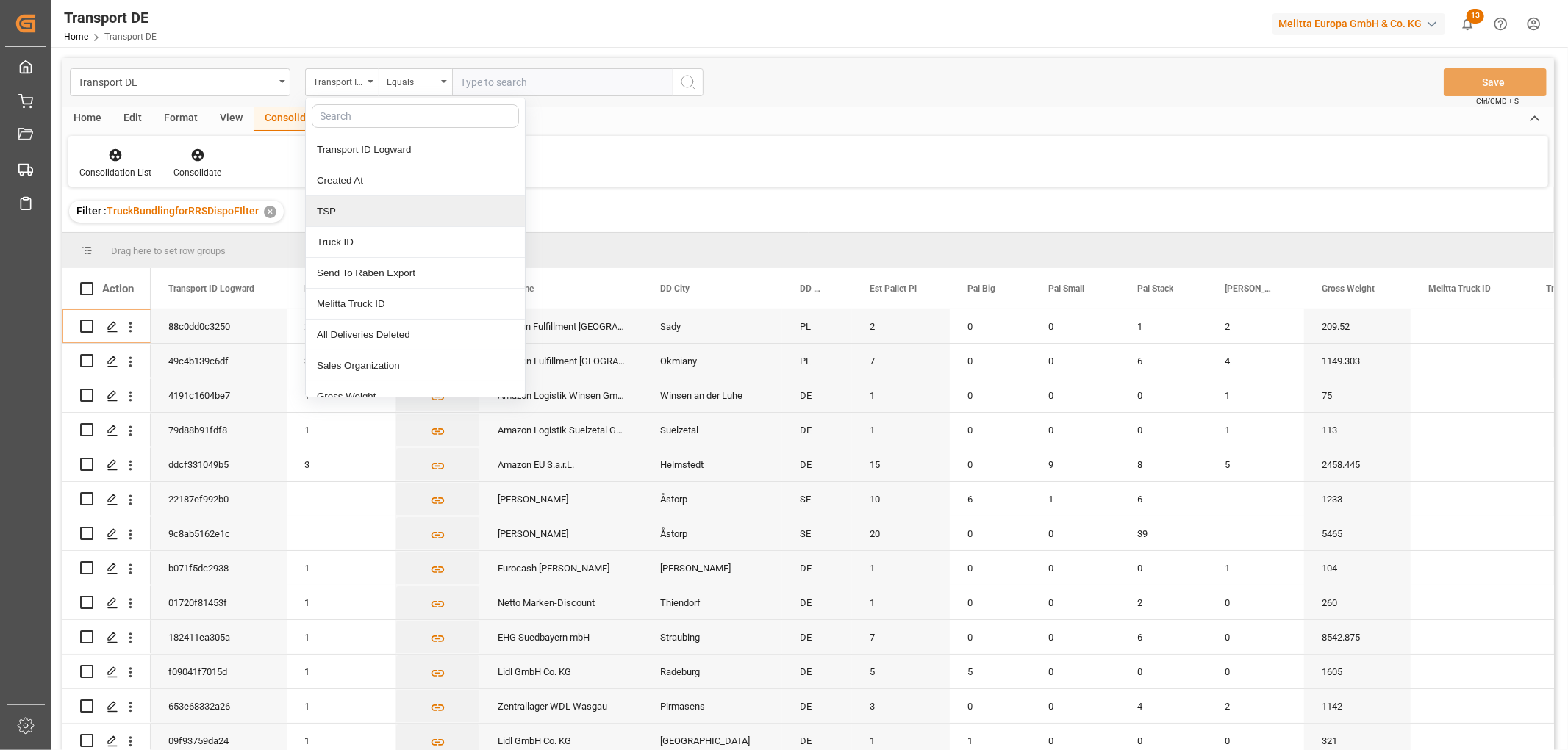
click at [342, 213] on div "TSP" at bounding box center [415, 211] width 219 height 31
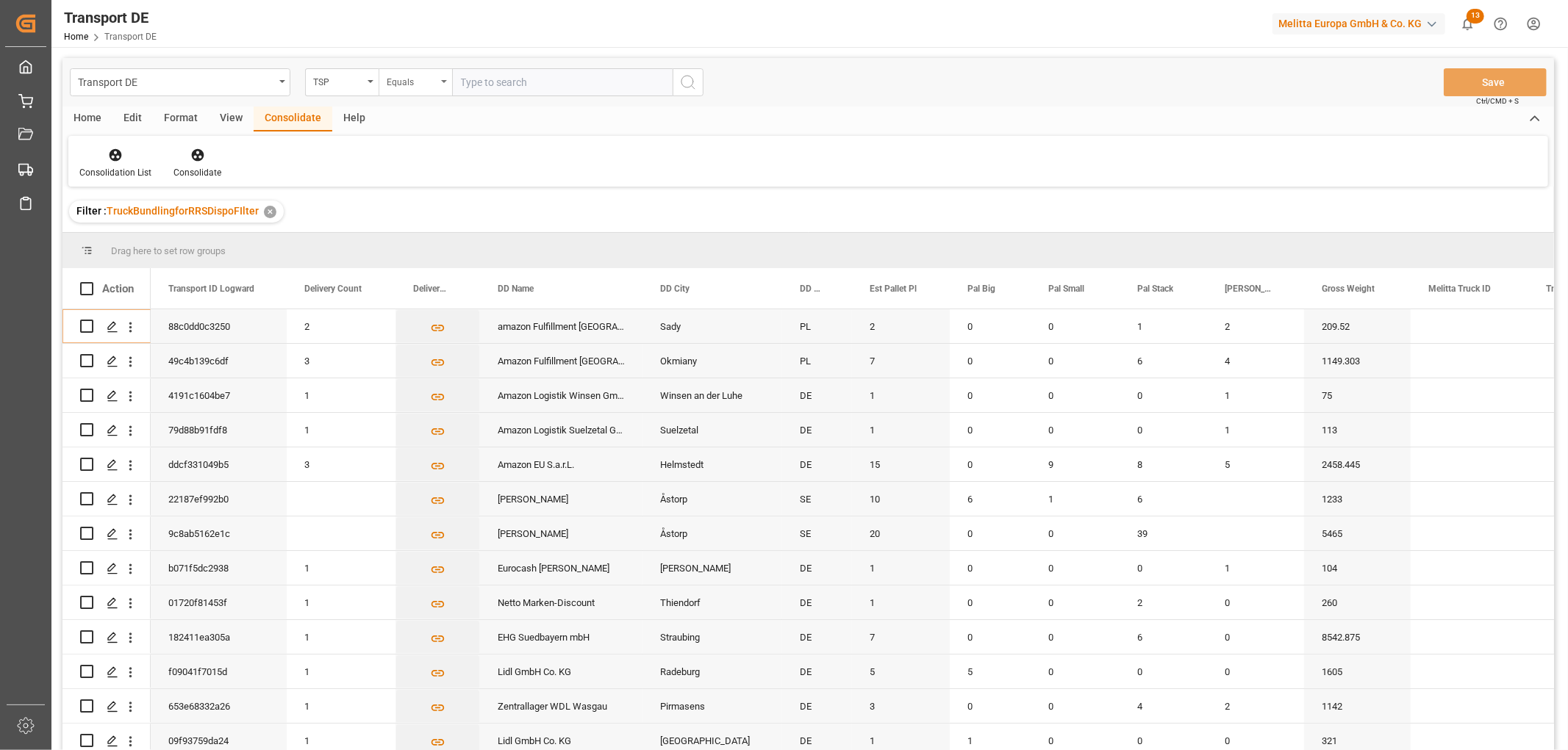
click at [414, 82] on div "Equals" at bounding box center [411, 80] width 50 height 17
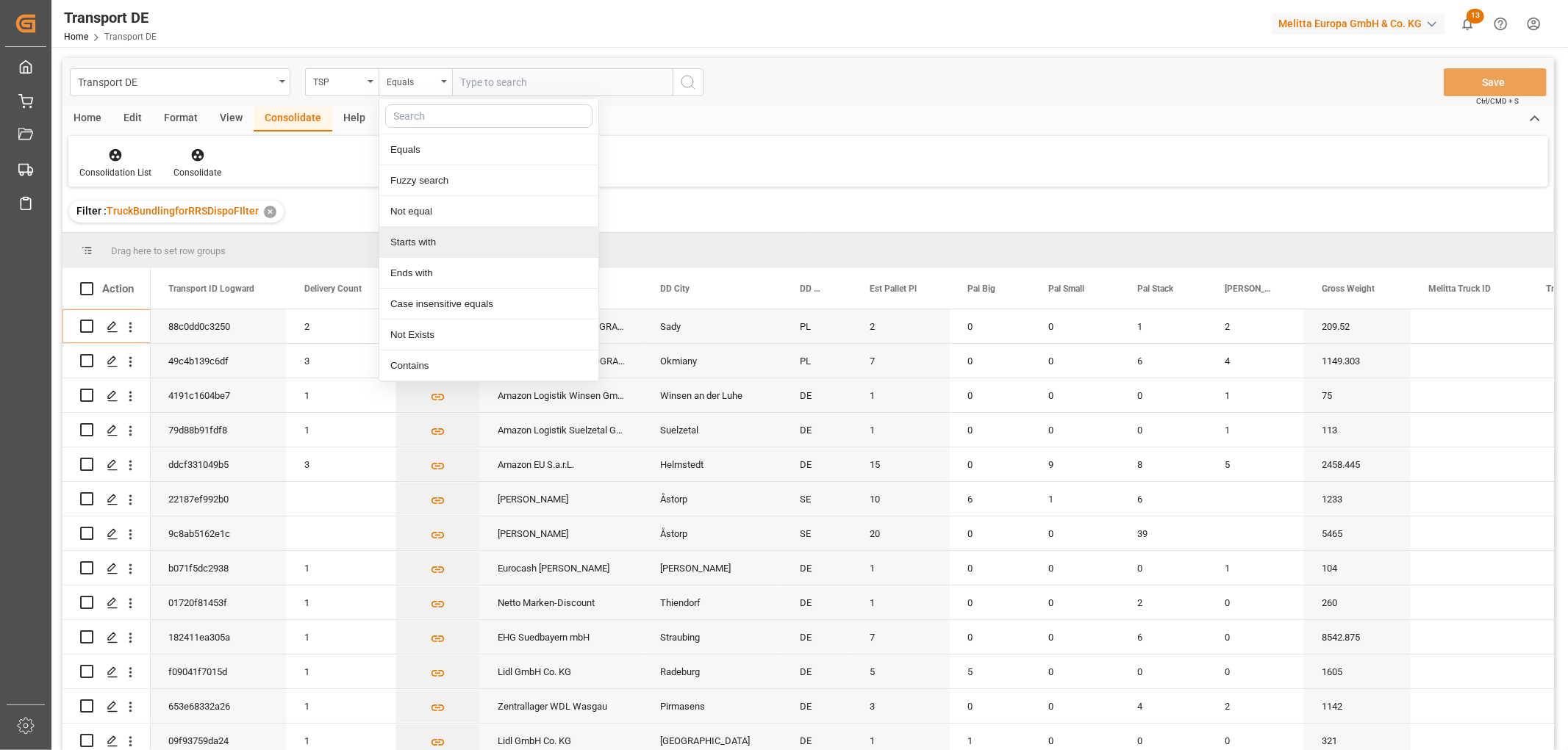
click at [415, 244] on div "Starts with" at bounding box center [489, 242] width 219 height 31
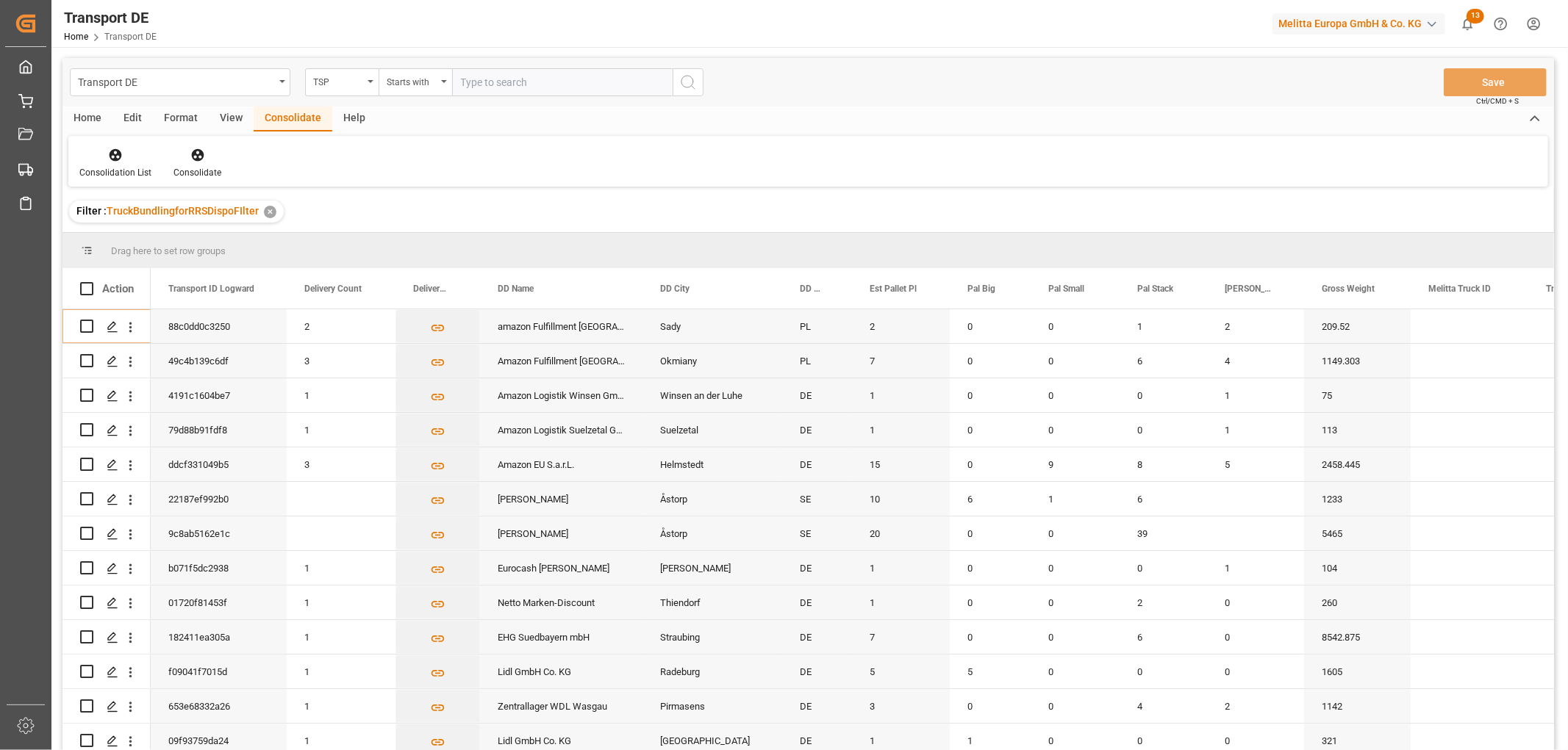
click at [513, 81] on input "text" at bounding box center [563, 82] width 221 height 28
type input "LIT DE"
click at [686, 80] on icon "search button" at bounding box center [689, 83] width 18 height 18
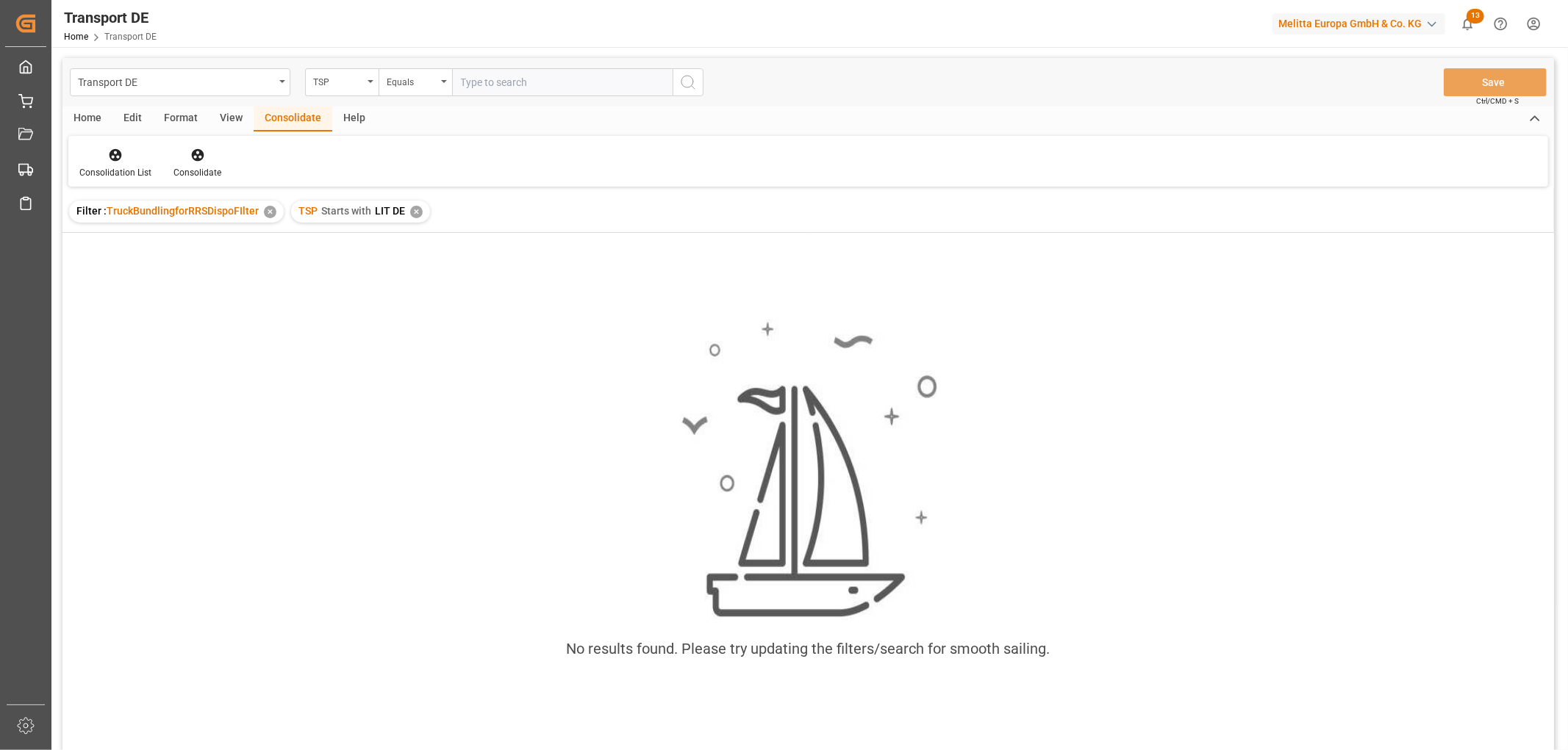
click at [412, 206] on div "✕" at bounding box center [416, 212] width 13 height 13
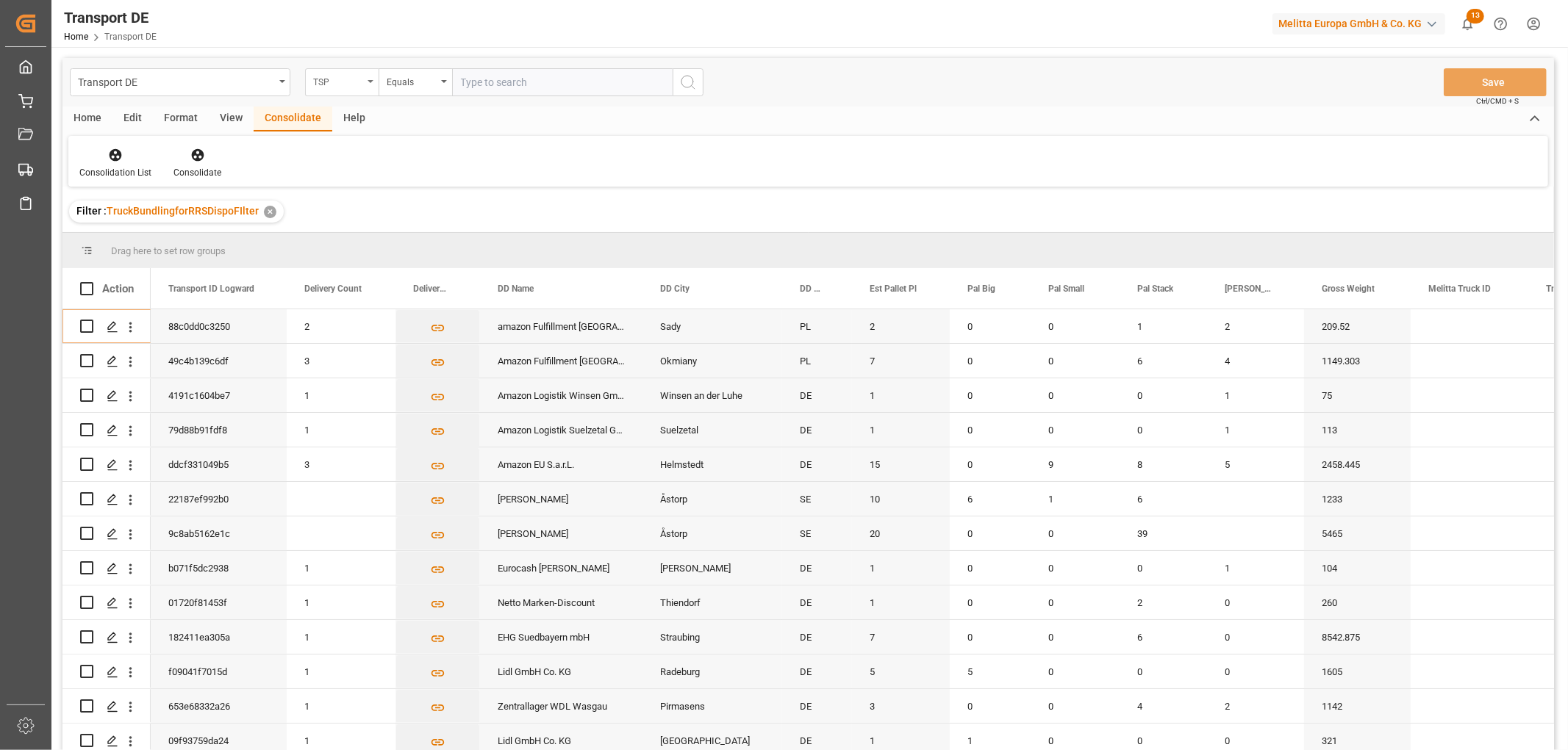
click at [343, 82] on div "TSP" at bounding box center [338, 80] width 50 height 17
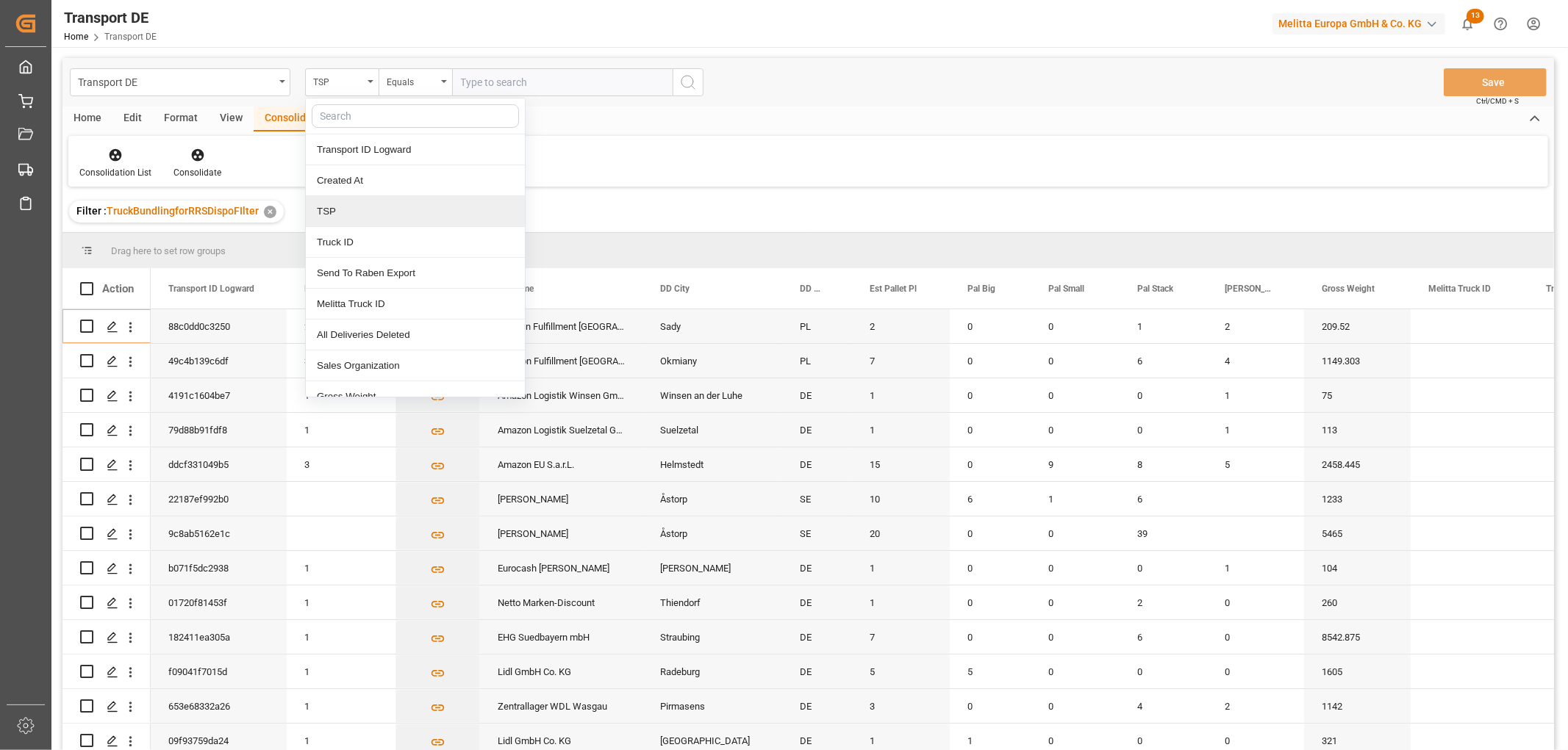
click at [344, 214] on div "TSP" at bounding box center [415, 211] width 219 height 31
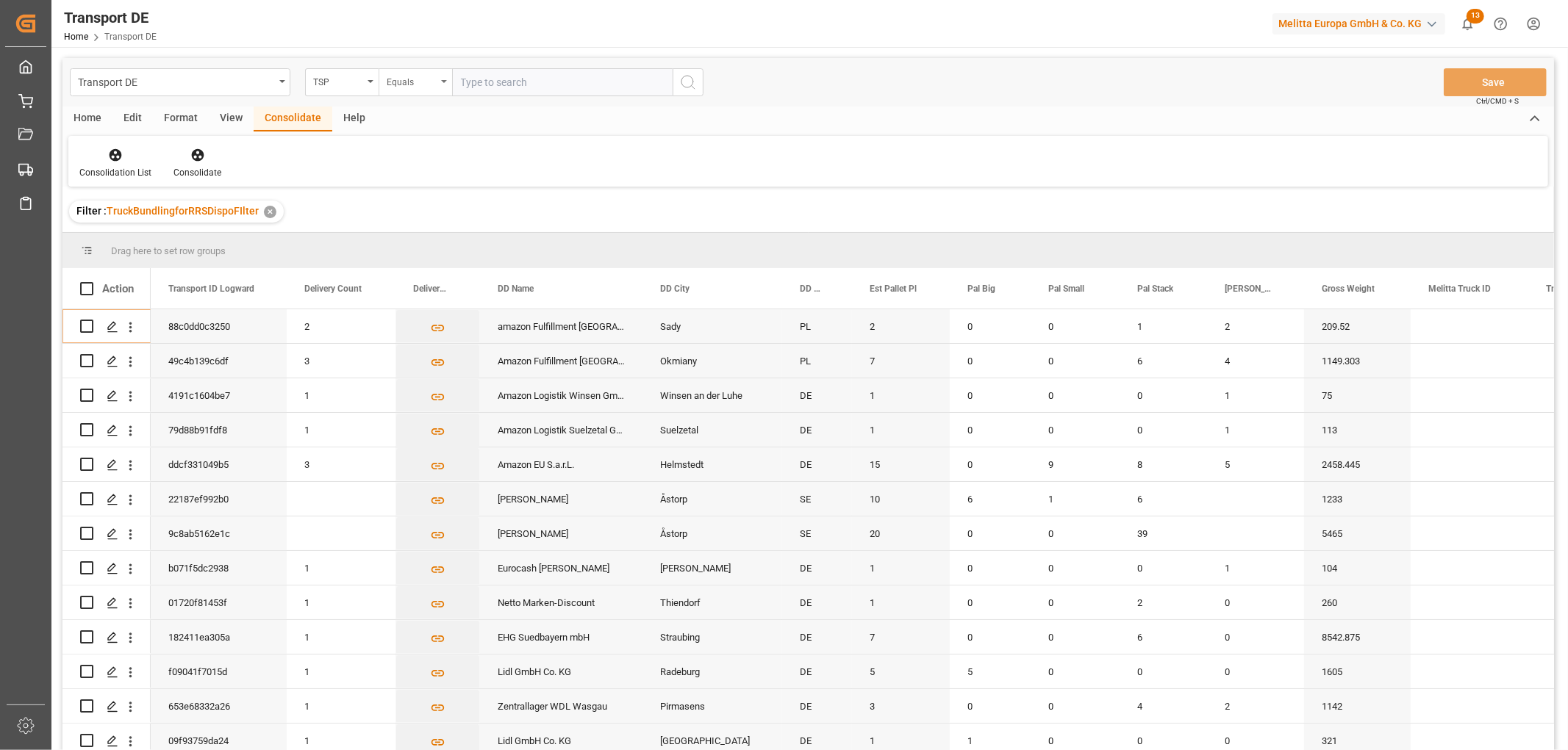
click at [421, 79] on div "Equals" at bounding box center [411, 80] width 50 height 17
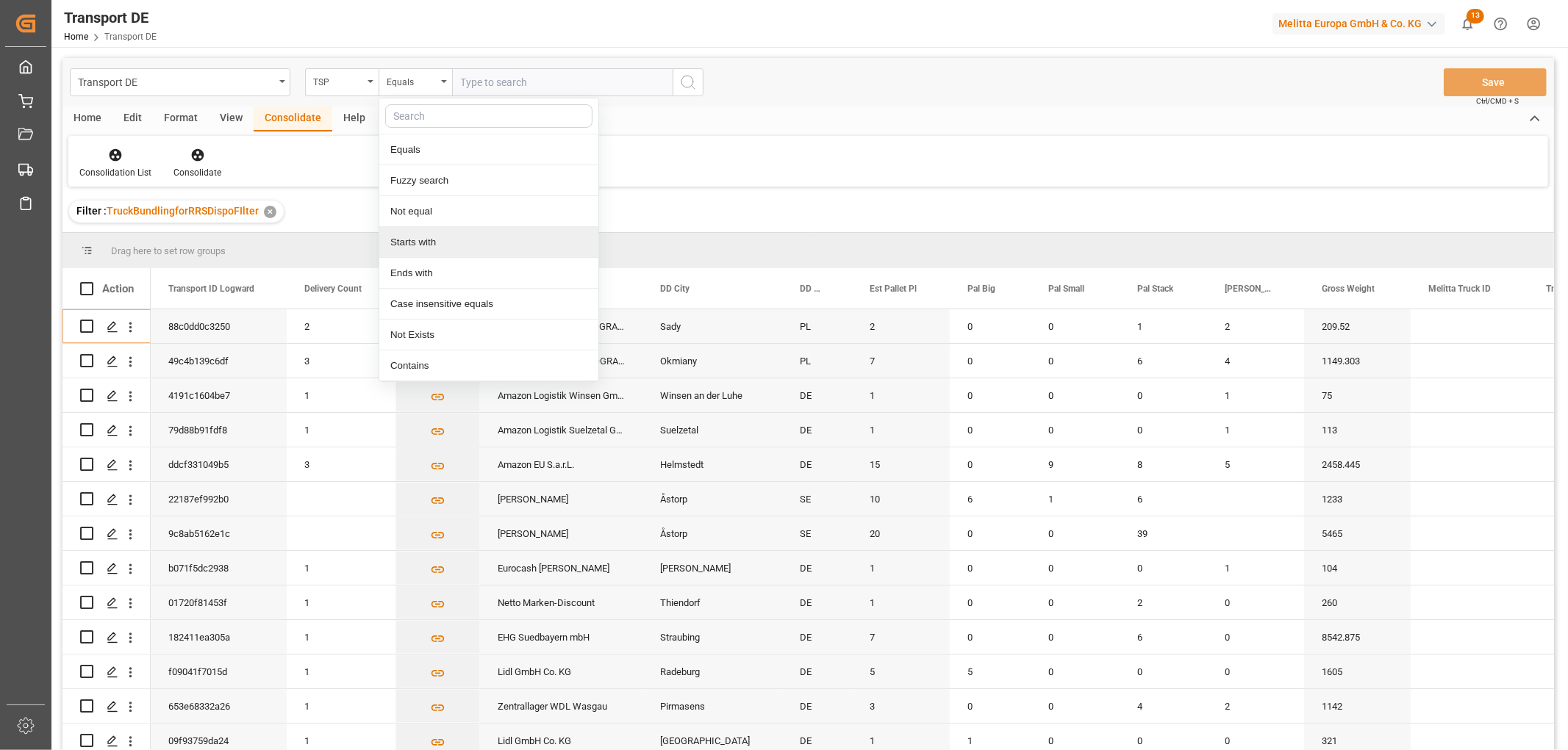
drag, startPoint x: 412, startPoint y: 241, endPoint x: 442, endPoint y: 148, distance: 97.7
click at [414, 237] on div "Starts with" at bounding box center [489, 242] width 219 height 31
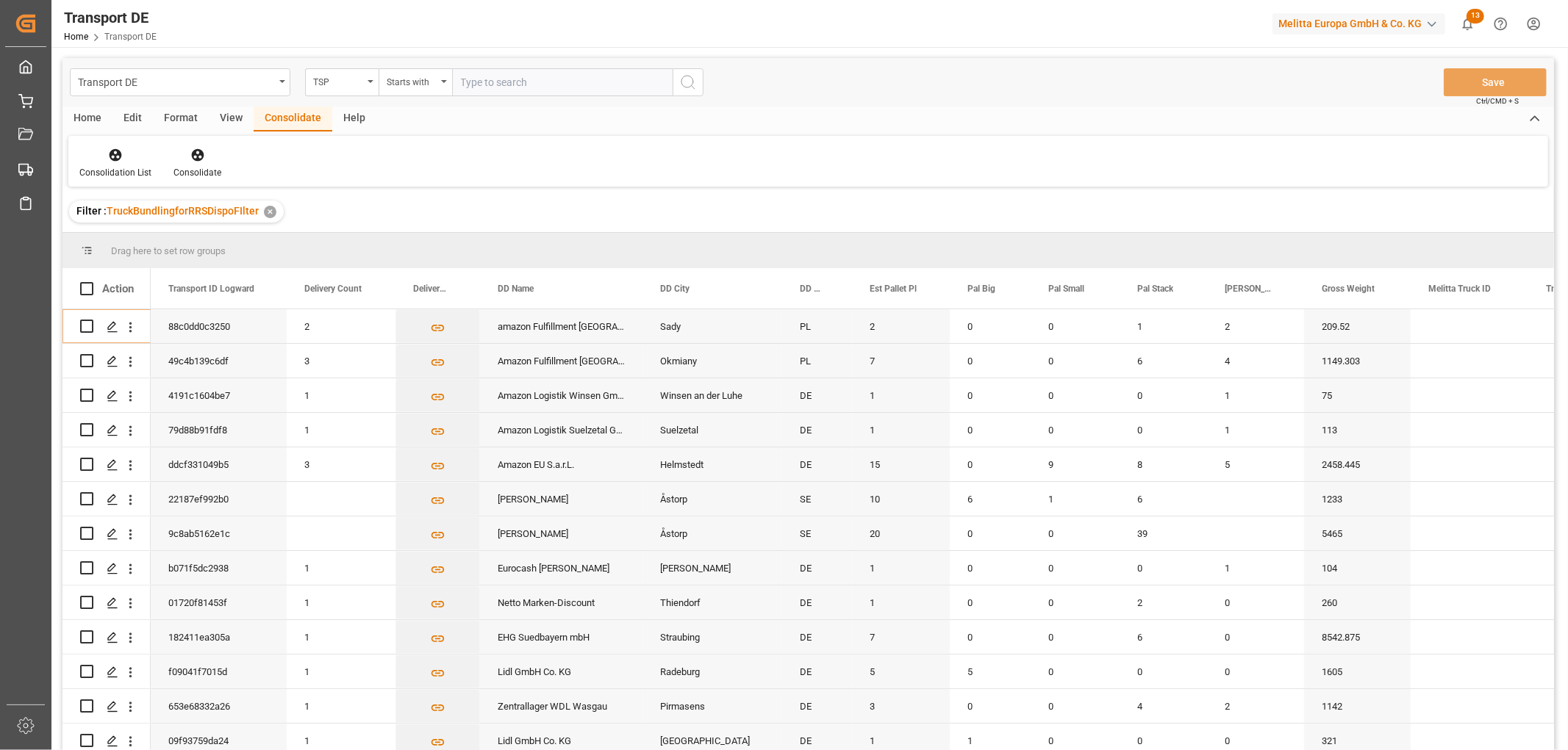
click at [478, 77] on input "text" at bounding box center [563, 82] width 221 height 28
type input "Hartmann"
click at [693, 84] on icon "search button" at bounding box center [689, 83] width 18 height 18
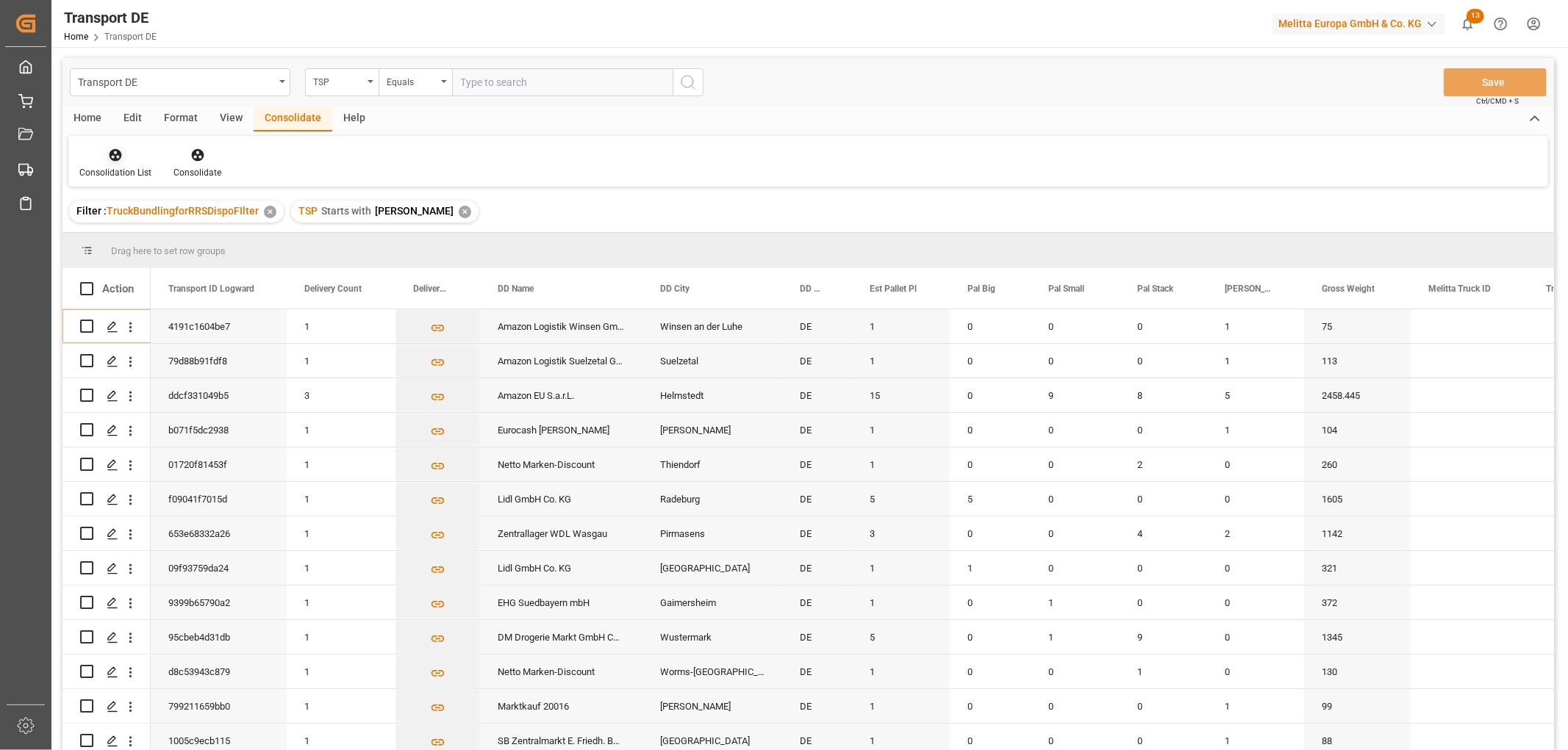
click at [111, 156] on icon at bounding box center [116, 155] width 15 height 15
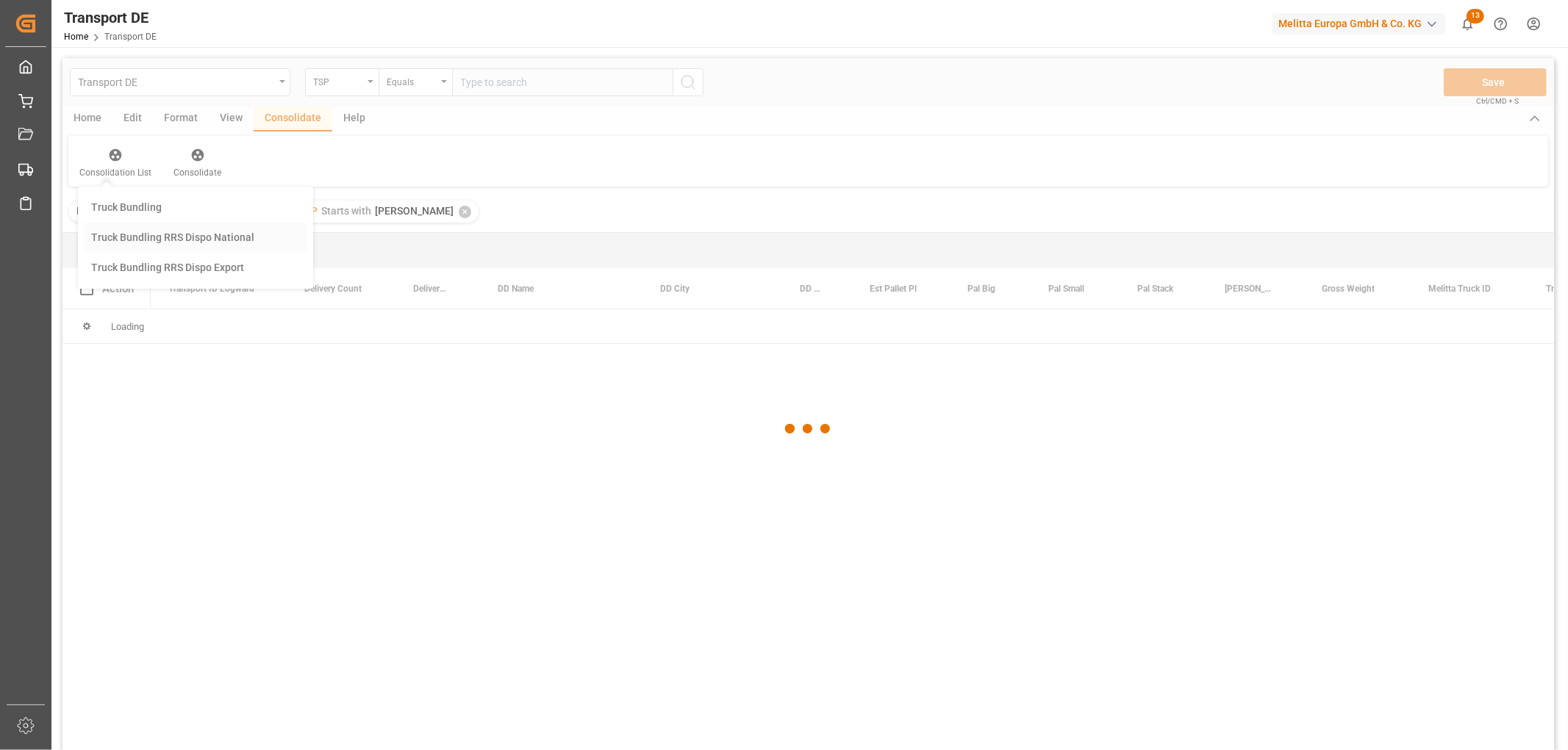
click at [123, 238] on div "Transport DE TSP Equals Save Ctrl/CMD + S Home Edit Format View Consolidate Hel…" at bounding box center [809, 424] width 1492 height 731
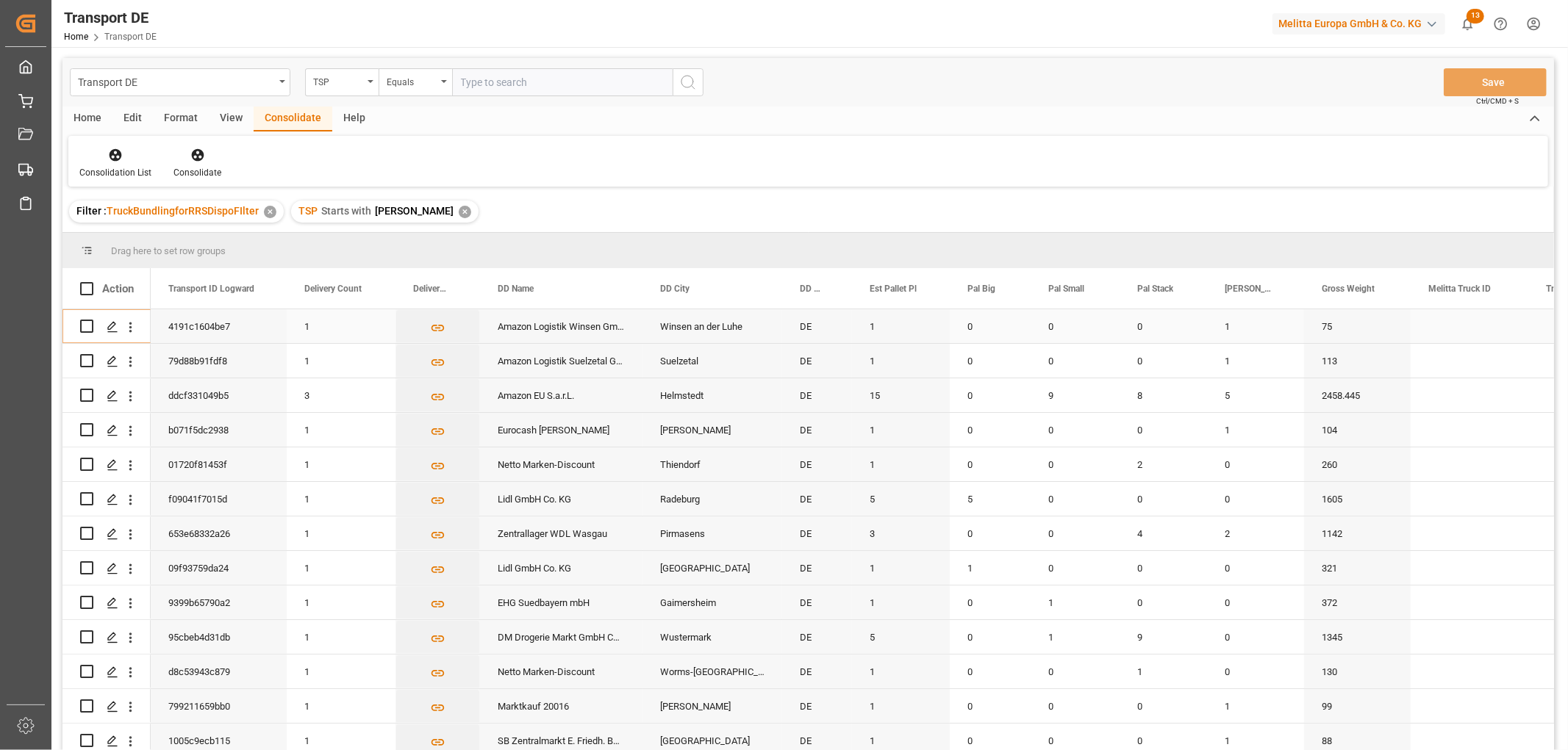
click at [89, 322] on input "Press Space to toggle row selection (unchecked)" at bounding box center [87, 326] width 13 height 13
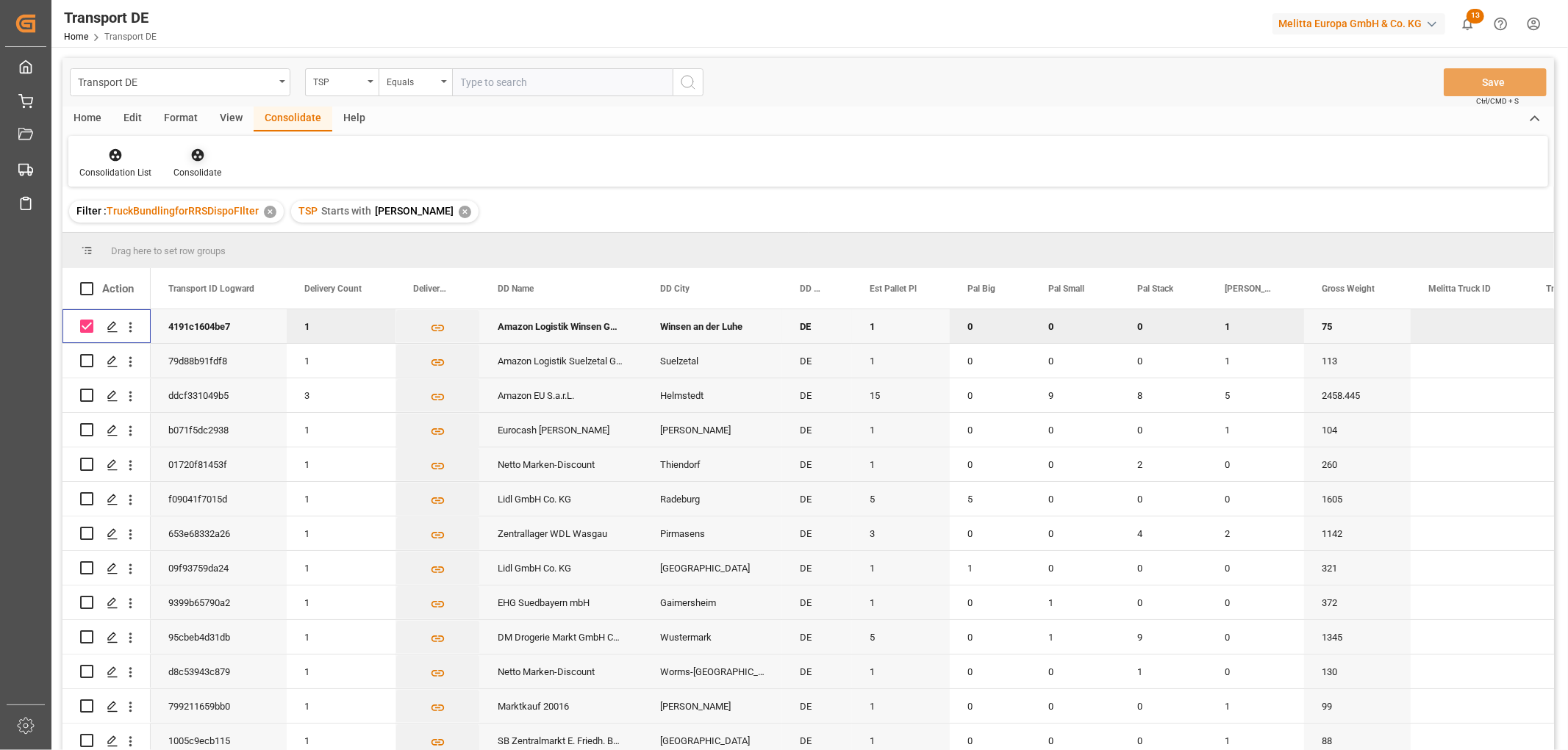
click at [196, 156] on icon at bounding box center [198, 155] width 15 height 15
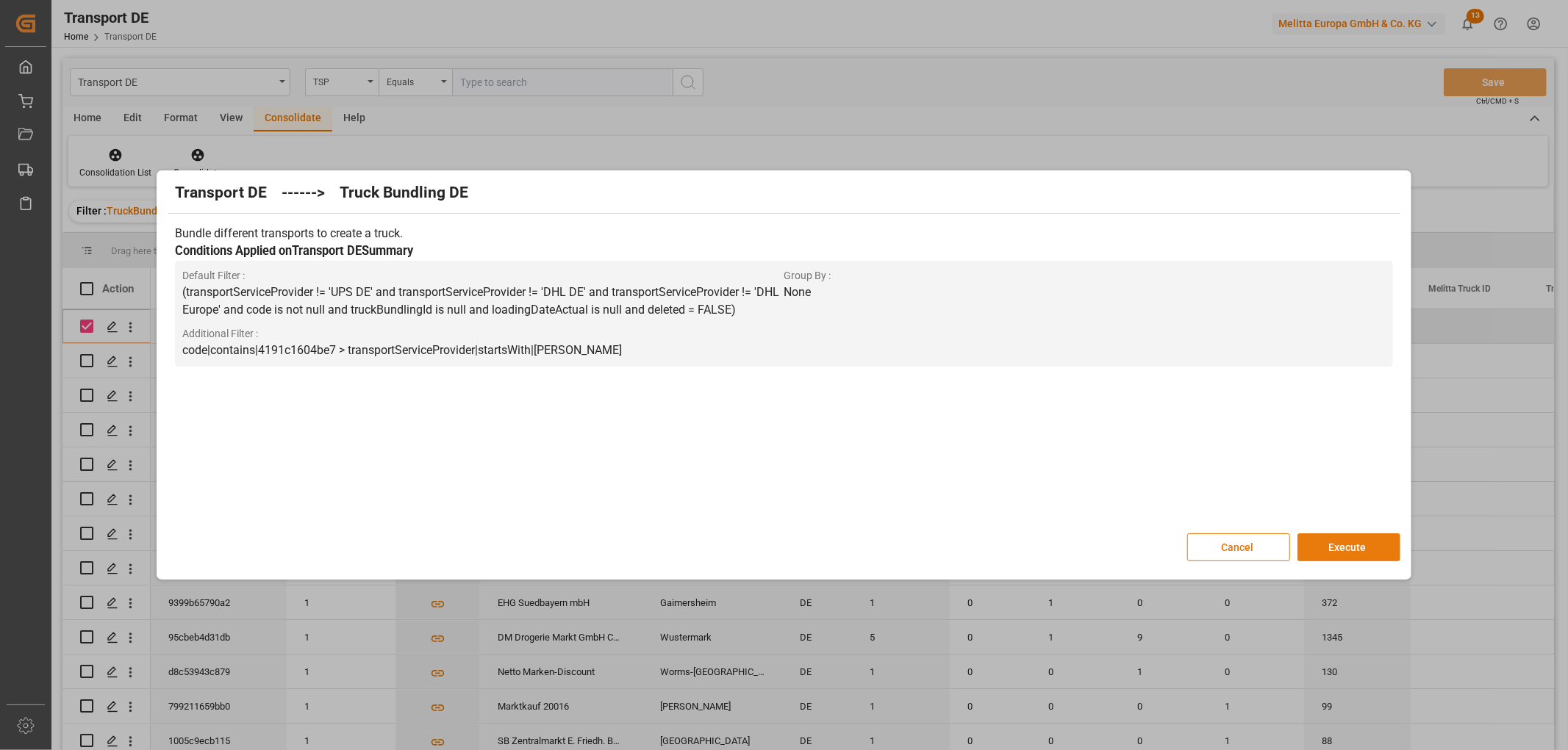
click at [1350, 546] on button "Execute" at bounding box center [1349, 547] width 103 height 28
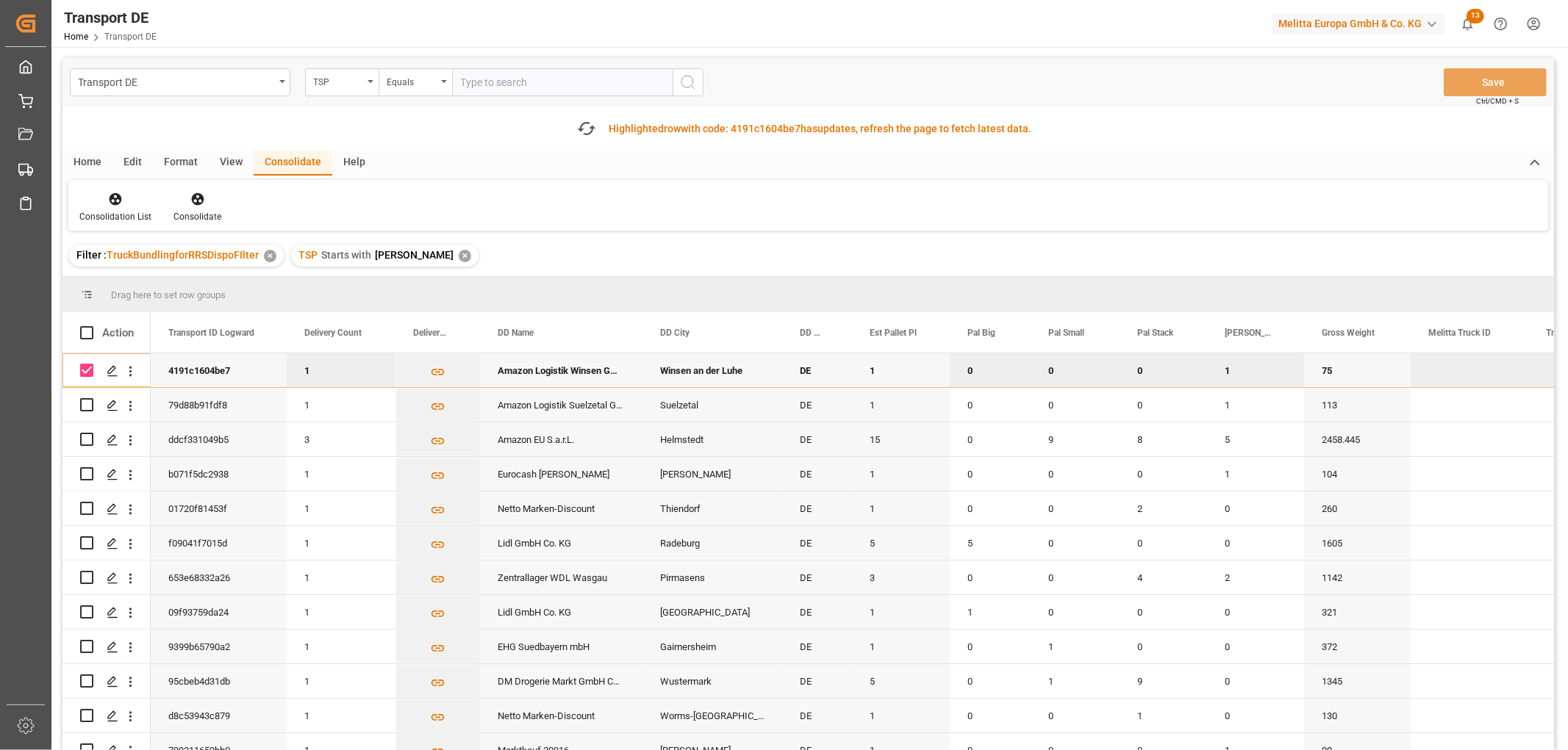
click at [85, 367] on input "Press Space to toggle row selection (checked)" at bounding box center [87, 370] width 13 height 13
checkbox input "false"
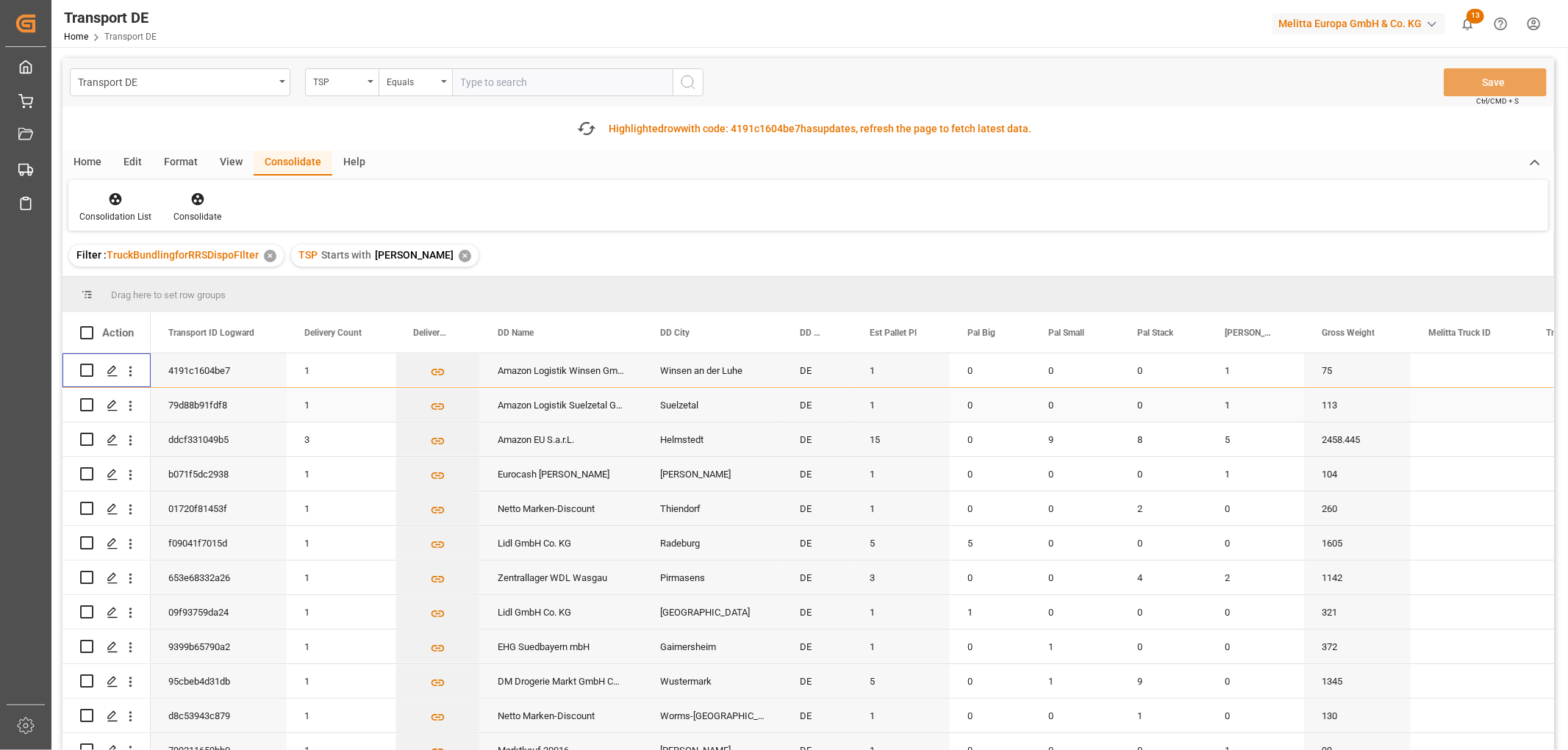
click at [89, 407] on input "Press Space to toggle row selection (unchecked)" at bounding box center [87, 405] width 13 height 13
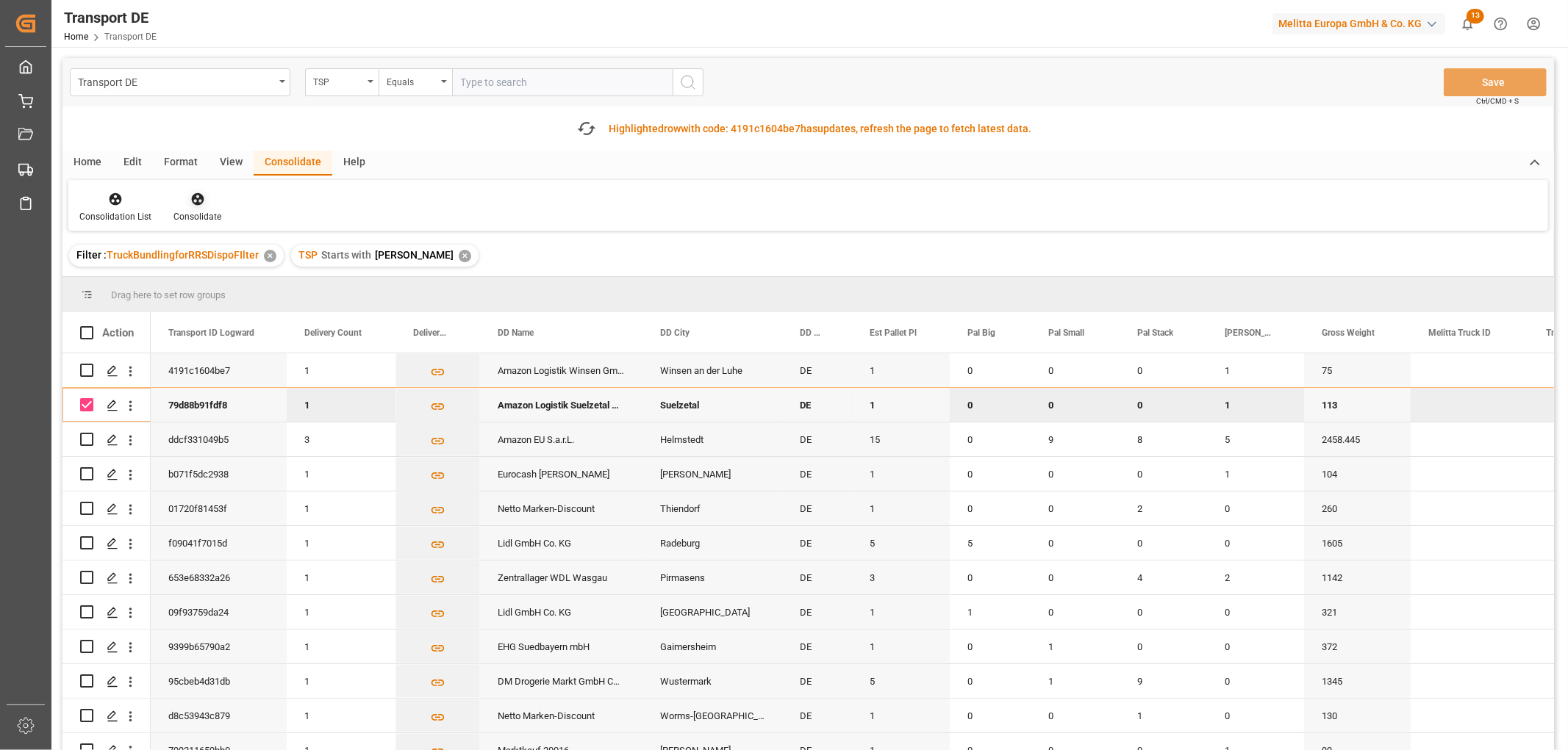
click at [199, 197] on icon at bounding box center [197, 199] width 13 height 13
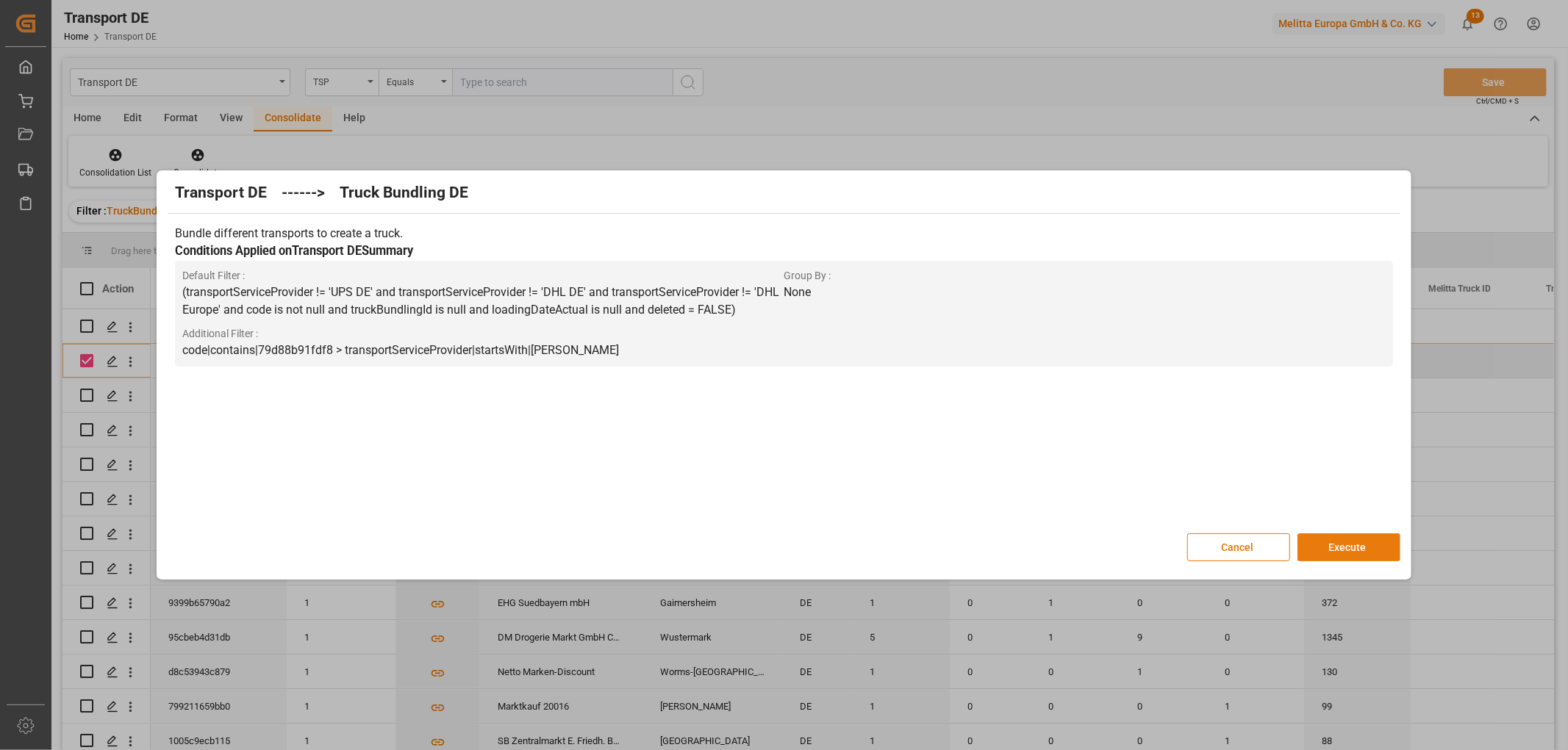
click at [1368, 545] on button "Execute" at bounding box center [1349, 547] width 103 height 28
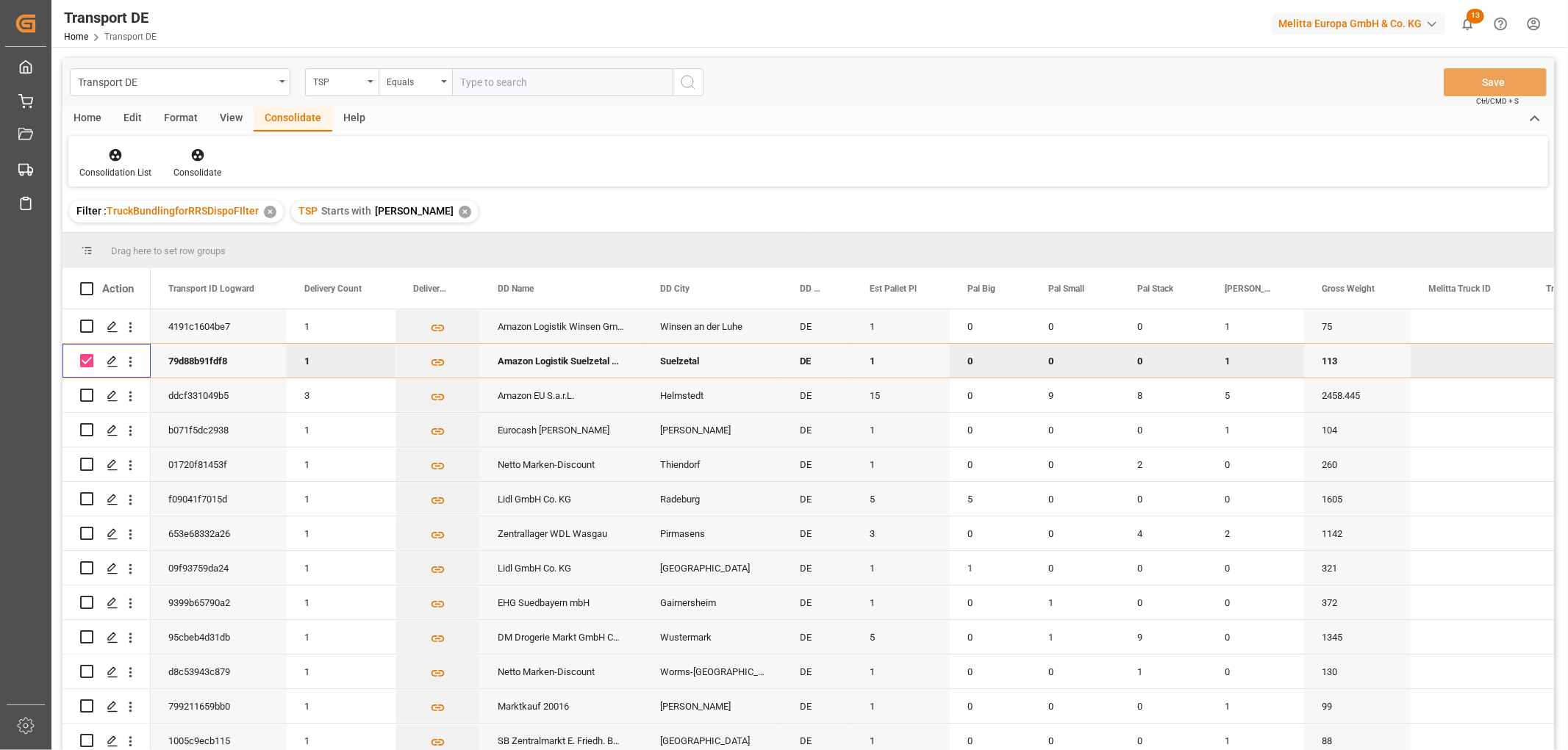
click at [89, 361] on input "Press Space to toggle row selection (checked)" at bounding box center [87, 361] width 13 height 13
checkbox input "false"
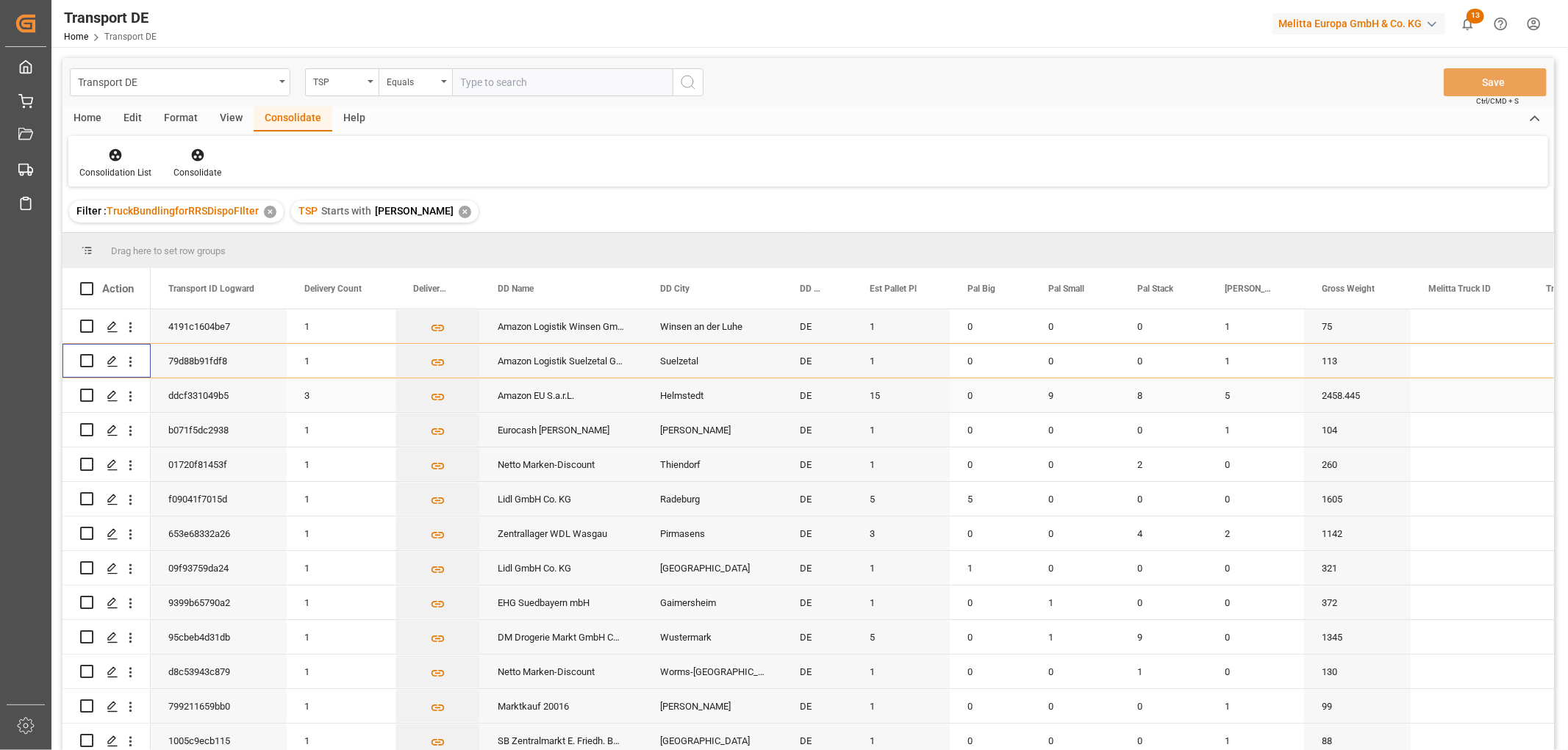
click at [86, 395] on input "Press Space to toggle row selection (unchecked)" at bounding box center [87, 395] width 13 height 13
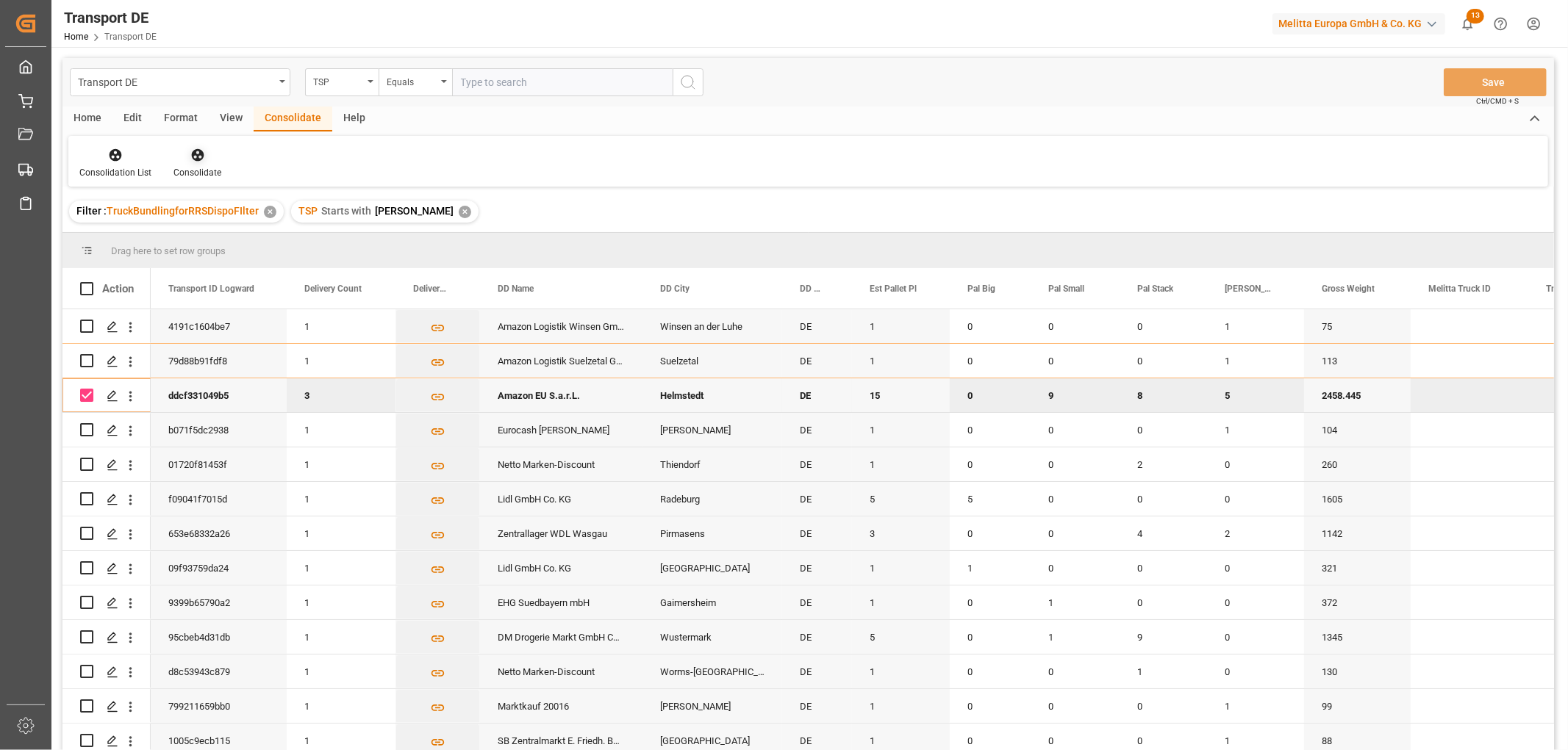
click at [196, 154] on icon at bounding box center [197, 155] width 13 height 13
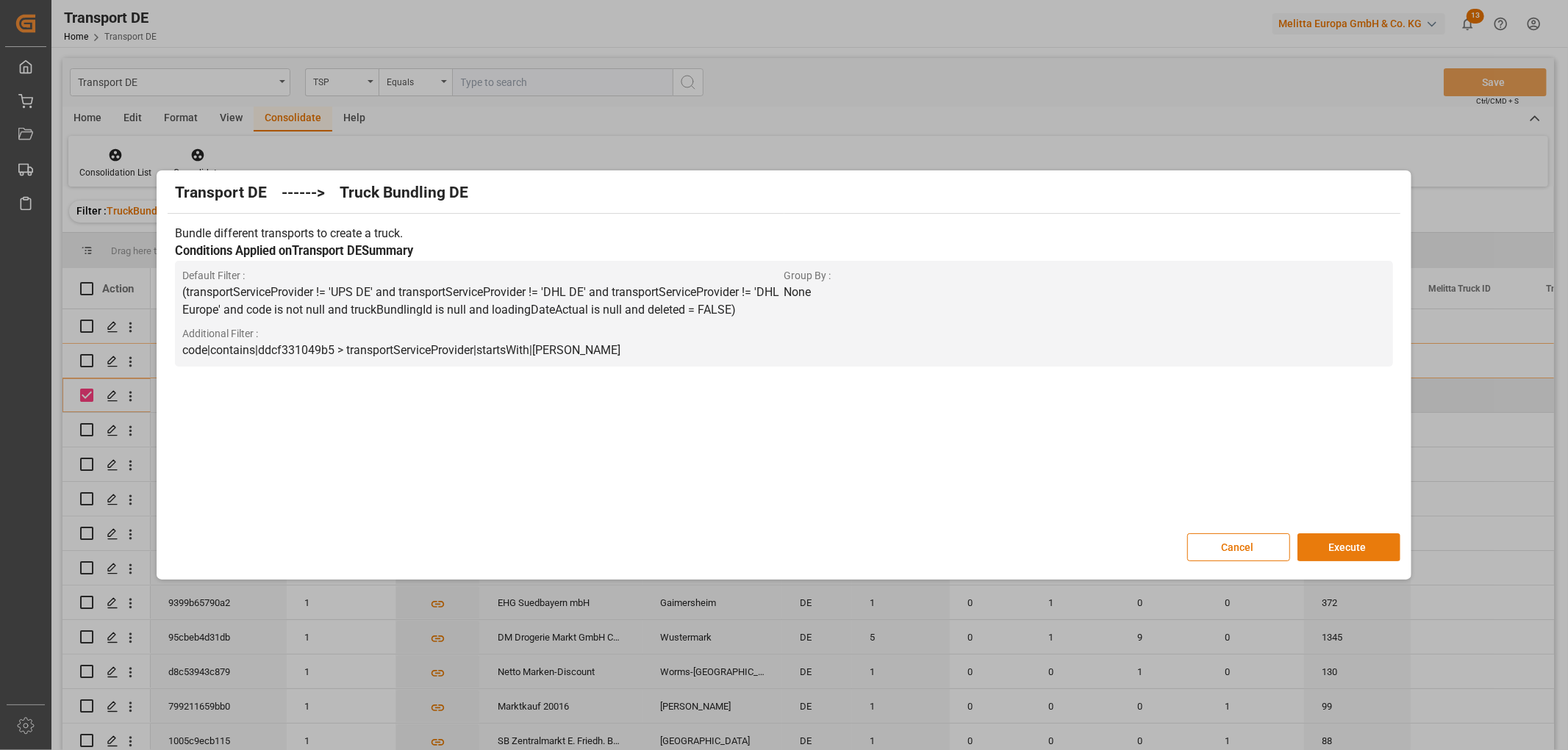
click at [1362, 547] on button "Execute" at bounding box center [1349, 547] width 103 height 28
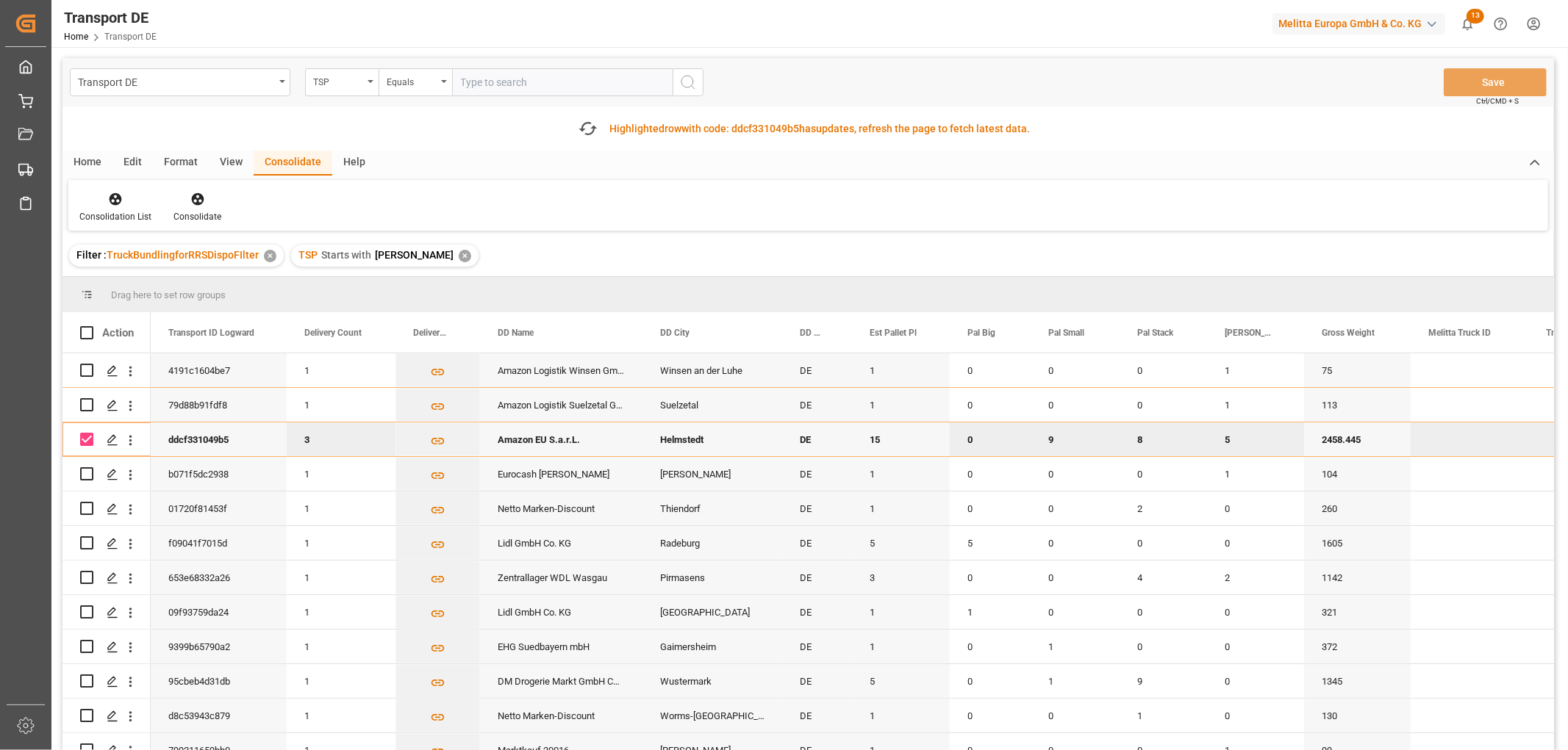
click at [83, 437] on input "Press Space to toggle row selection (checked)" at bounding box center [87, 439] width 13 height 13
checkbox input "false"
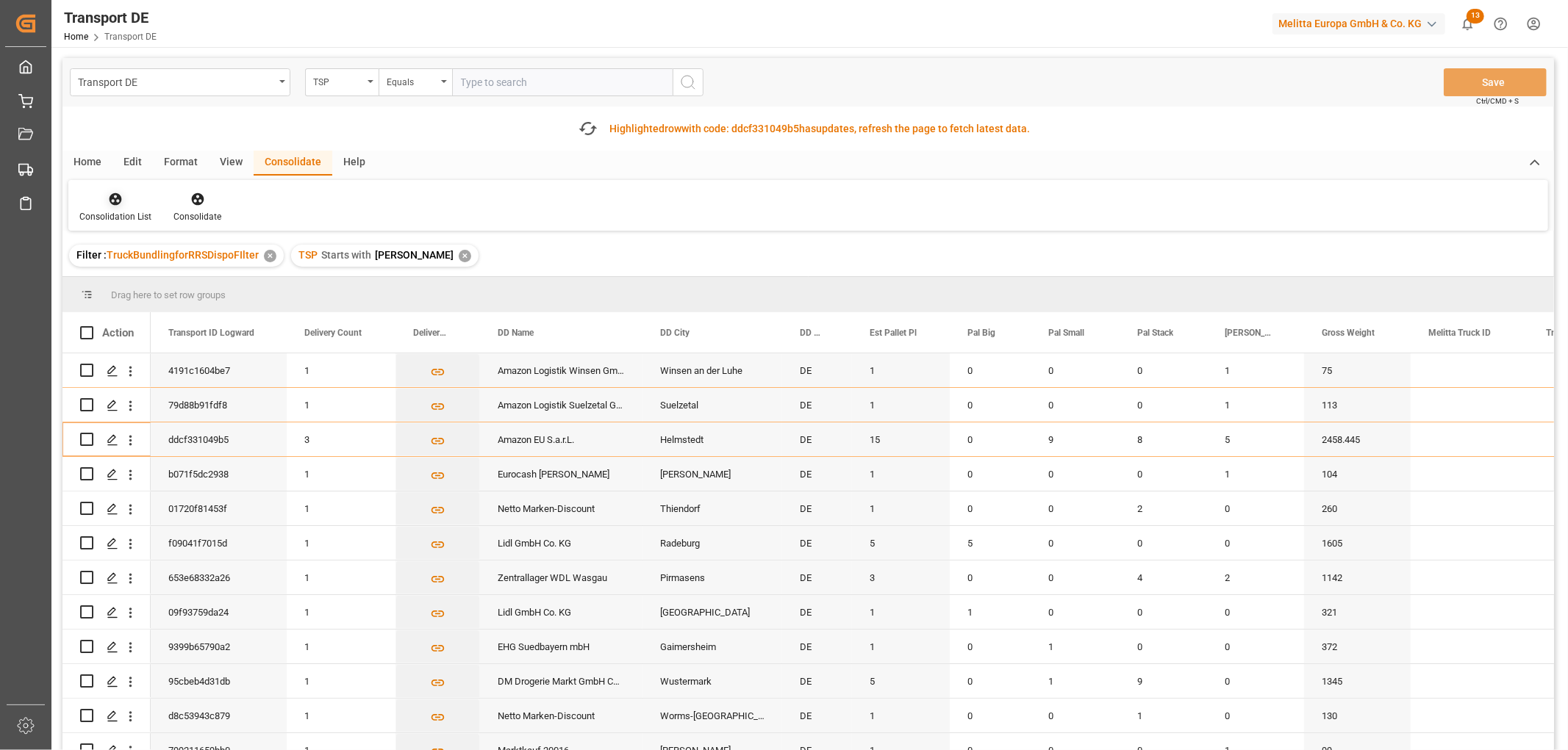
click at [115, 200] on icon at bounding box center [116, 199] width 13 height 13
click at [126, 276] on div "Transport DE TSP Equals Save Ctrl/CMD + S Fetch latest updates Highlighted row …" at bounding box center [809, 445] width 1492 height 775
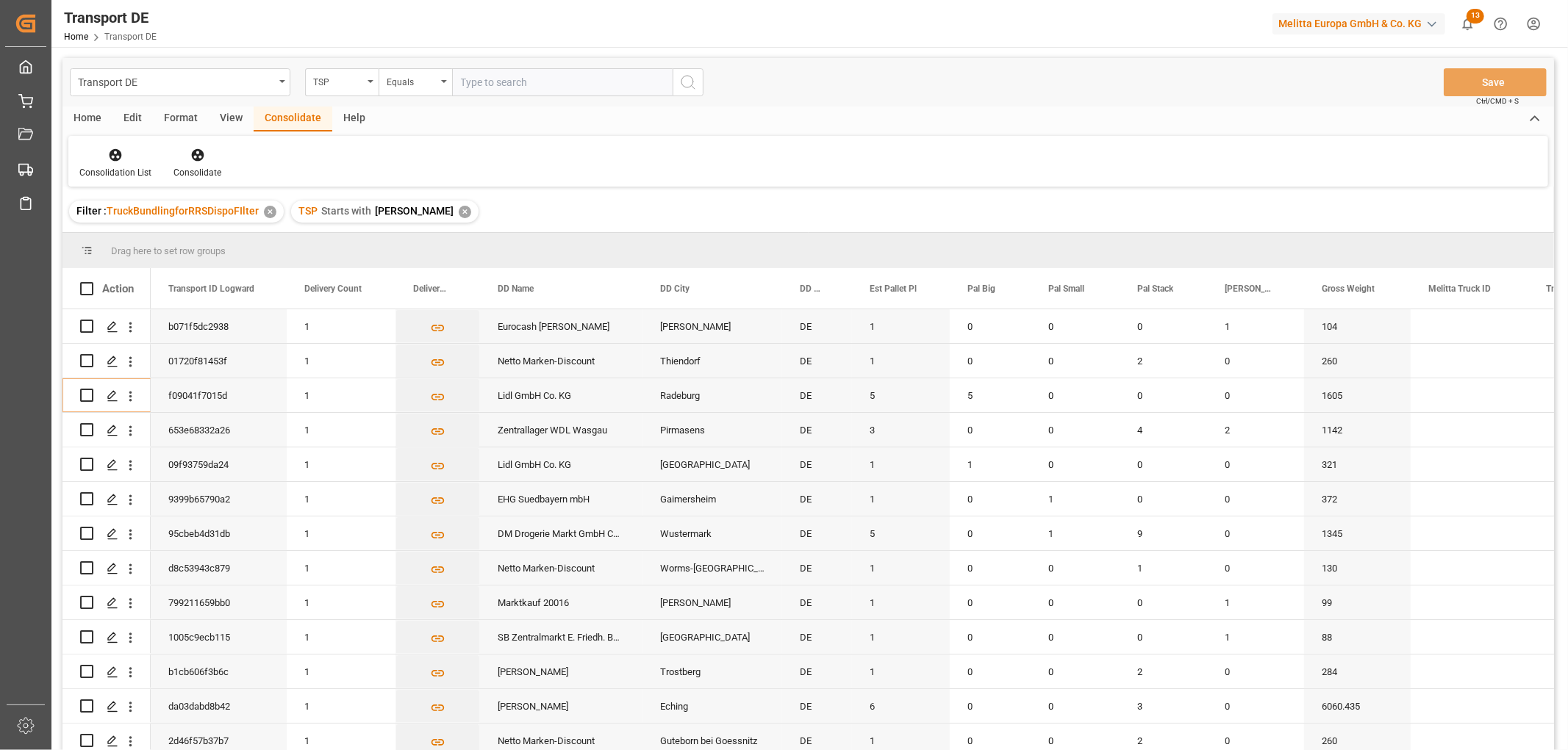
click at [459, 214] on div "✕" at bounding box center [465, 212] width 13 height 13
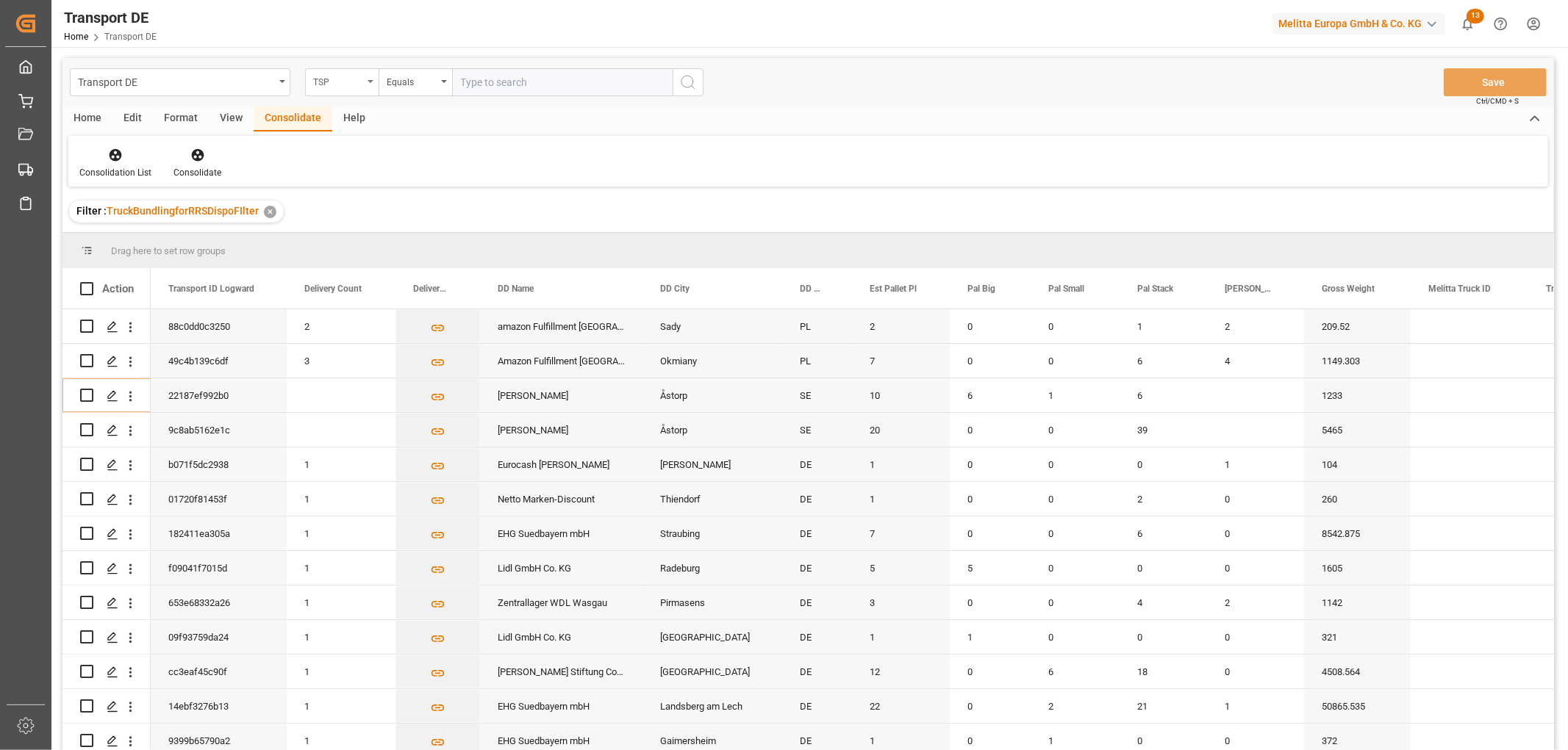
click at [337, 83] on div "TSP" at bounding box center [338, 80] width 50 height 17
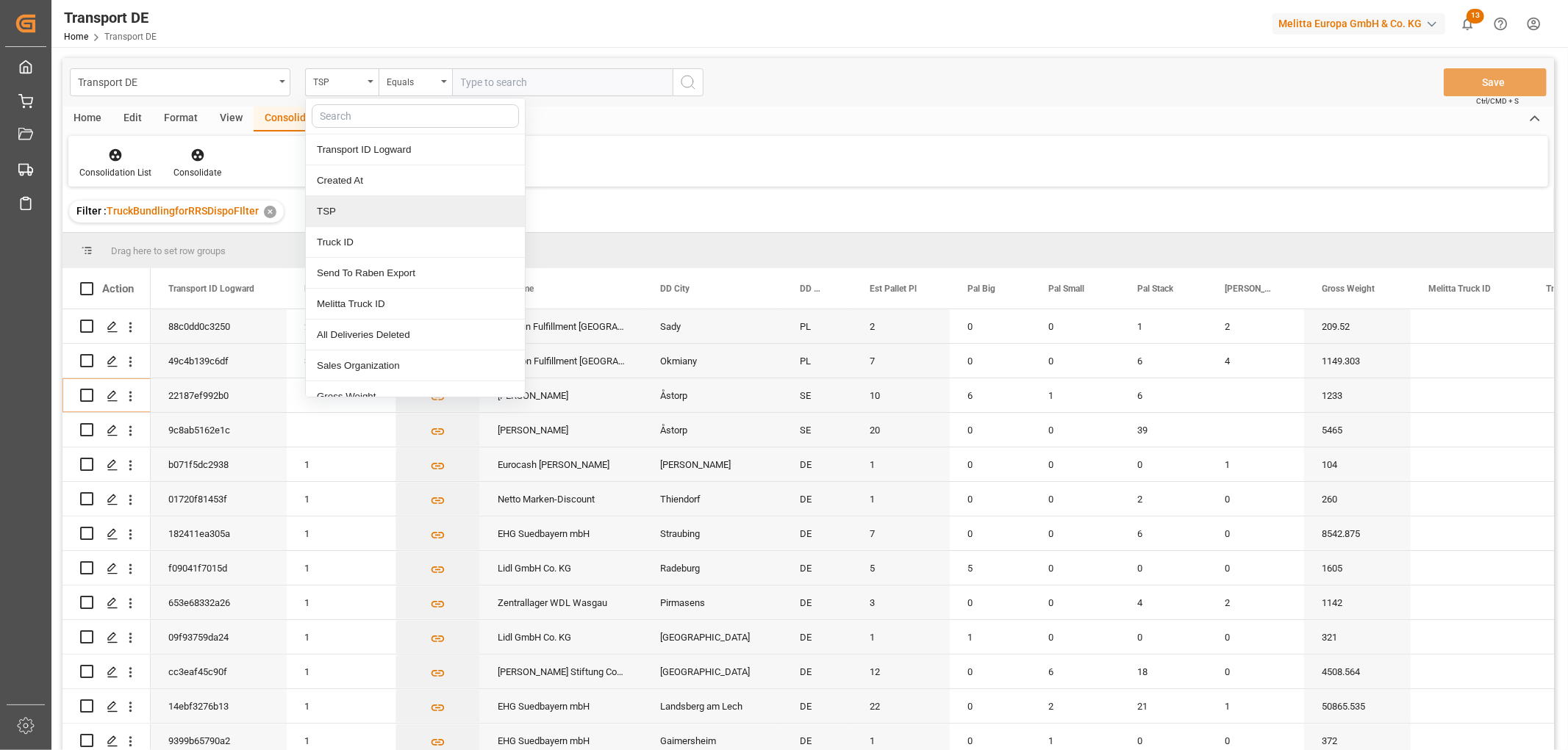
click at [344, 208] on div "TSP" at bounding box center [415, 211] width 219 height 31
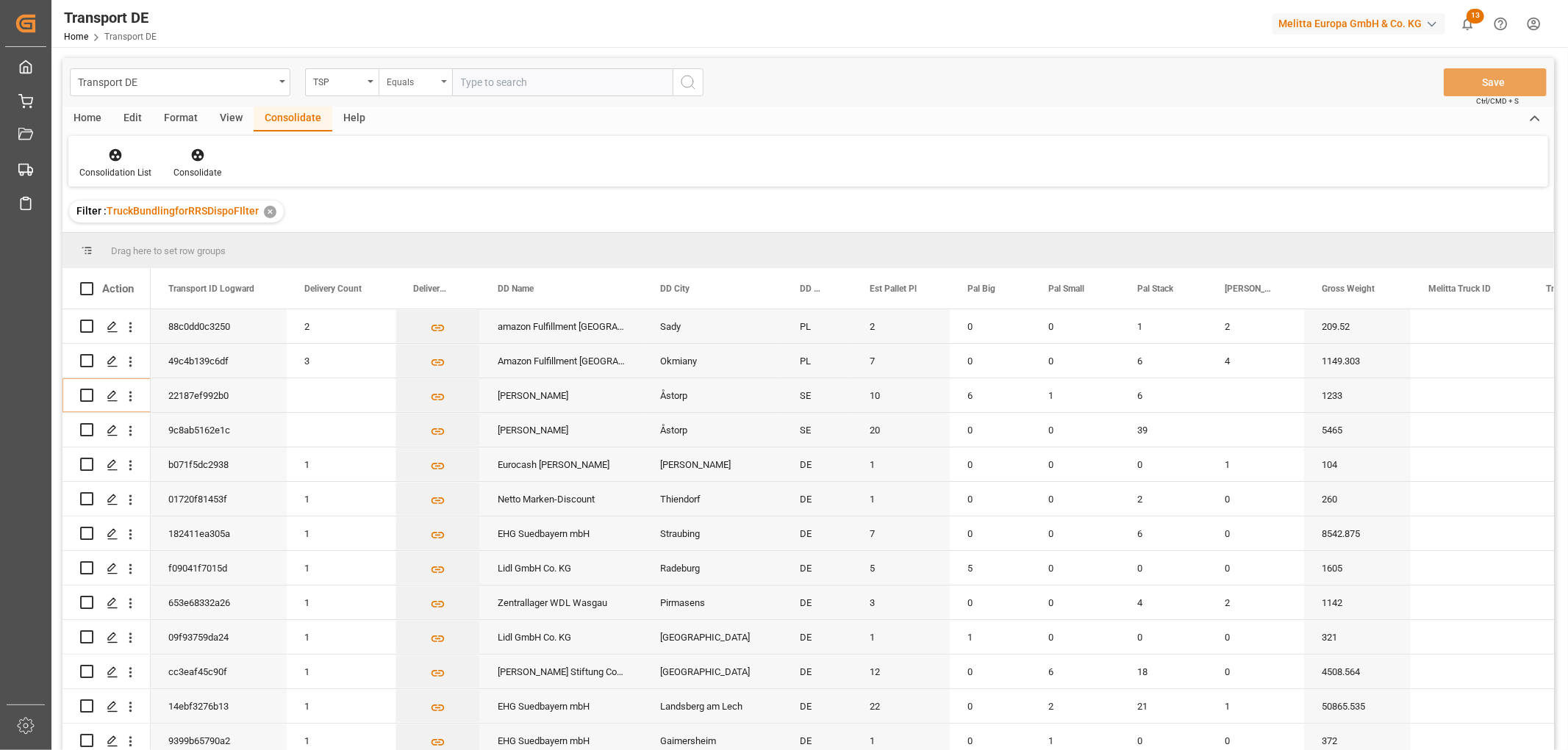
click at [405, 90] on div "Equals" at bounding box center [415, 82] width 74 height 28
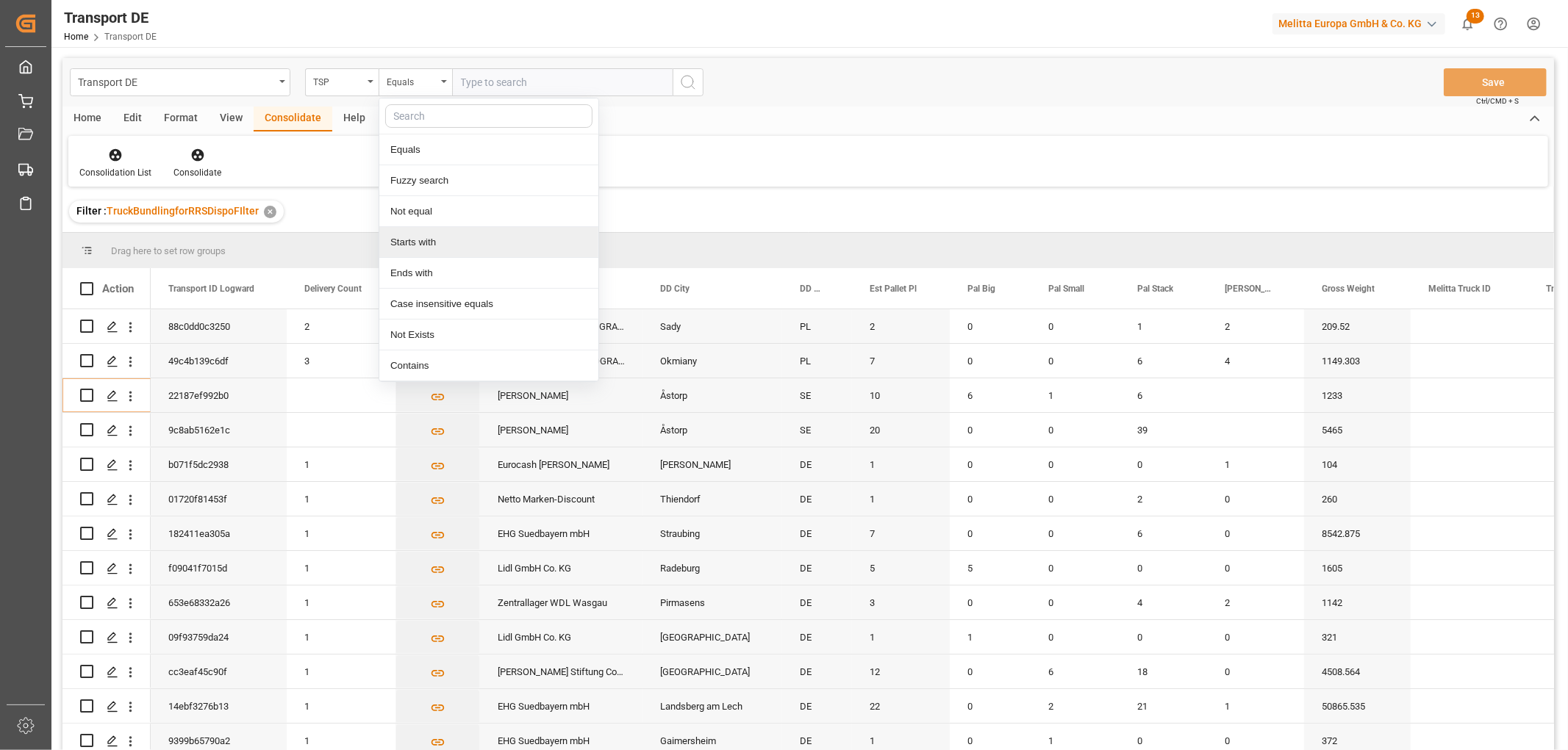
click at [396, 240] on div "Starts with" at bounding box center [489, 242] width 219 height 31
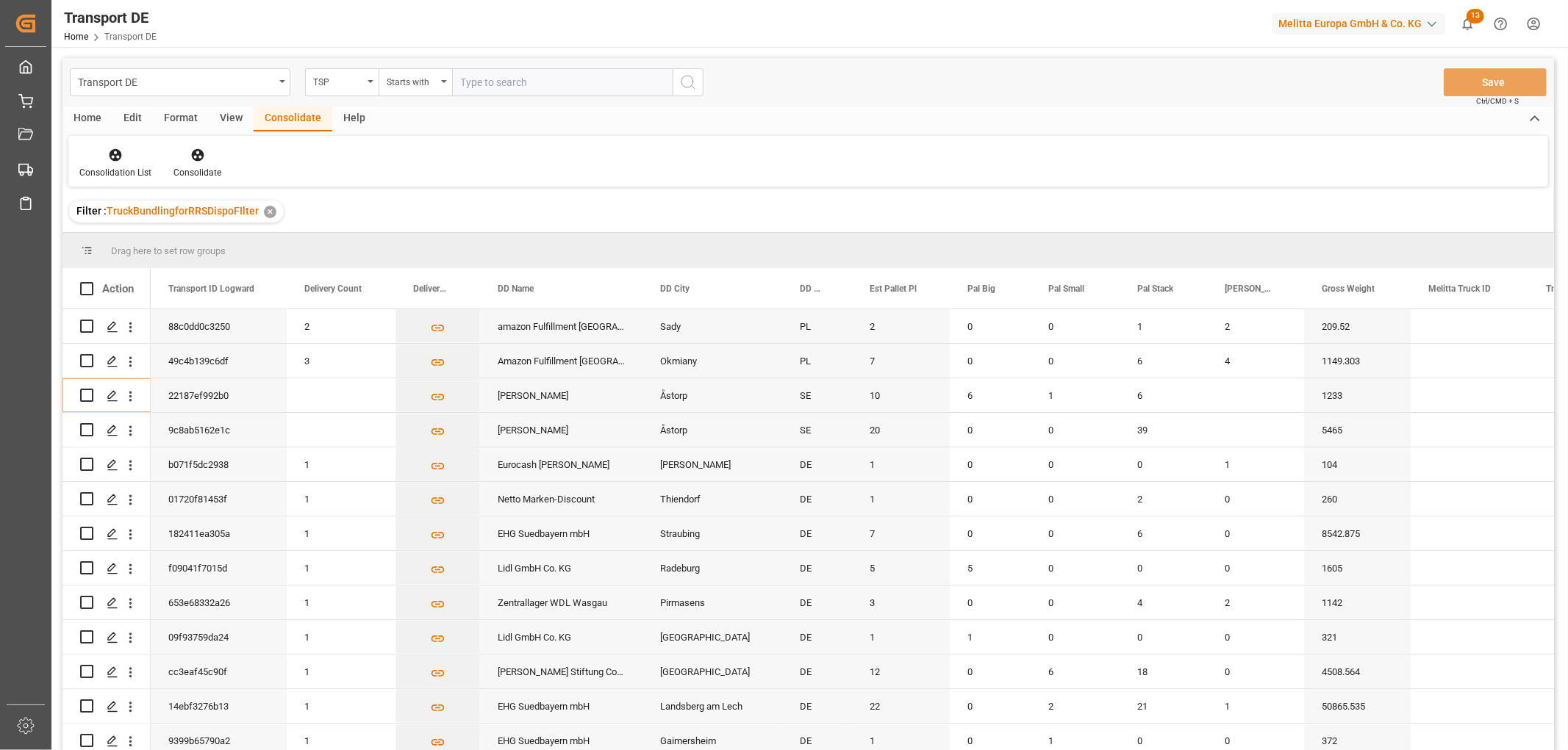
click at [465, 76] on input "text" at bounding box center [563, 82] width 221 height 28
type input "Raben PL"
click at [688, 82] on icon "search button" at bounding box center [689, 83] width 18 height 18
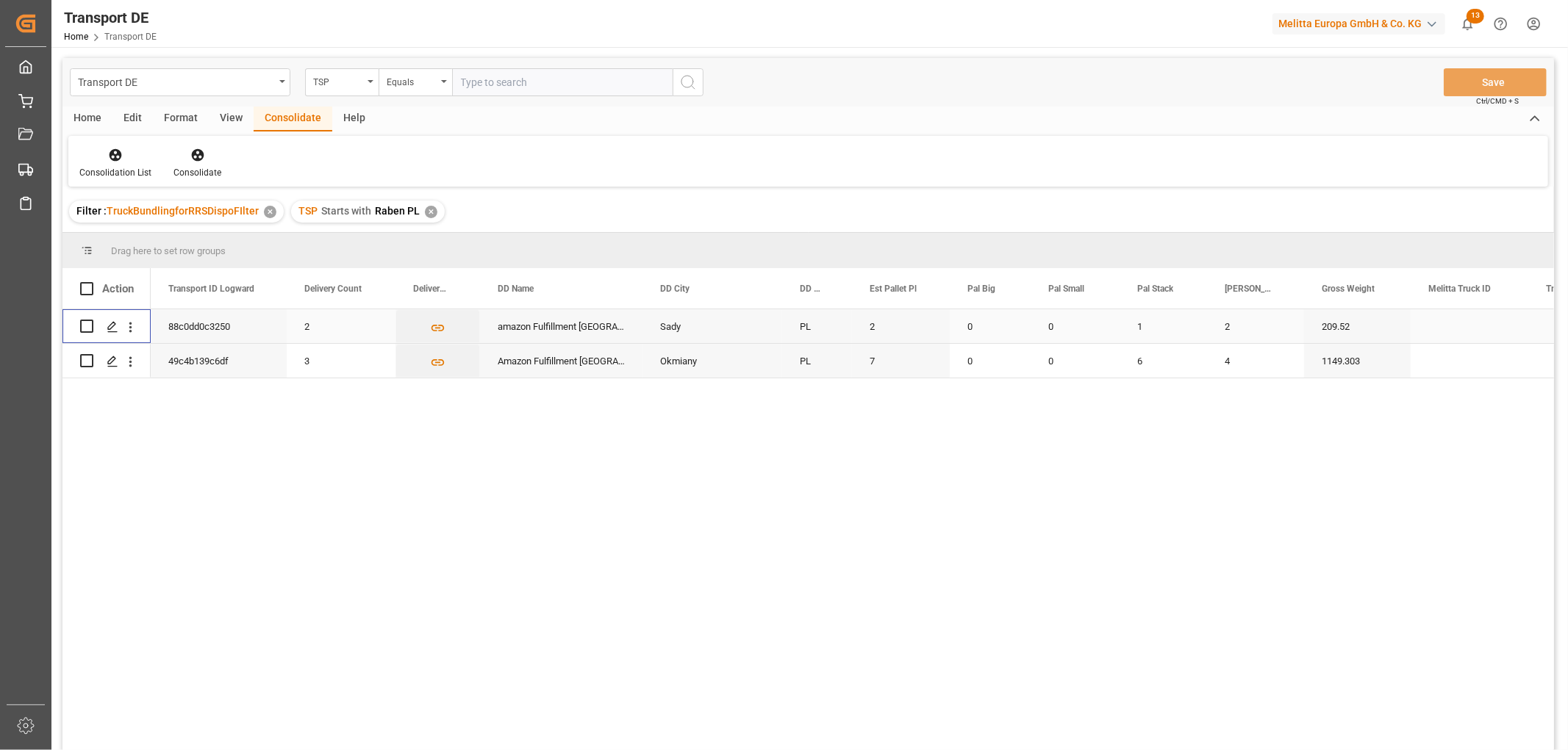
click at [88, 324] on input "Press Space to toggle row selection (unchecked)" at bounding box center [87, 326] width 13 height 13
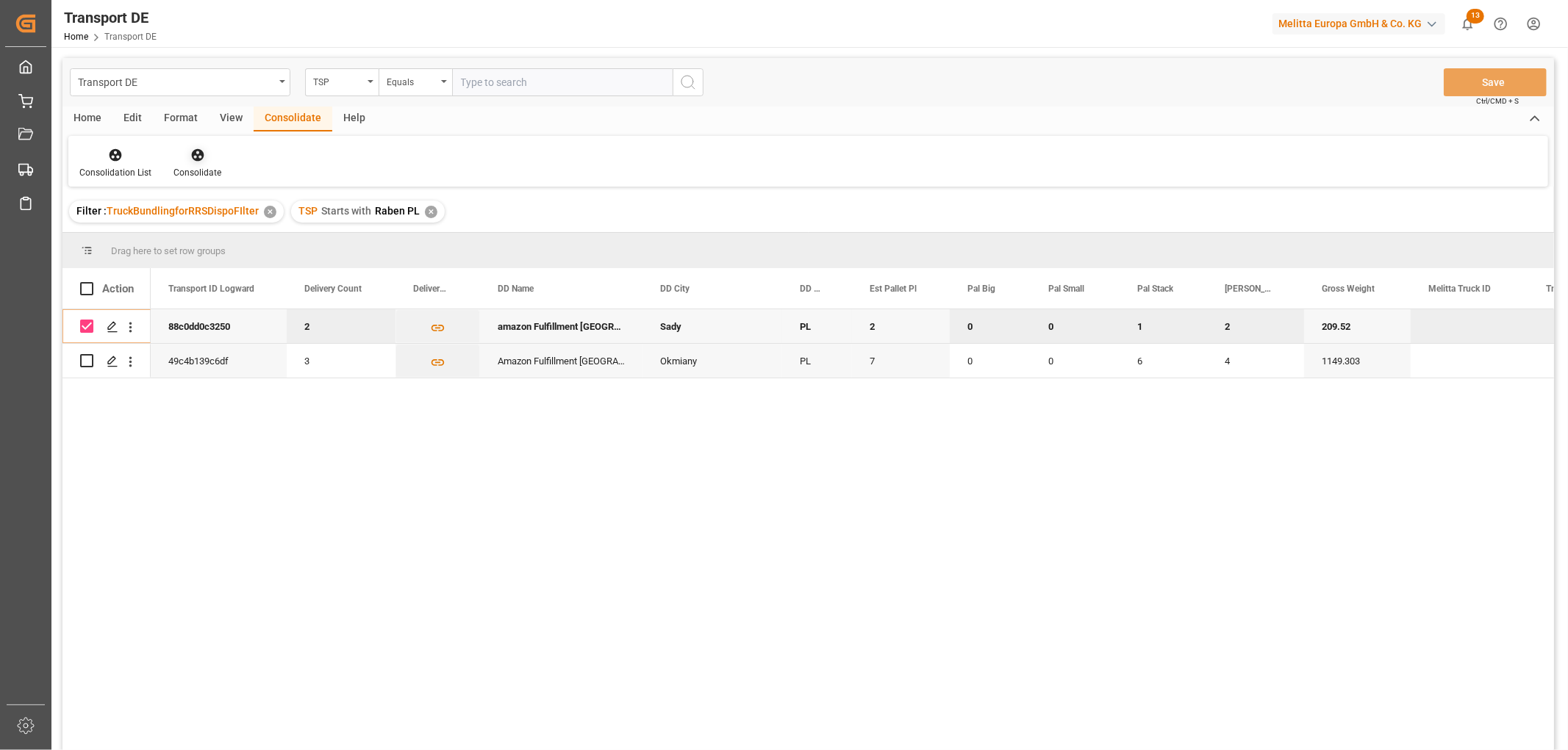
click at [195, 156] on icon at bounding box center [197, 155] width 13 height 13
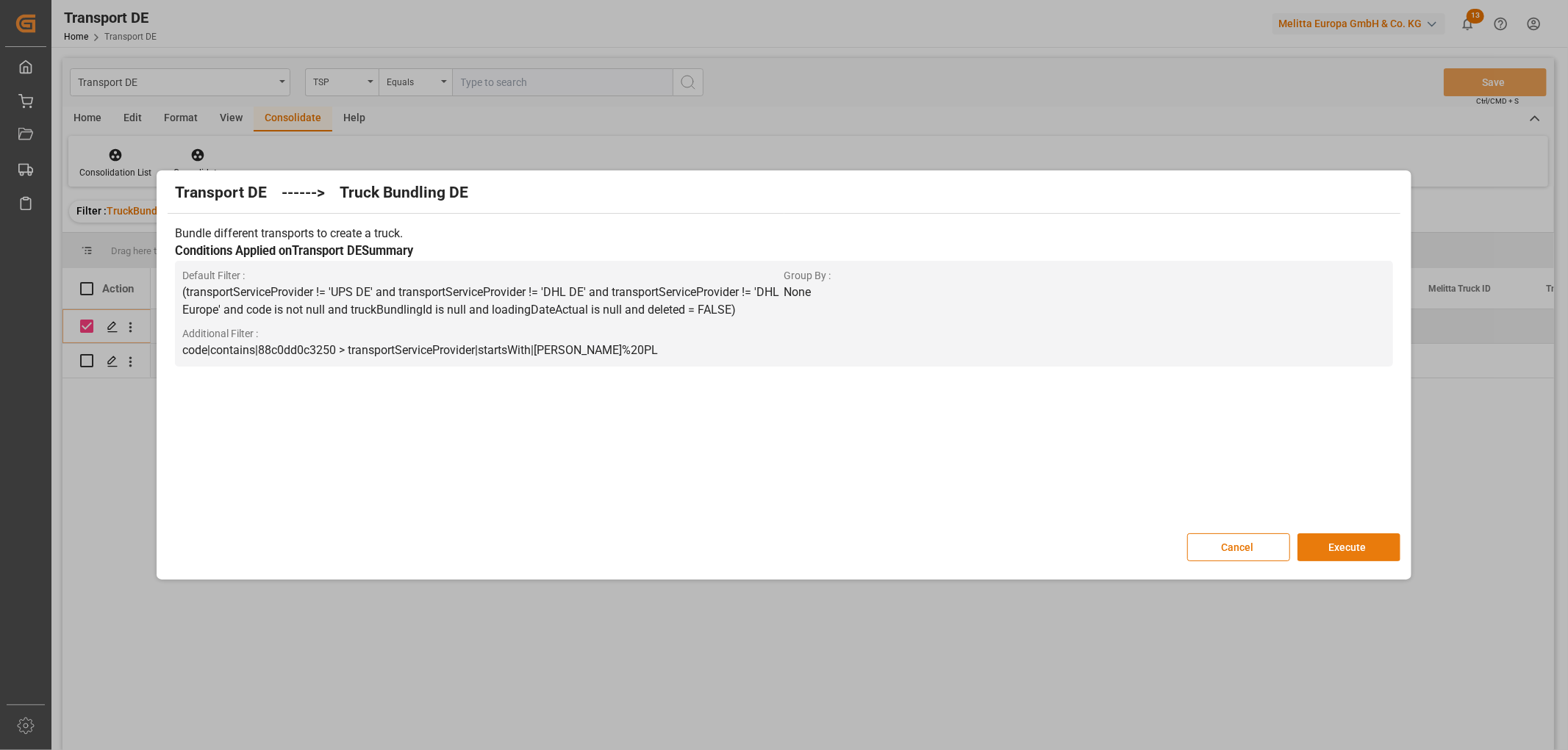
click at [1362, 536] on button "Execute" at bounding box center [1349, 547] width 103 height 28
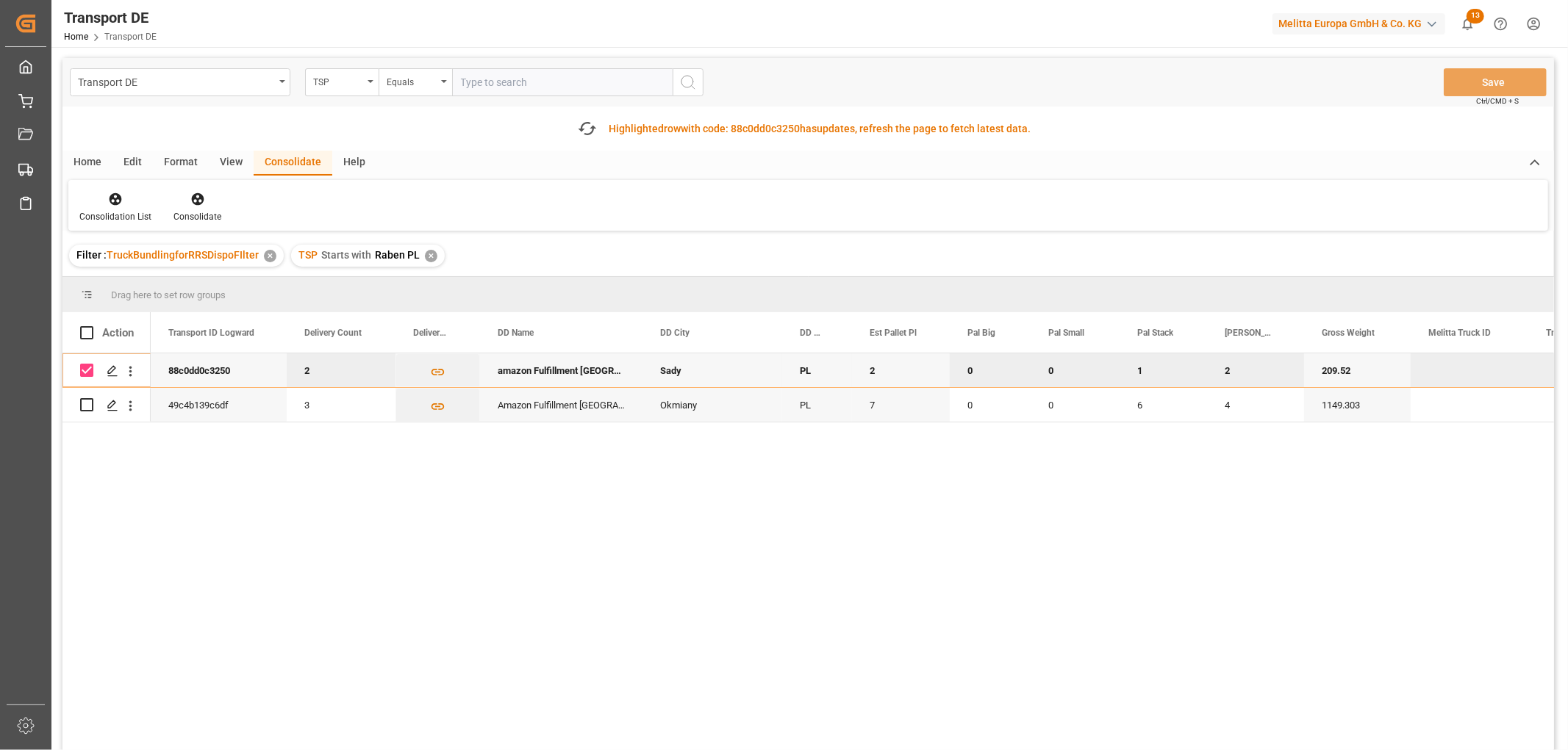
click at [90, 369] on input "Press Space to toggle row selection (checked)" at bounding box center [87, 370] width 13 height 13
checkbox input "false"
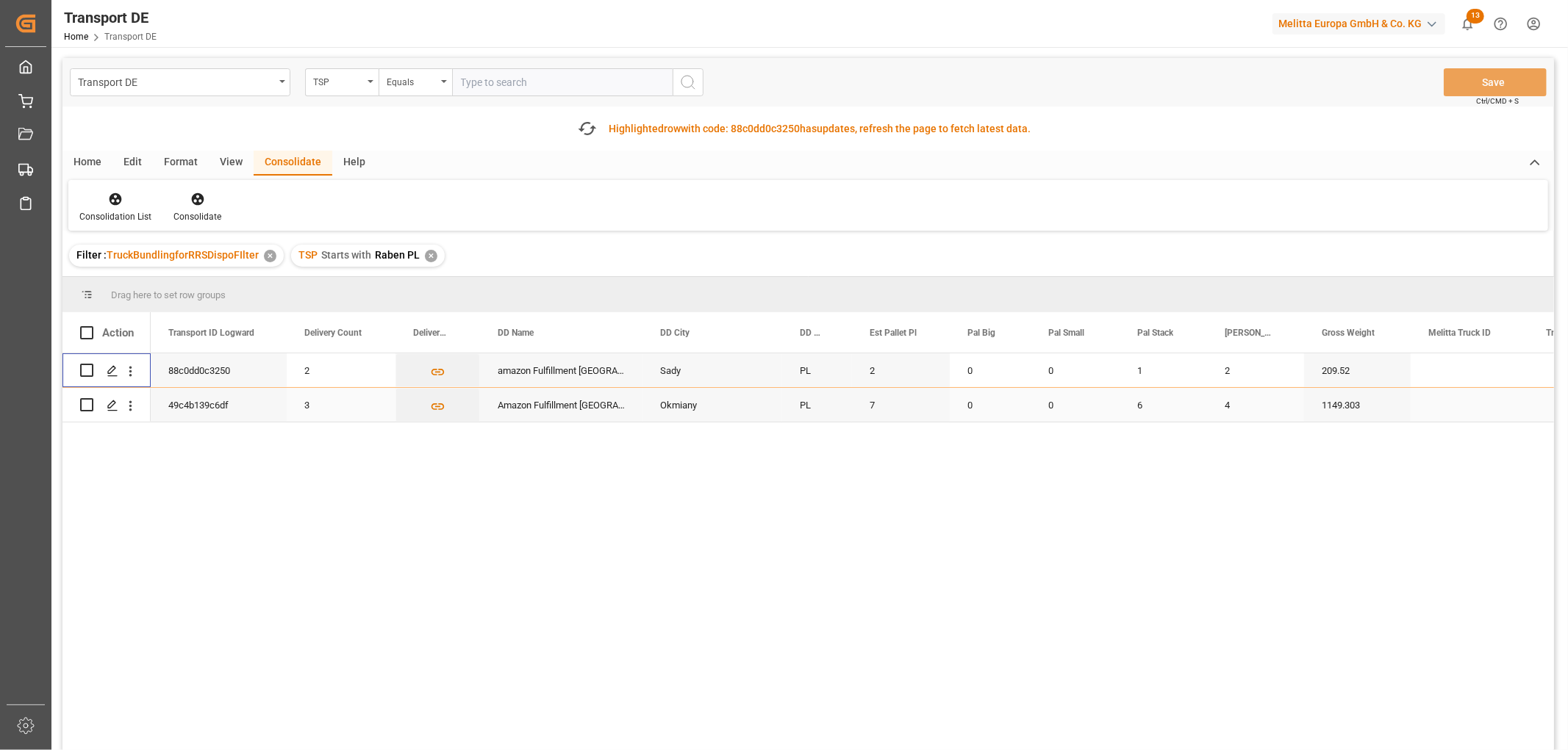
click at [86, 404] on input "Press Space to toggle row selection (unchecked)" at bounding box center [87, 405] width 13 height 13
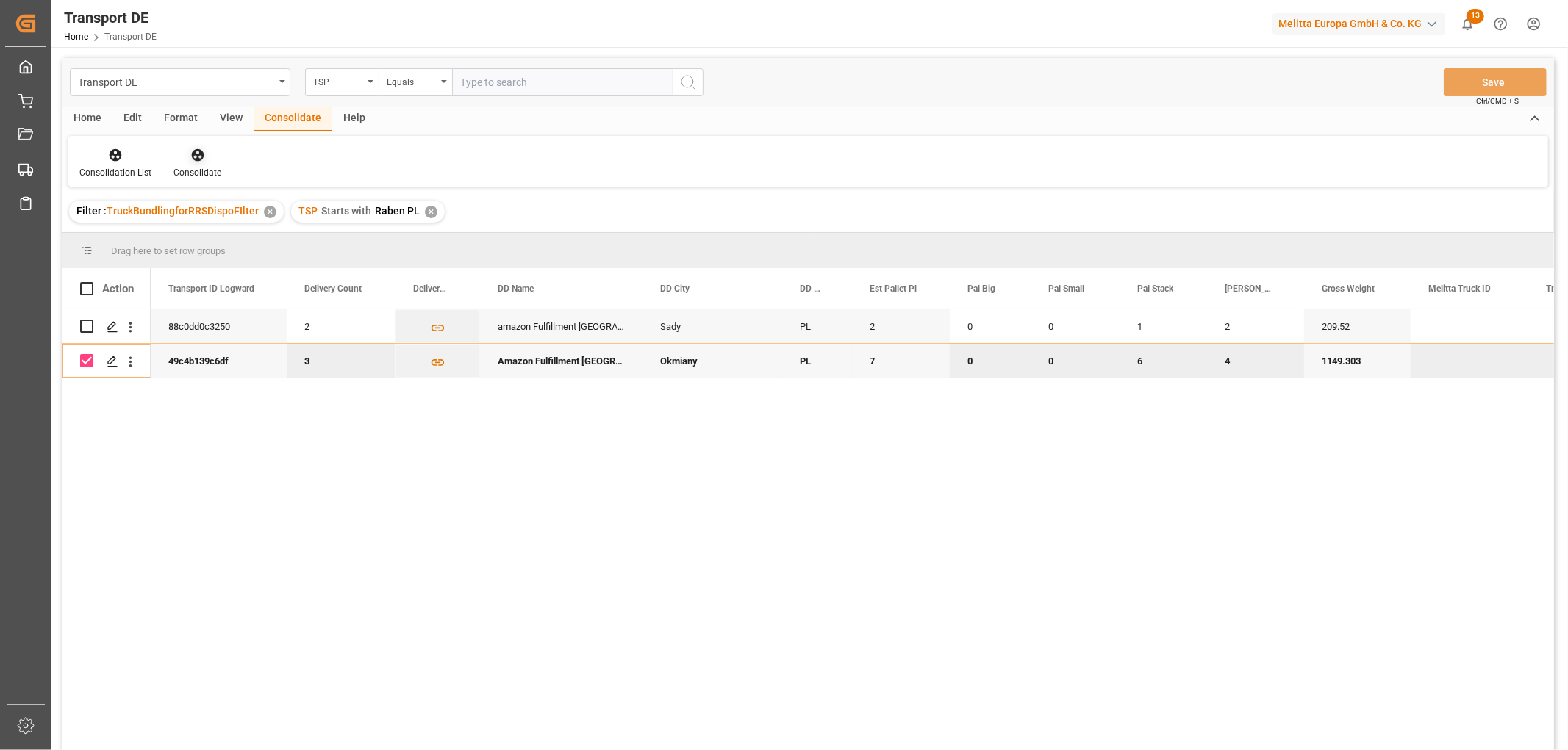
click at [195, 155] on icon at bounding box center [197, 155] width 13 height 13
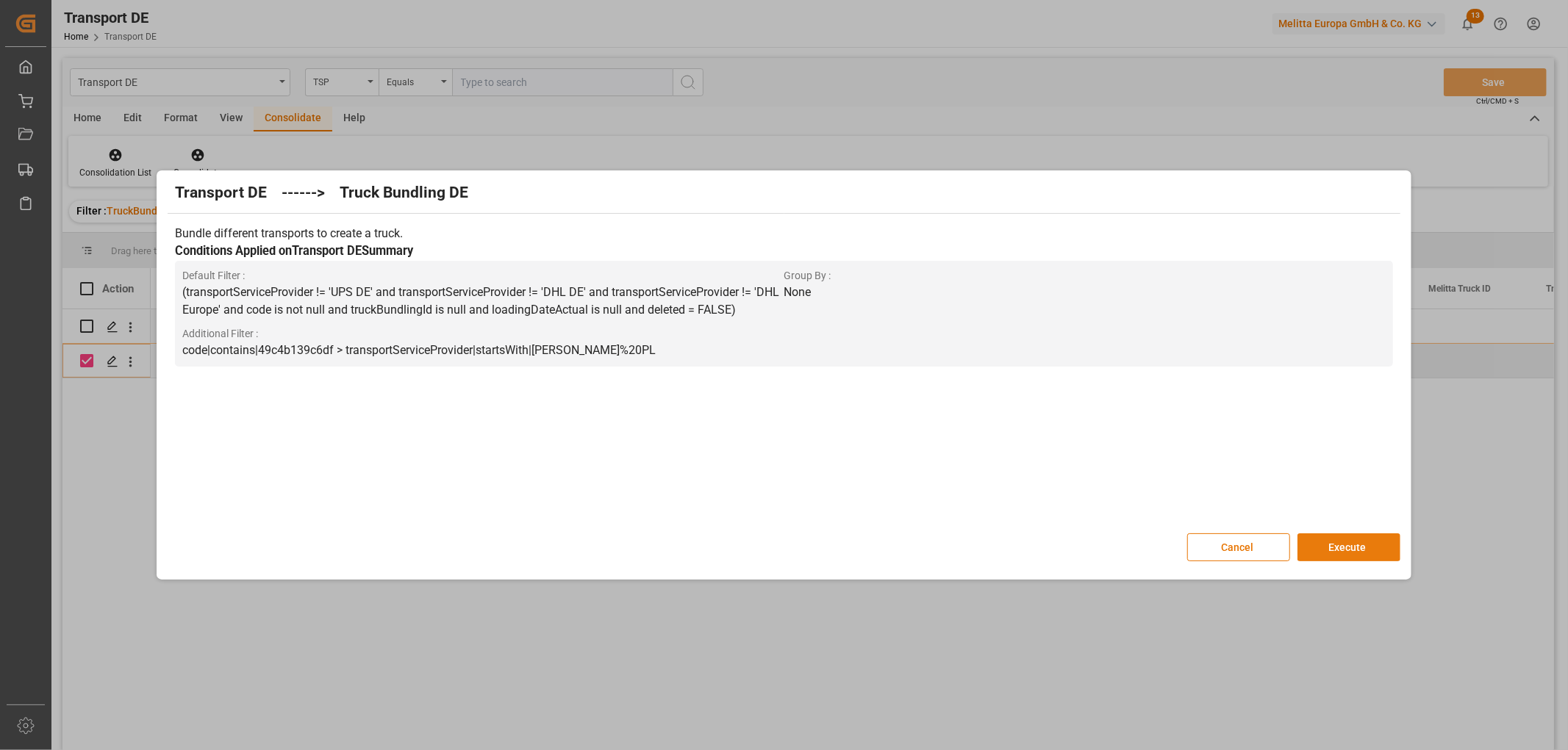
click at [1366, 544] on button "Execute" at bounding box center [1349, 547] width 103 height 28
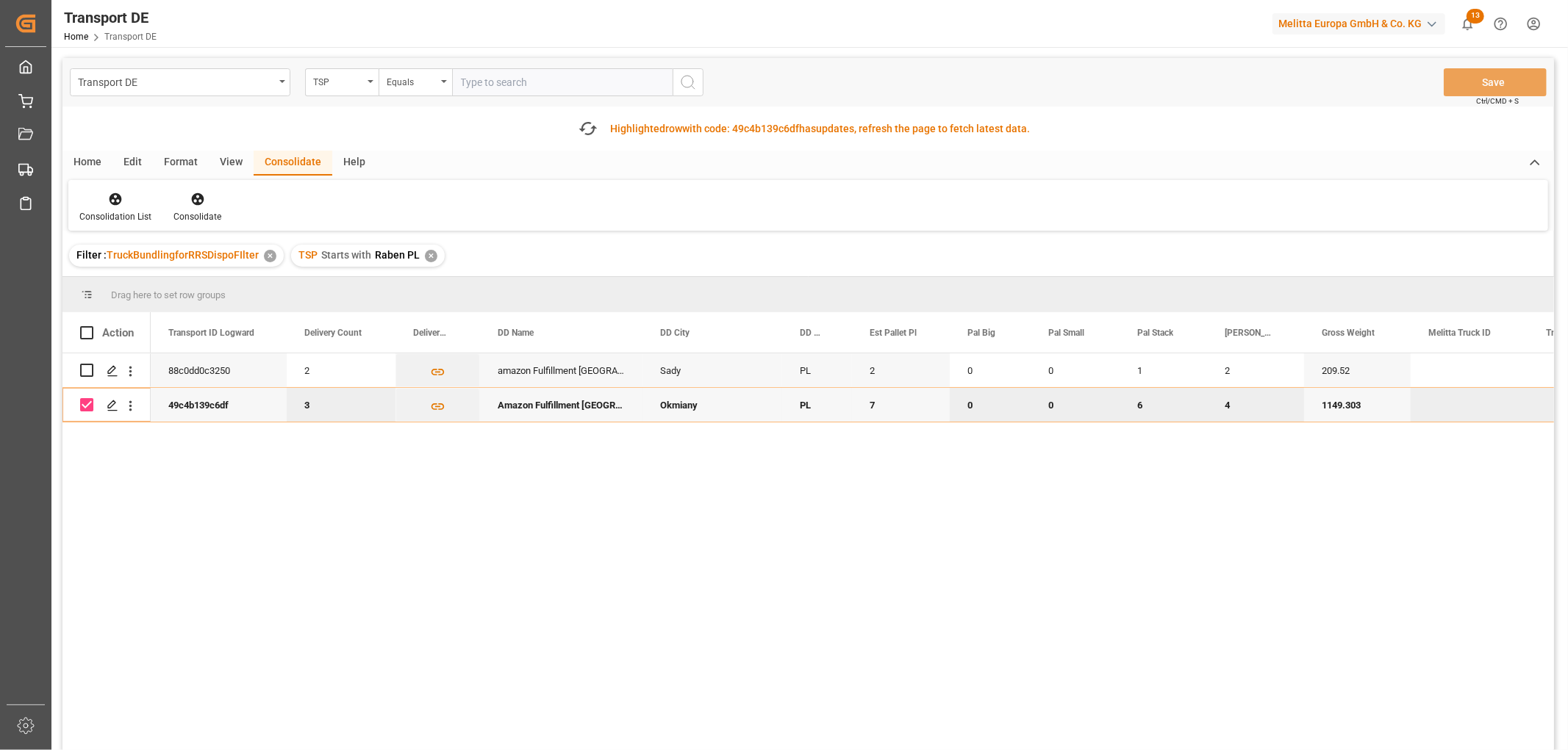
click at [89, 405] on input "Press Space to toggle row selection (checked)" at bounding box center [87, 405] width 13 height 13
checkbox input "false"
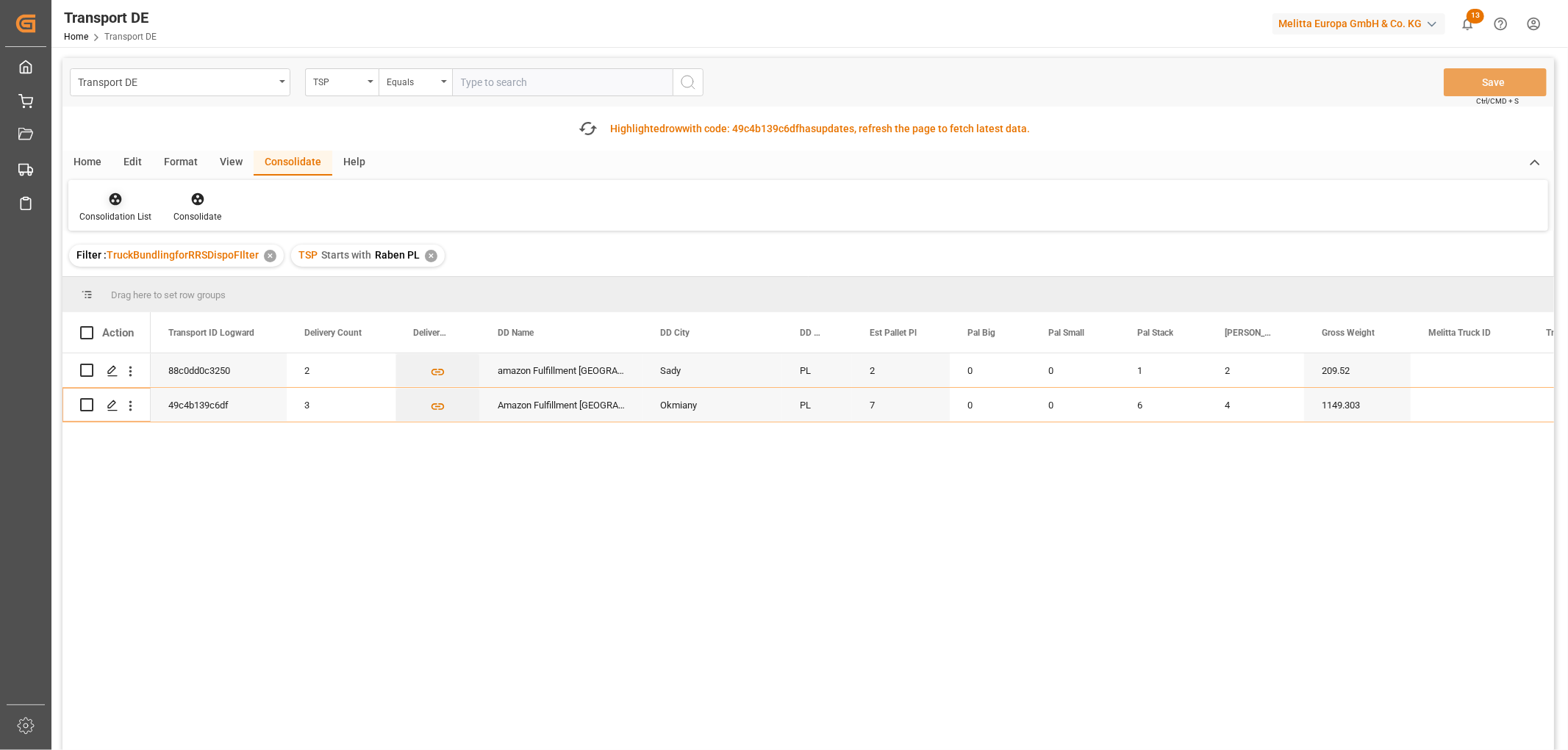
click at [113, 200] on icon at bounding box center [116, 199] width 15 height 15
click at [135, 282] on div "Transport DE TSP Equals Save Ctrl/CMD + S Fetch latest updates Highlighted row …" at bounding box center [809, 445] width 1492 height 775
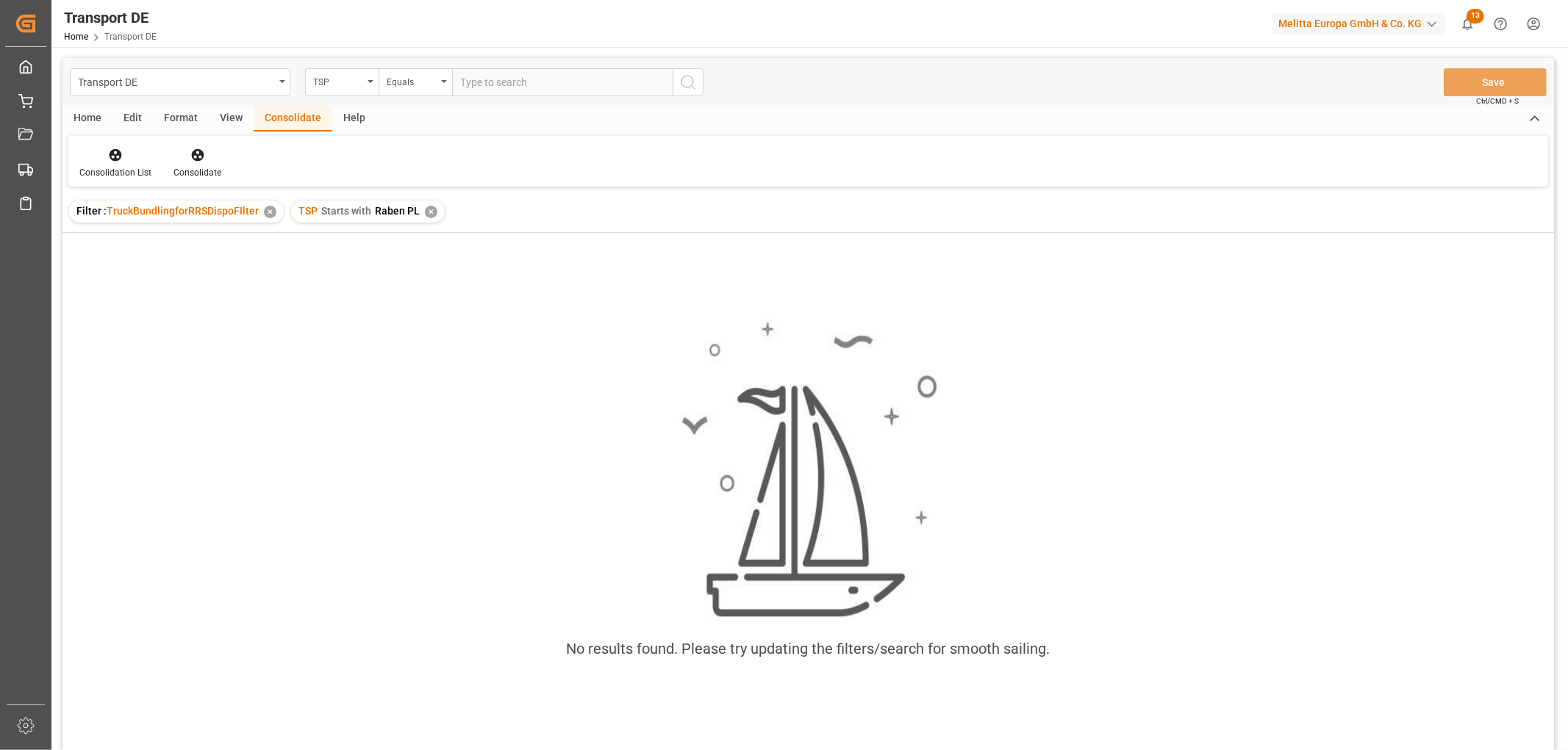
click at [428, 208] on div "✕" at bounding box center [431, 212] width 13 height 13
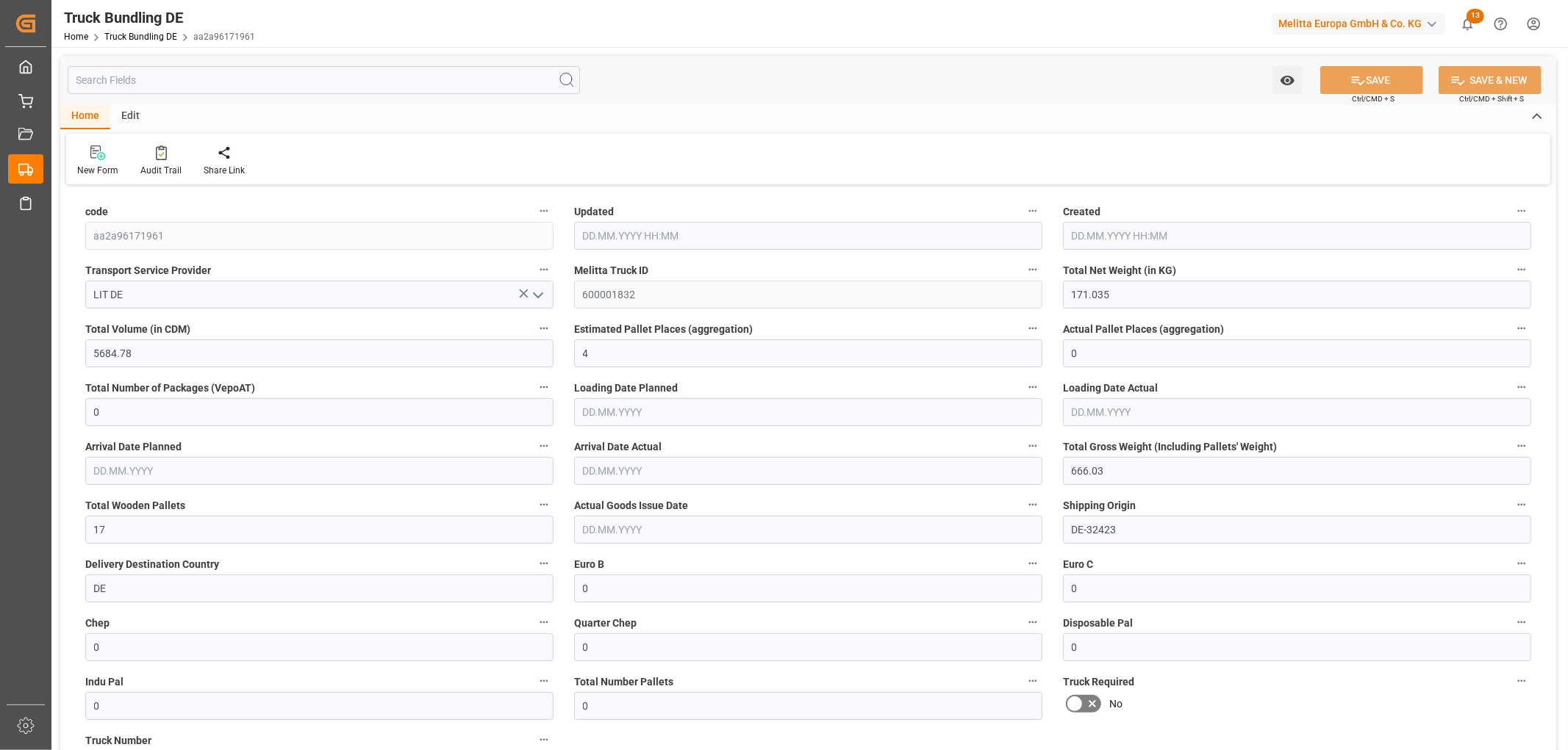
type input "[DATE] 10:48"
type input "[DATE]"
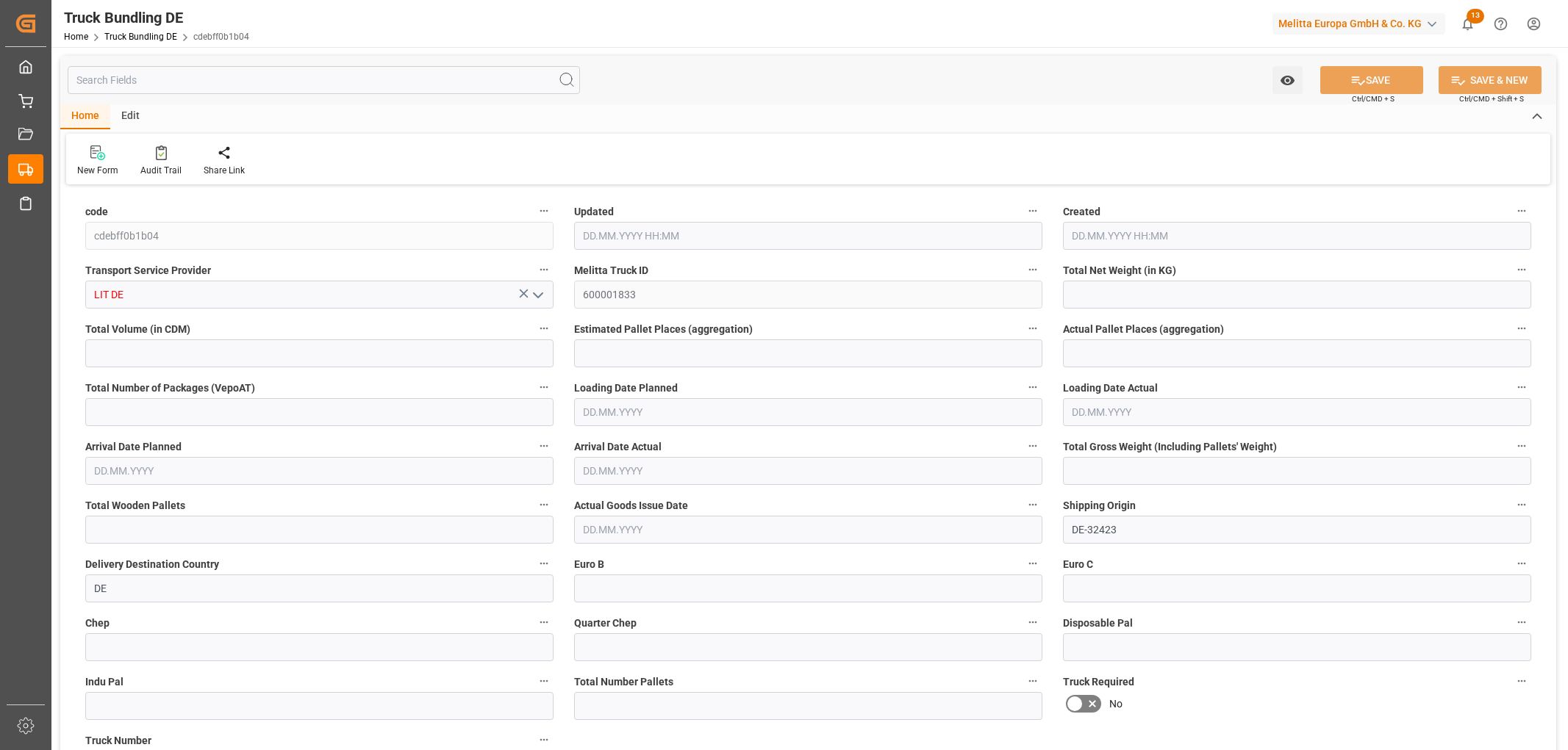
type input "238.464"
type input "1833.84"
type input "1"
type input "0"
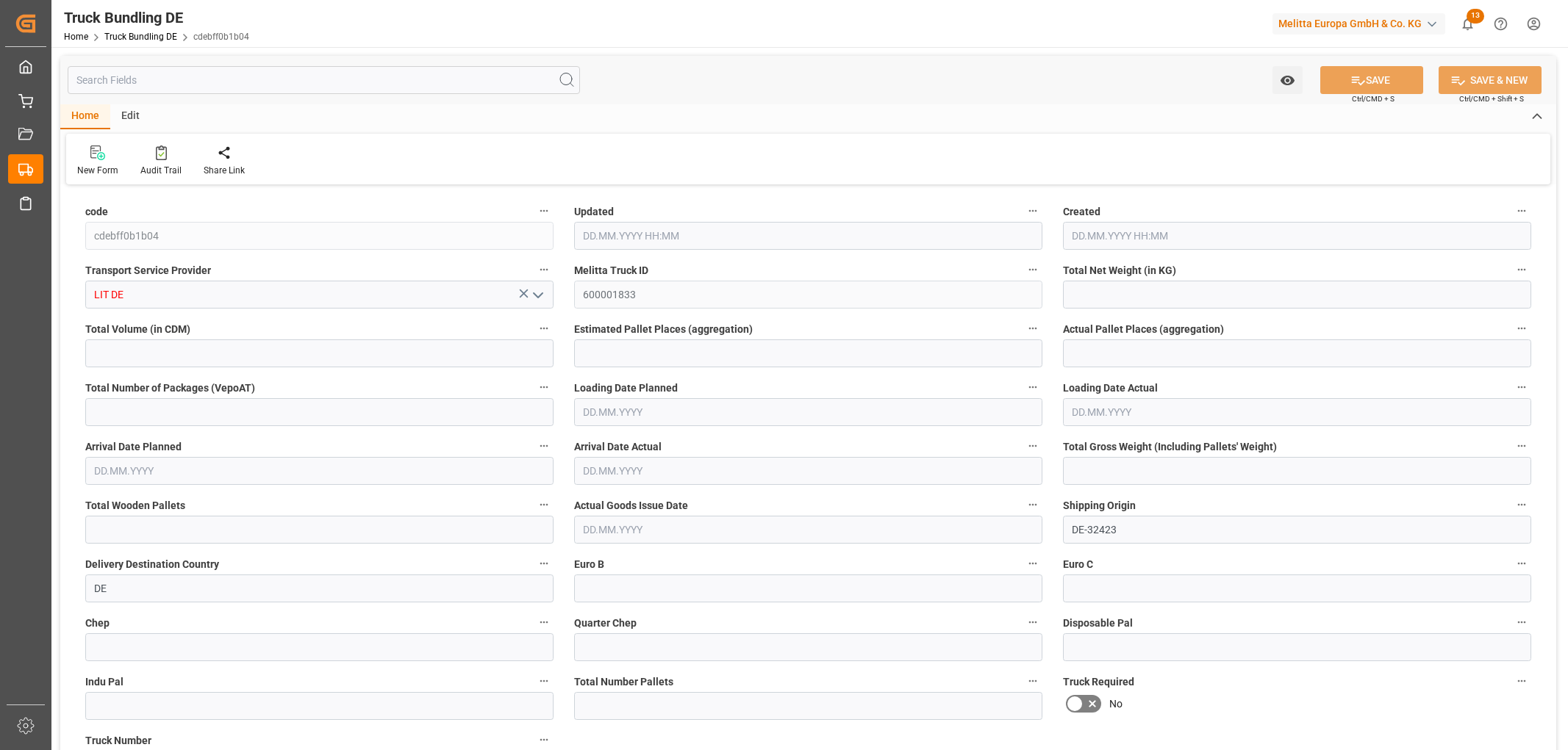
type input "321"
type input "1"
type input "0"
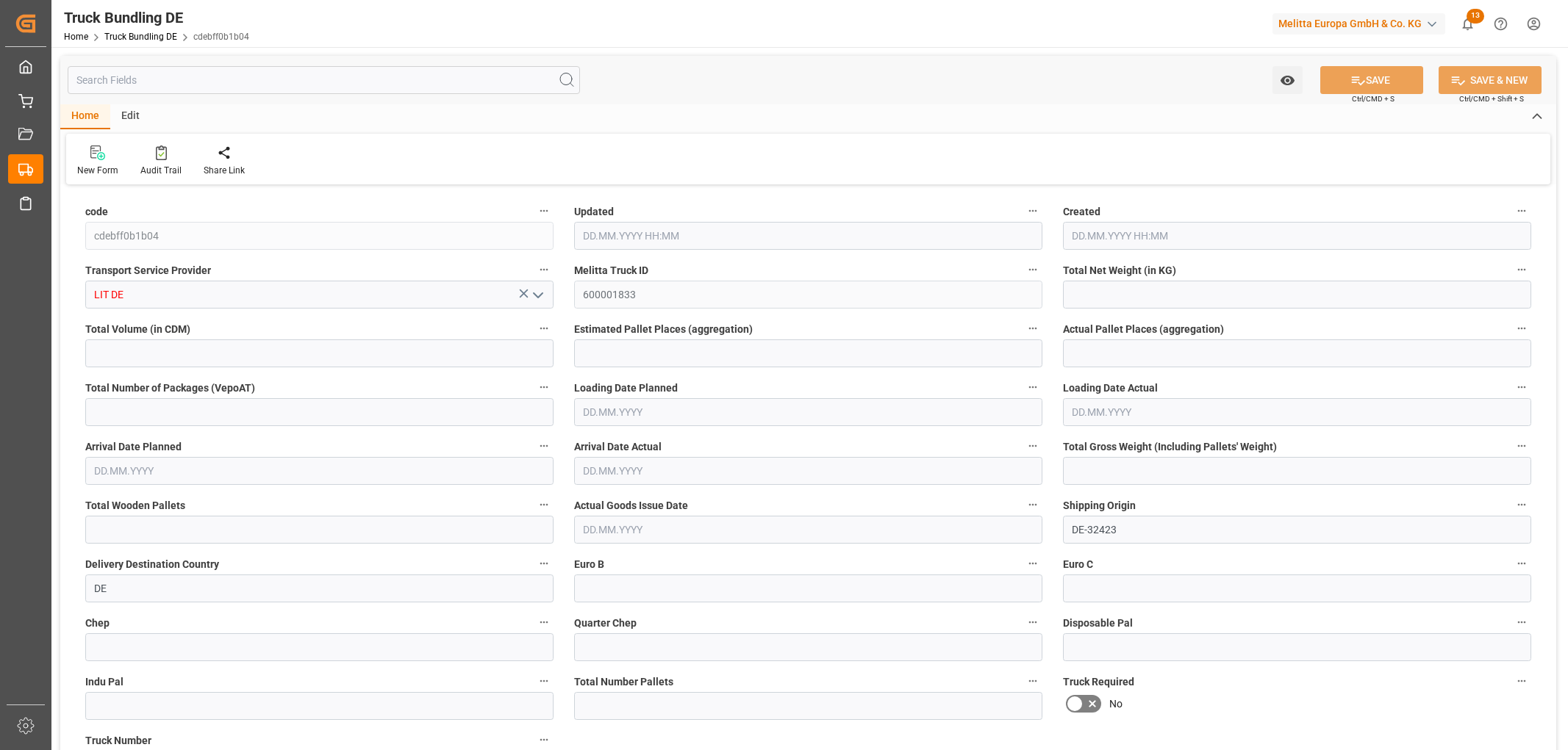
type input "0"
type input "20.08.2025 11:02"
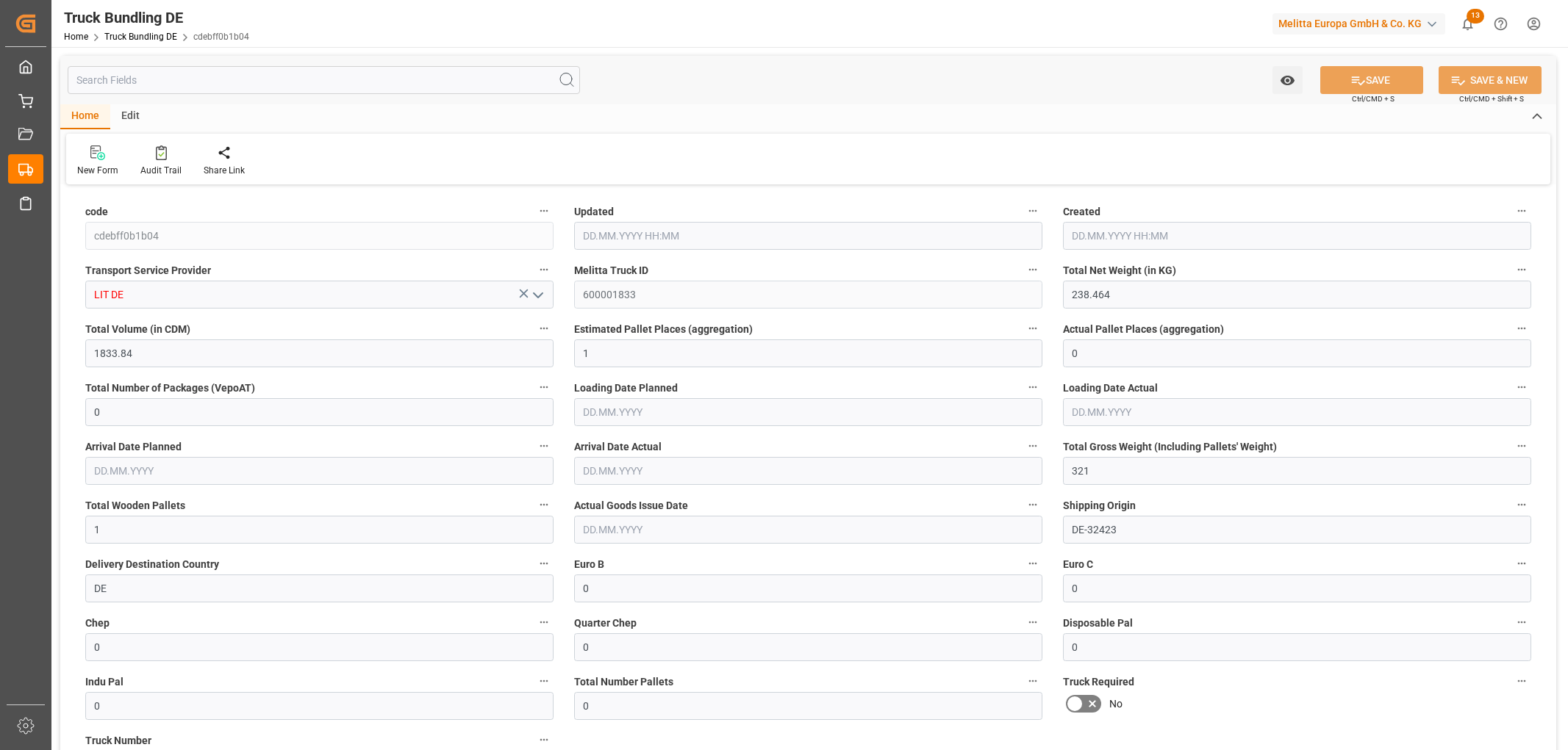
type input "20.08.2025 11:02"
type input "[DATE]"
type input "[DATE] 11:12"
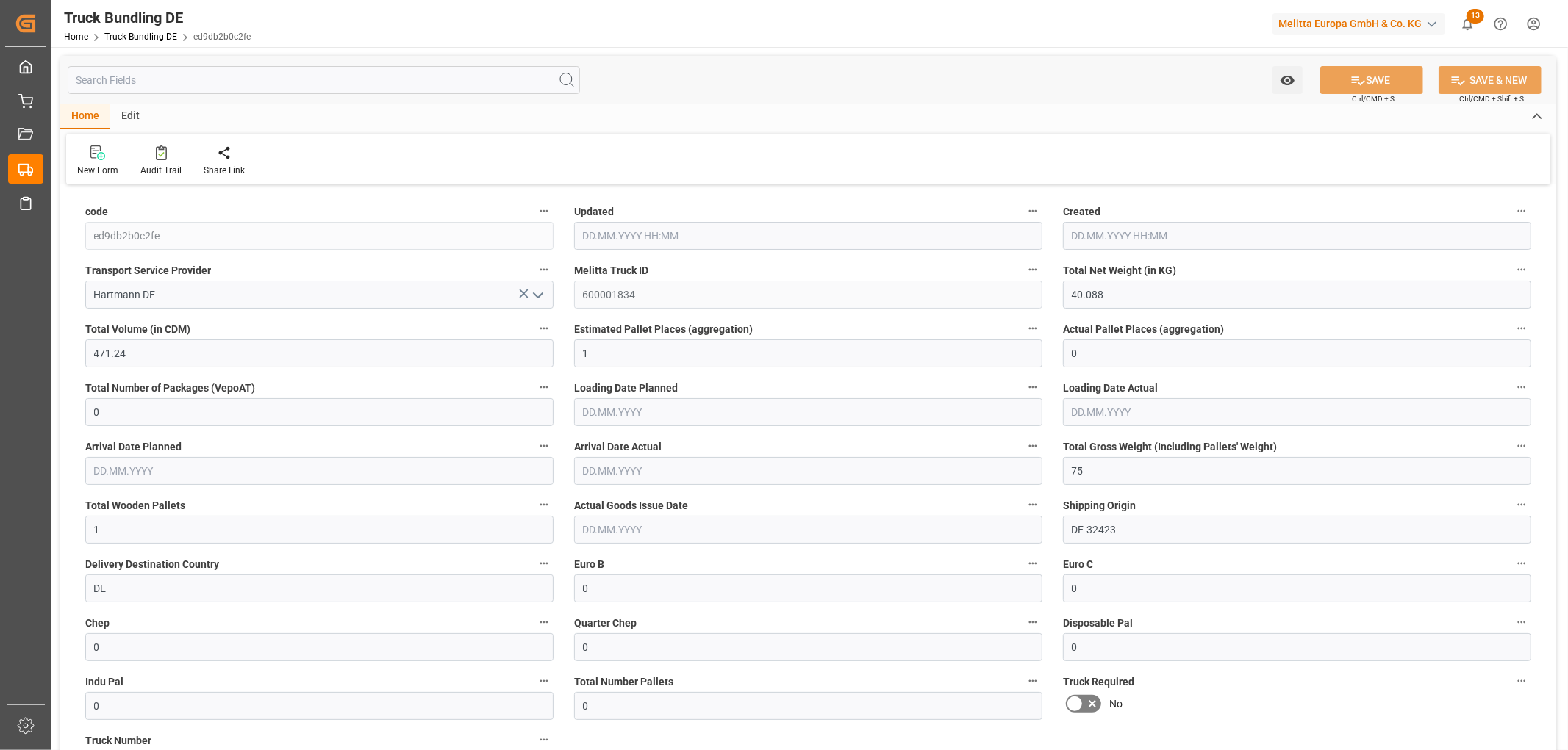
type input "[DATE] 11:12"
type input "[DATE]"
type input "1503.539"
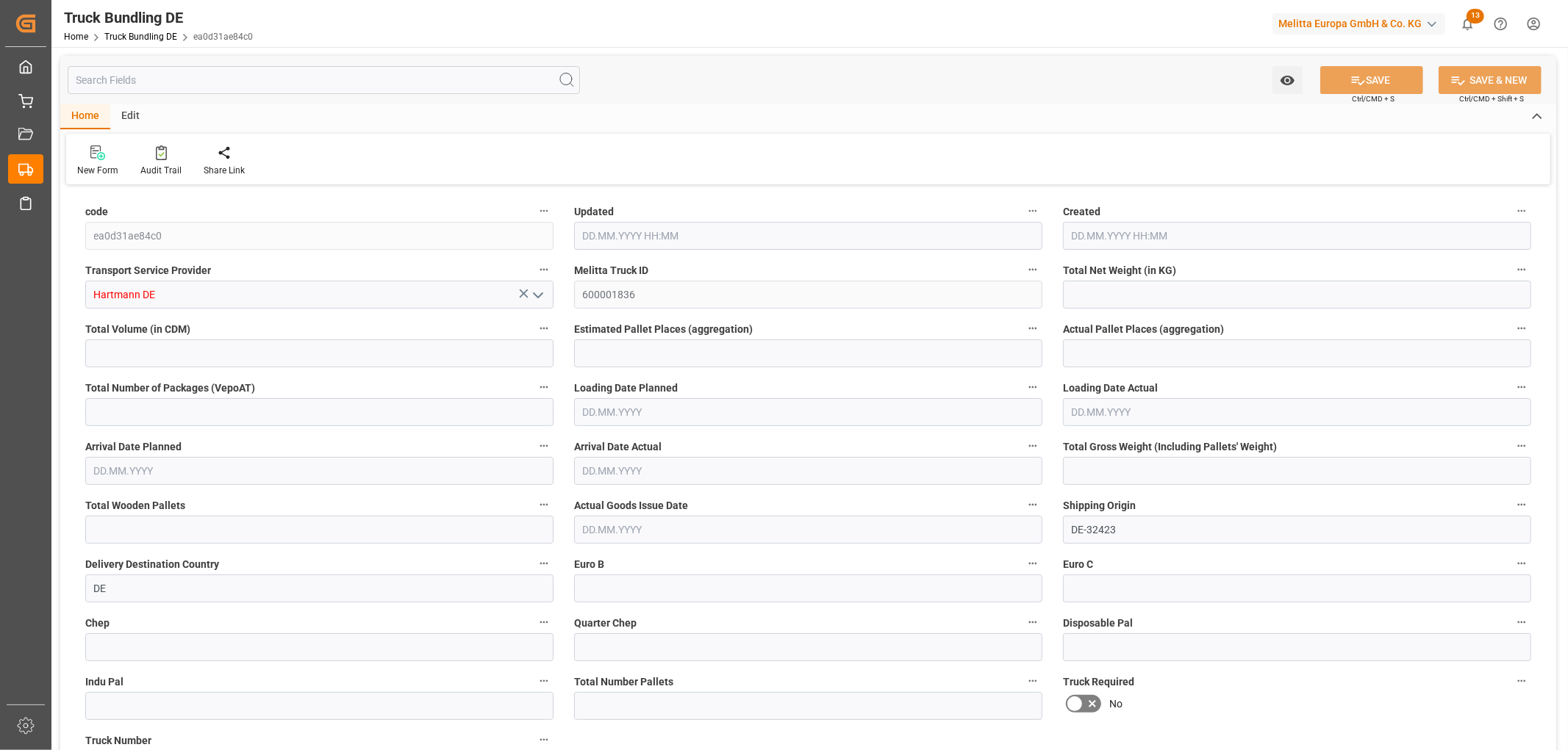
type input "19119.959"
type input "15"
type input "0"
type input "2458.445"
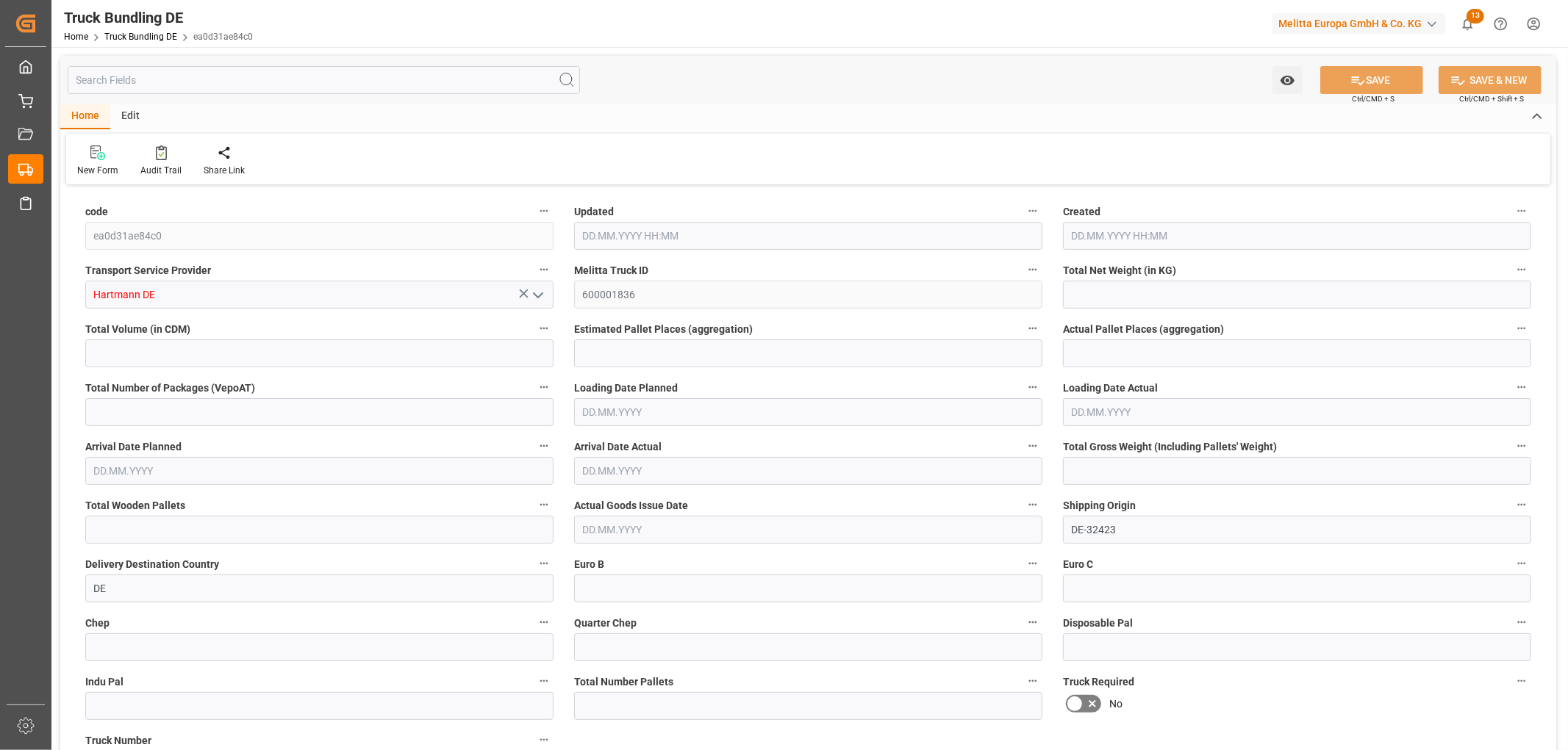
type input "22"
type input "0"
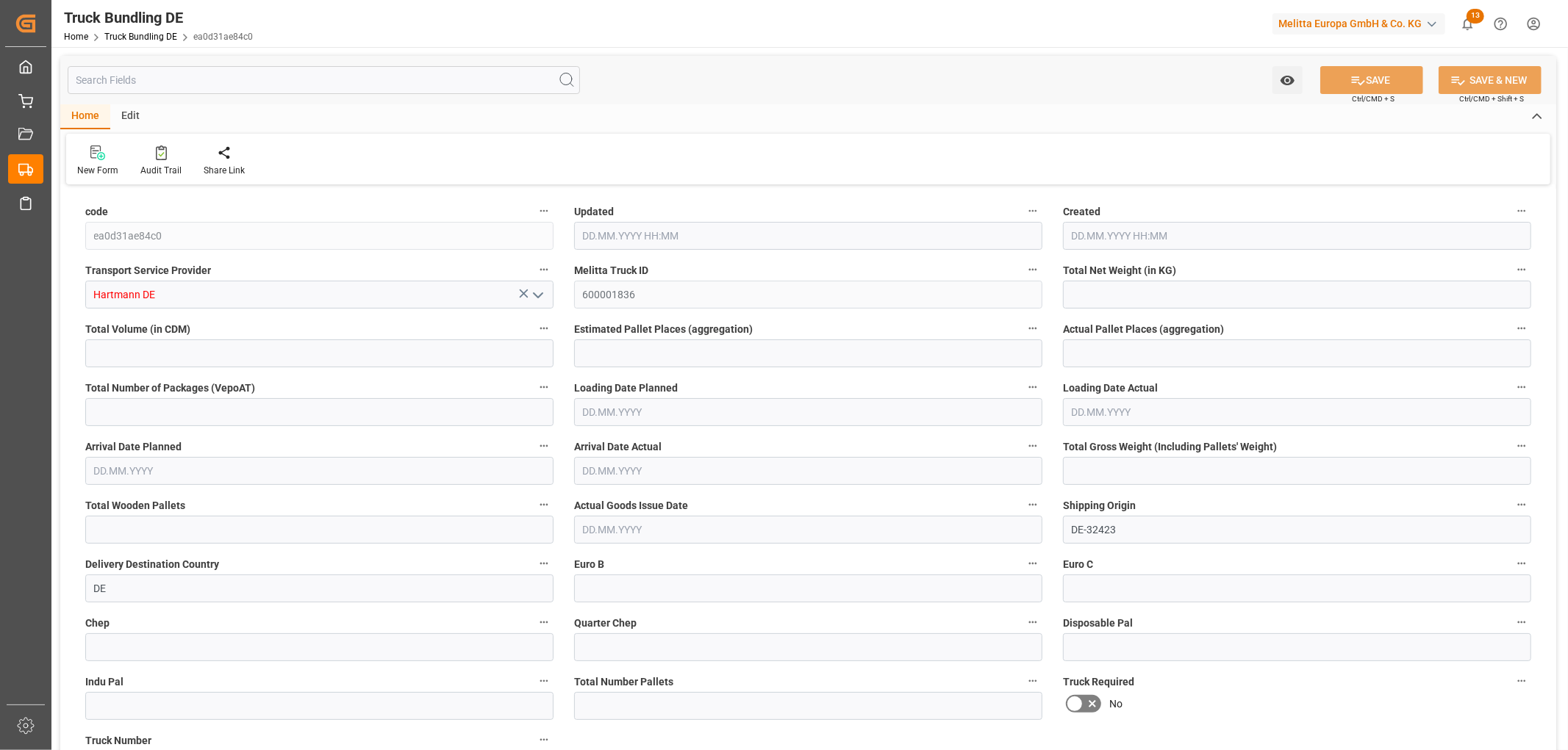
type input "0"
type input "20.08.2025 11:13"
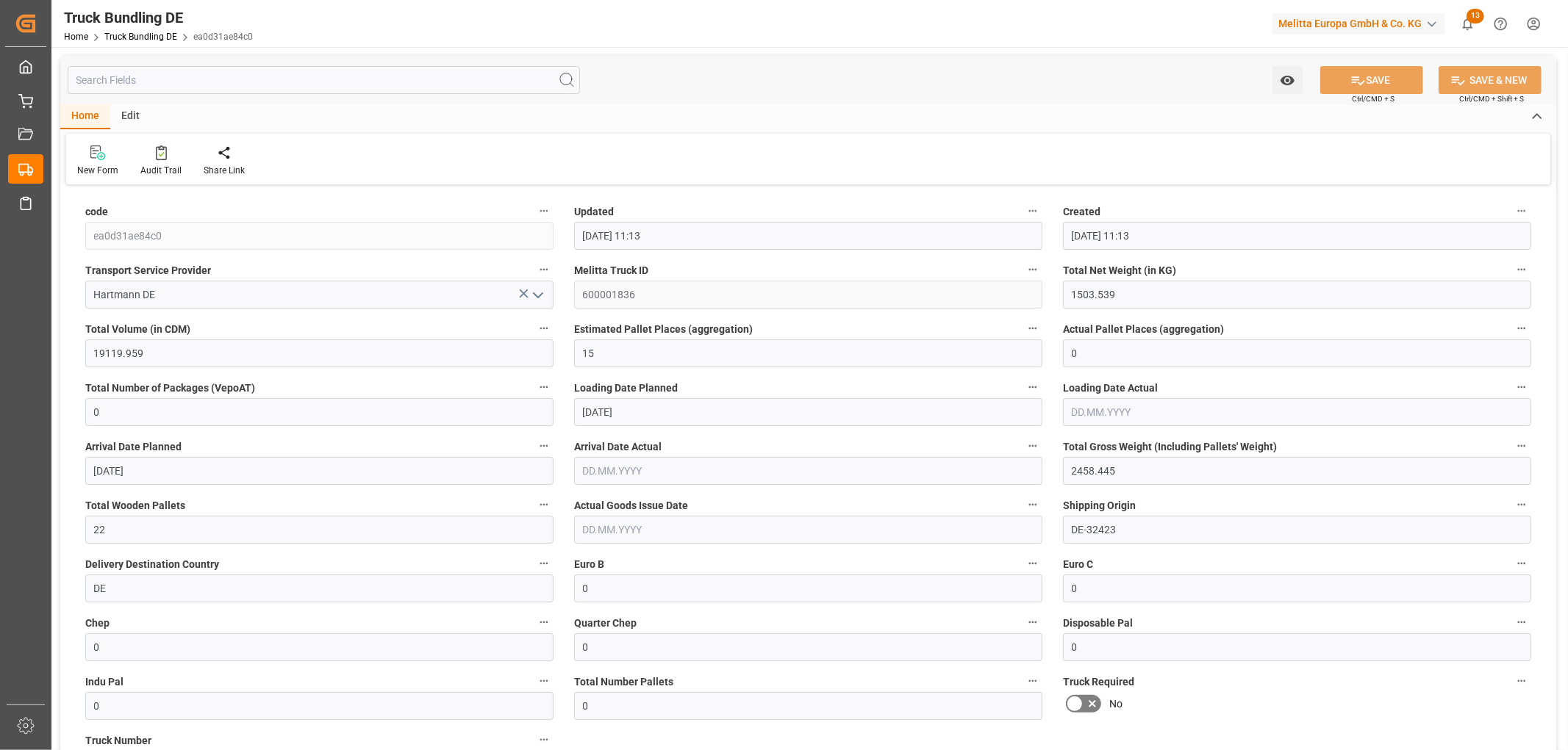
type input "[DATE]"
type input "[DATE] 11:13"
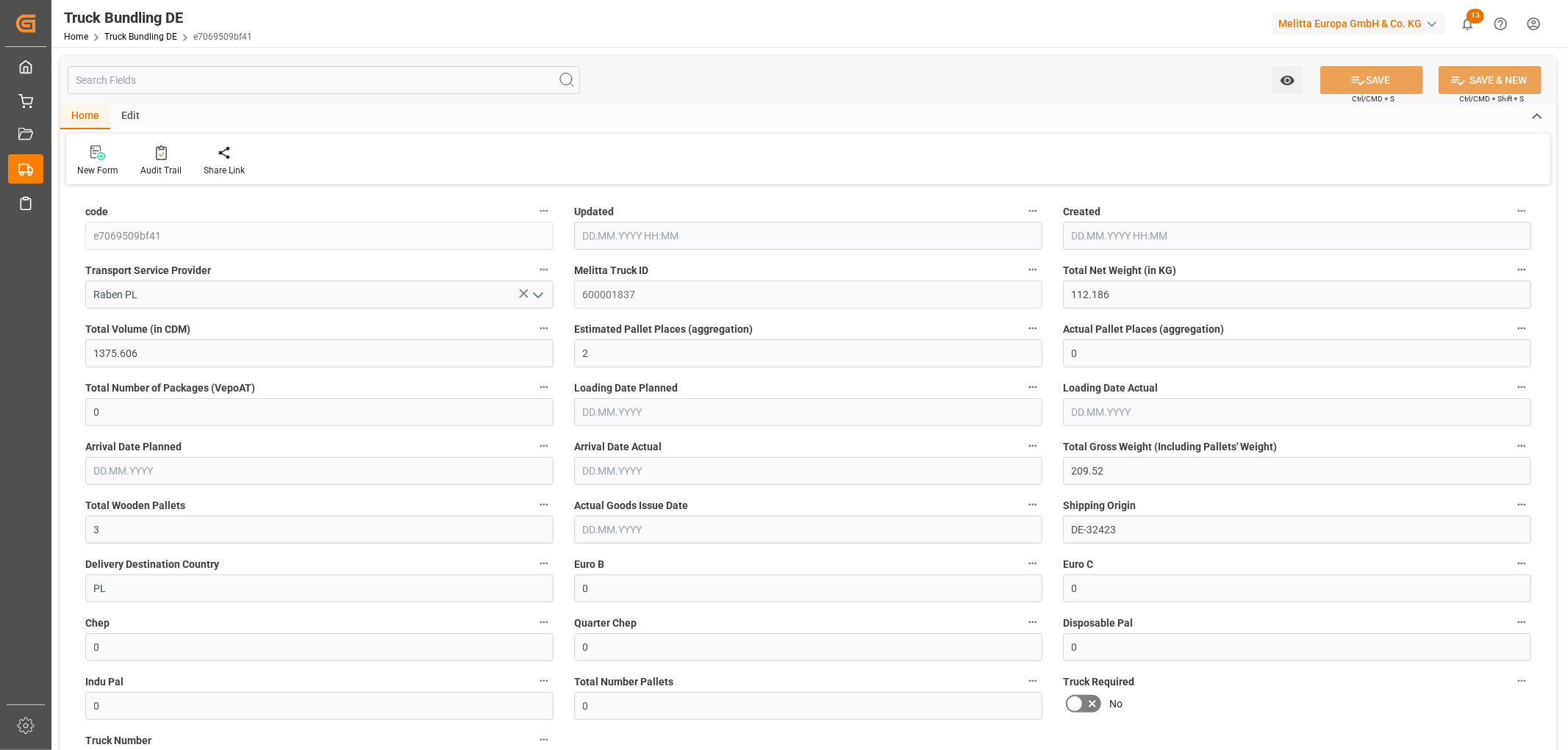
type input "[DATE]"
type input "[DATE] 11:14"
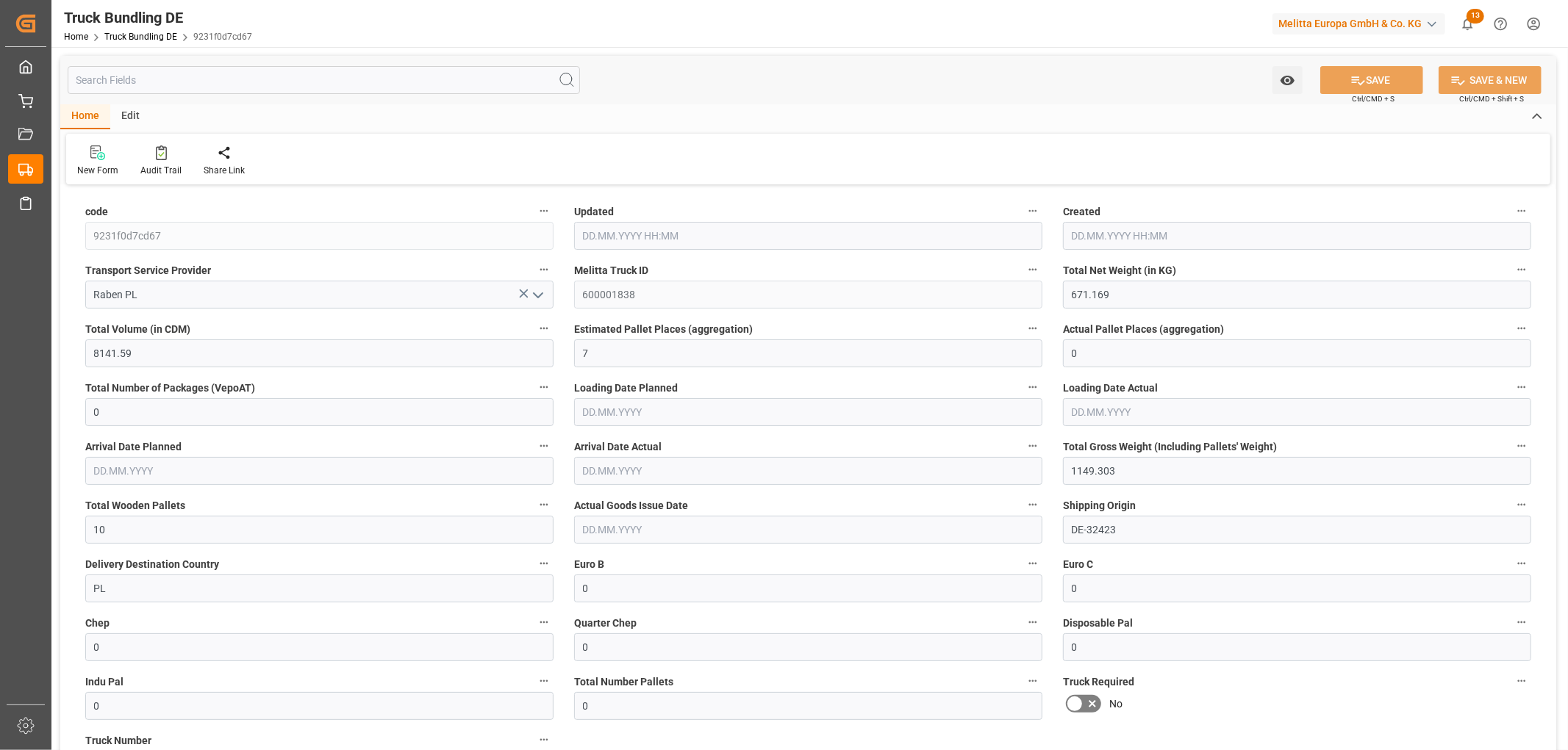
type input "[DATE]"
